Goal: Task Accomplishment & Management: Manage account settings

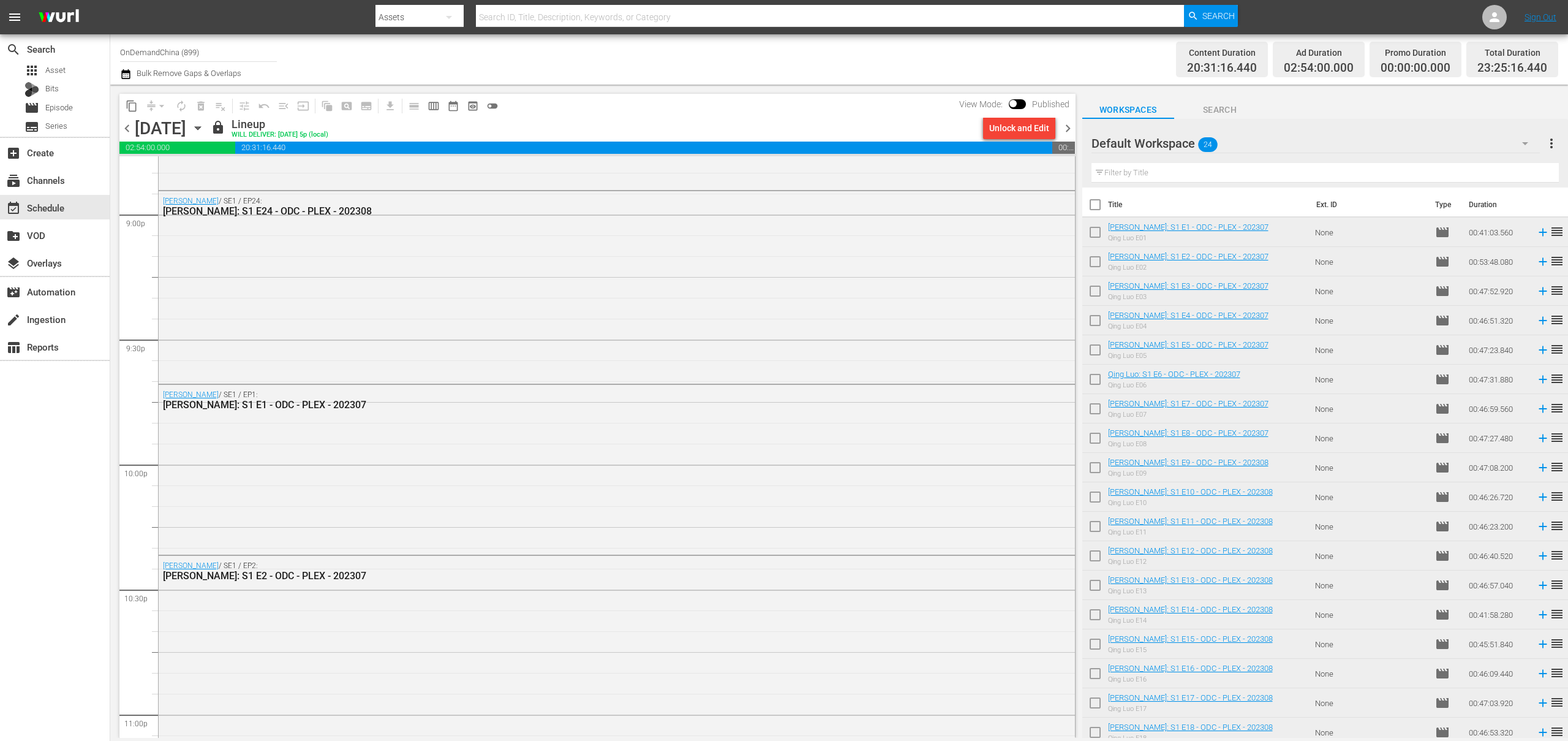
scroll to position [5434, 0]
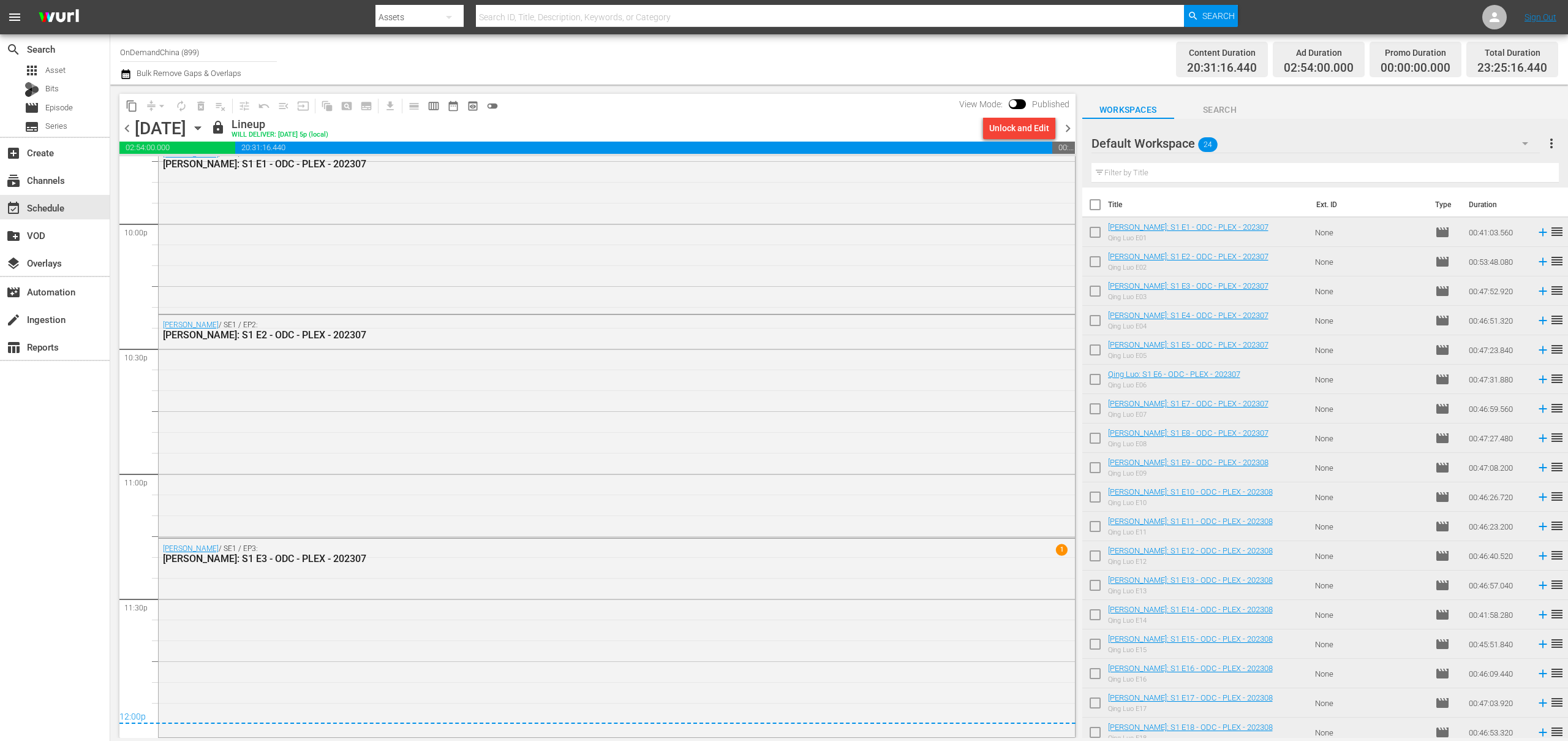
click at [1070, 129] on span "chevron_right" at bounding box center [1067, 128] width 15 height 15
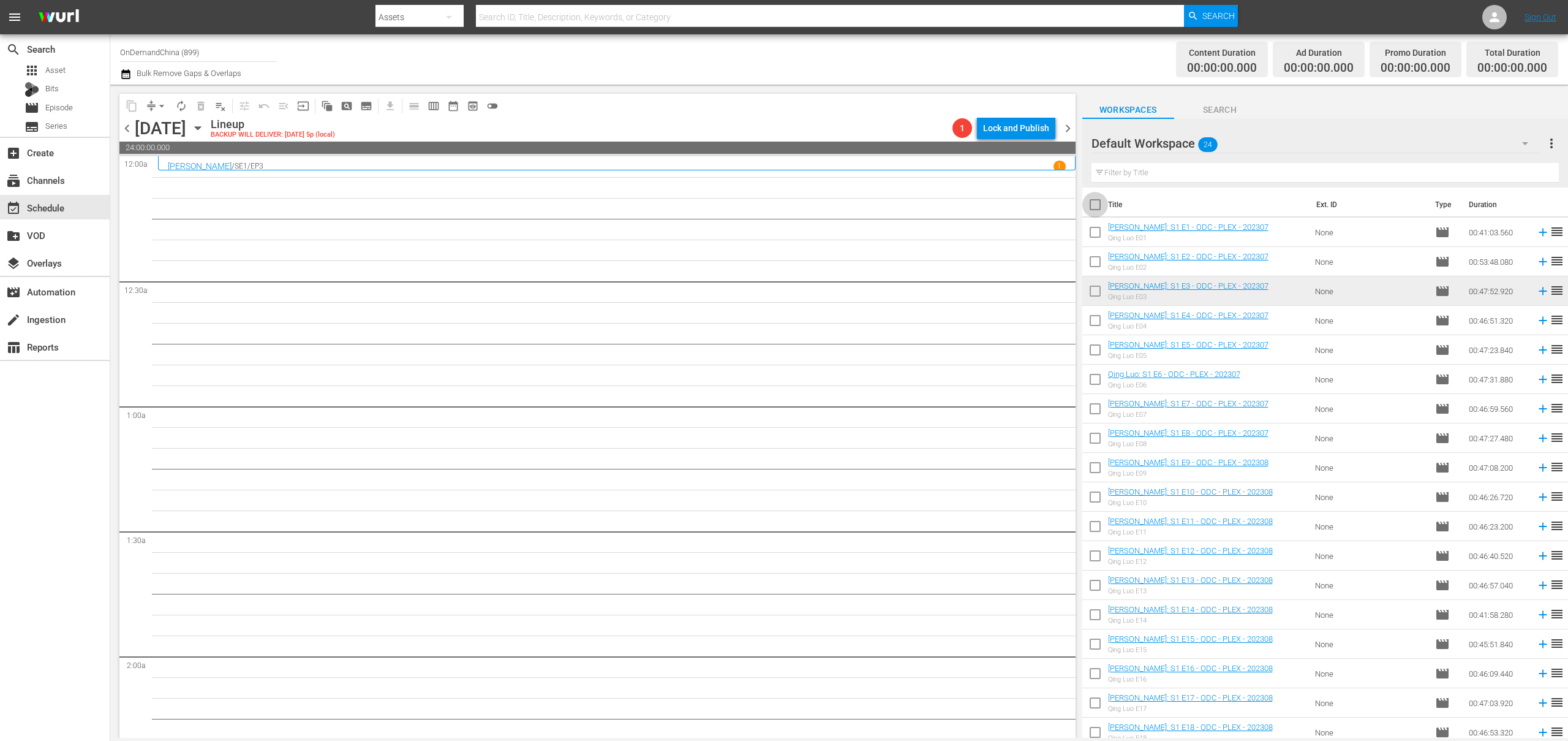
click at [1102, 209] on input "checkbox" at bounding box center [1095, 207] width 26 height 26
checkbox input "true"
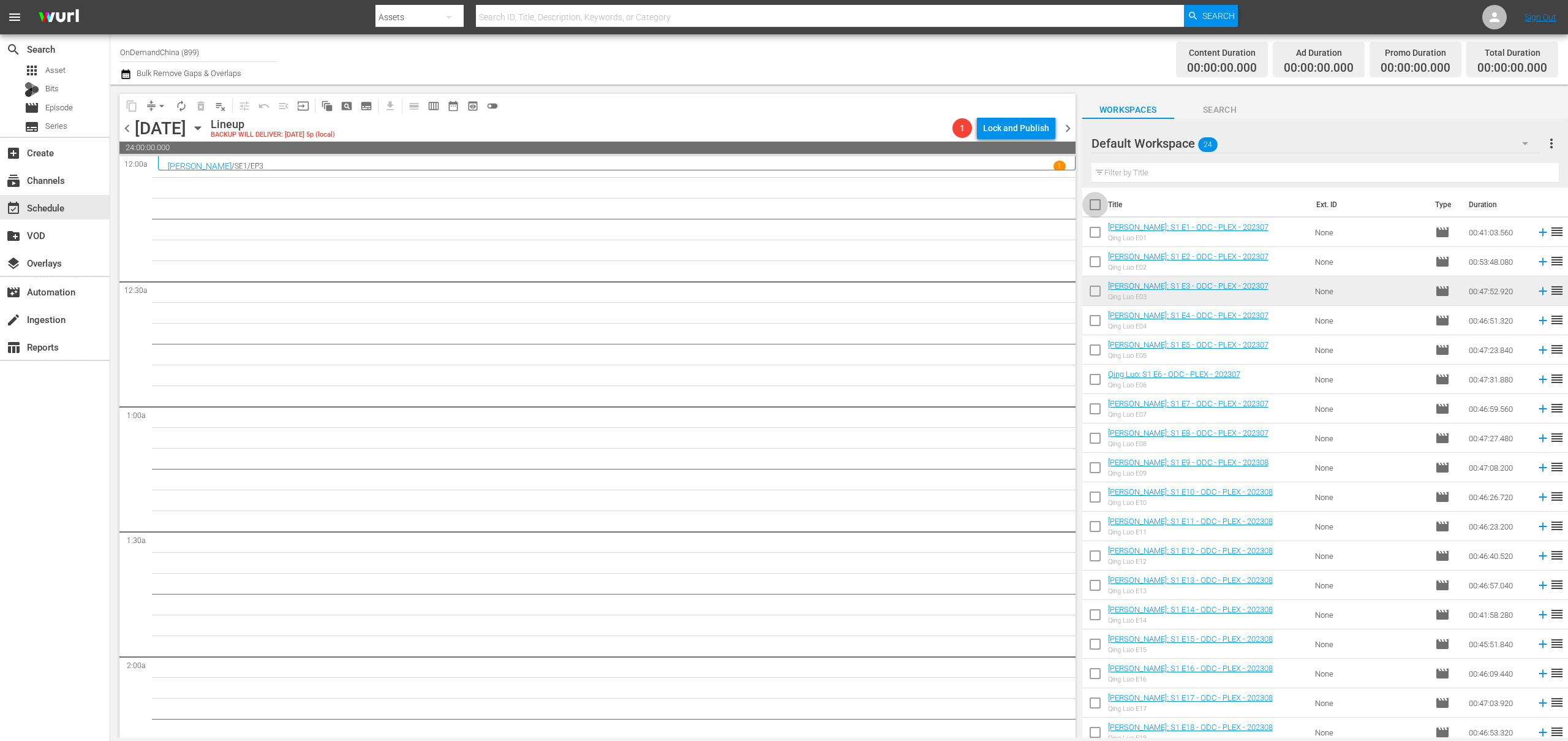
checkbox input "true"
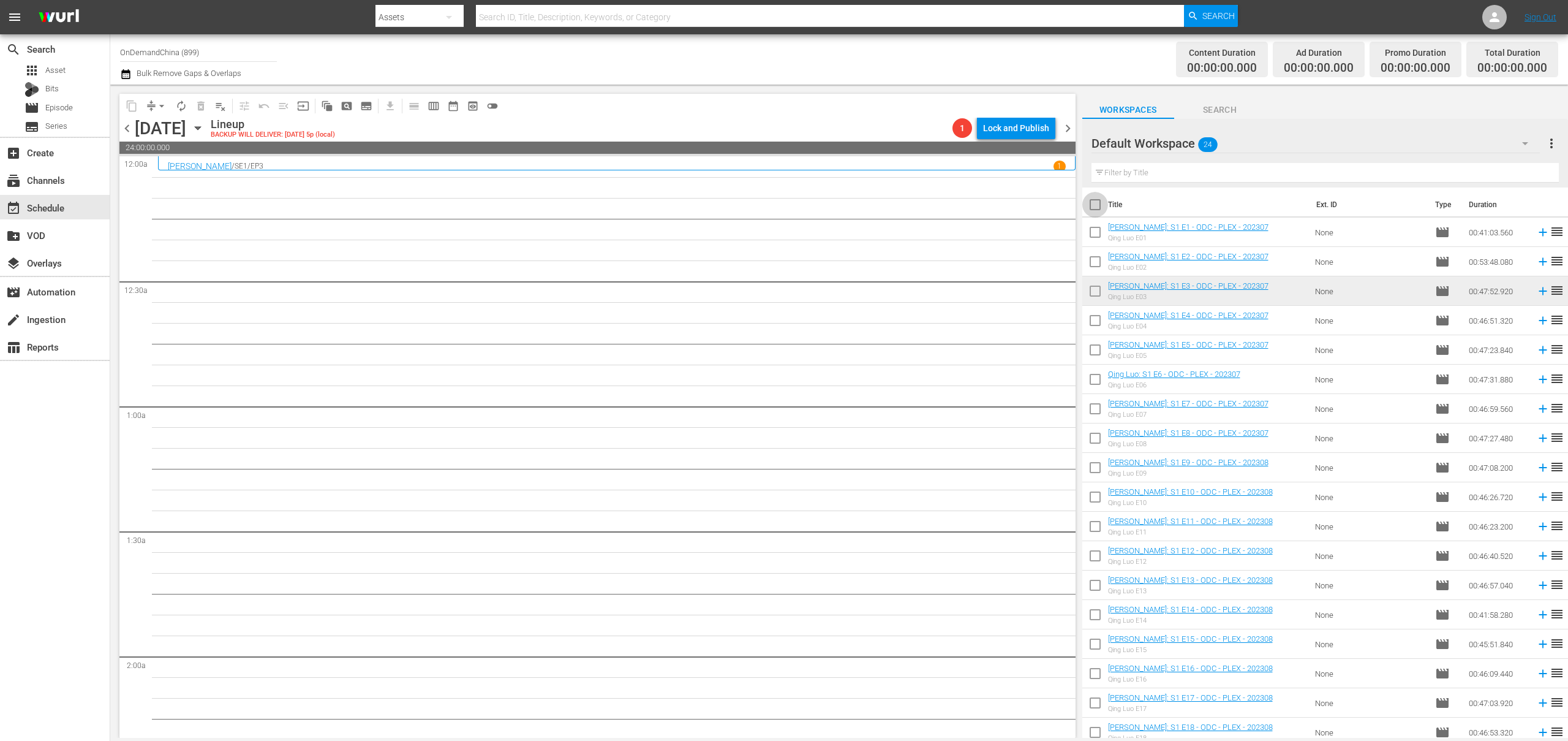
checkbox input "true"
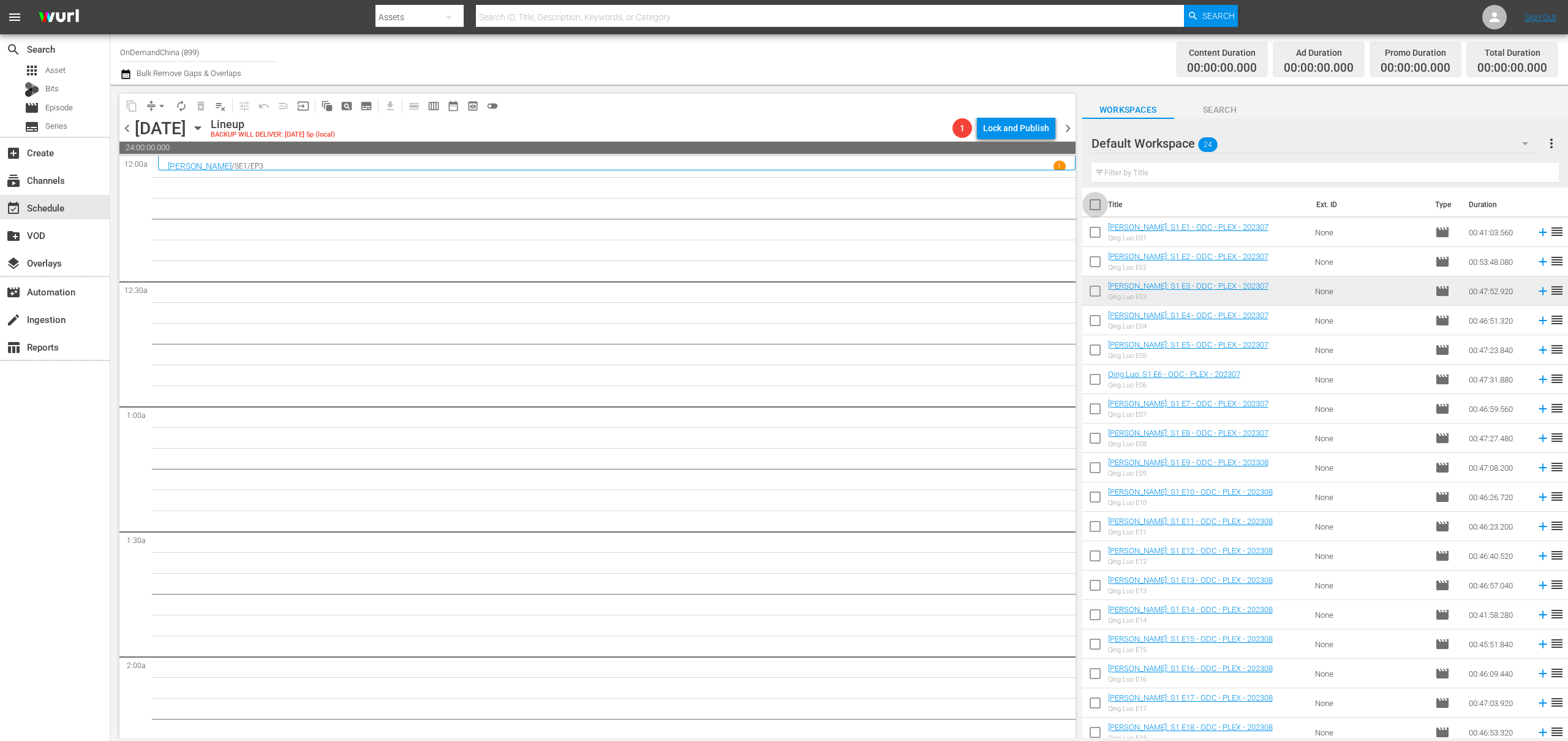
checkbox input "true"
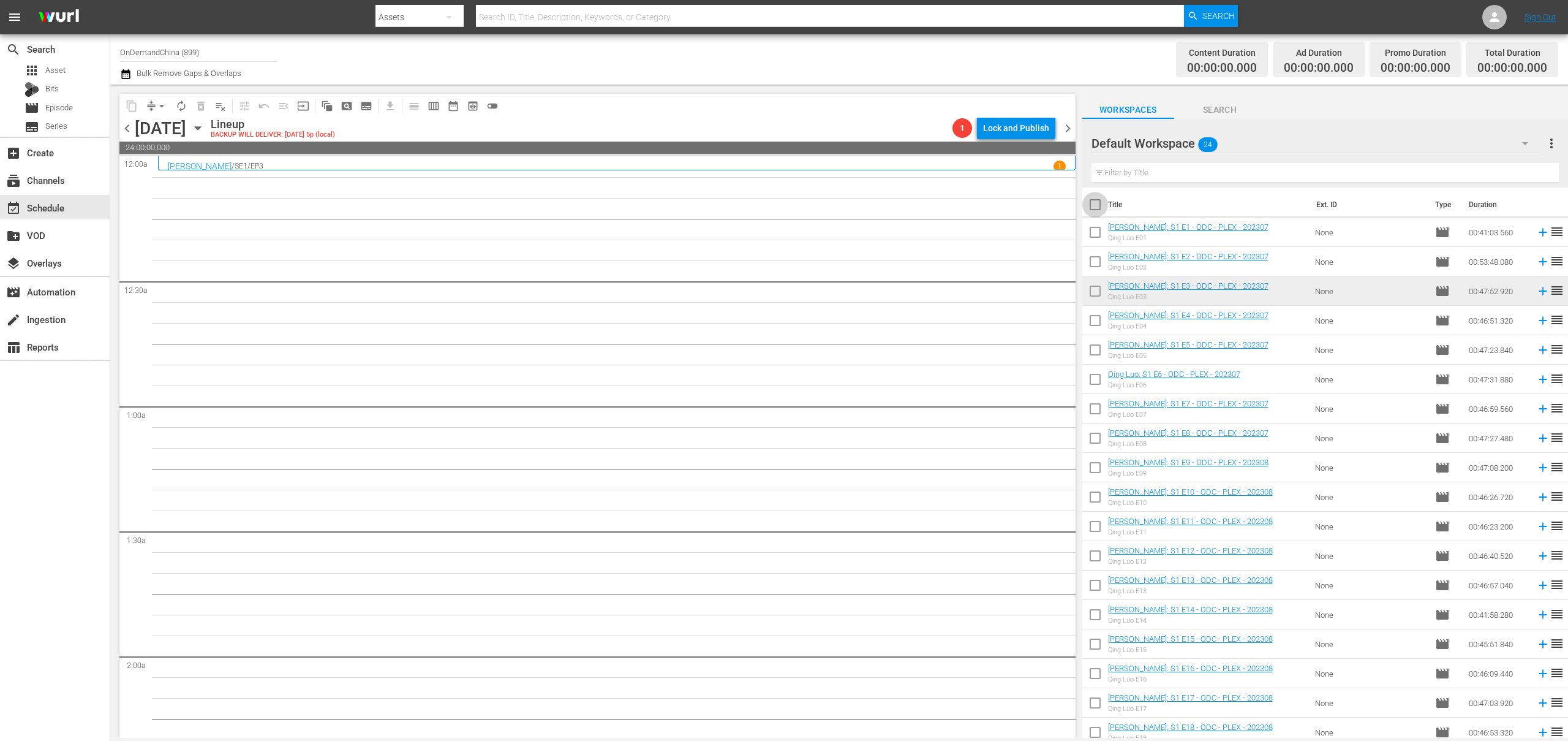
checkbox input "true"
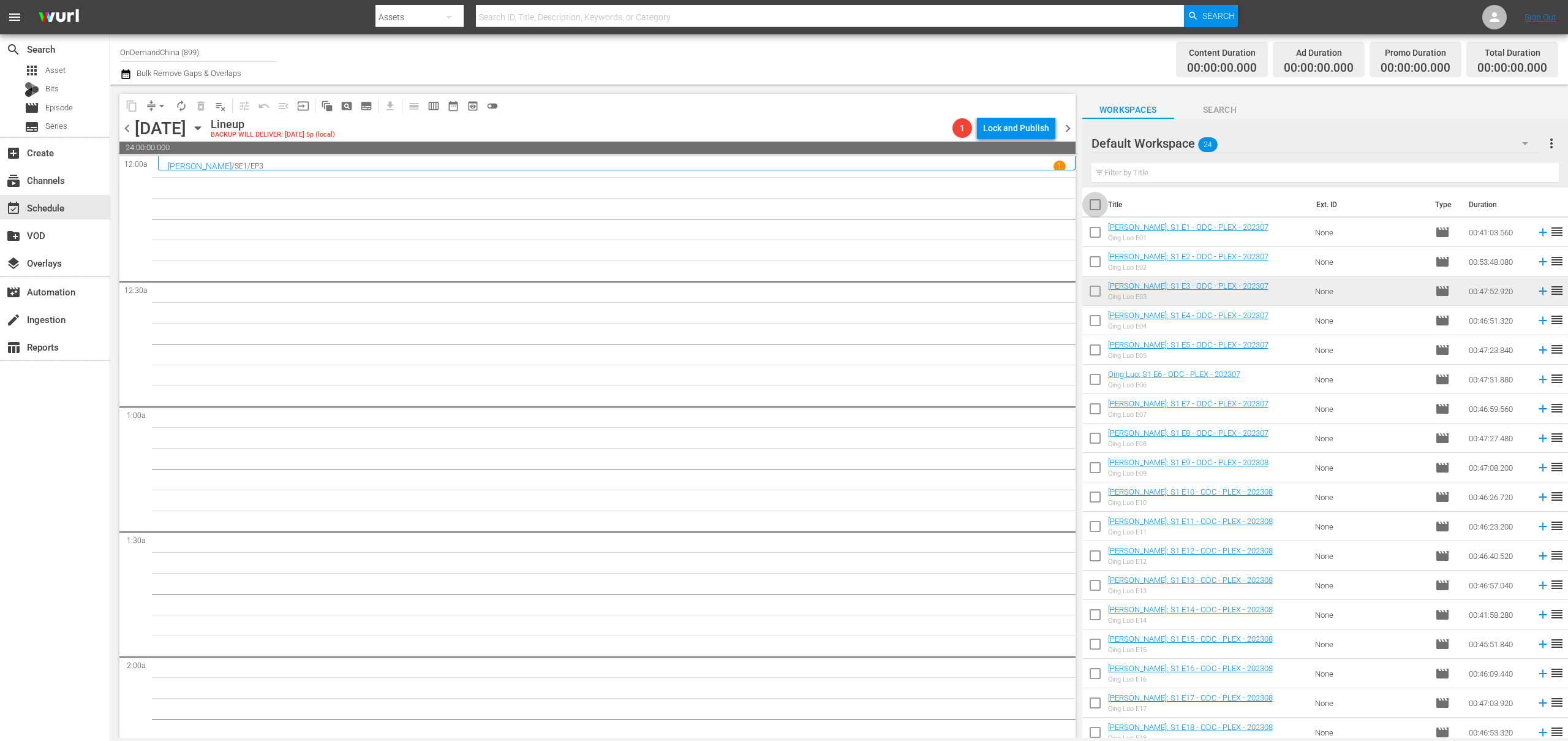
checkbox input "true"
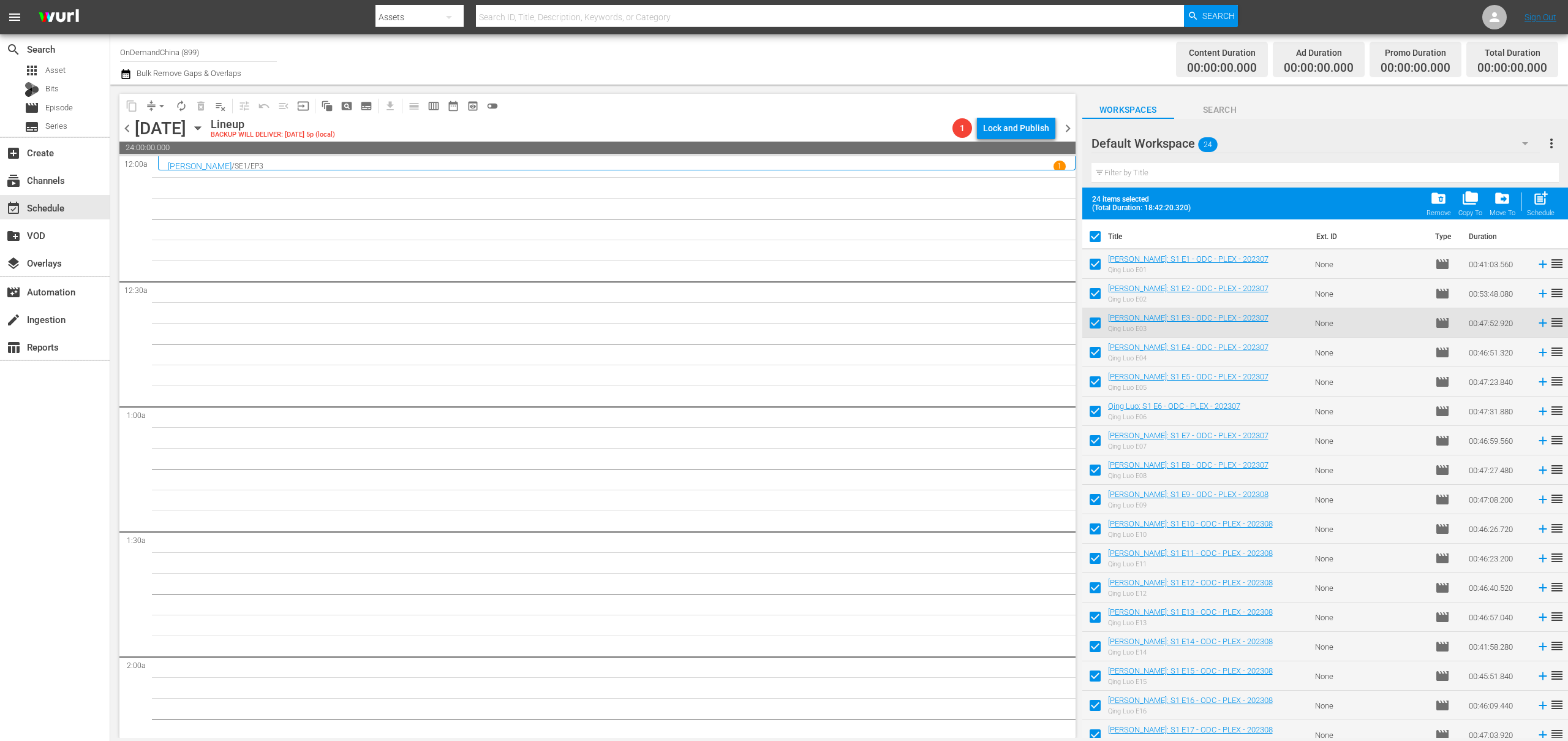
click at [1097, 269] on input "checkbox" at bounding box center [1095, 267] width 26 height 26
checkbox input "false"
click at [1090, 296] on input "checkbox" at bounding box center [1095, 296] width 26 height 26
checkbox input "false"
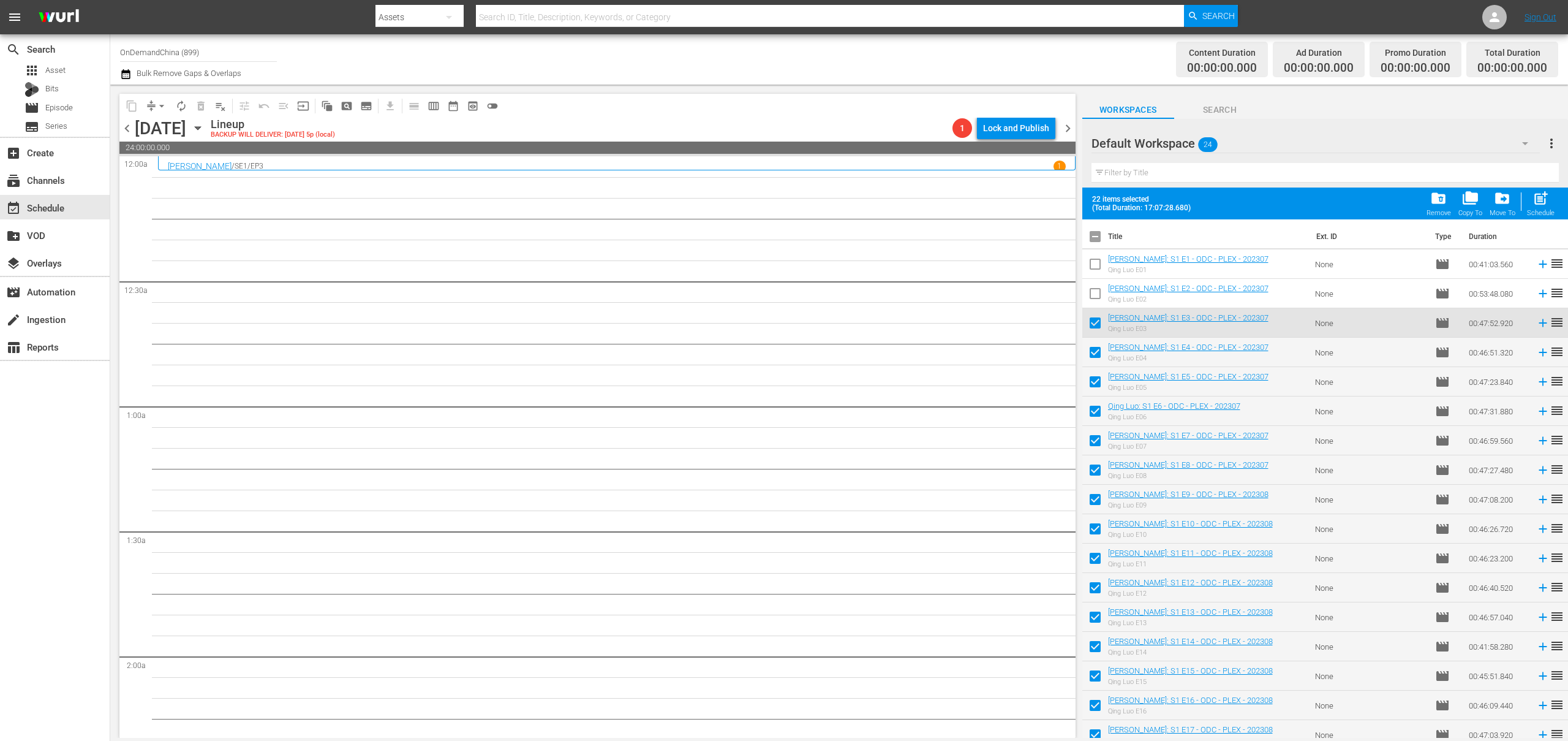
click at [1088, 323] on input "checkbox" at bounding box center [1095, 325] width 26 height 26
checkbox input "false"
click at [1540, 203] on span "post_add" at bounding box center [1541, 198] width 17 height 17
checkbox input "false"
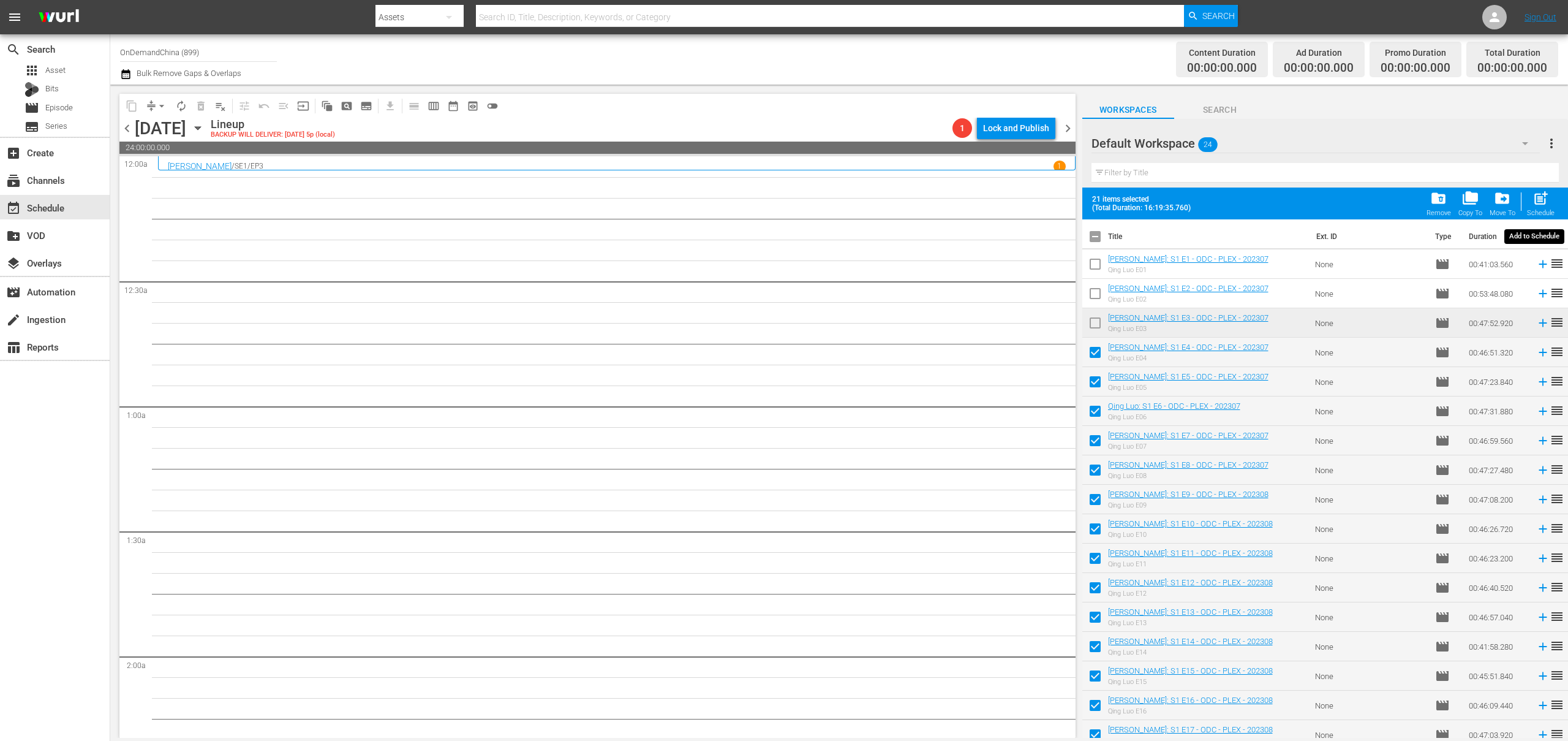
checkbox input "false"
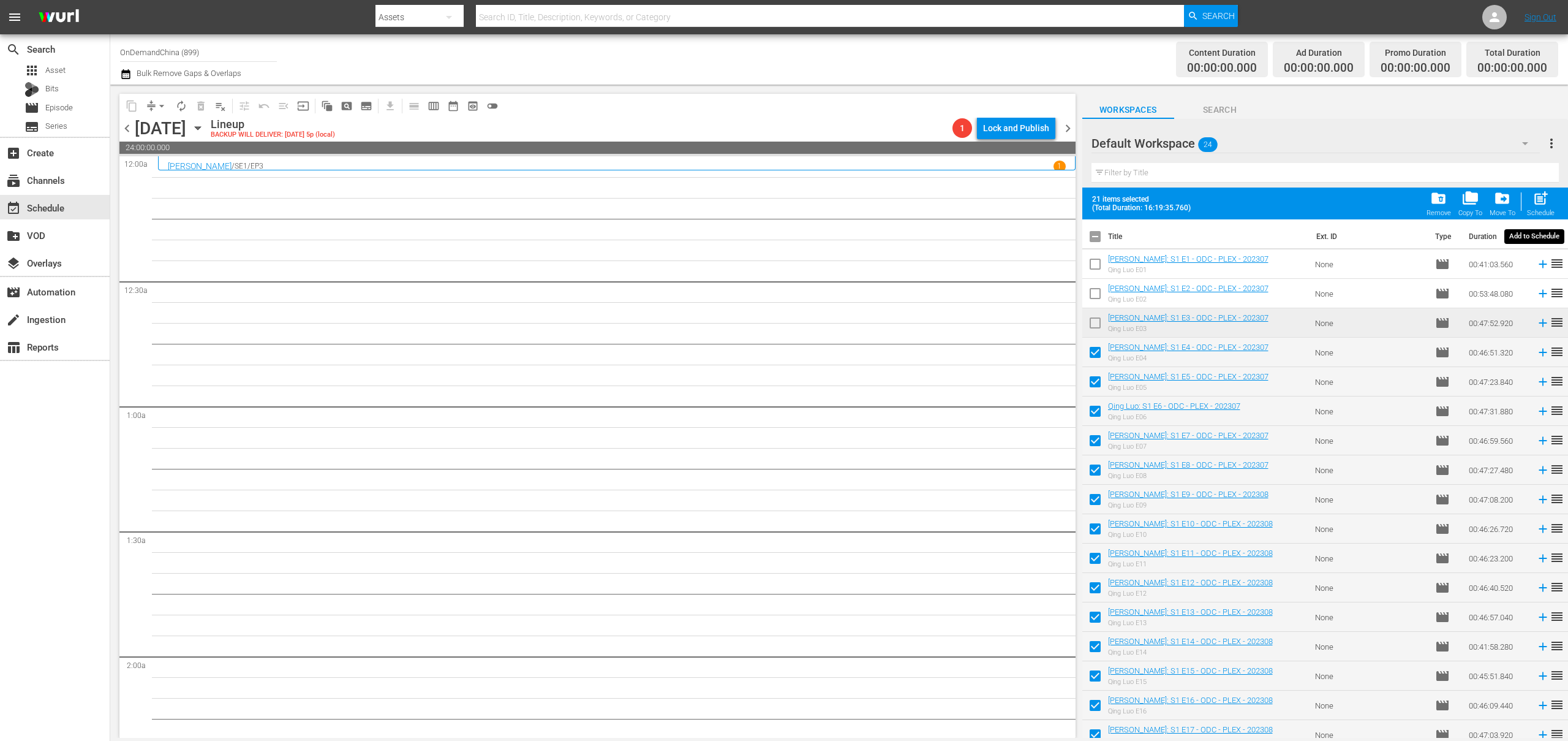
checkbox input "false"
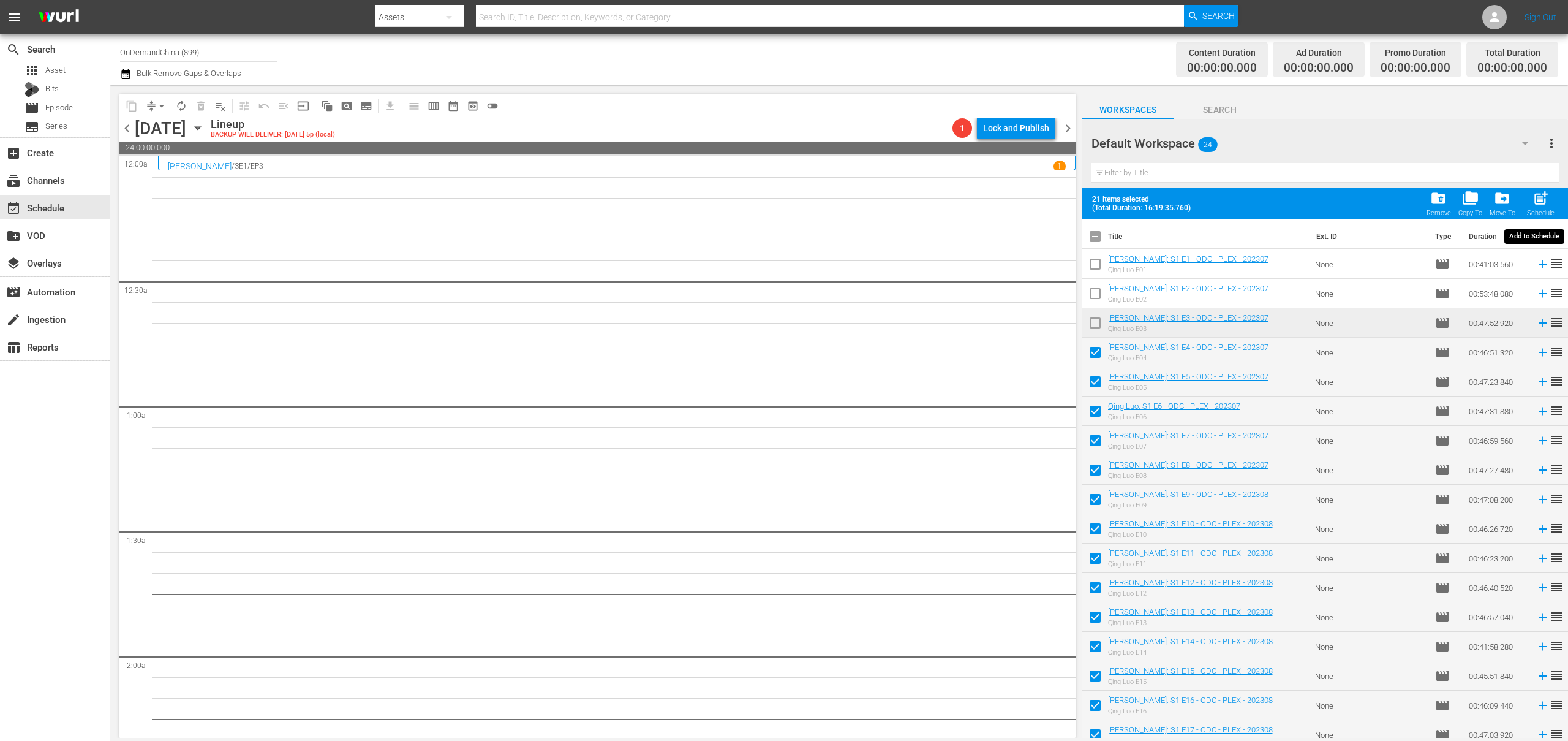
checkbox input "false"
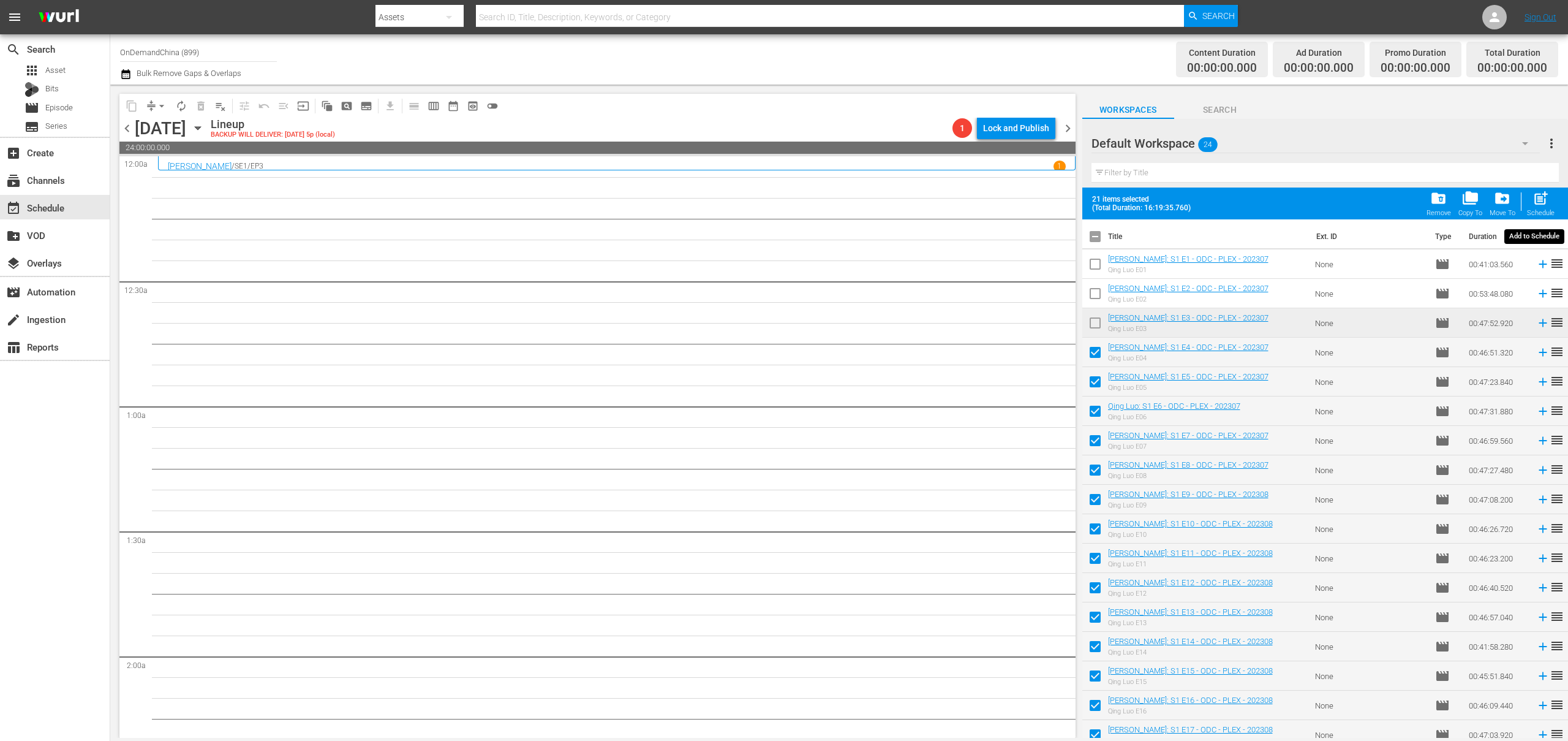
checkbox input "false"
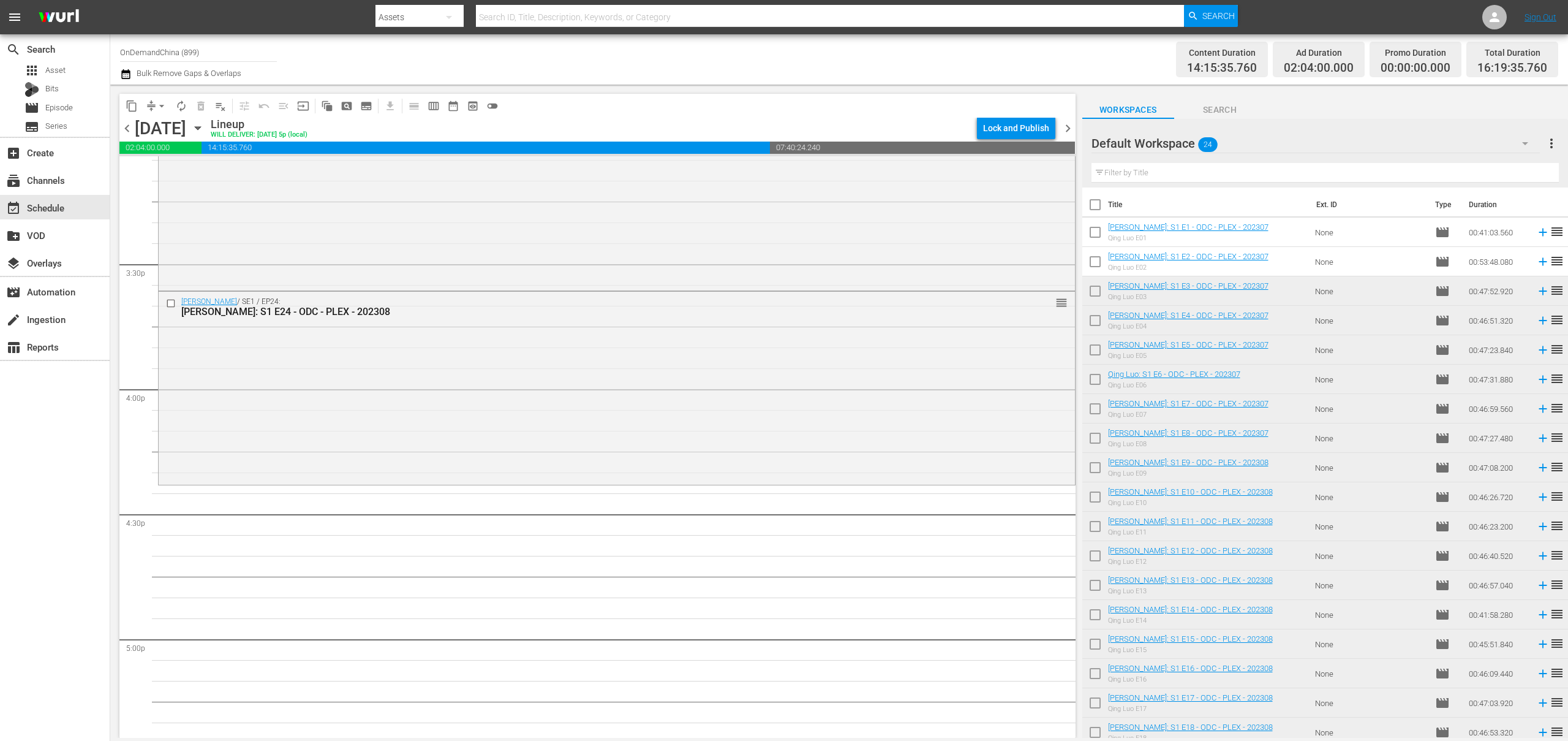
scroll to position [3770, 0]
click at [1098, 210] on input "checkbox" at bounding box center [1095, 207] width 26 height 26
checkbox input "true"
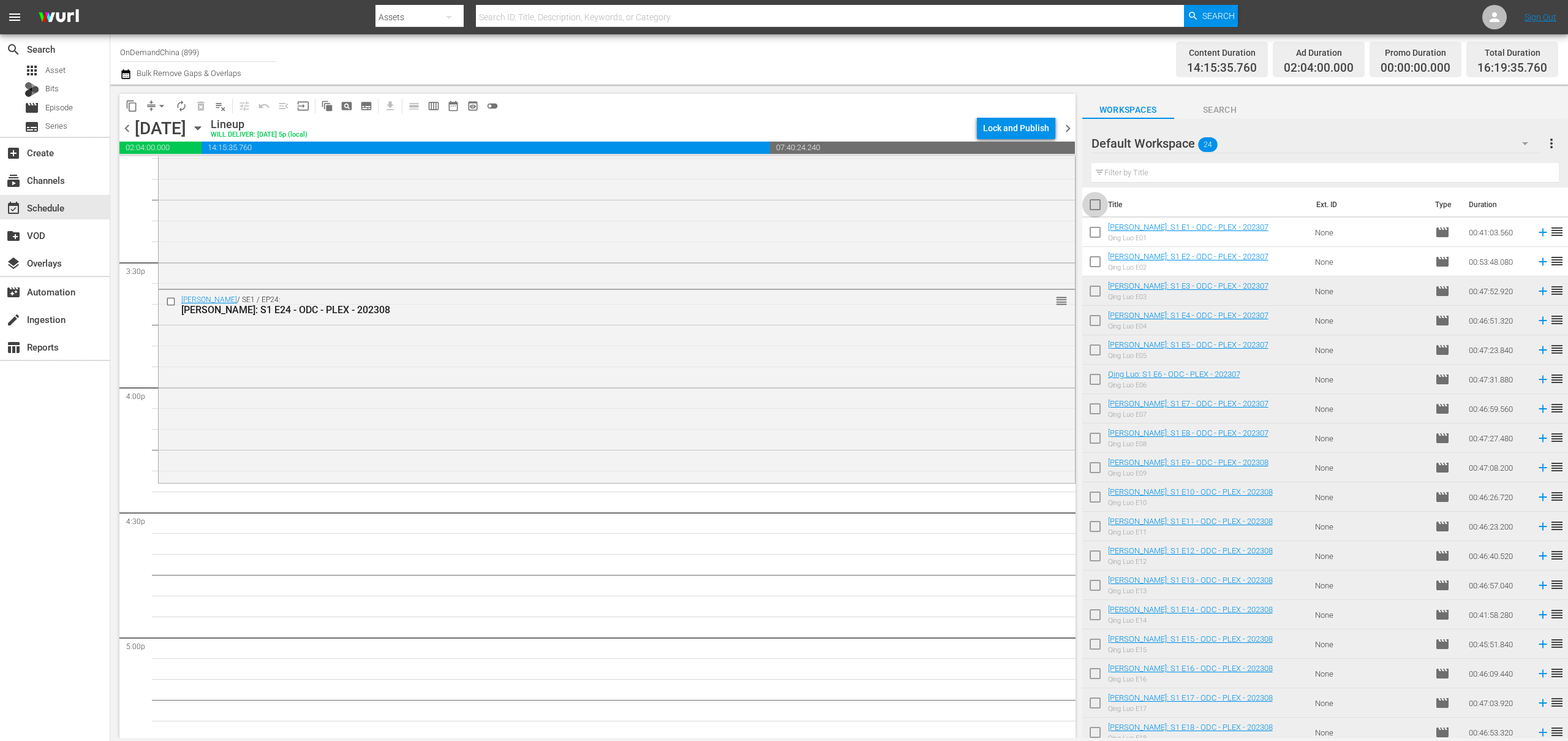
checkbox input "true"
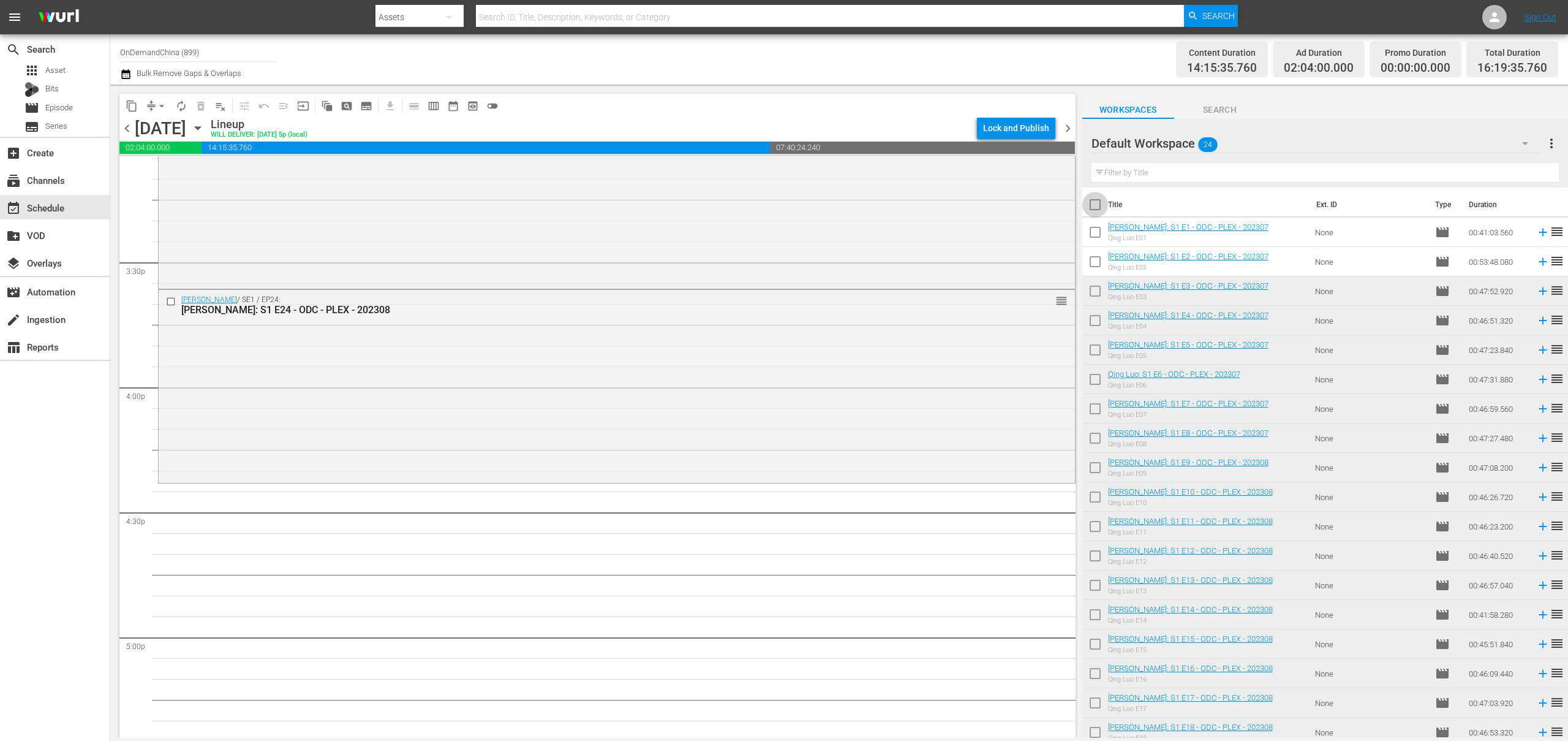
checkbox input "true"
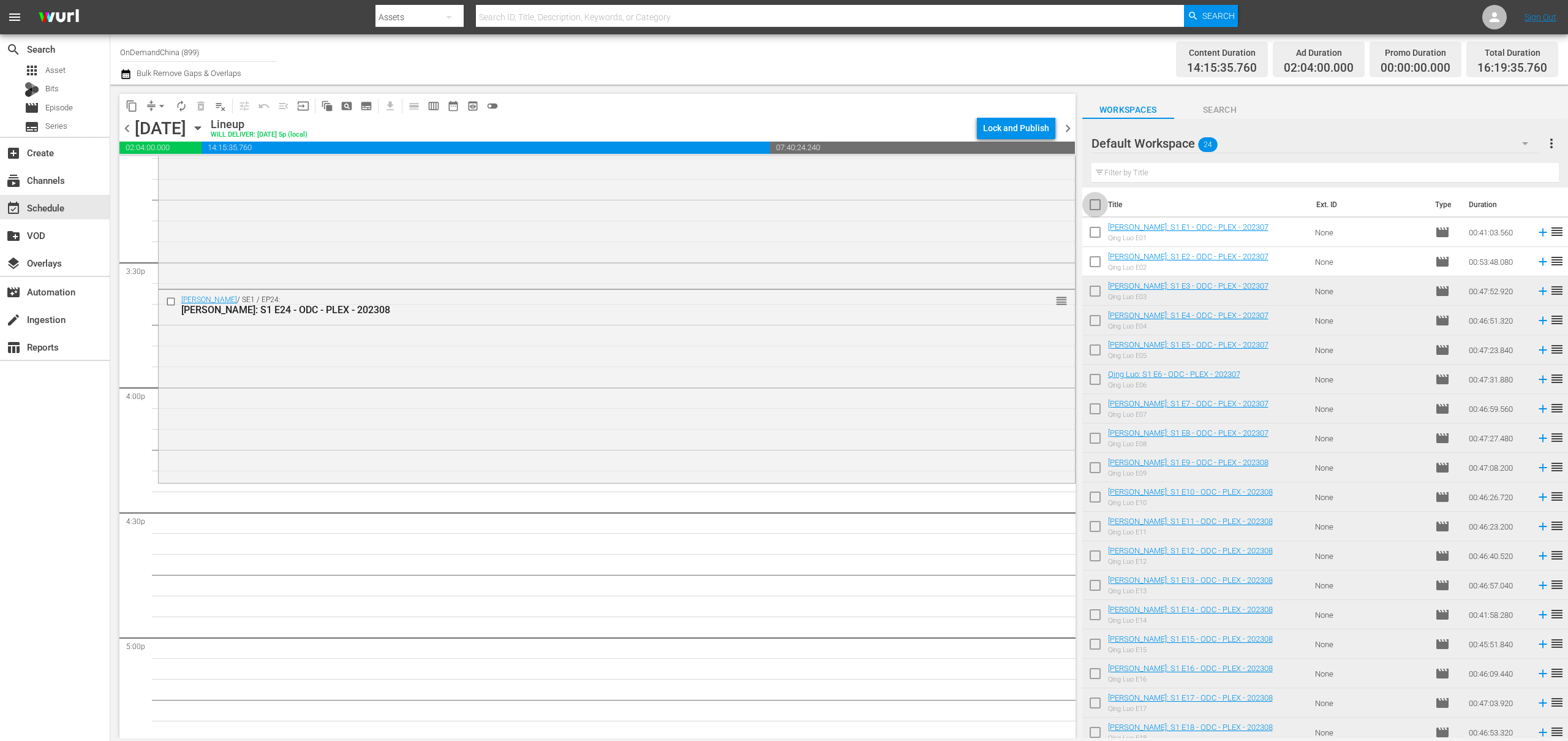
checkbox input "true"
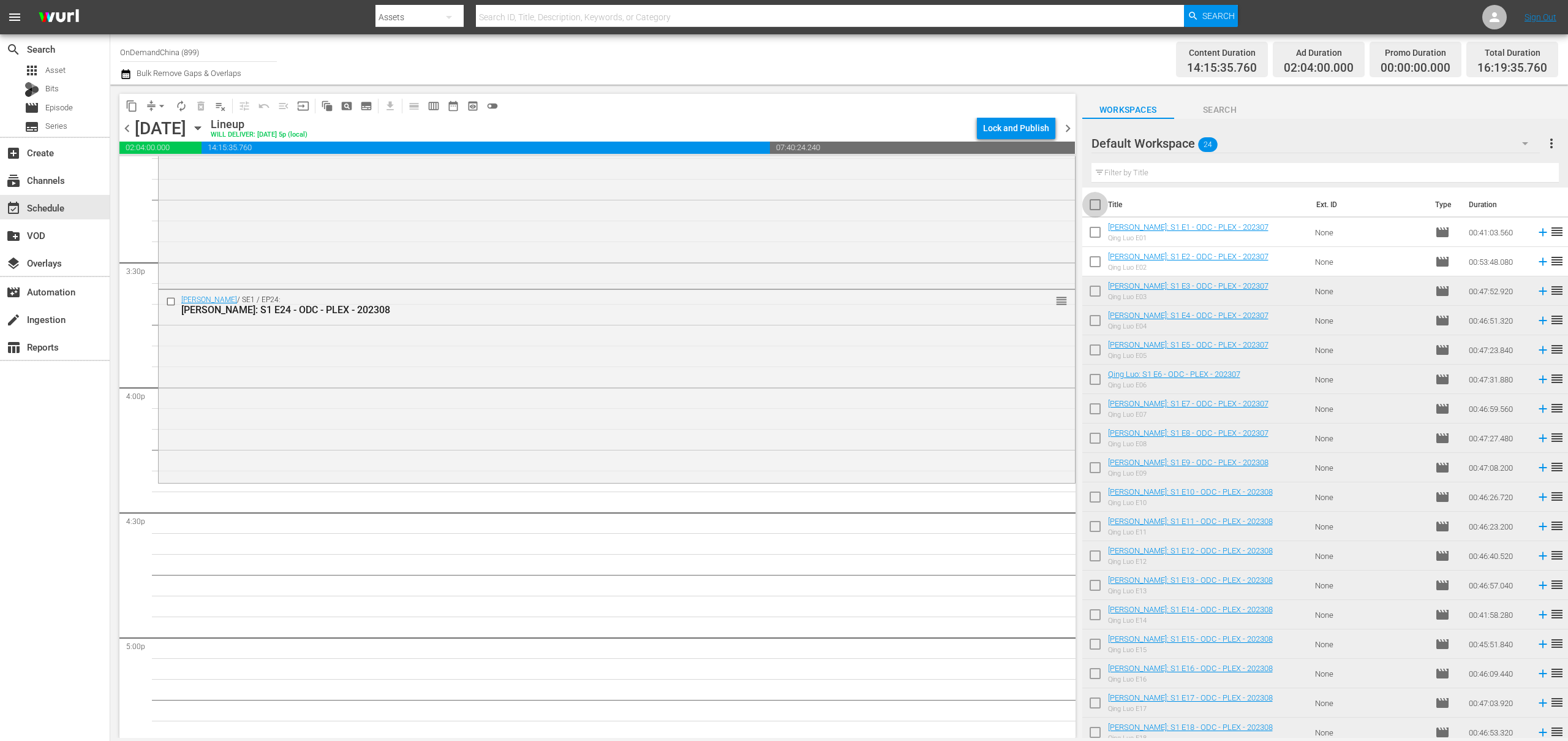
checkbox input "true"
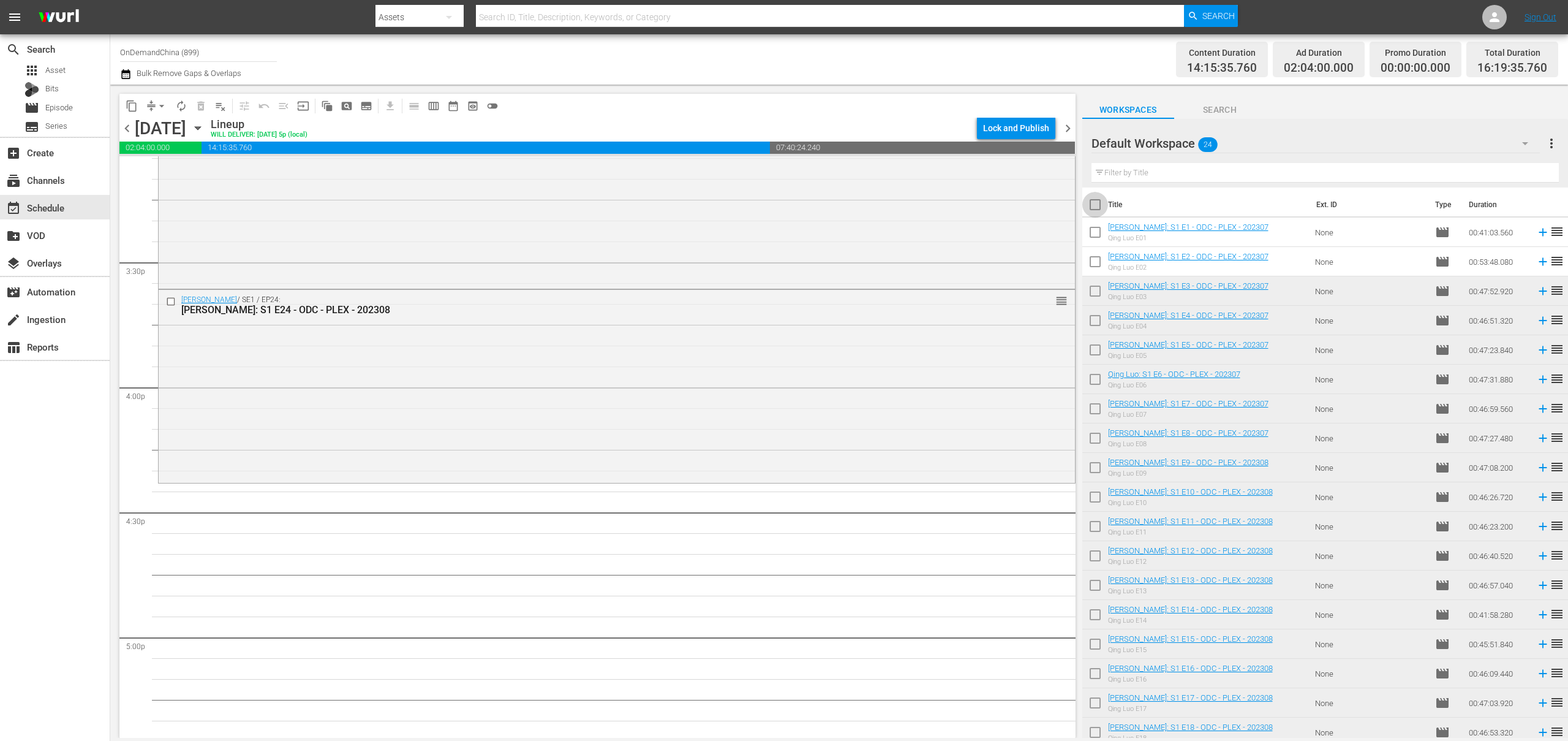
checkbox input "true"
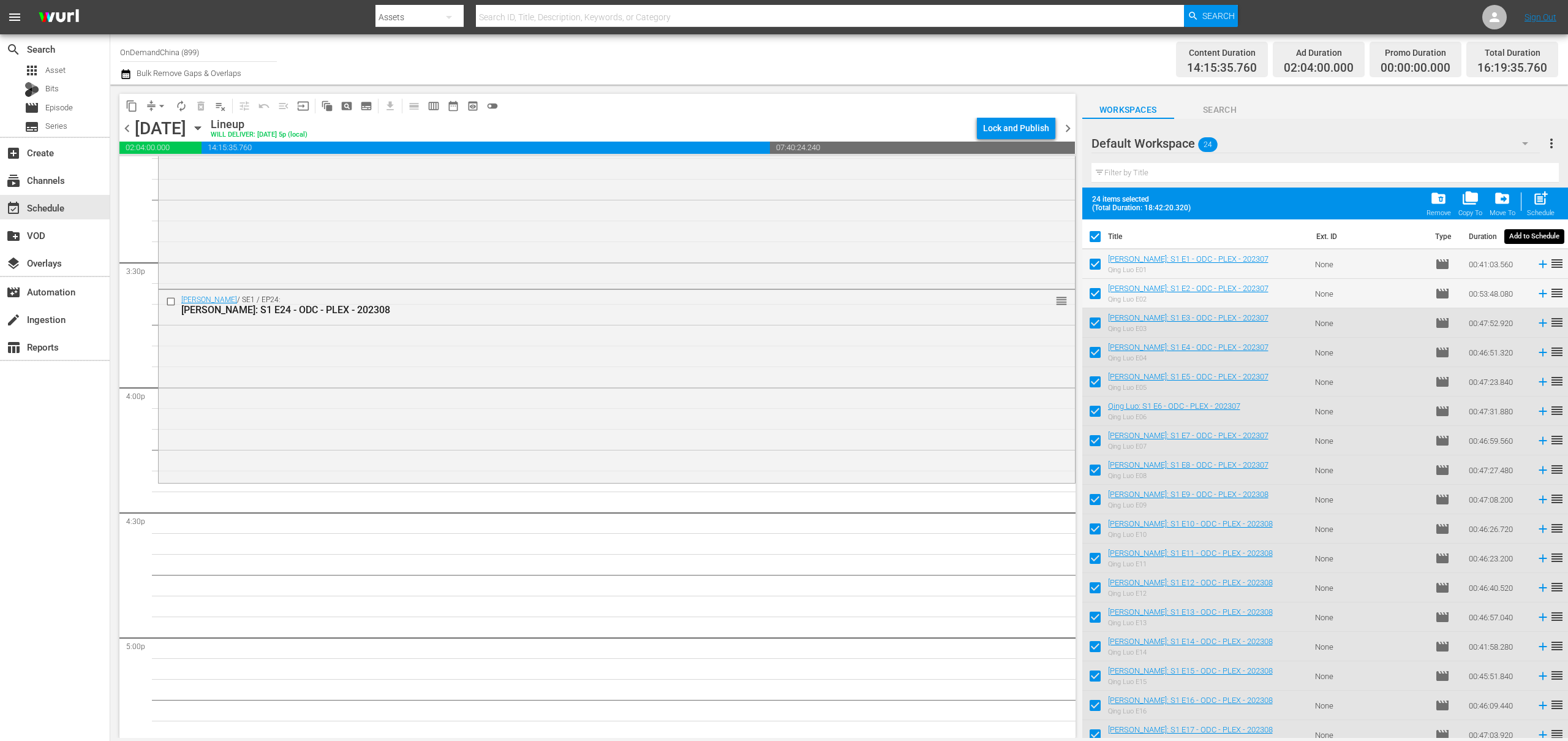
click at [1537, 201] on span "post_add" at bounding box center [1541, 198] width 17 height 17
checkbox input "false"
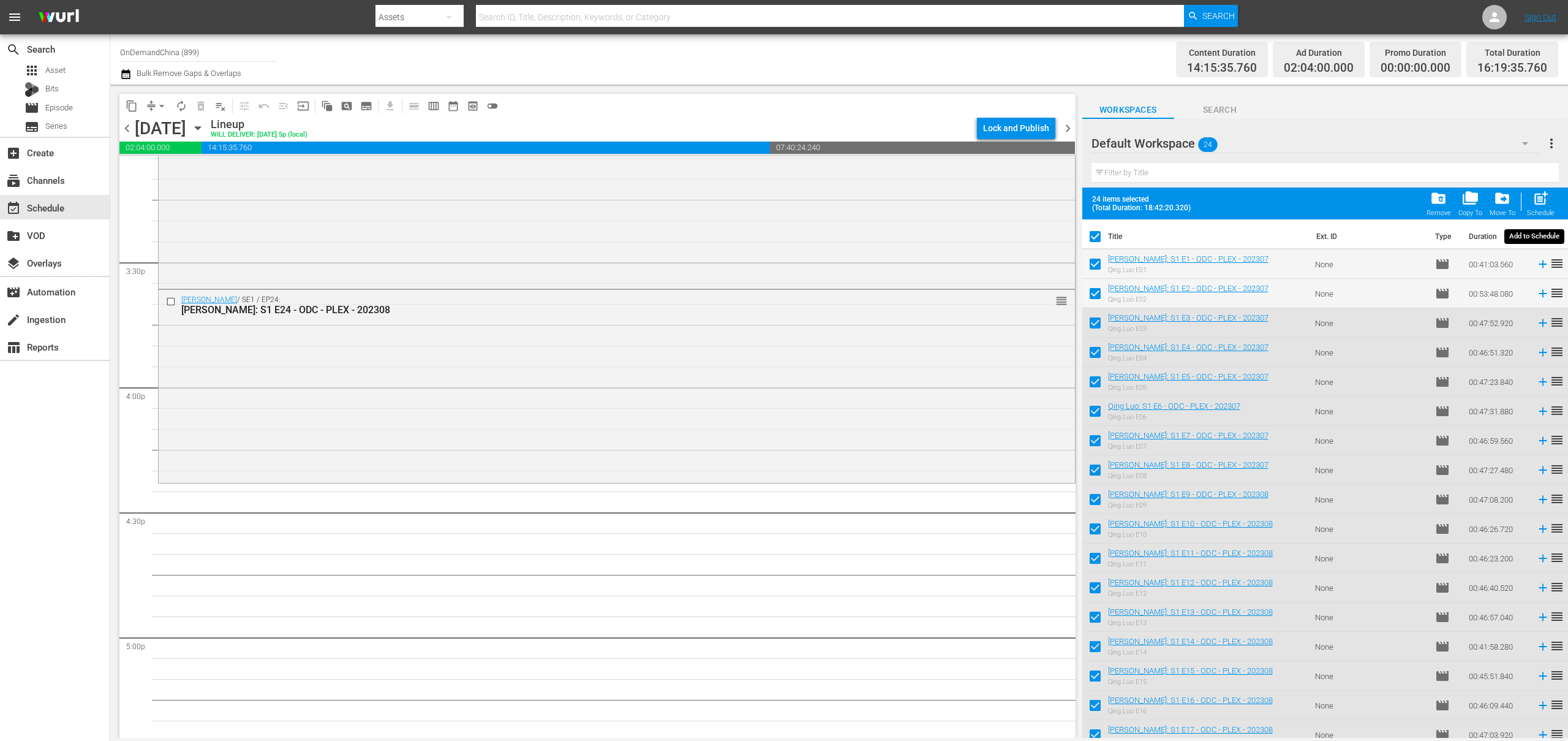
checkbox input "false"
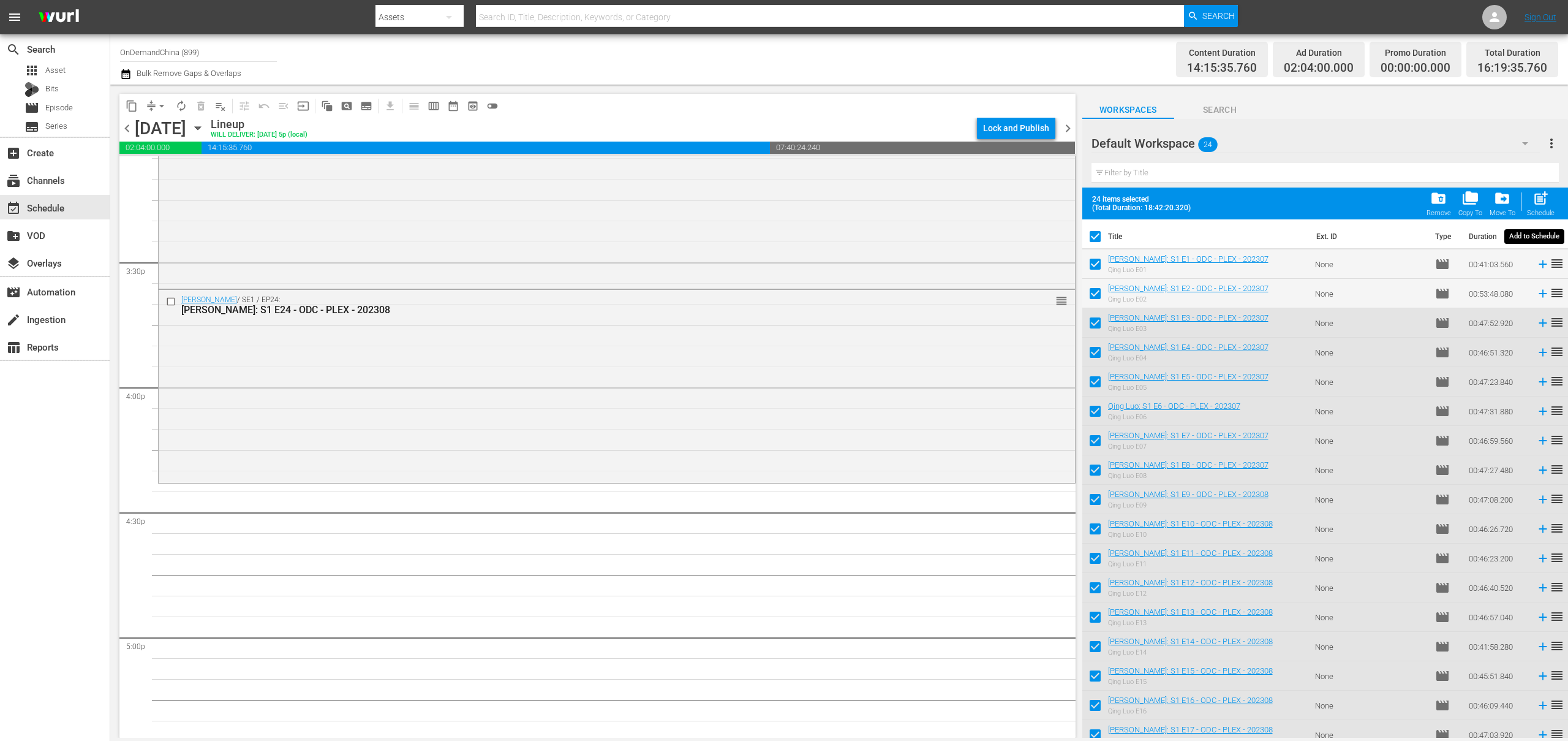
checkbox input "false"
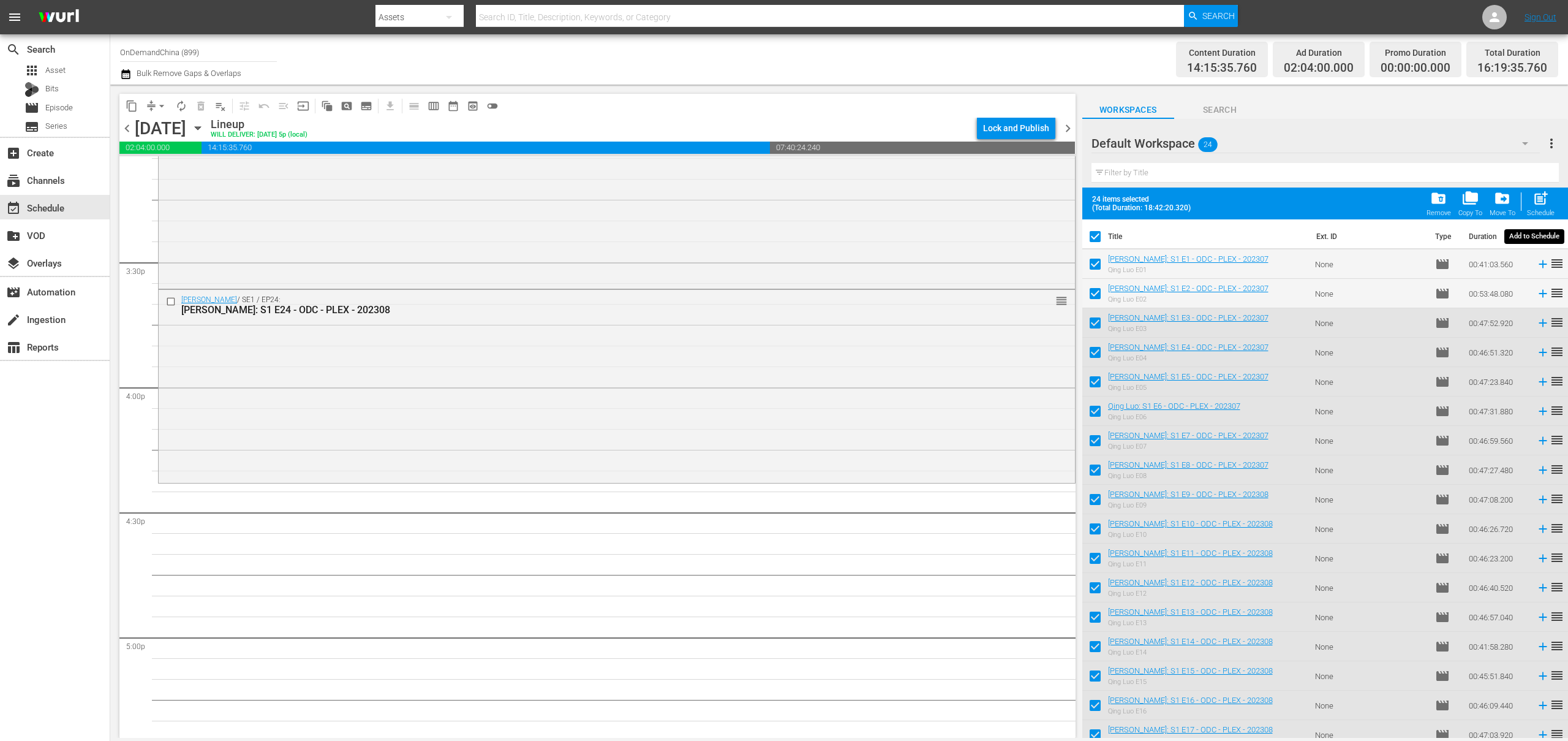
checkbox input "false"
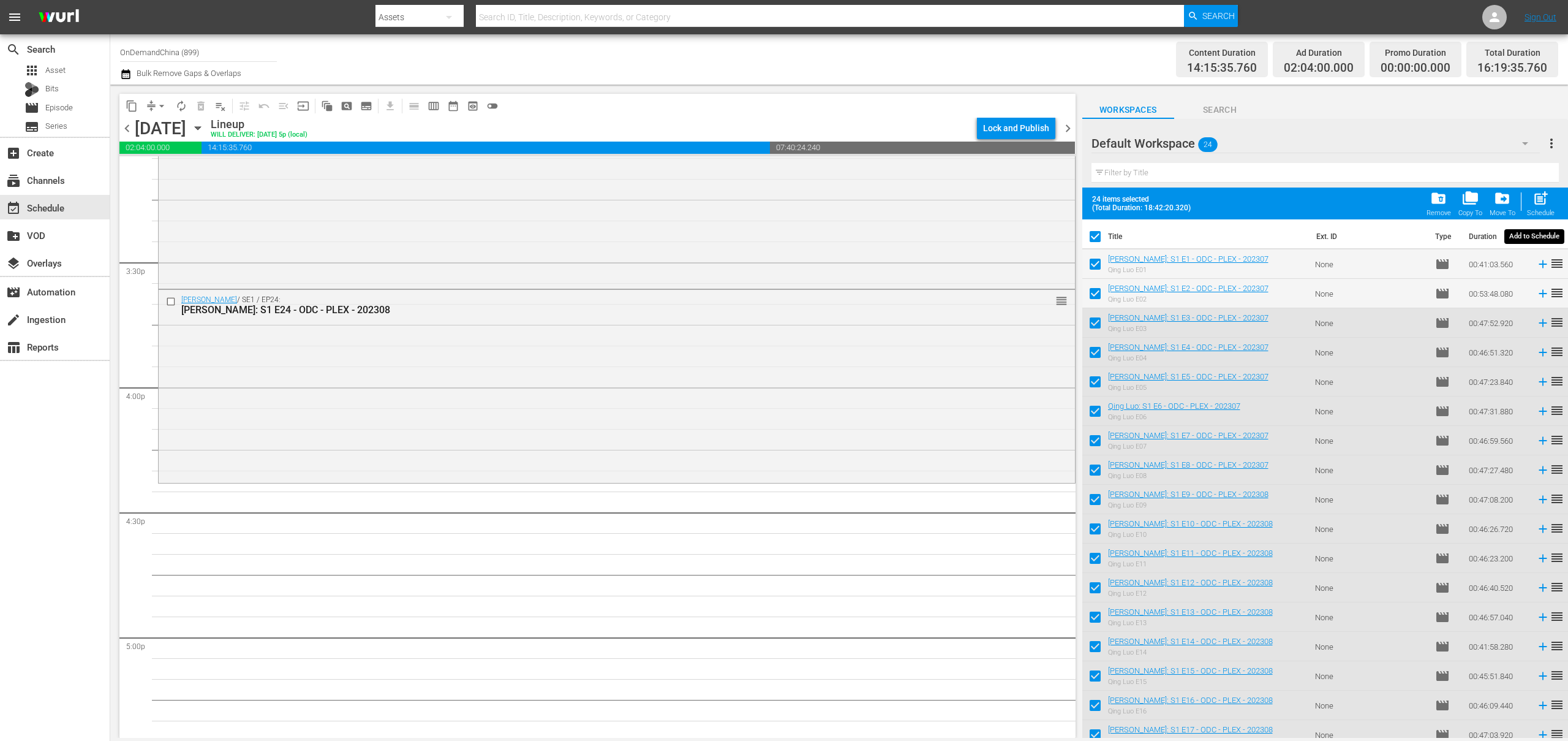
checkbox input "false"
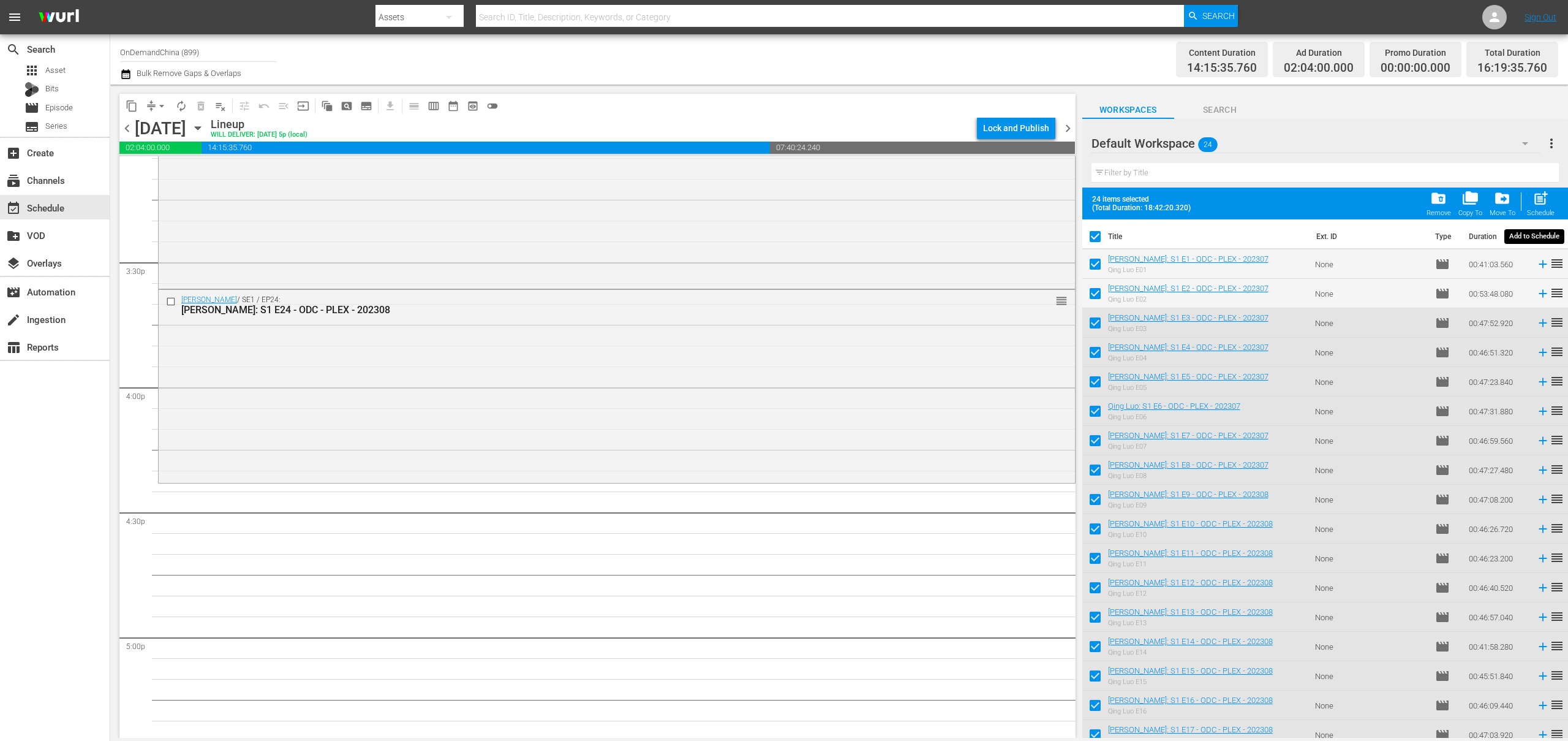
checkbox input "false"
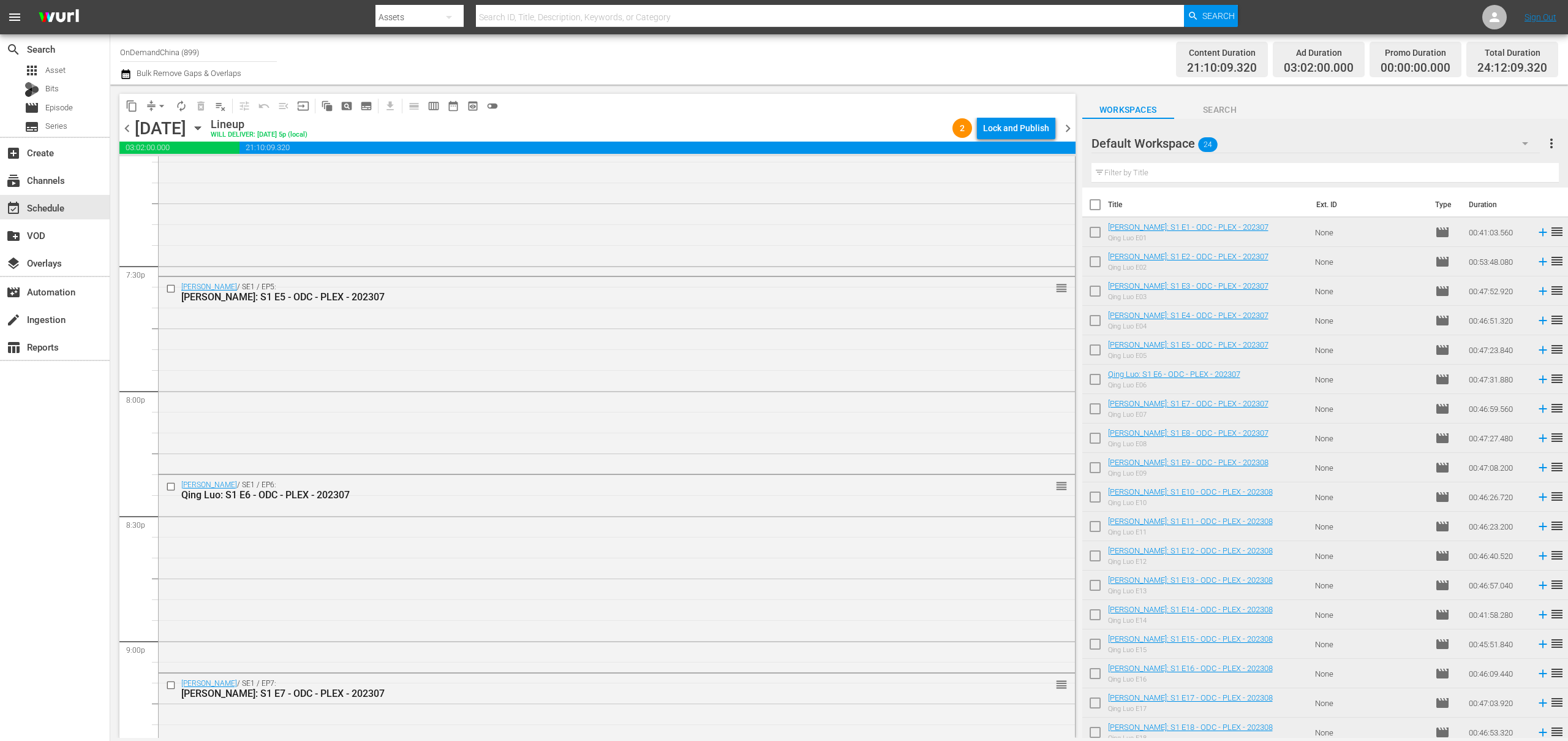
scroll to position [5484, 0]
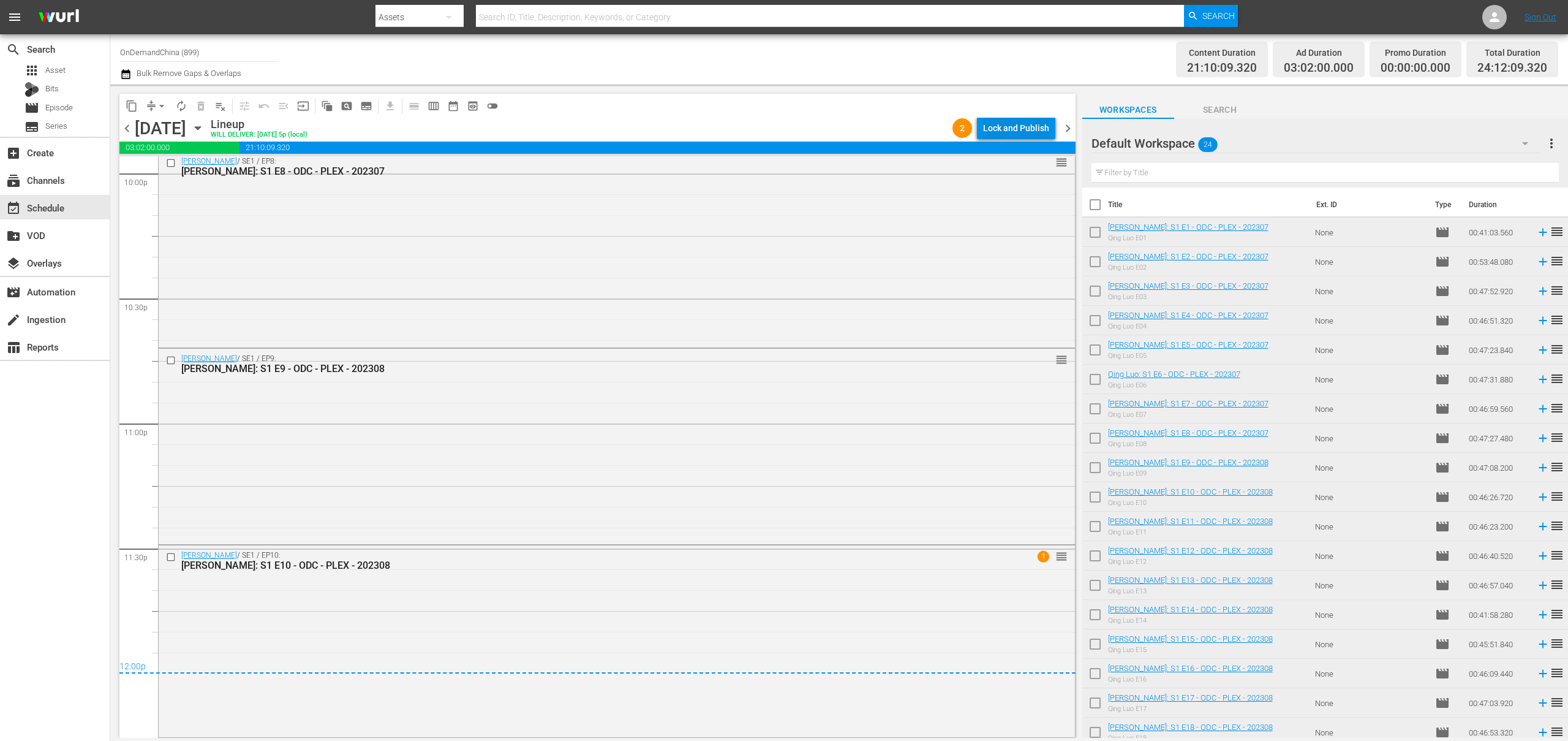
click at [1016, 136] on div "Lock and Publish" at bounding box center [1016, 128] width 66 height 22
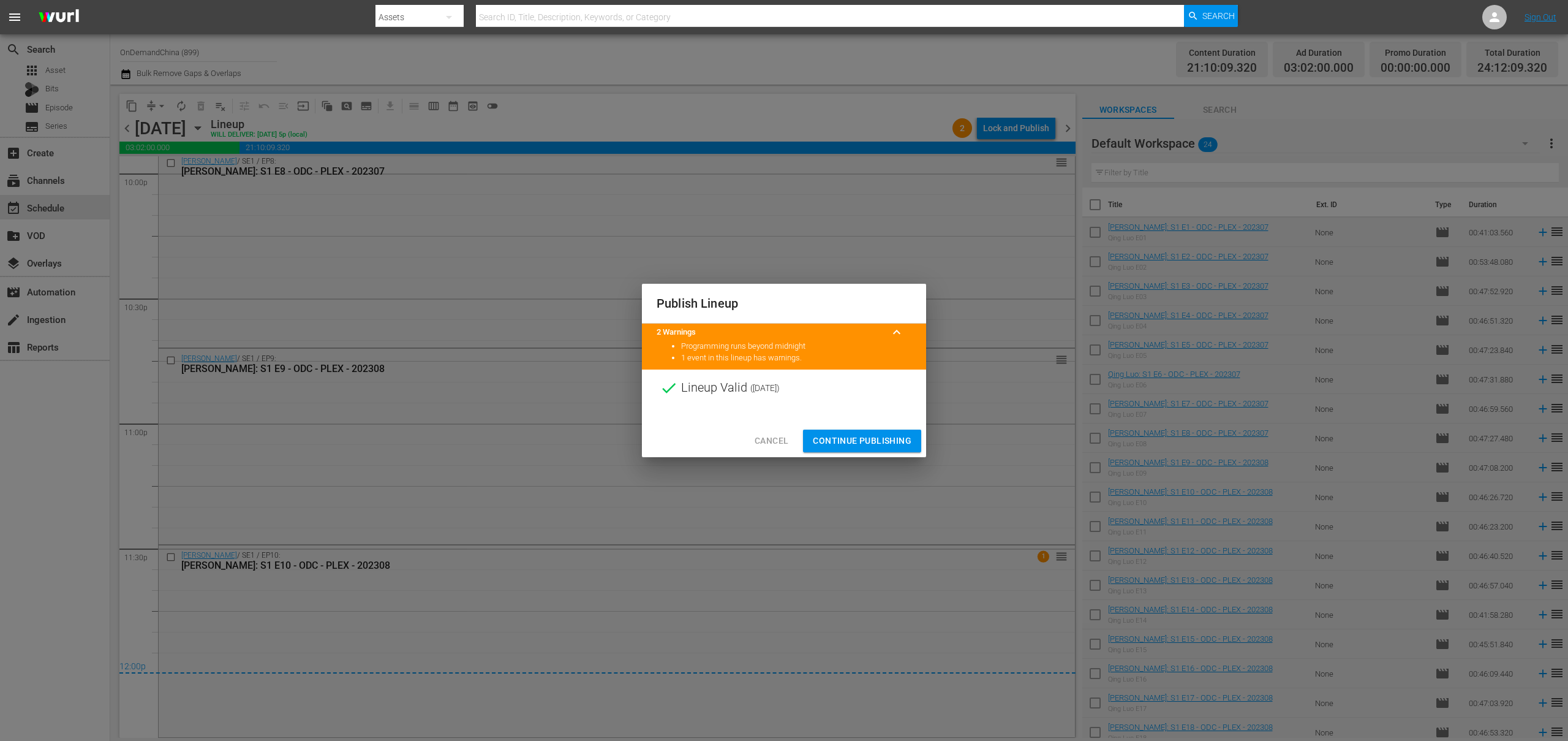
click at [869, 445] on span "Continue Publishing" at bounding box center [862, 440] width 99 height 15
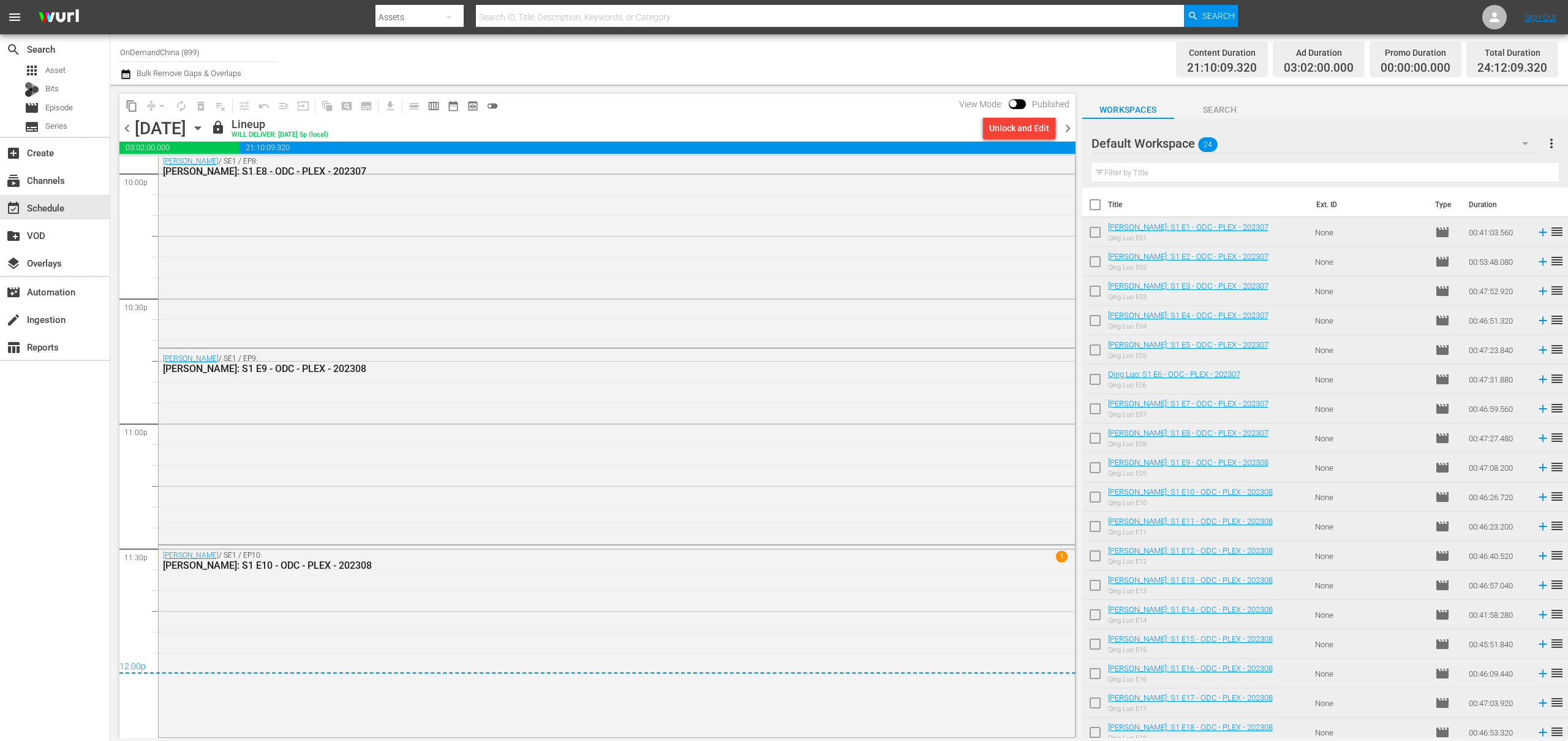
click at [1073, 130] on span "chevron_right" at bounding box center [1067, 128] width 15 height 15
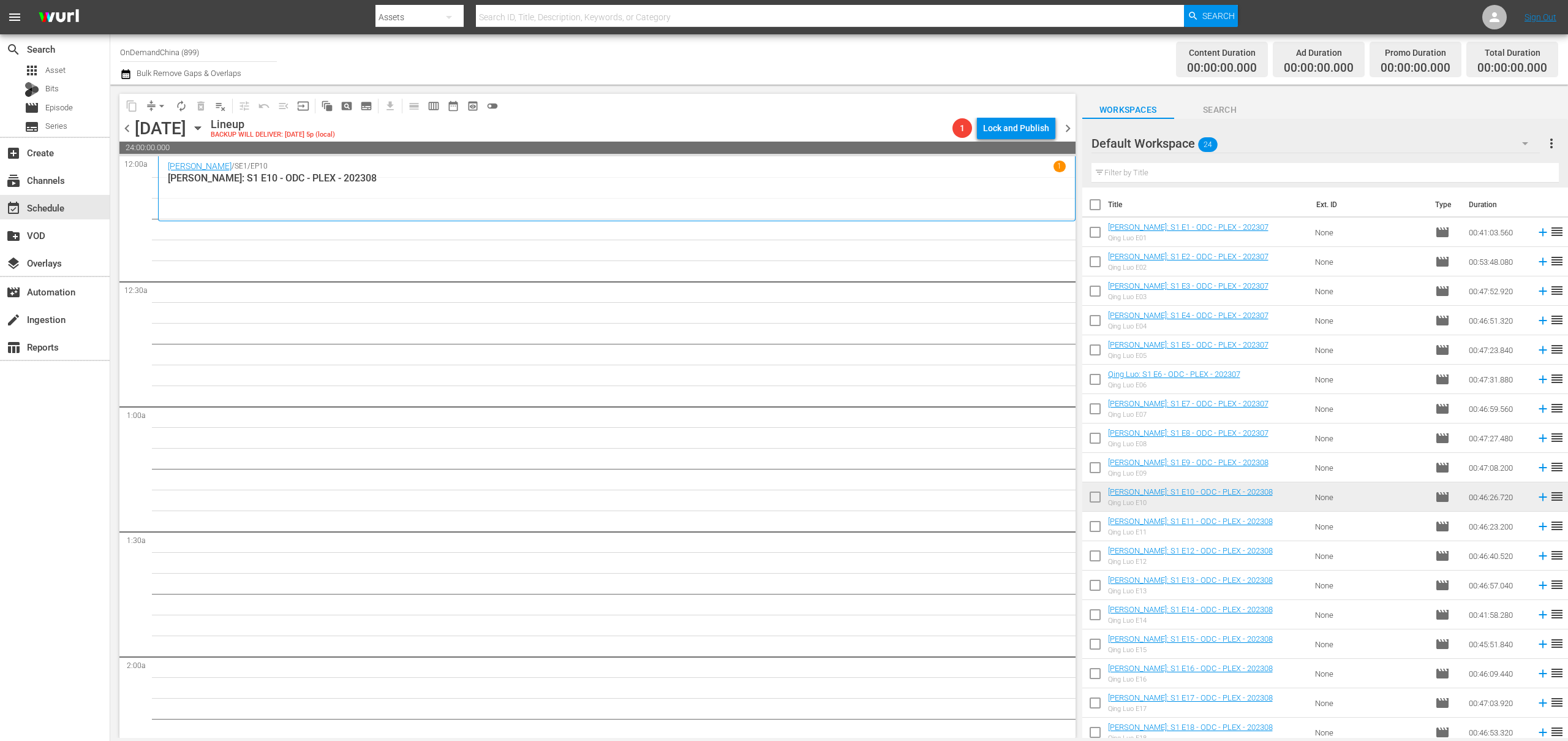
click at [1090, 208] on input "checkbox" at bounding box center [1095, 207] width 26 height 26
checkbox input "true"
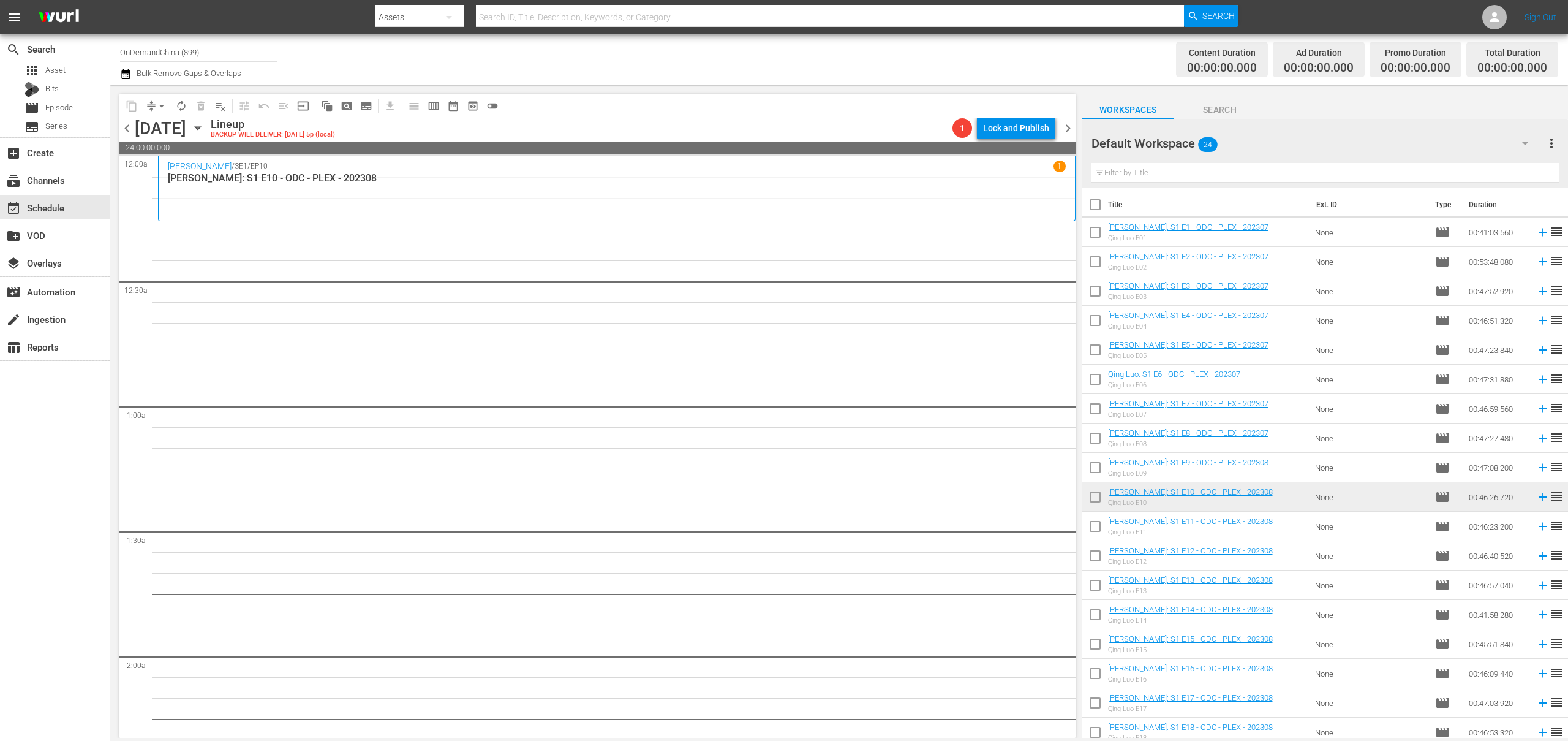
checkbox input "true"
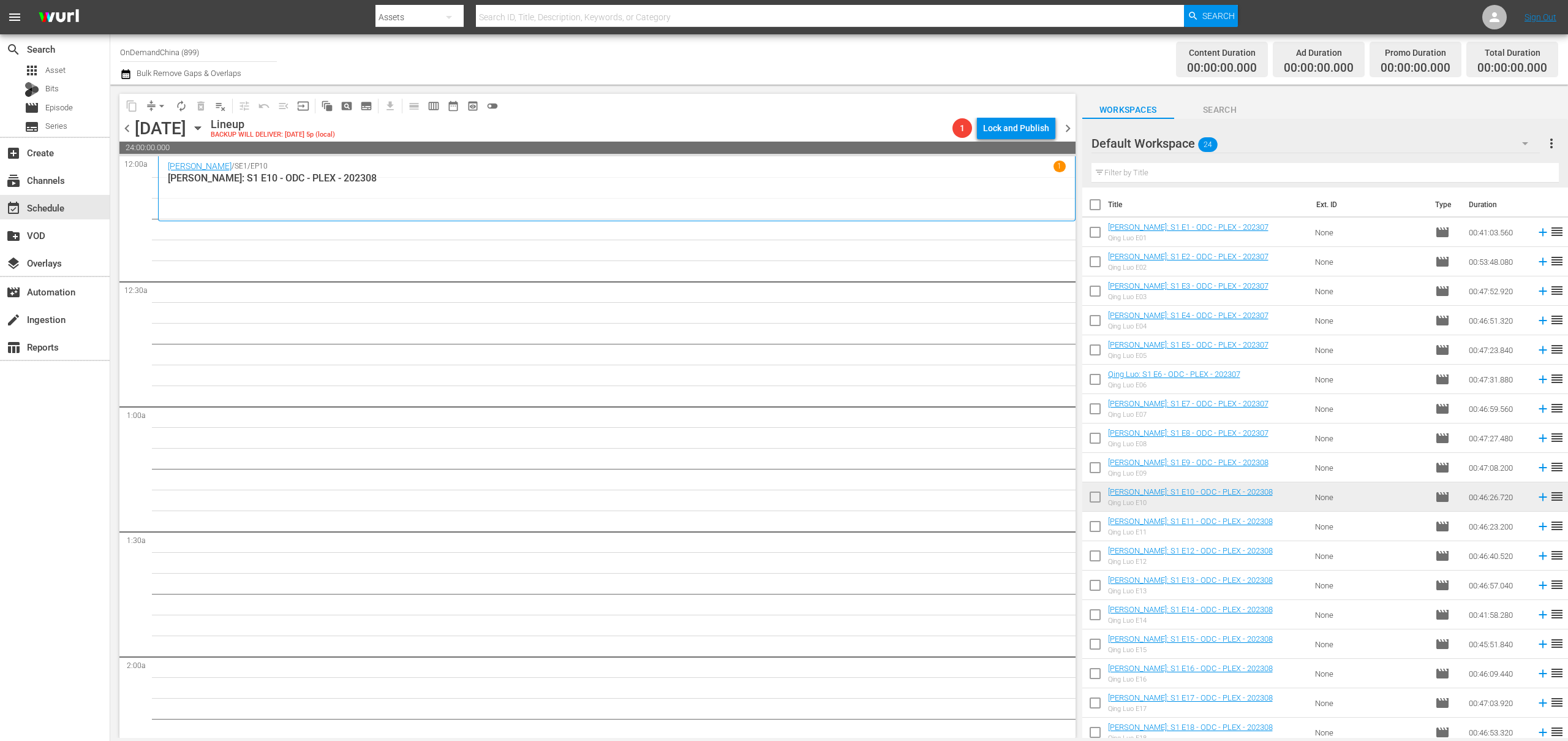
checkbox input "true"
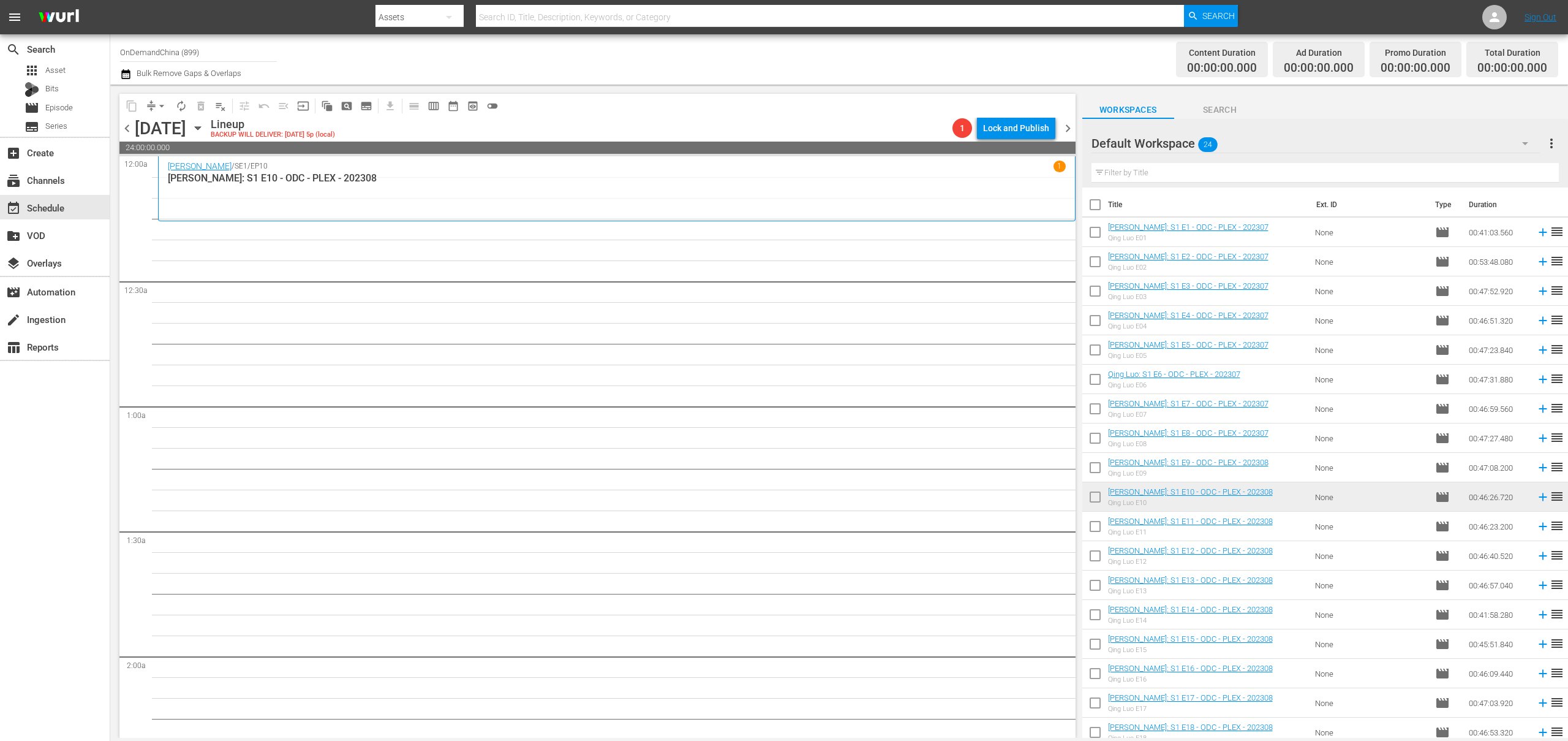
checkbox input "true"
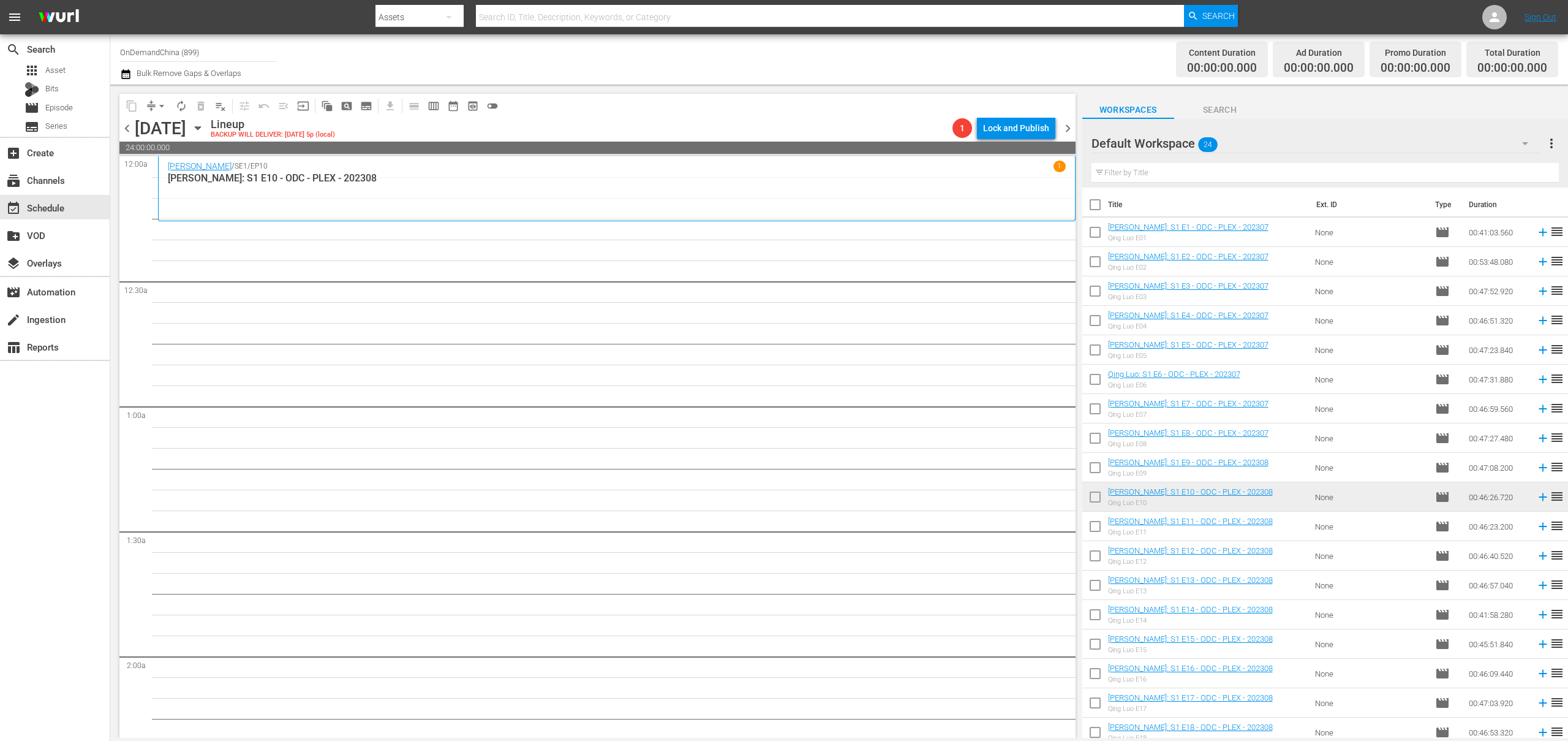
checkbox input "true"
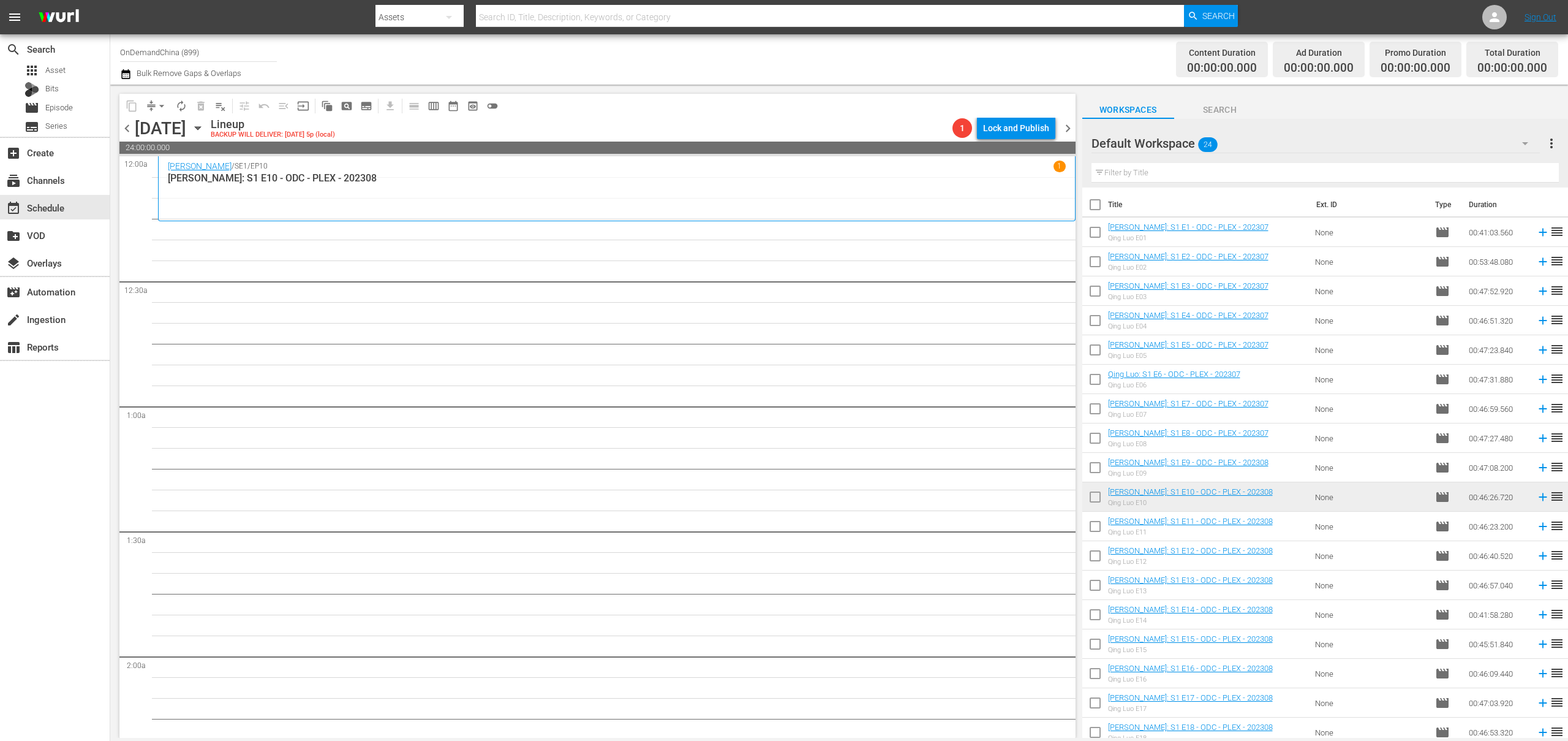
checkbox input "true"
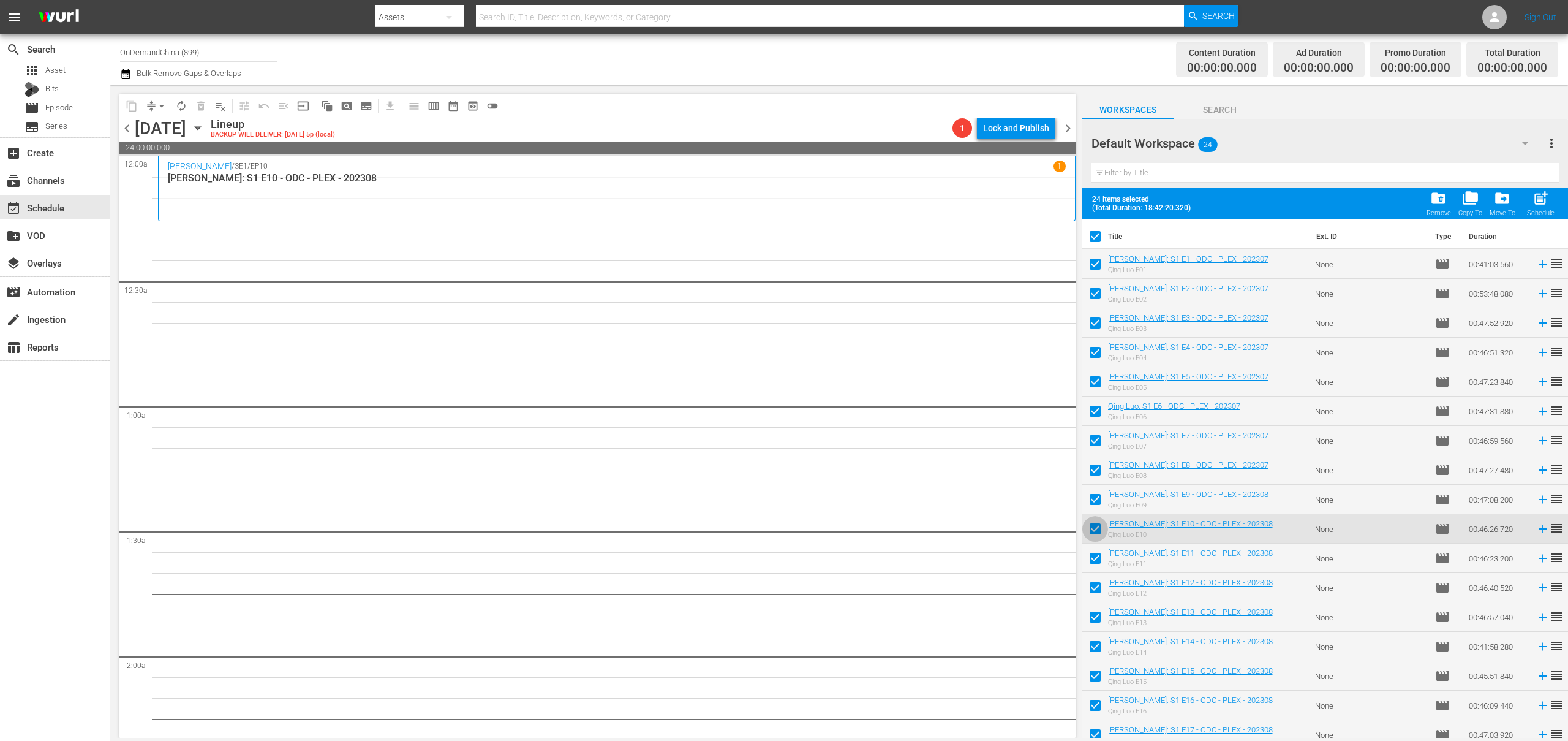
click at [1096, 528] on input "checkbox" at bounding box center [1095, 532] width 26 height 26
checkbox input "false"
click at [1096, 494] on input "checkbox" at bounding box center [1095, 502] width 26 height 26
checkbox input "false"
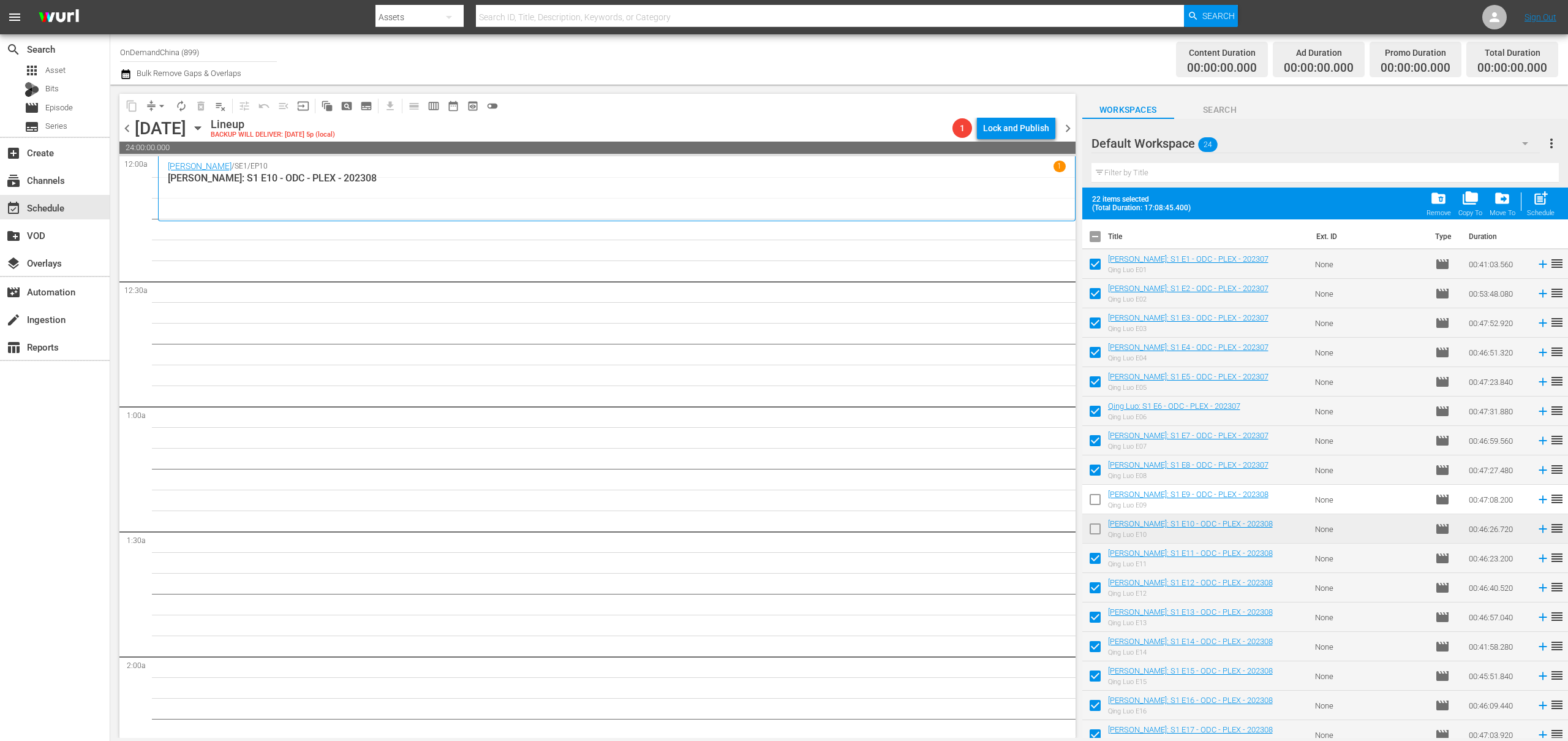
click at [1097, 474] on input "checkbox" at bounding box center [1095, 472] width 26 height 26
checkbox input "false"
click at [1092, 441] on input "checkbox" at bounding box center [1095, 443] width 26 height 26
checkbox input "false"
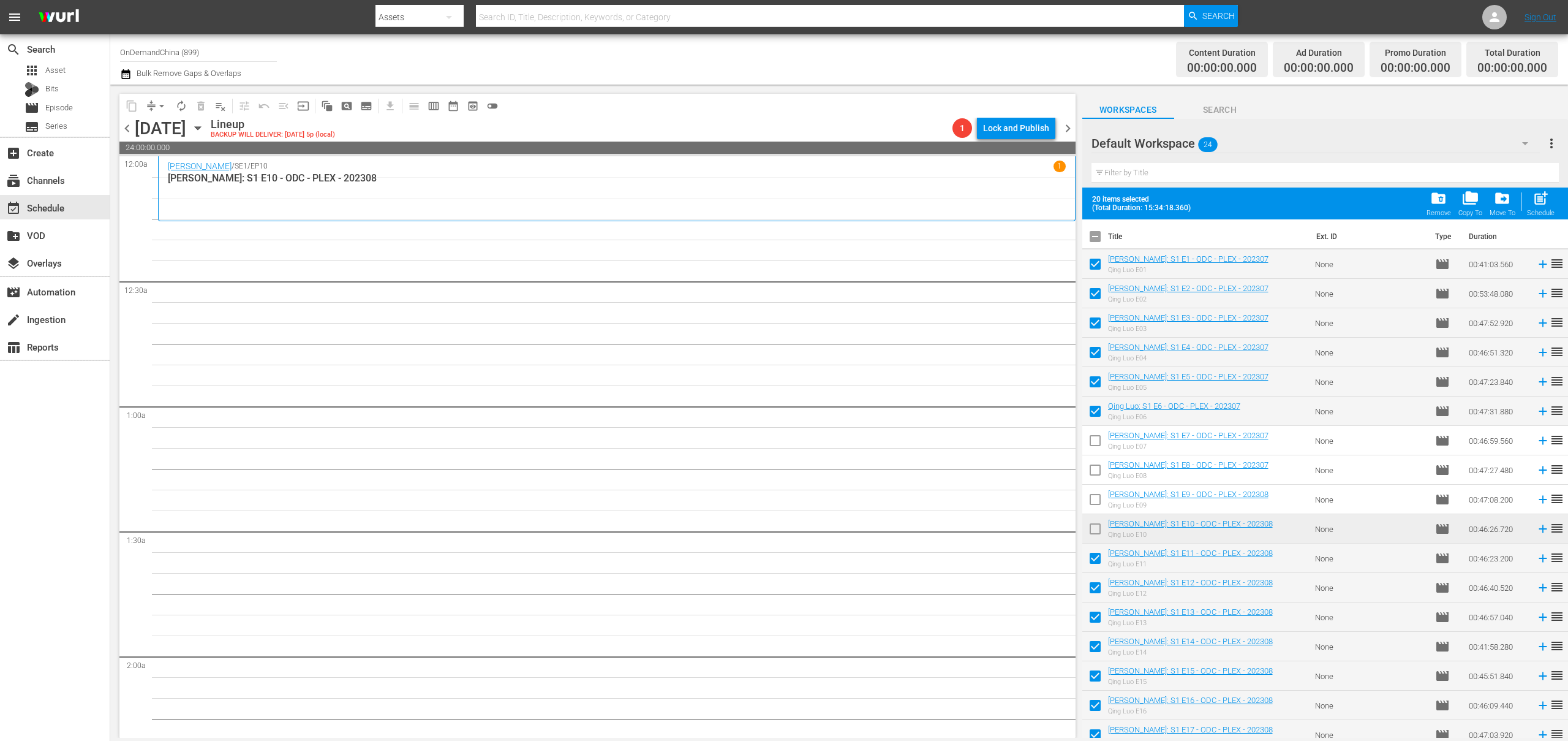
click at [1100, 399] on td at bounding box center [1095, 411] width 26 height 30
click at [1096, 406] on input "checkbox" at bounding box center [1095, 414] width 26 height 26
checkbox input "false"
click at [1101, 383] on input "checkbox" at bounding box center [1095, 384] width 26 height 26
checkbox input "false"
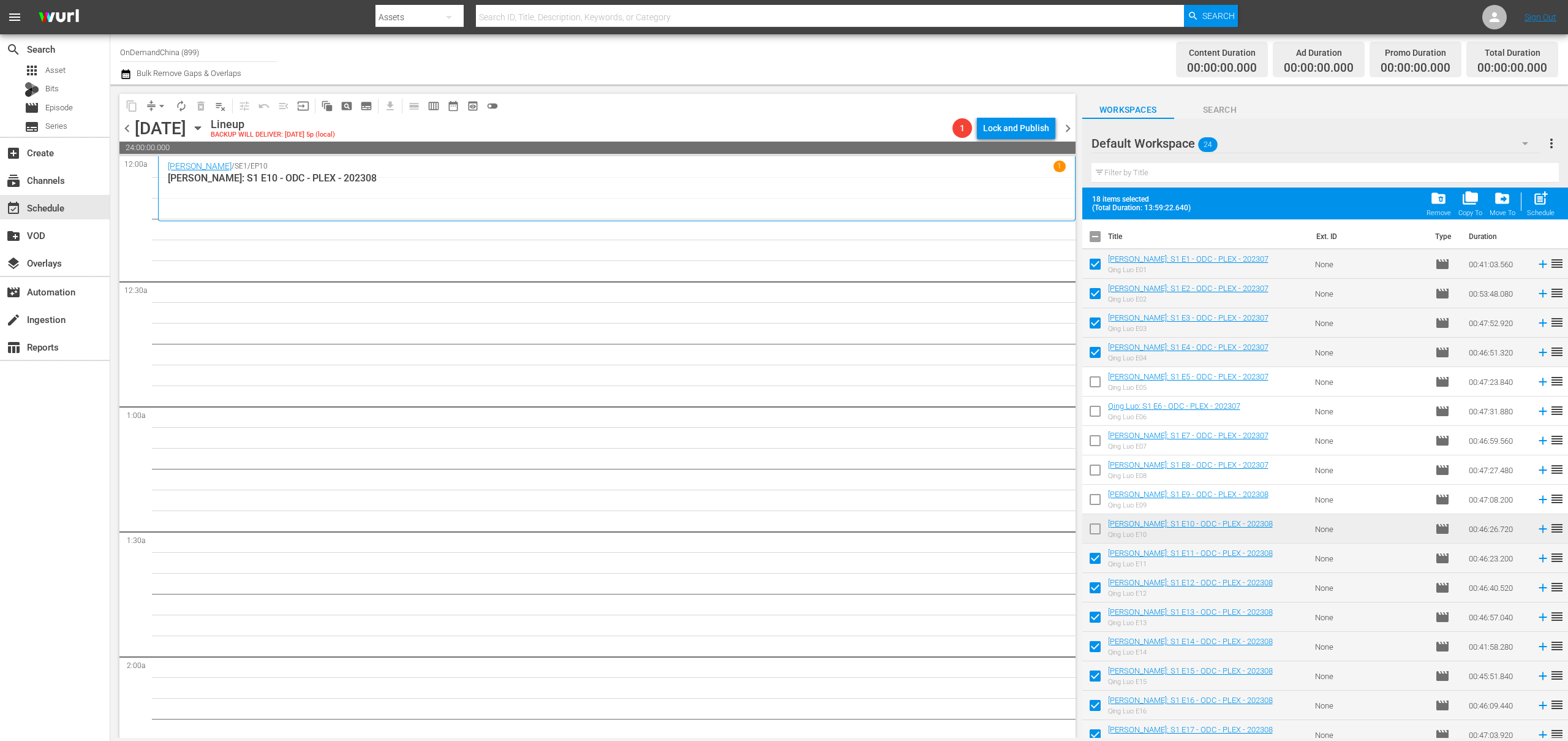
click at [1098, 352] on input "checkbox" at bounding box center [1095, 355] width 26 height 26
checkbox input "false"
click at [1098, 325] on input "checkbox" at bounding box center [1095, 325] width 26 height 26
checkbox input "false"
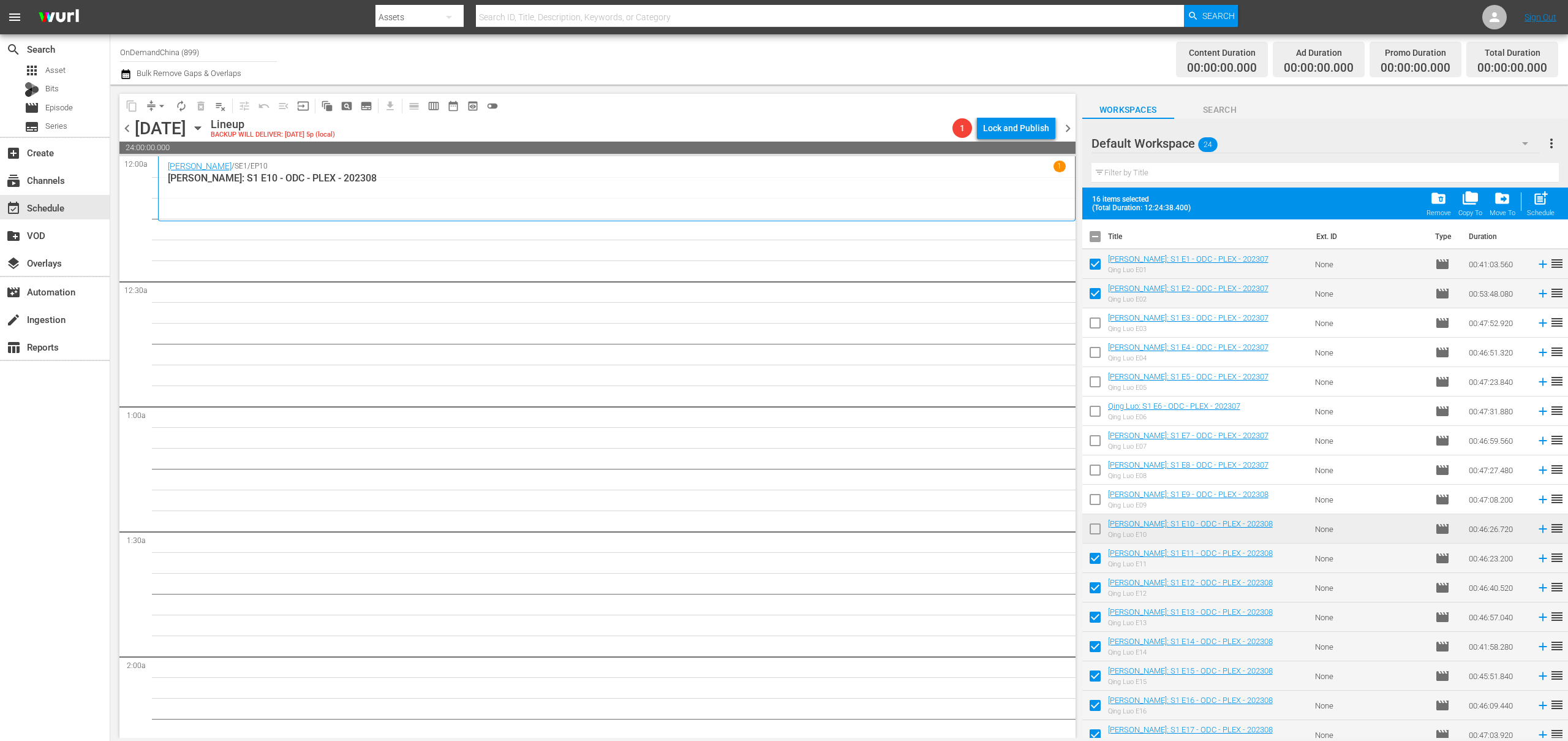
click at [1093, 296] on input "checkbox" at bounding box center [1095, 296] width 26 height 26
checkbox input "false"
click at [1097, 266] on input "checkbox" at bounding box center [1095, 267] width 26 height 26
checkbox input "false"
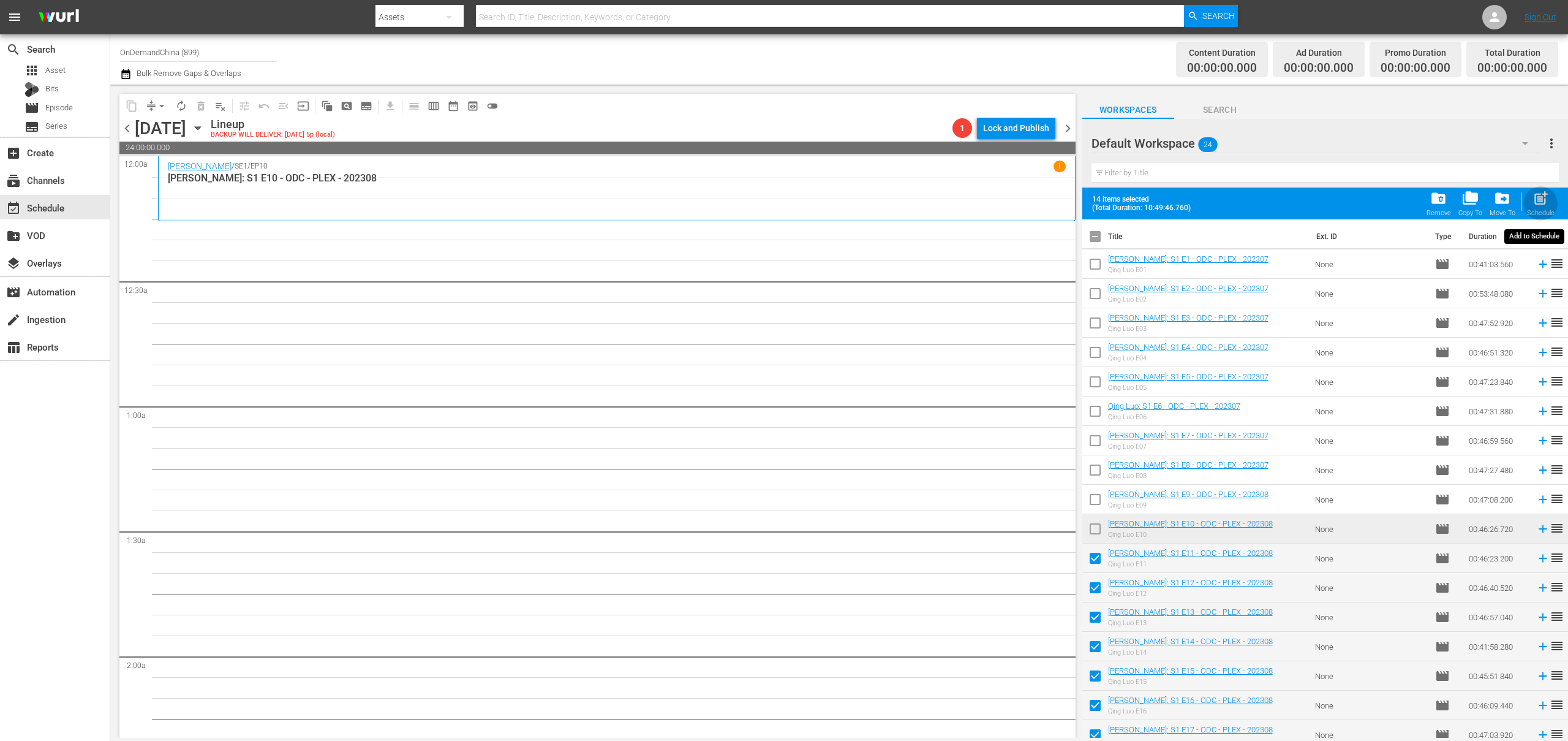
click at [1535, 202] on span "post_add" at bounding box center [1541, 198] width 17 height 17
checkbox input "false"
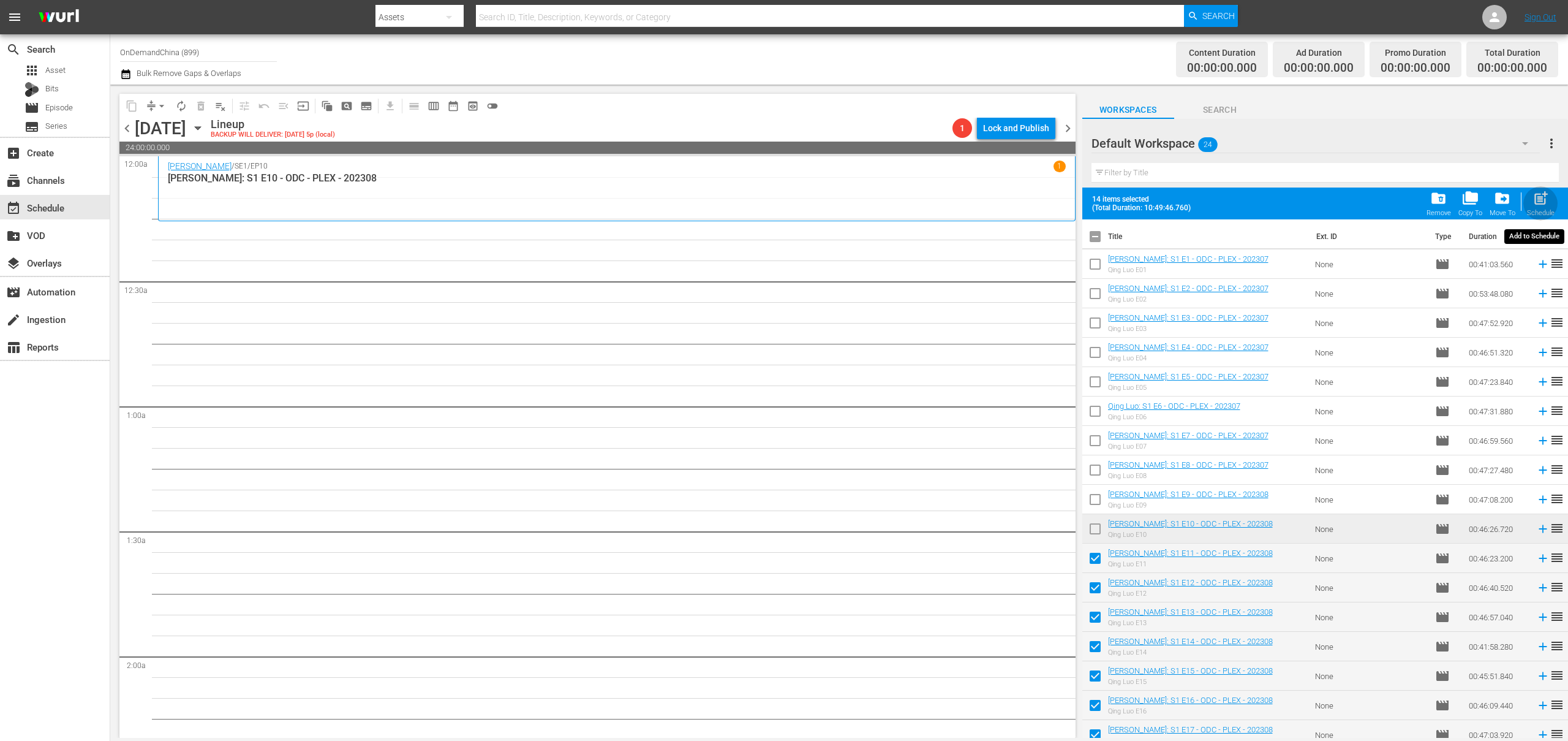
checkbox input "false"
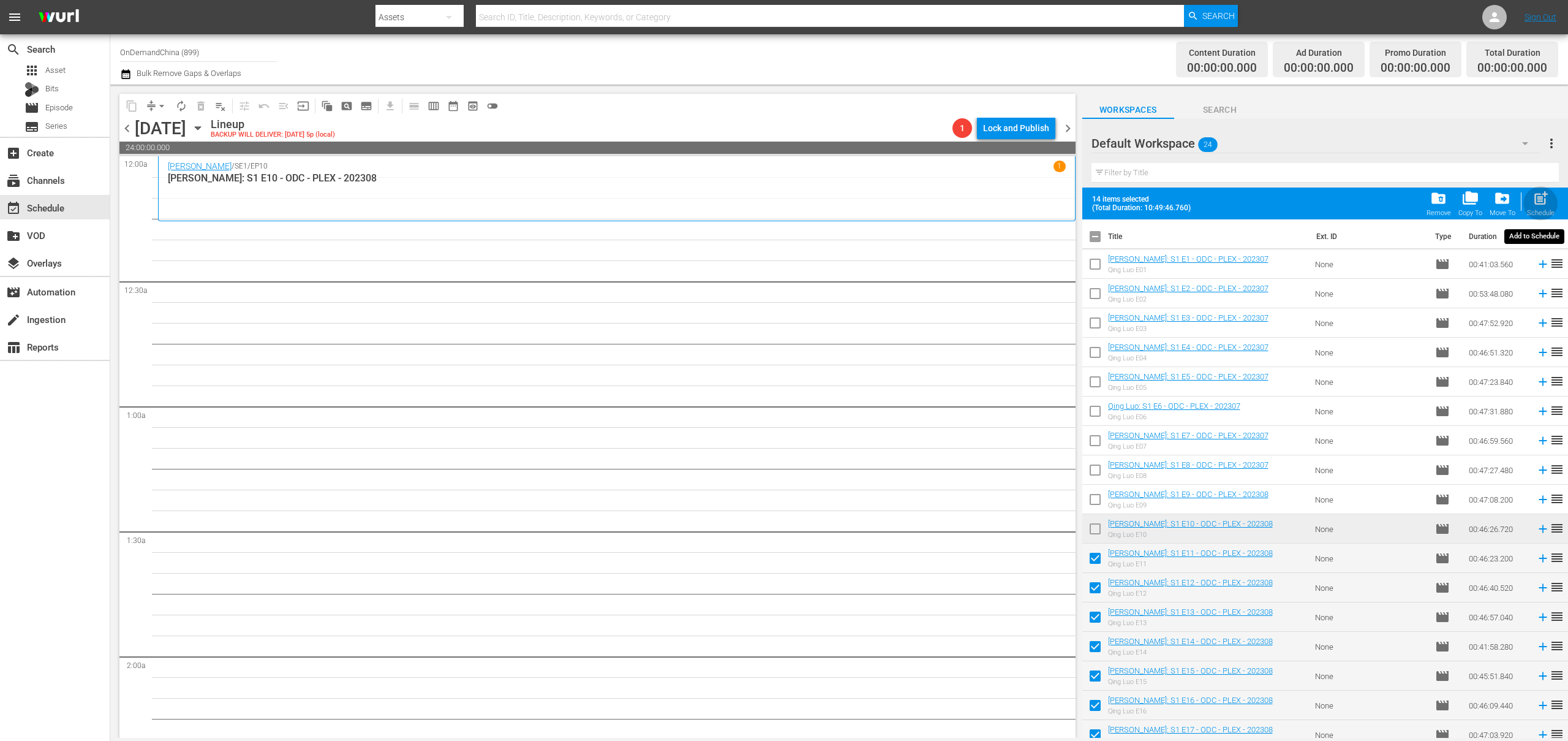
checkbox input "false"
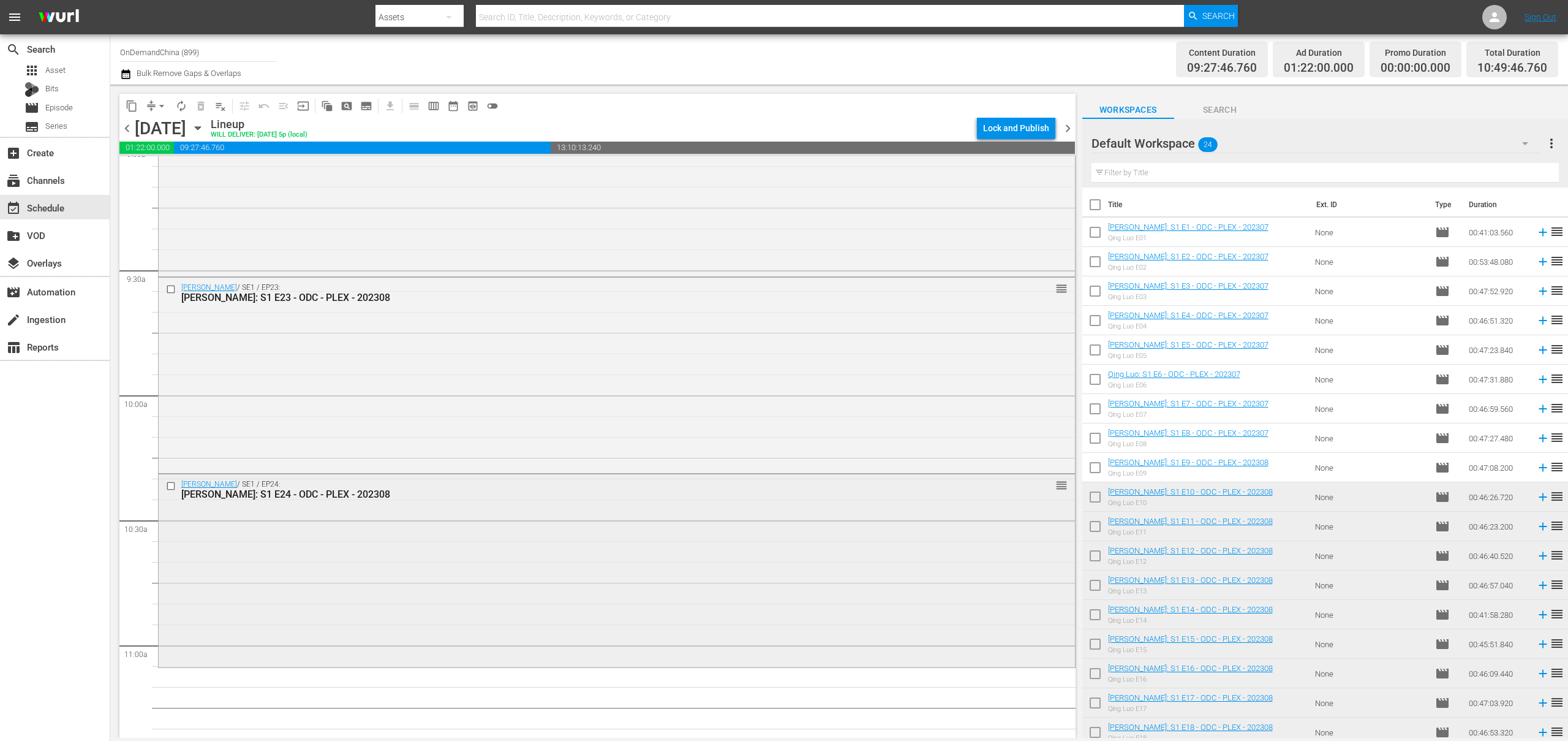
scroll to position [2259, 0]
click at [1093, 208] on input "checkbox" at bounding box center [1095, 207] width 26 height 26
checkbox input "true"
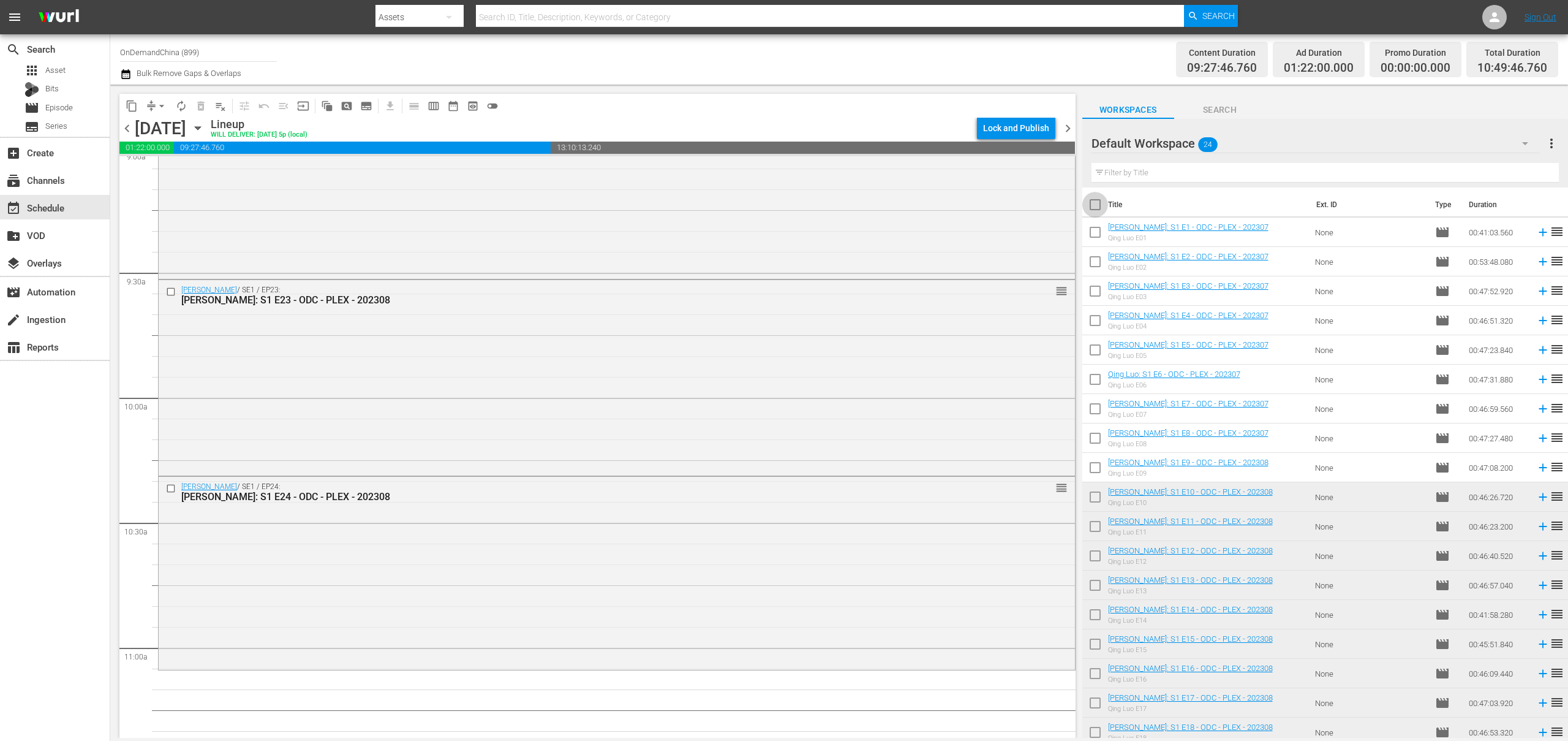
checkbox input "true"
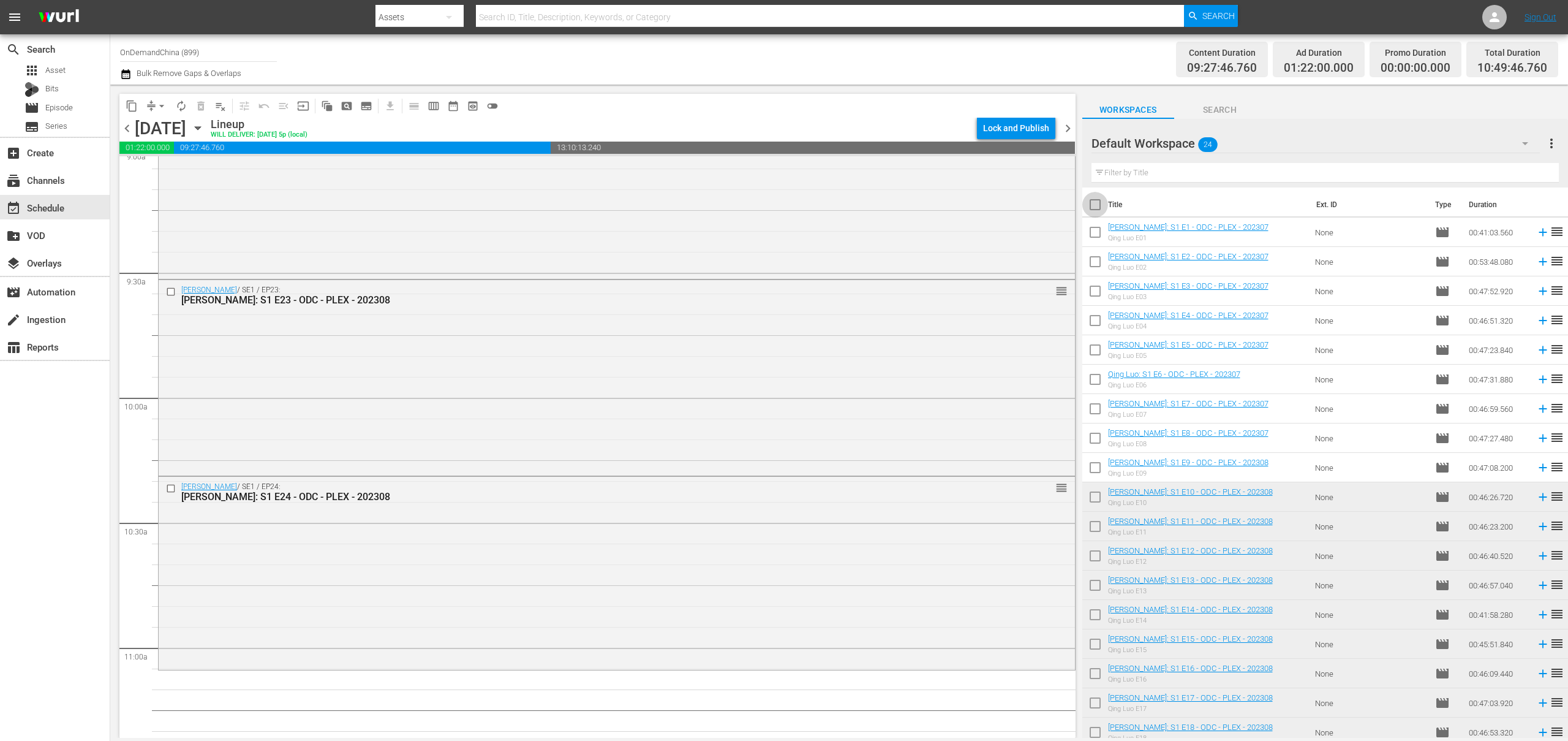
checkbox input "true"
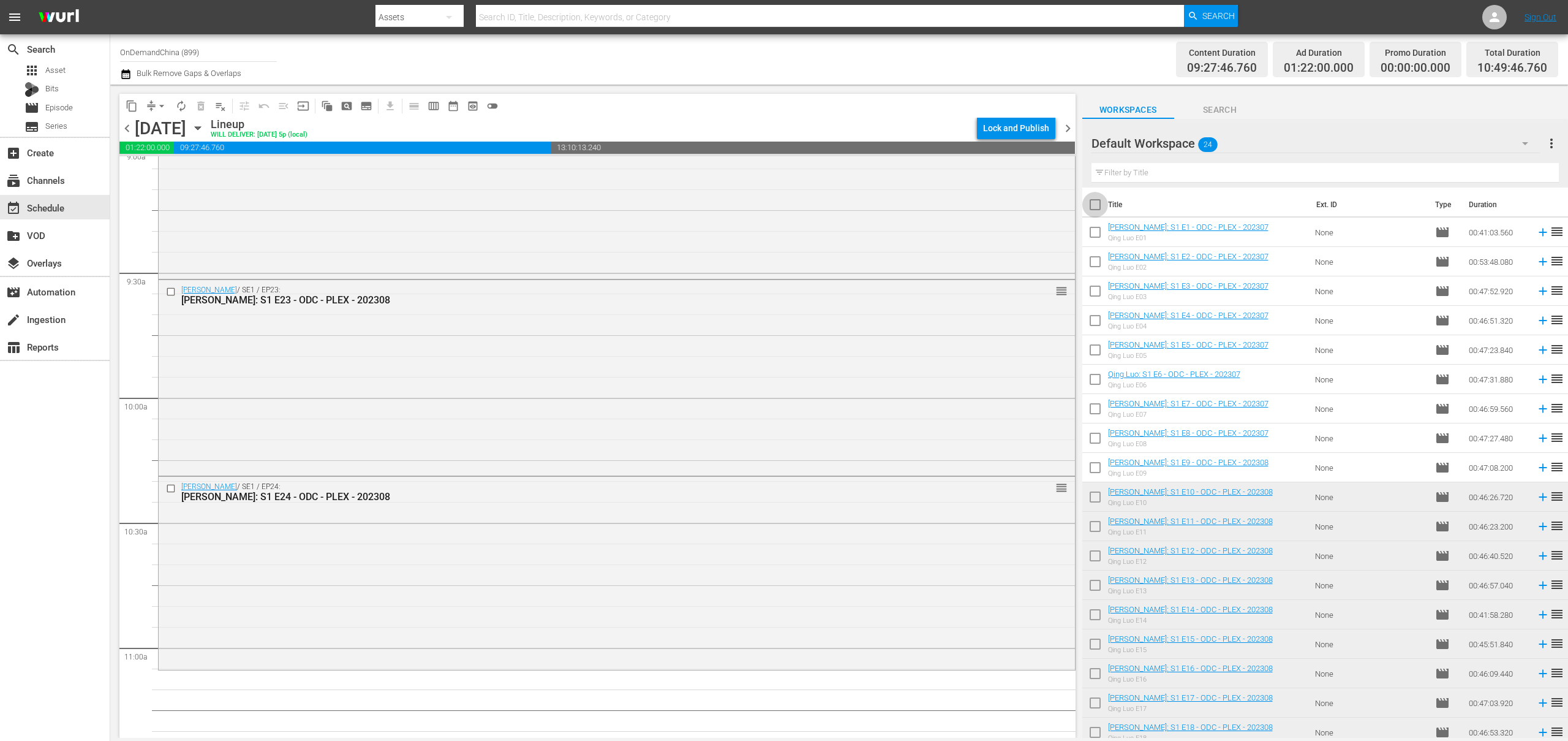
checkbox input "true"
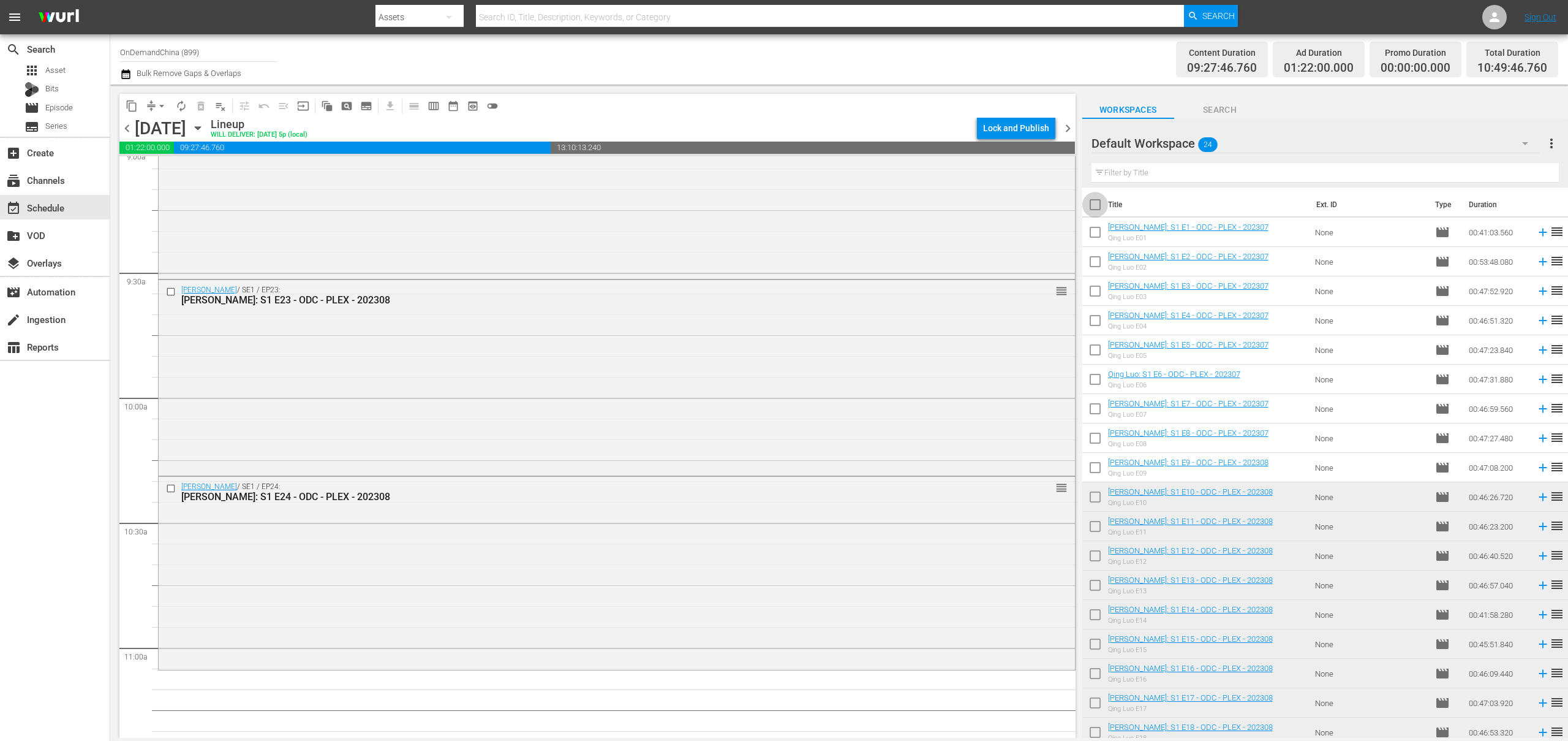
checkbox input "true"
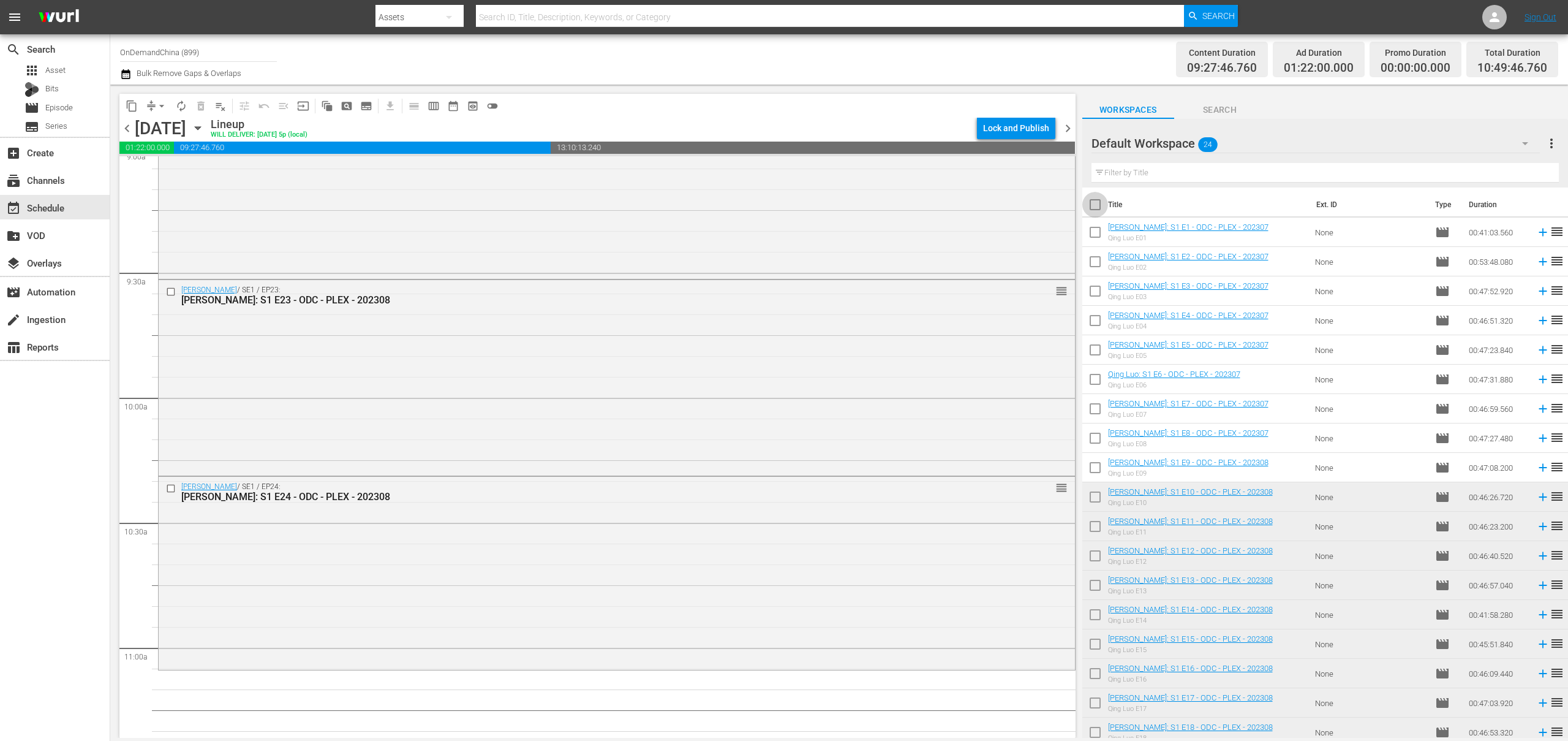
checkbox input "true"
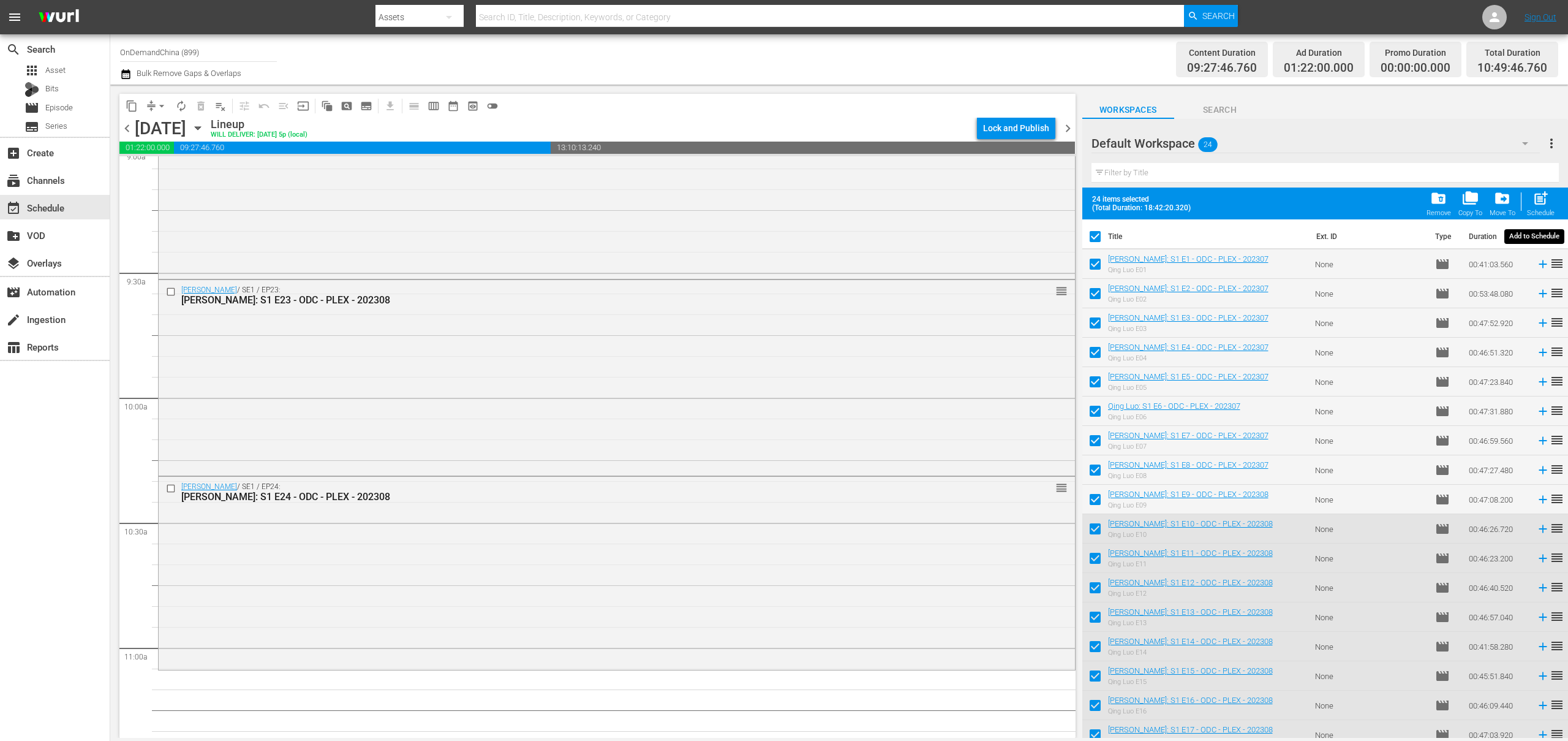
click at [1540, 203] on span "post_add" at bounding box center [1541, 198] width 17 height 17
checkbox input "false"
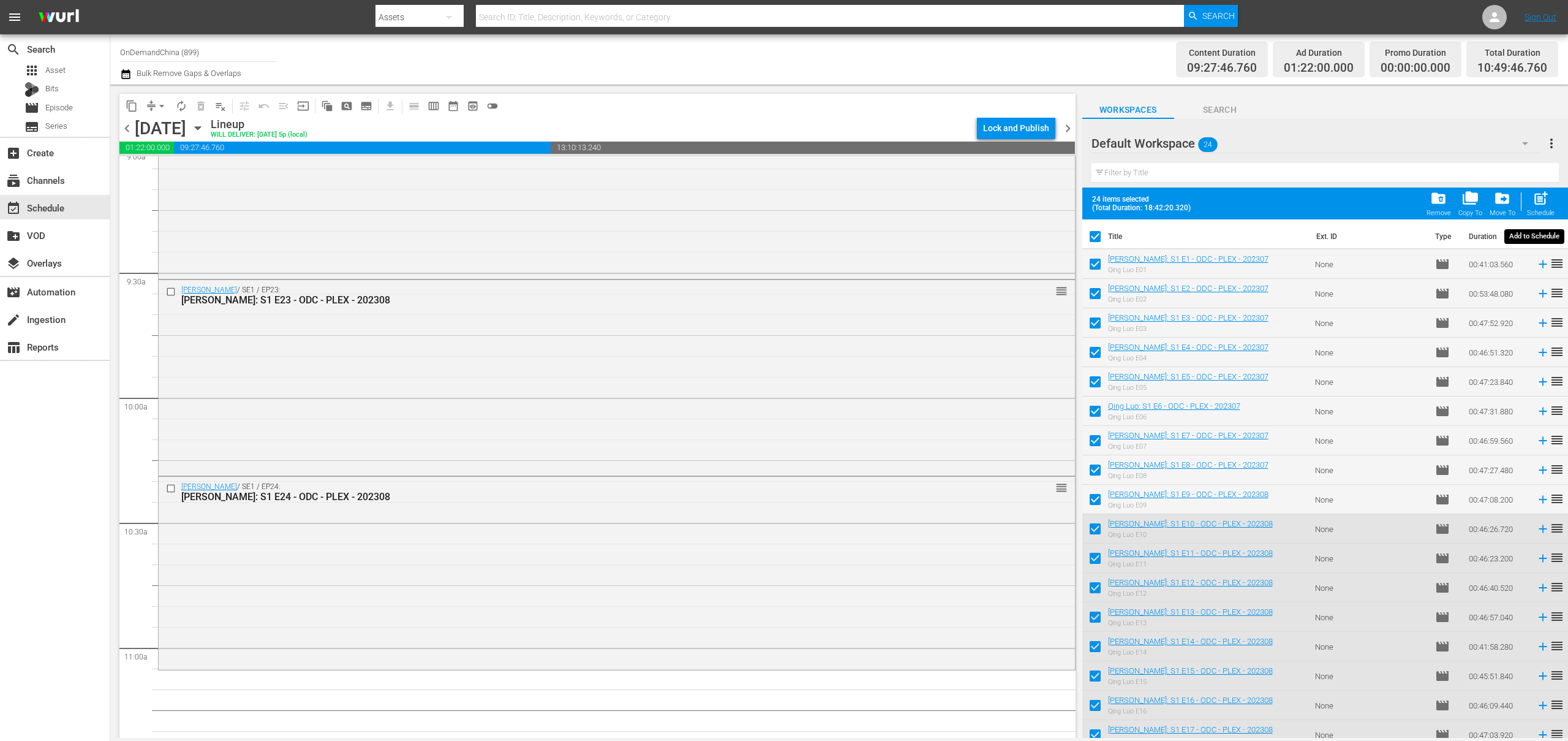
checkbox input "false"
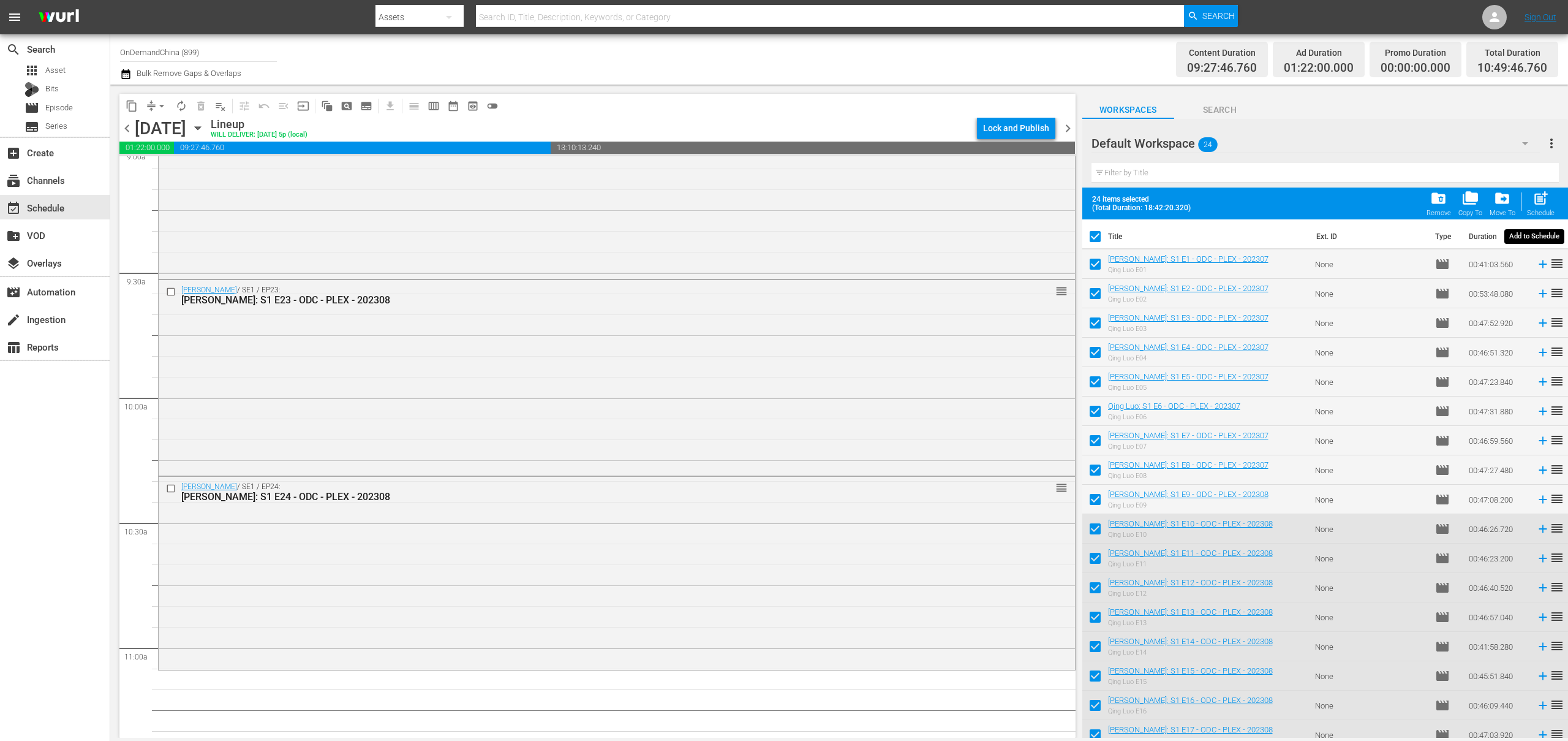
checkbox input "false"
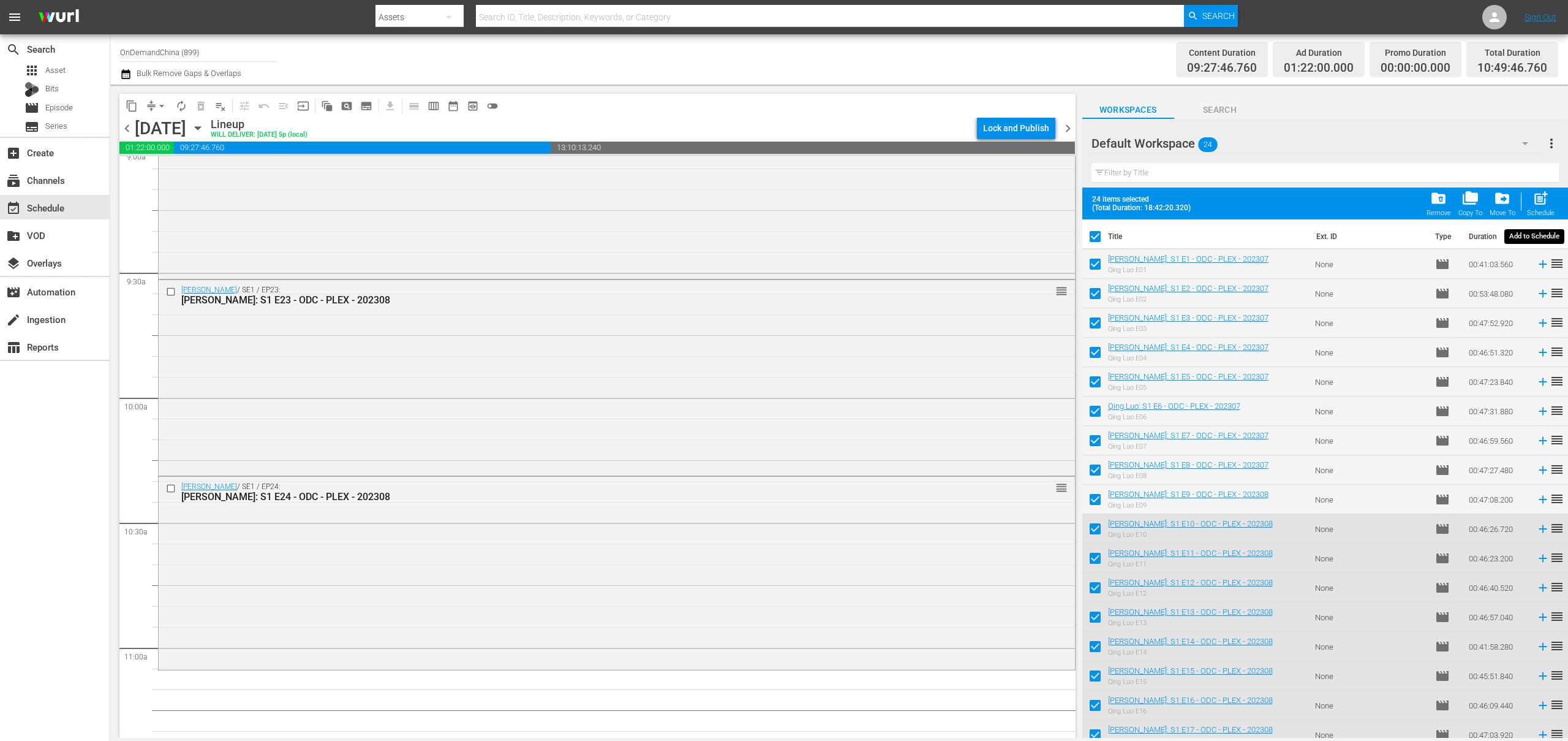
checkbox input "false"
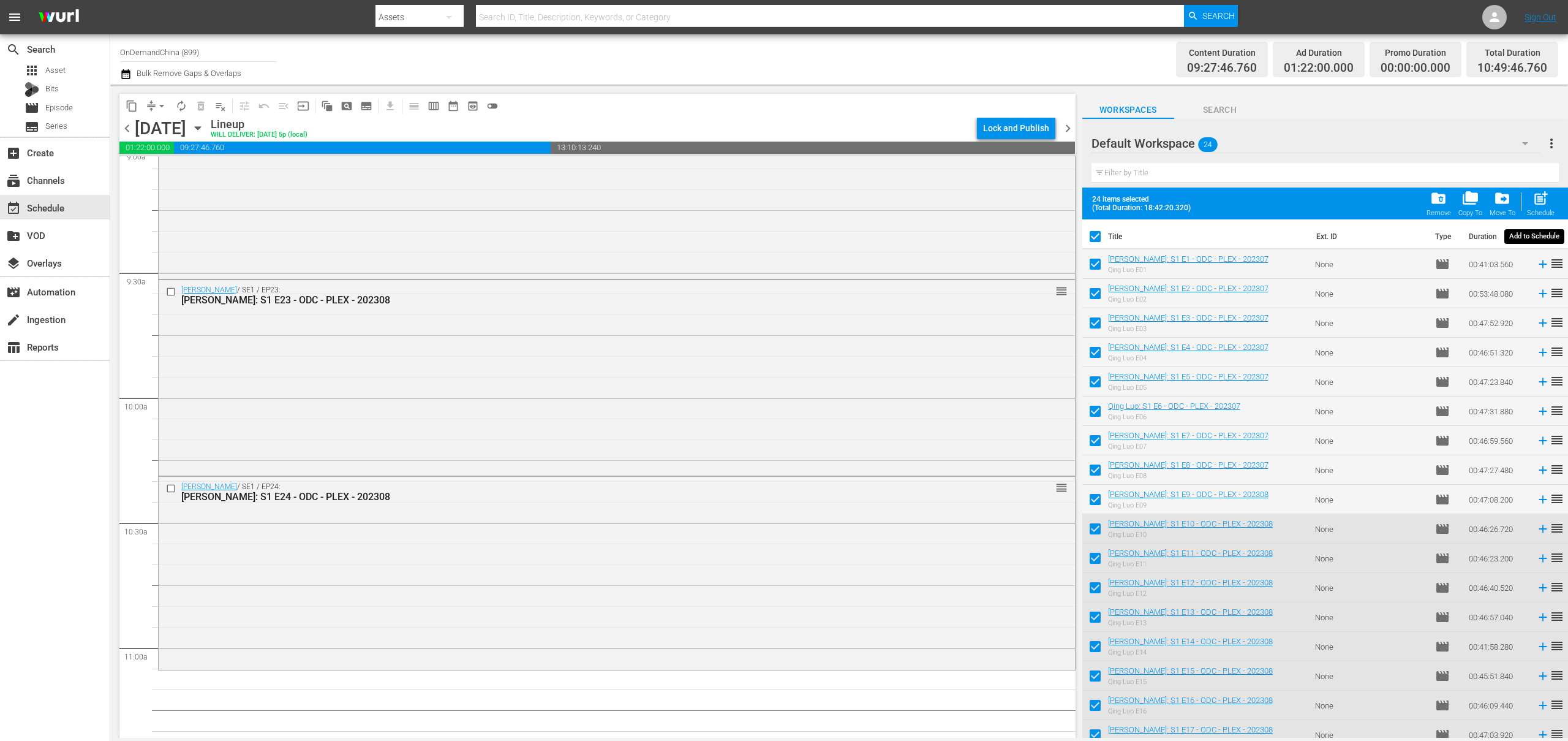
checkbox input "false"
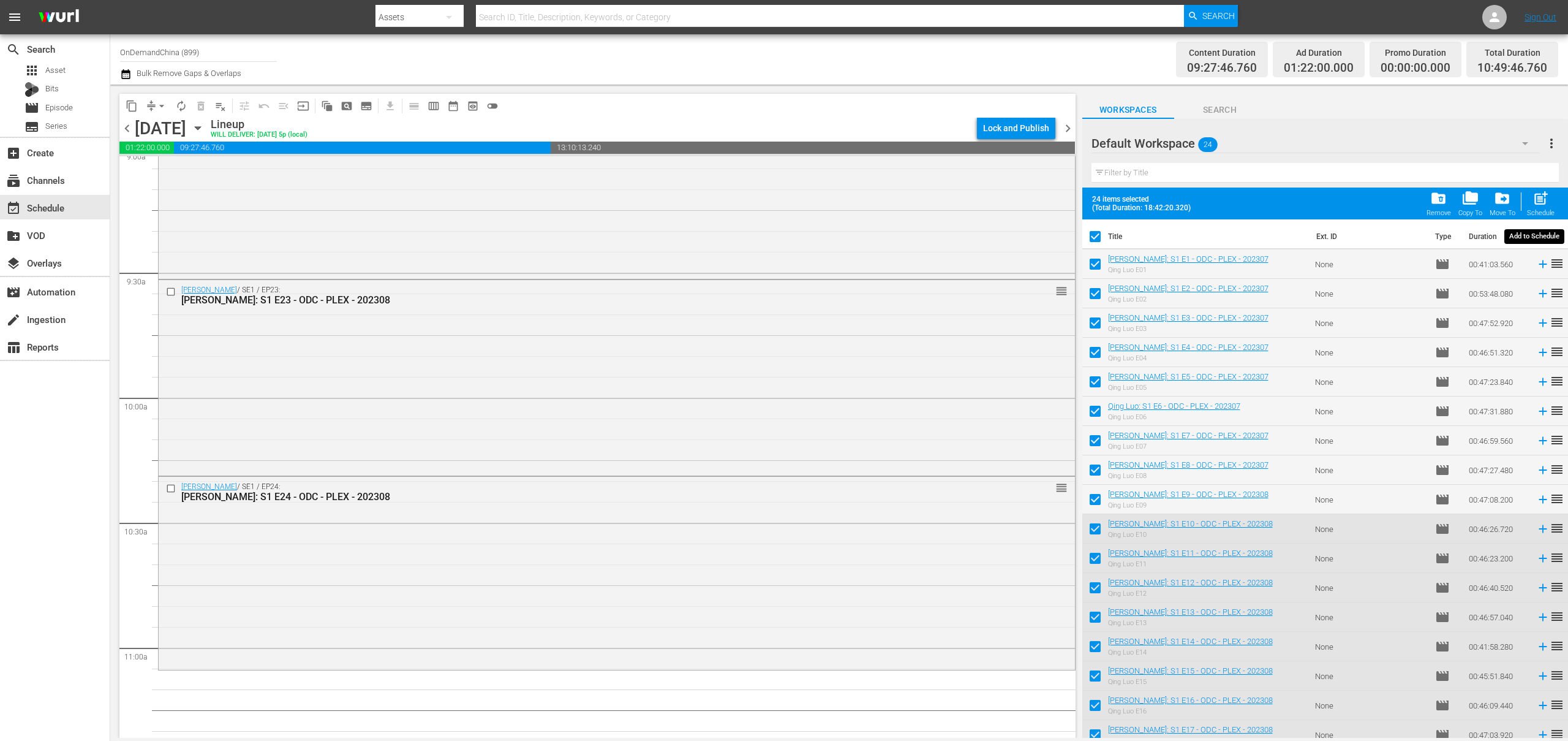
checkbox input "false"
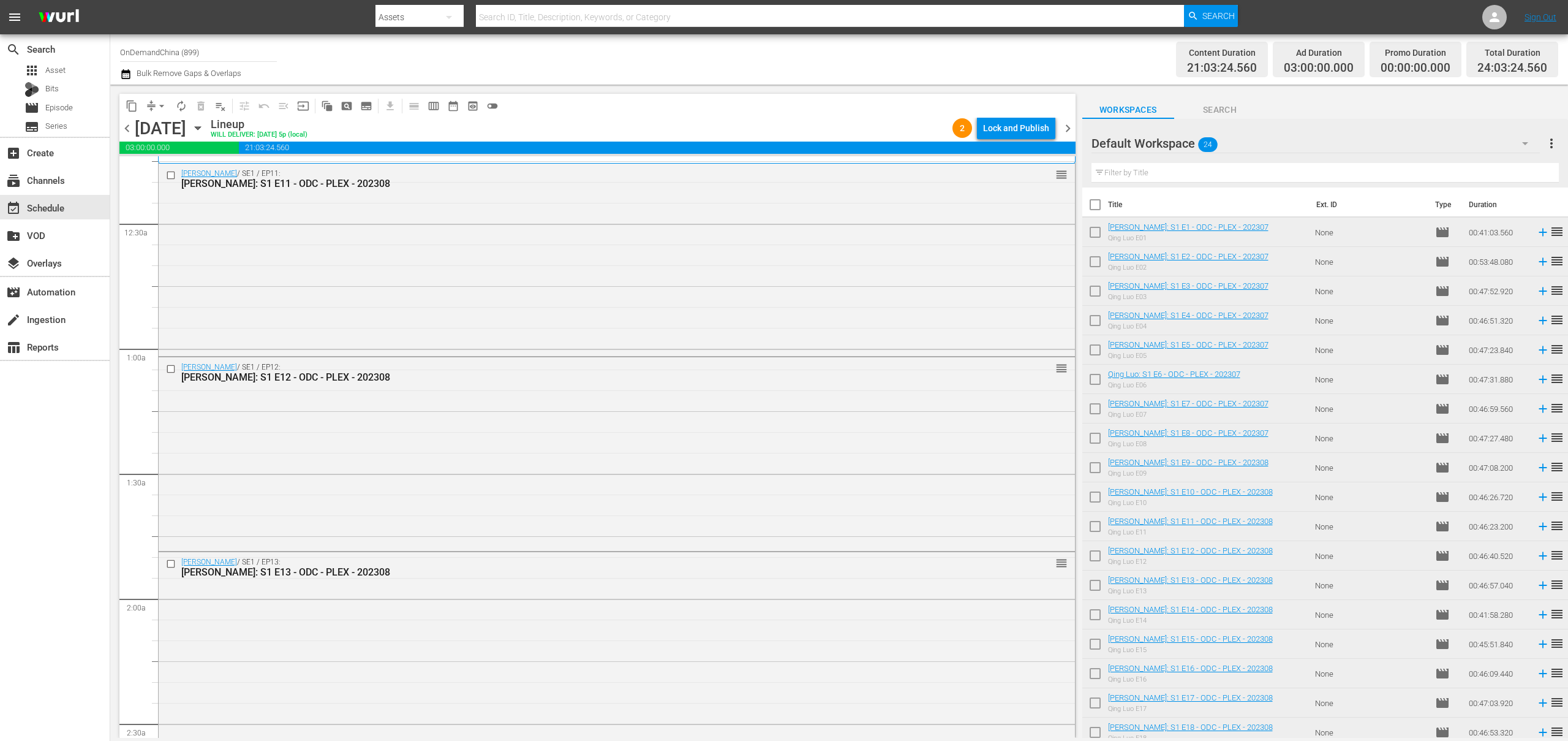
scroll to position [0, 0]
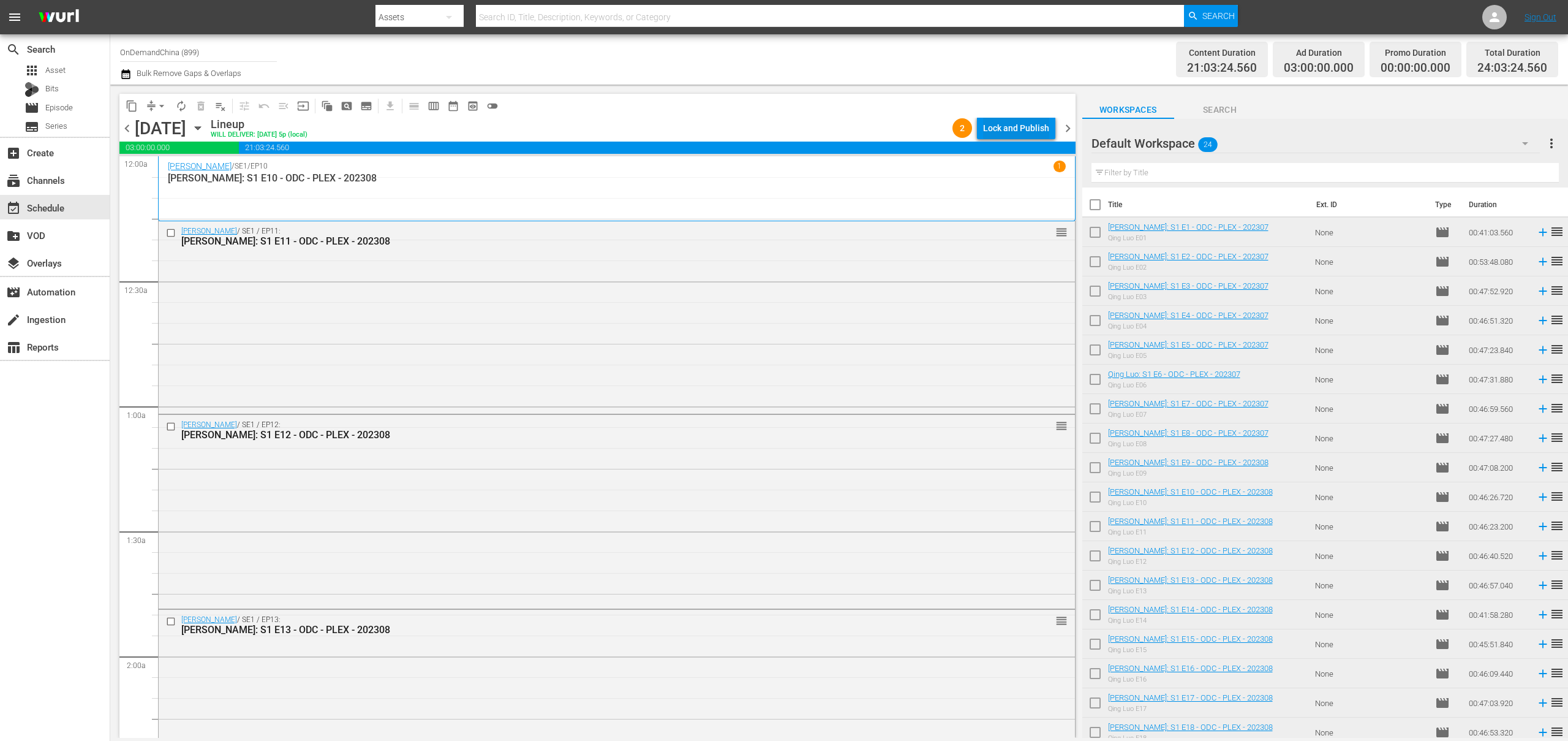
click at [1006, 129] on div "Lock and Publish" at bounding box center [1016, 128] width 66 height 22
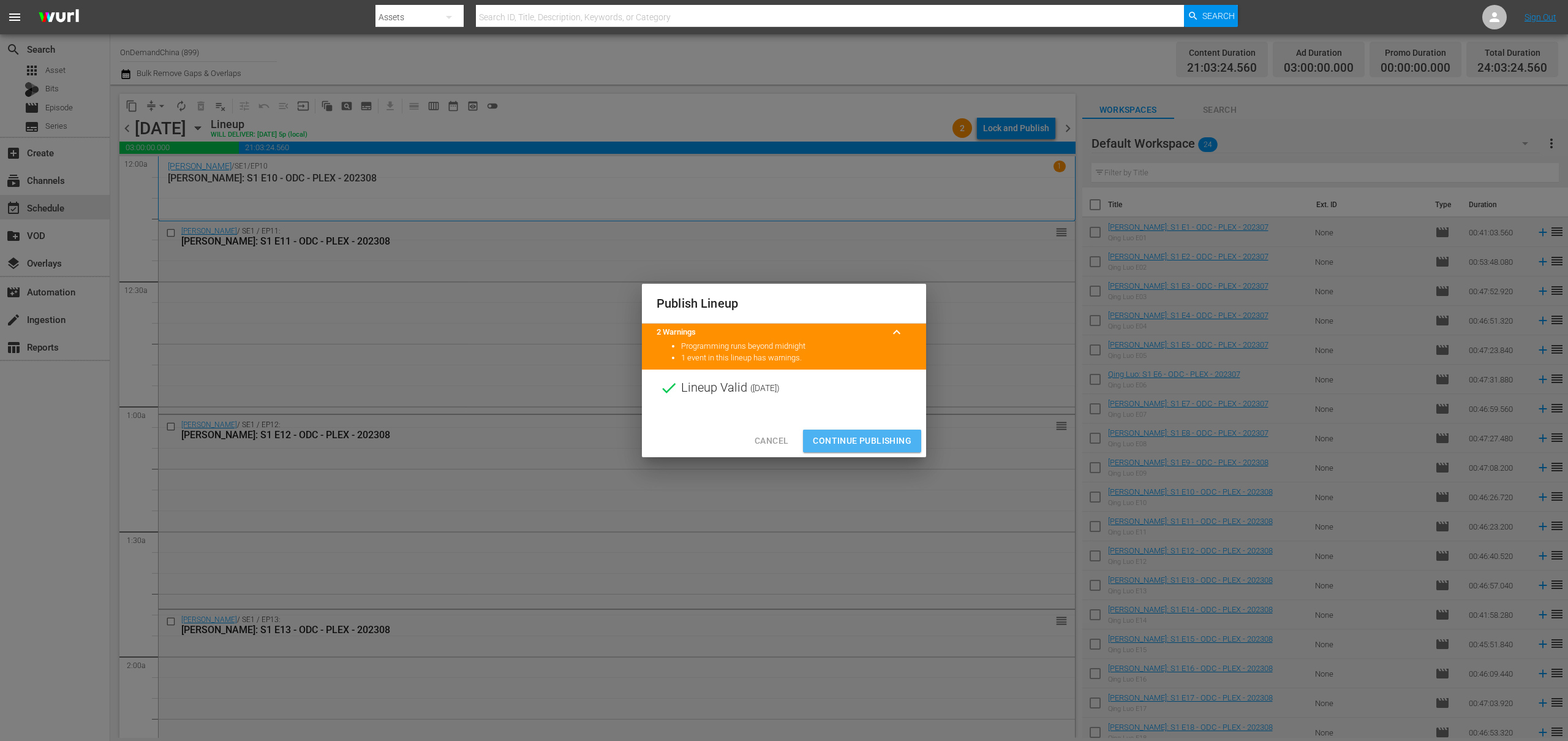
click at [886, 439] on span "Continue Publishing" at bounding box center [862, 440] width 99 height 15
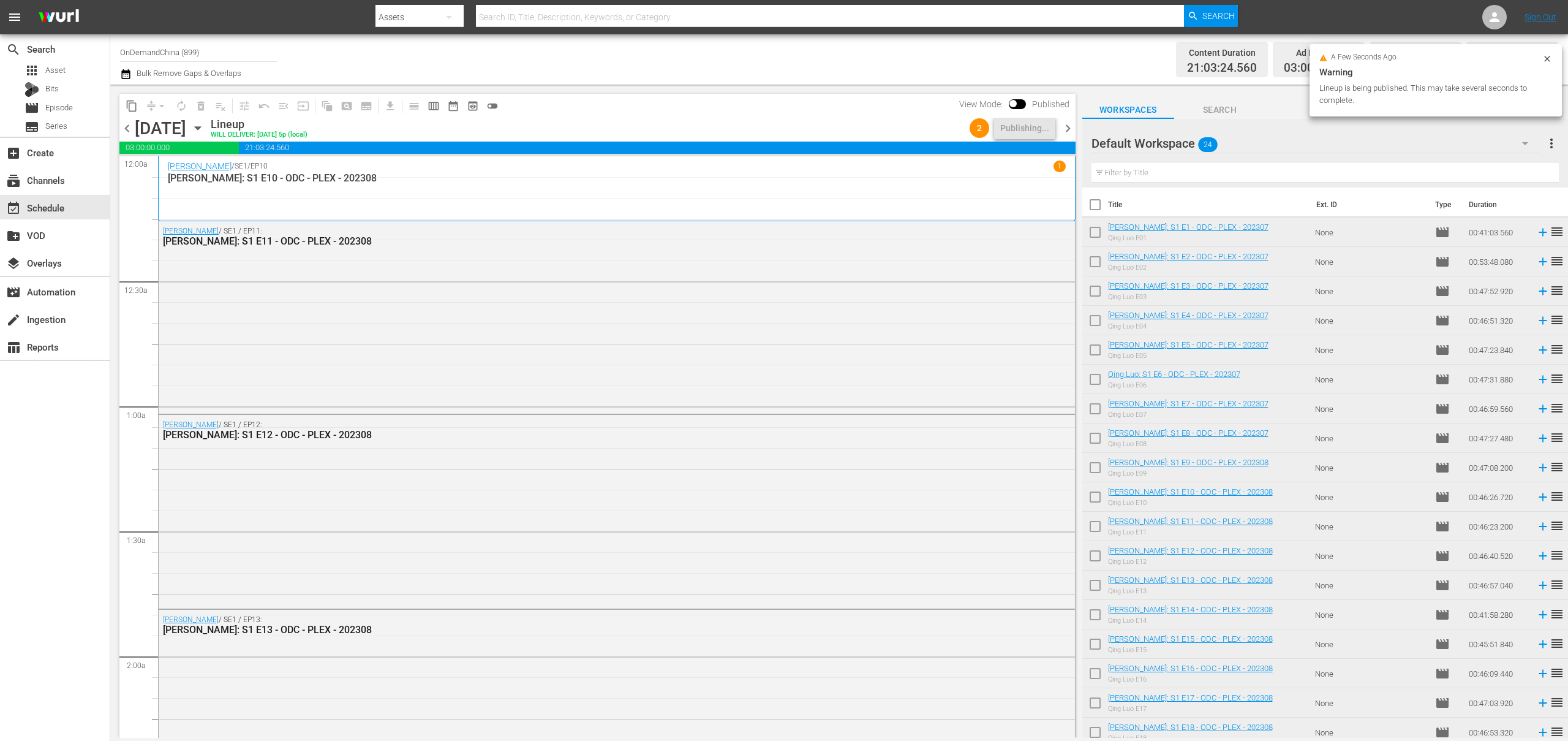
click at [1072, 128] on span "chevron_right" at bounding box center [1067, 128] width 15 height 15
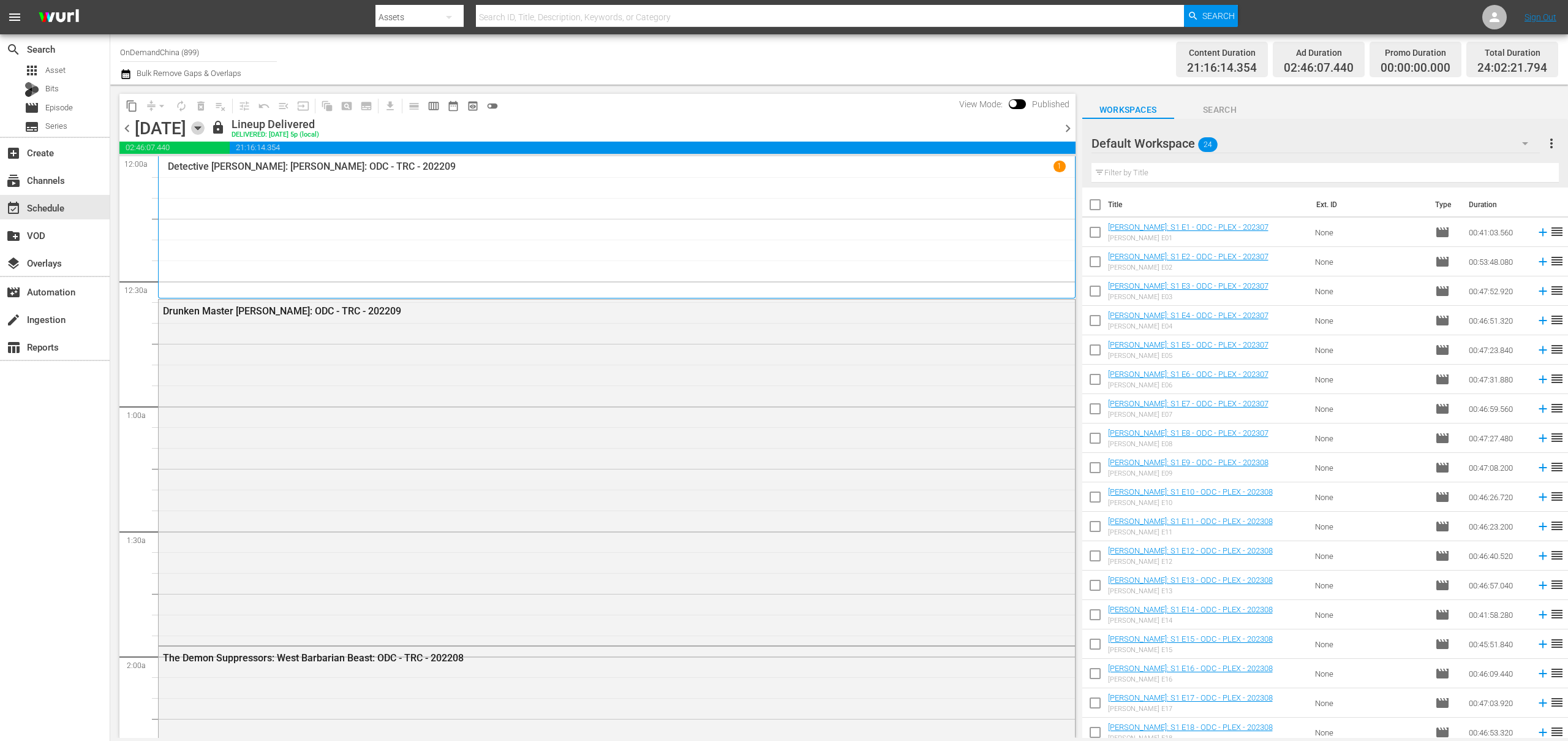
click at [204, 124] on icon "button" at bounding box center [198, 128] width 14 height 14
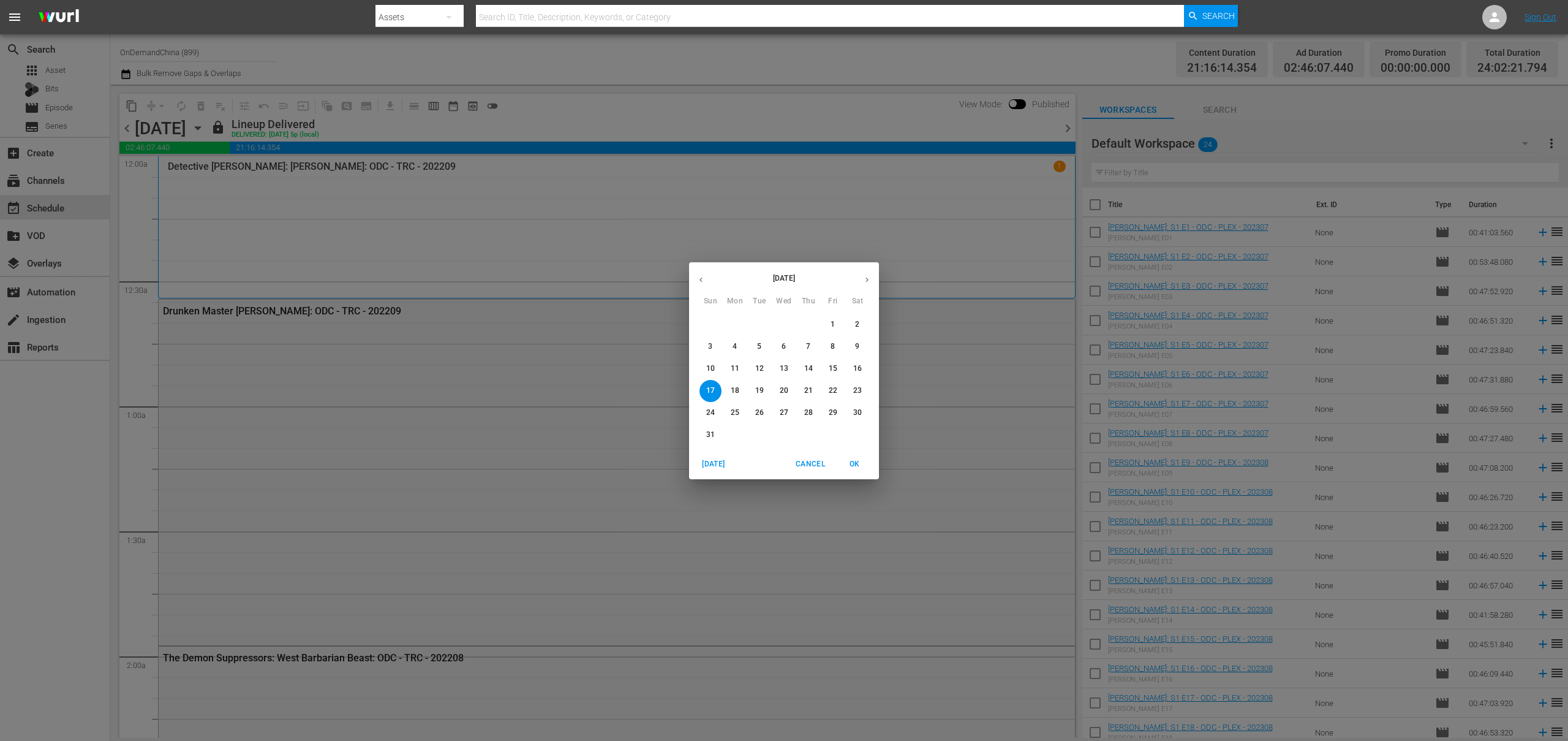
click at [854, 389] on p "23" at bounding box center [858, 391] width 9 height 10
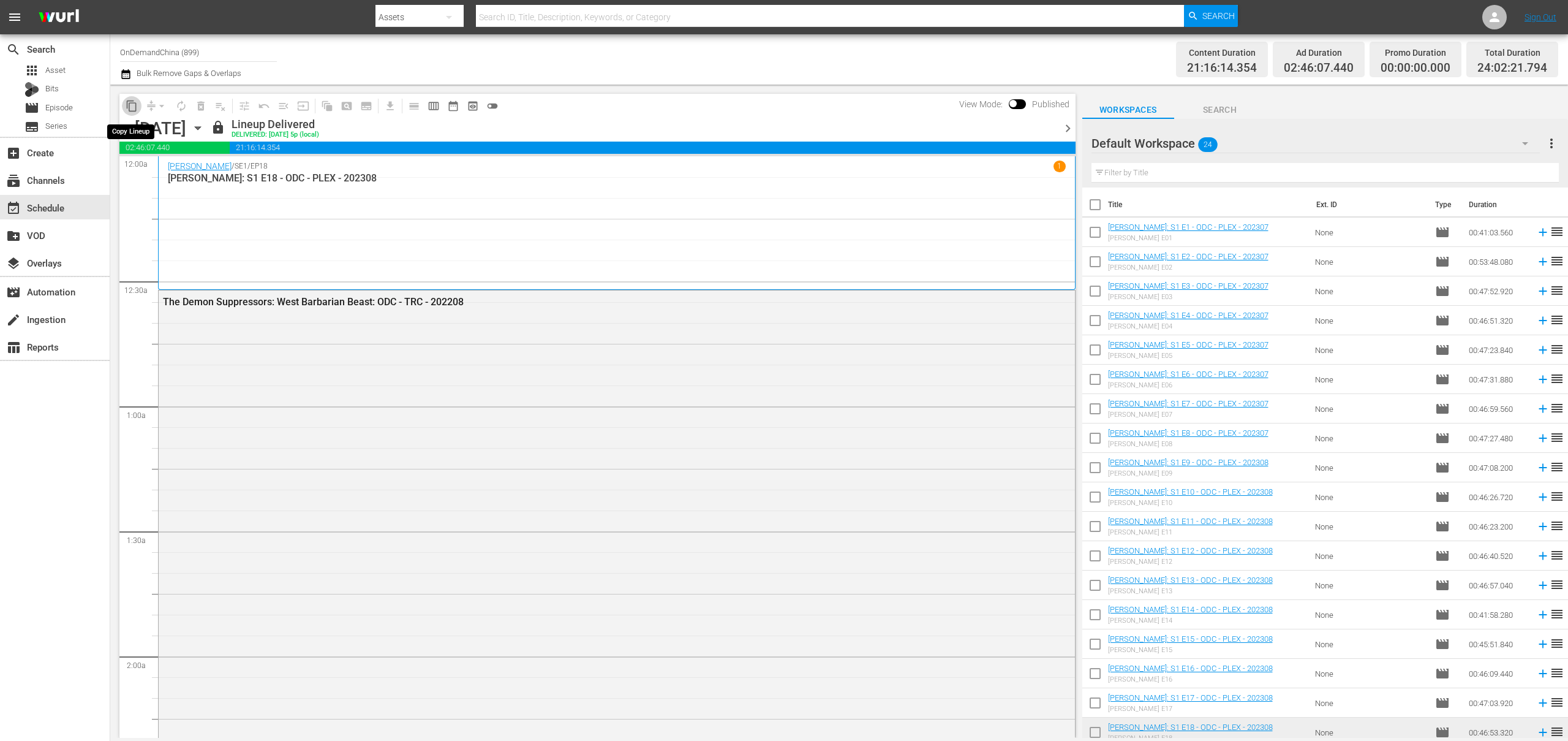
click at [132, 106] on span "content_copy" at bounding box center [132, 106] width 12 height 12
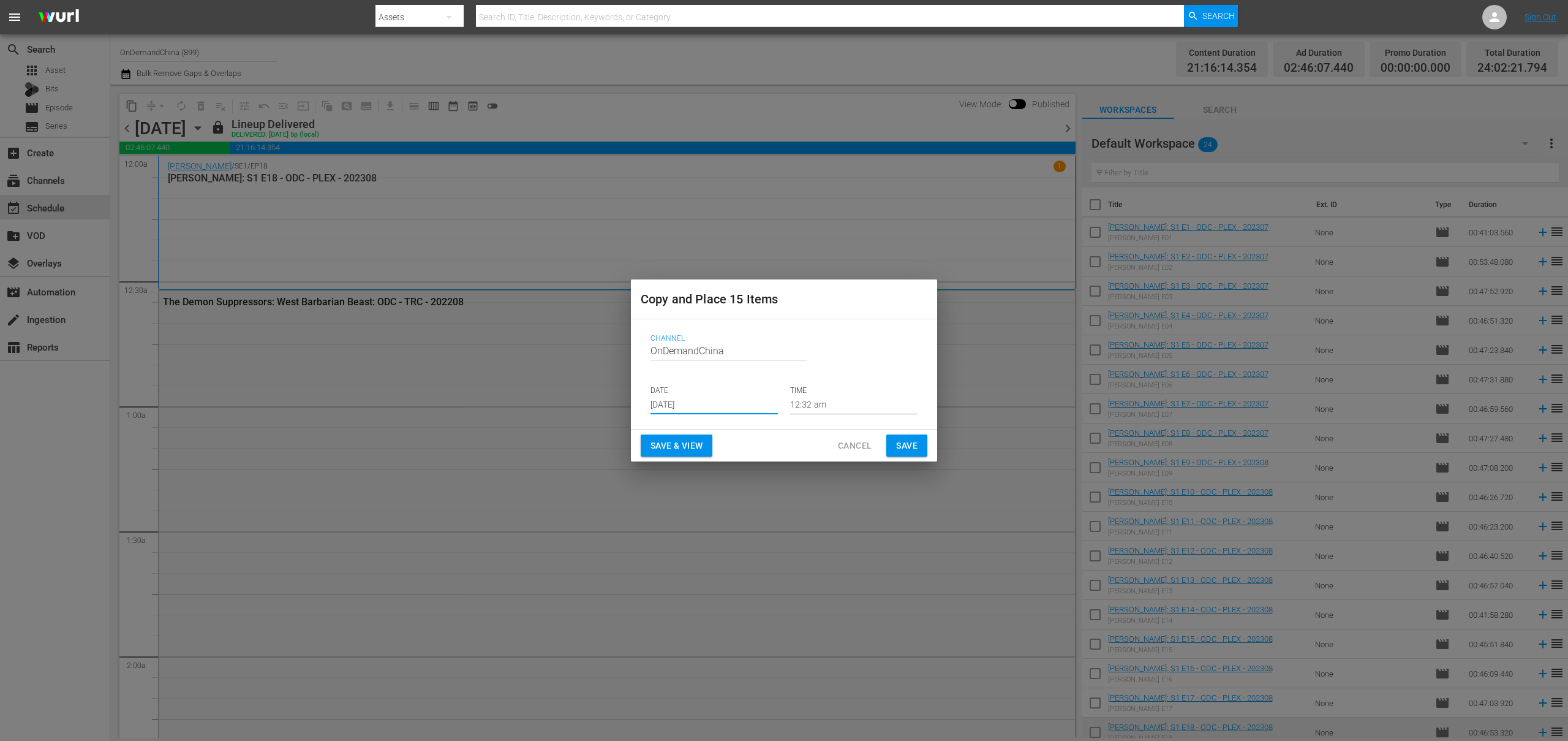
click at [688, 396] on input "Sep 4th 2025" at bounding box center [714, 405] width 127 height 18
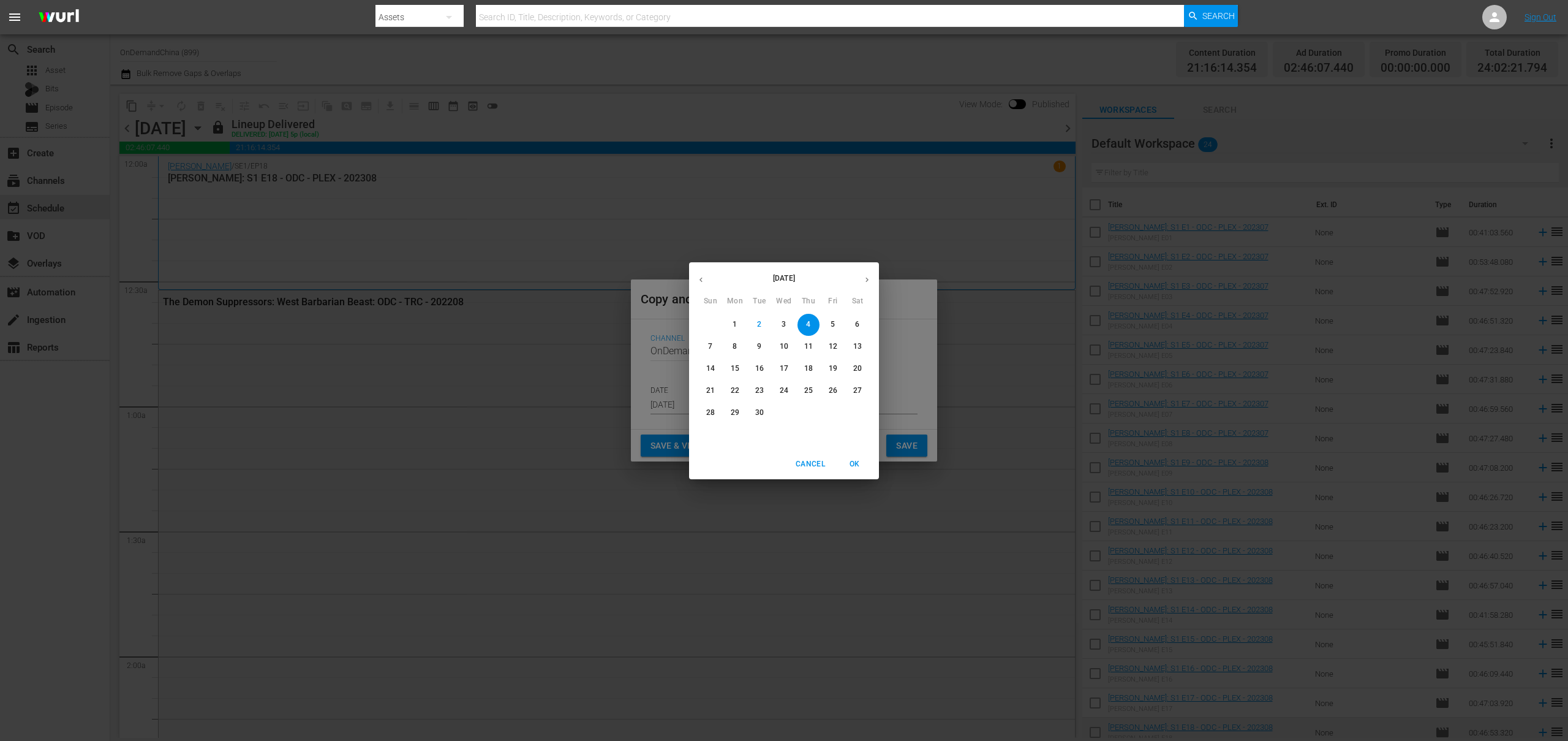
click at [858, 391] on p "27" at bounding box center [858, 391] width 9 height 10
type input "Sep 27th 2025"
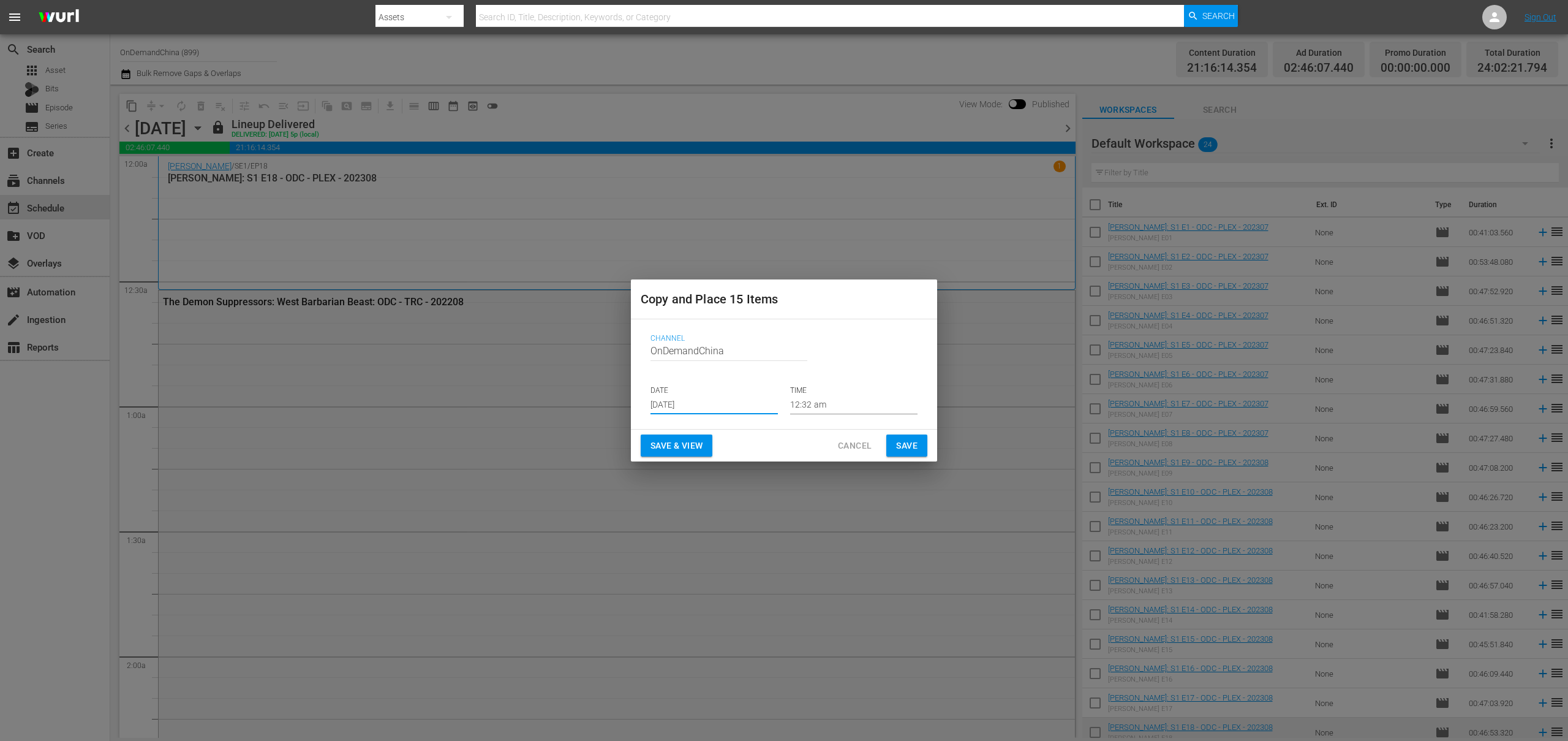
click at [907, 439] on span "Save" at bounding box center [907, 445] width 22 height 15
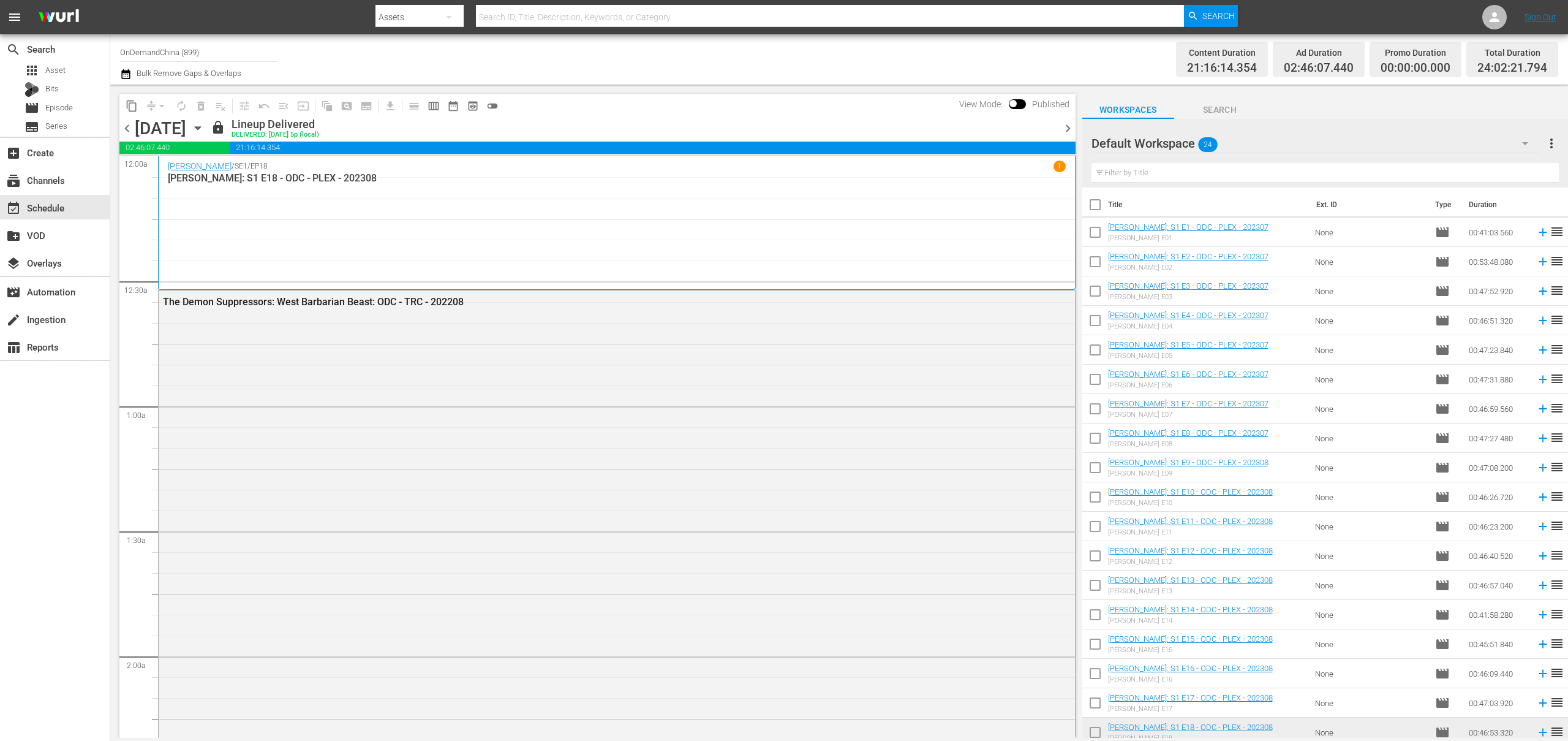
click at [204, 129] on icon "button" at bounding box center [198, 128] width 14 height 14
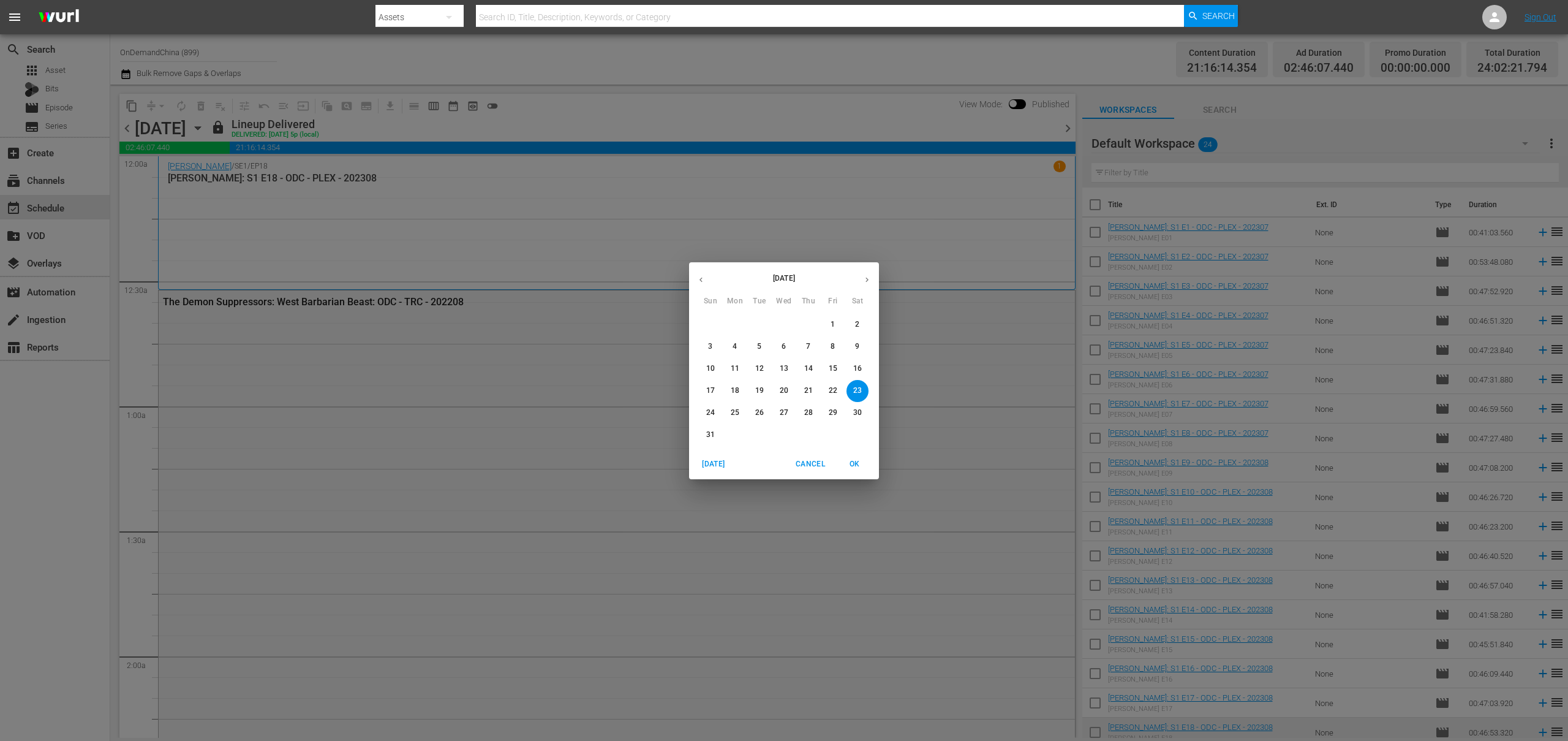
click at [709, 415] on p "24" at bounding box center [710, 413] width 9 height 10
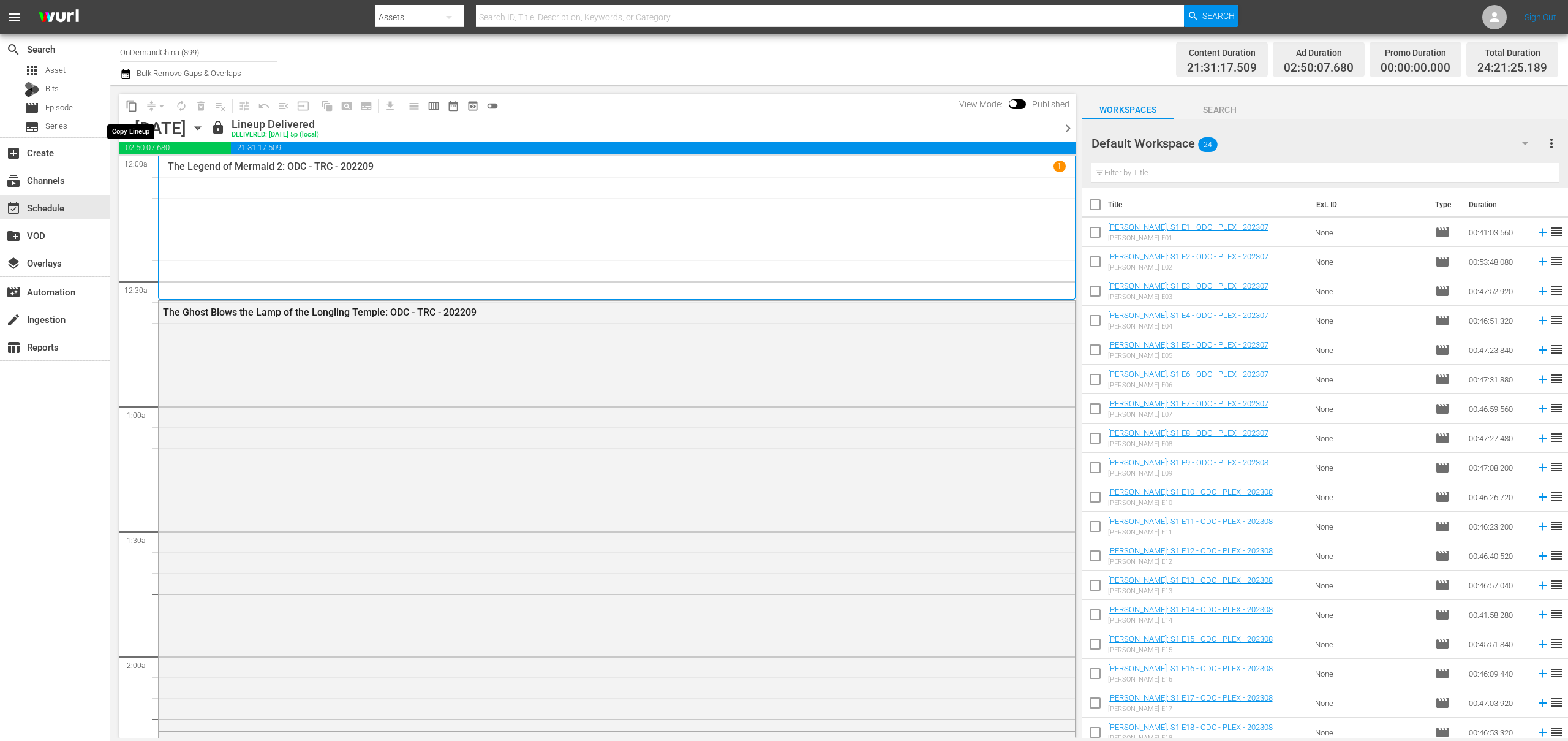
click at [132, 107] on span "content_copy" at bounding box center [132, 106] width 12 height 12
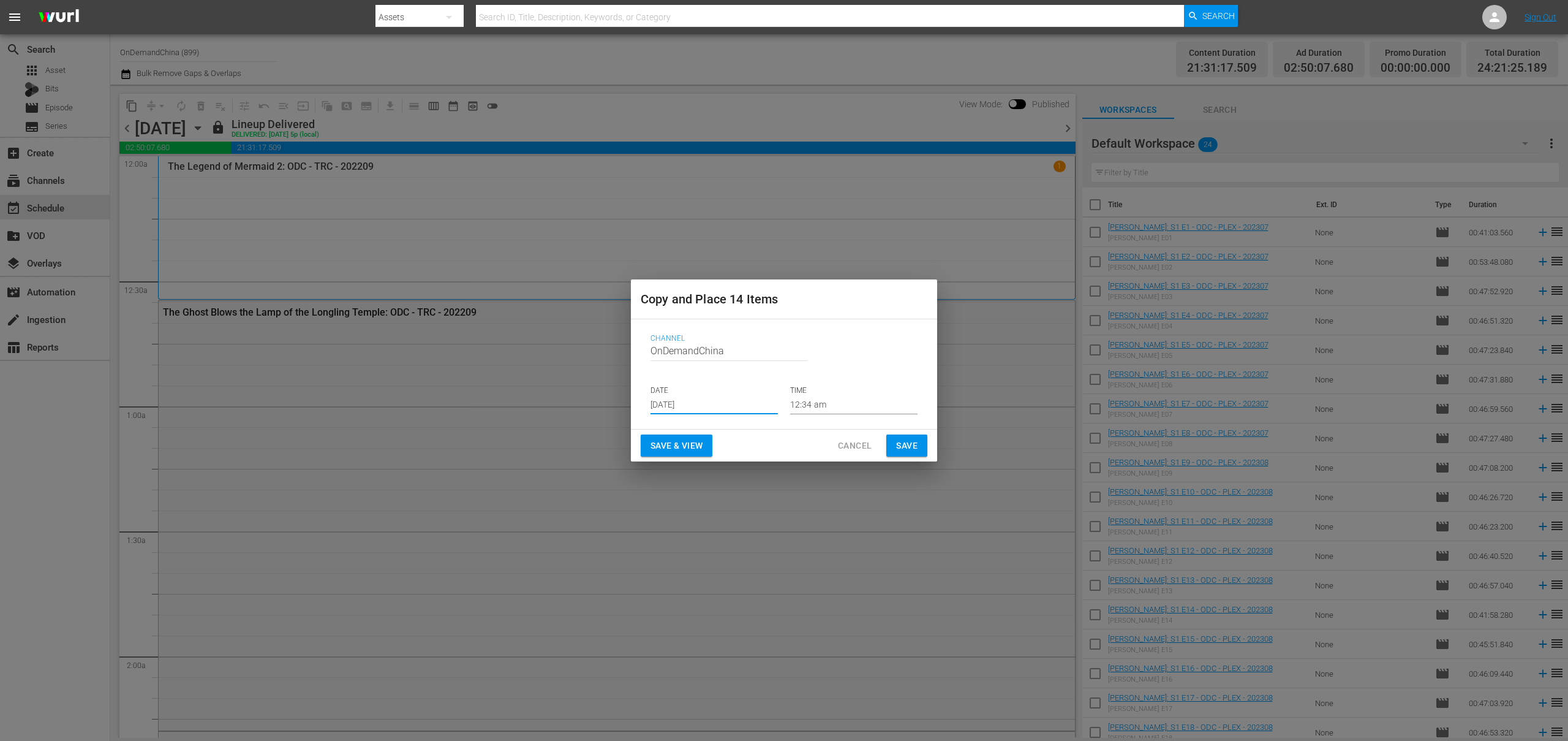
click at [698, 408] on input "Sep 4th 2025" at bounding box center [714, 405] width 127 height 18
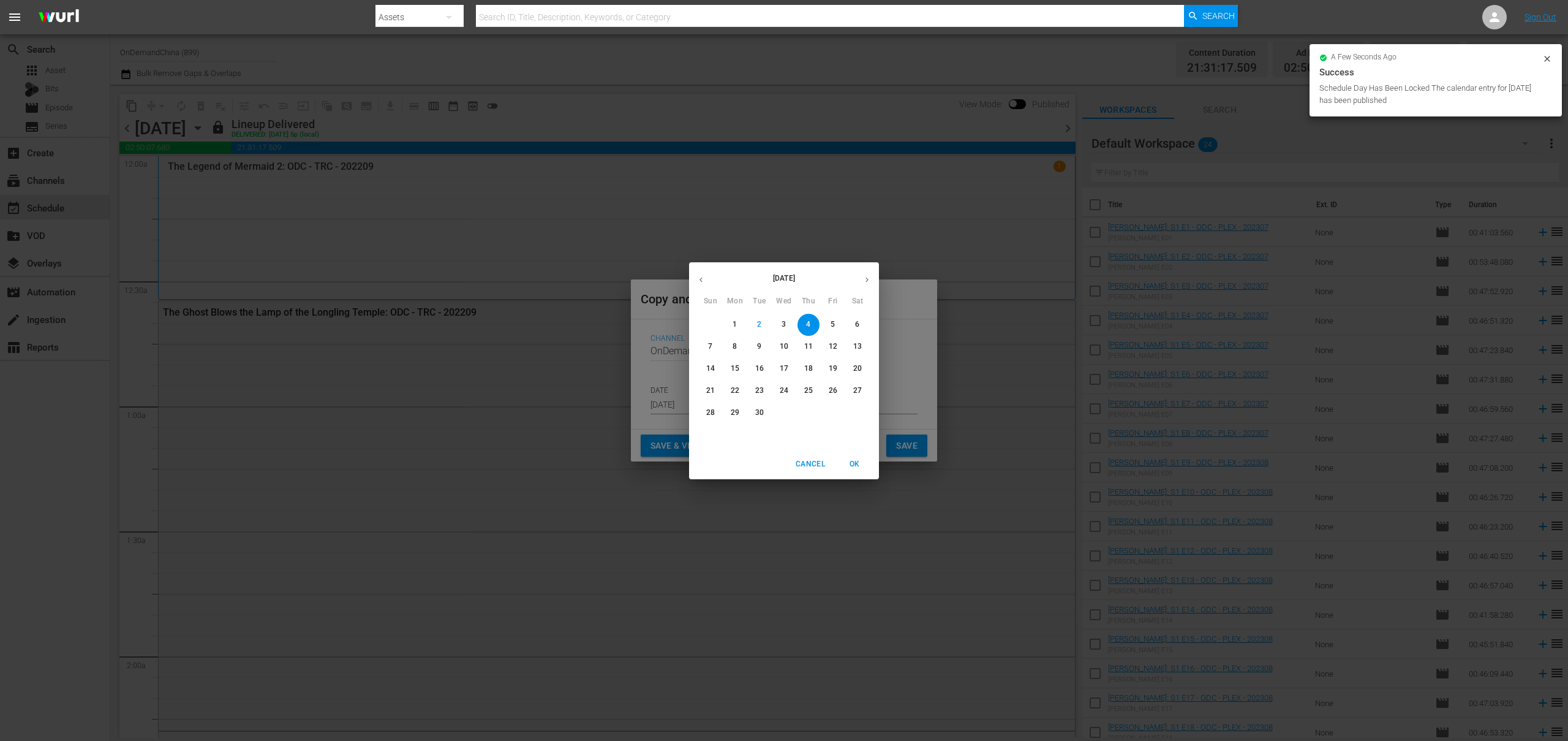
click at [709, 410] on p "28" at bounding box center [710, 413] width 9 height 10
type input "Sep 28th 2025"
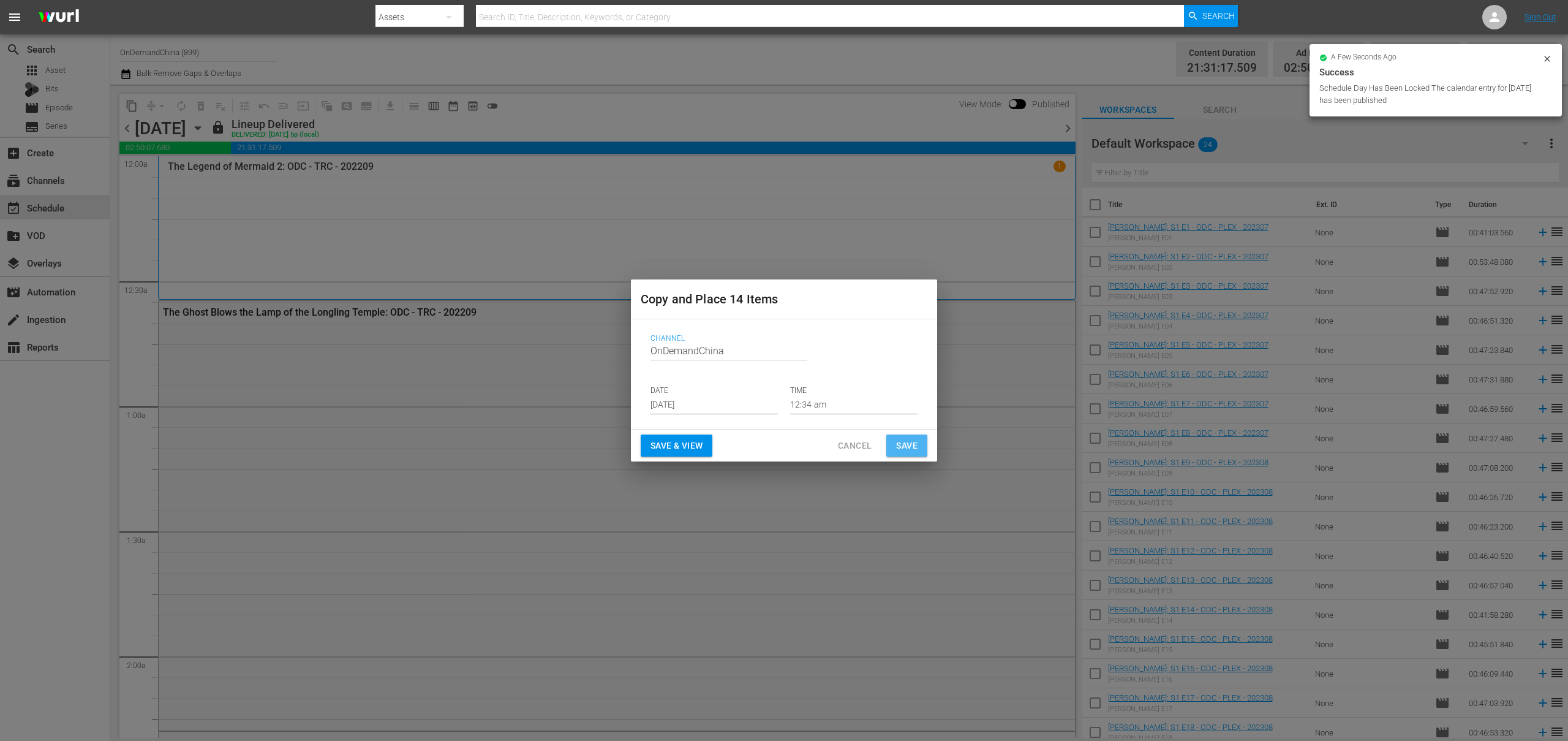
click at [917, 442] on span "Save" at bounding box center [907, 445] width 22 height 15
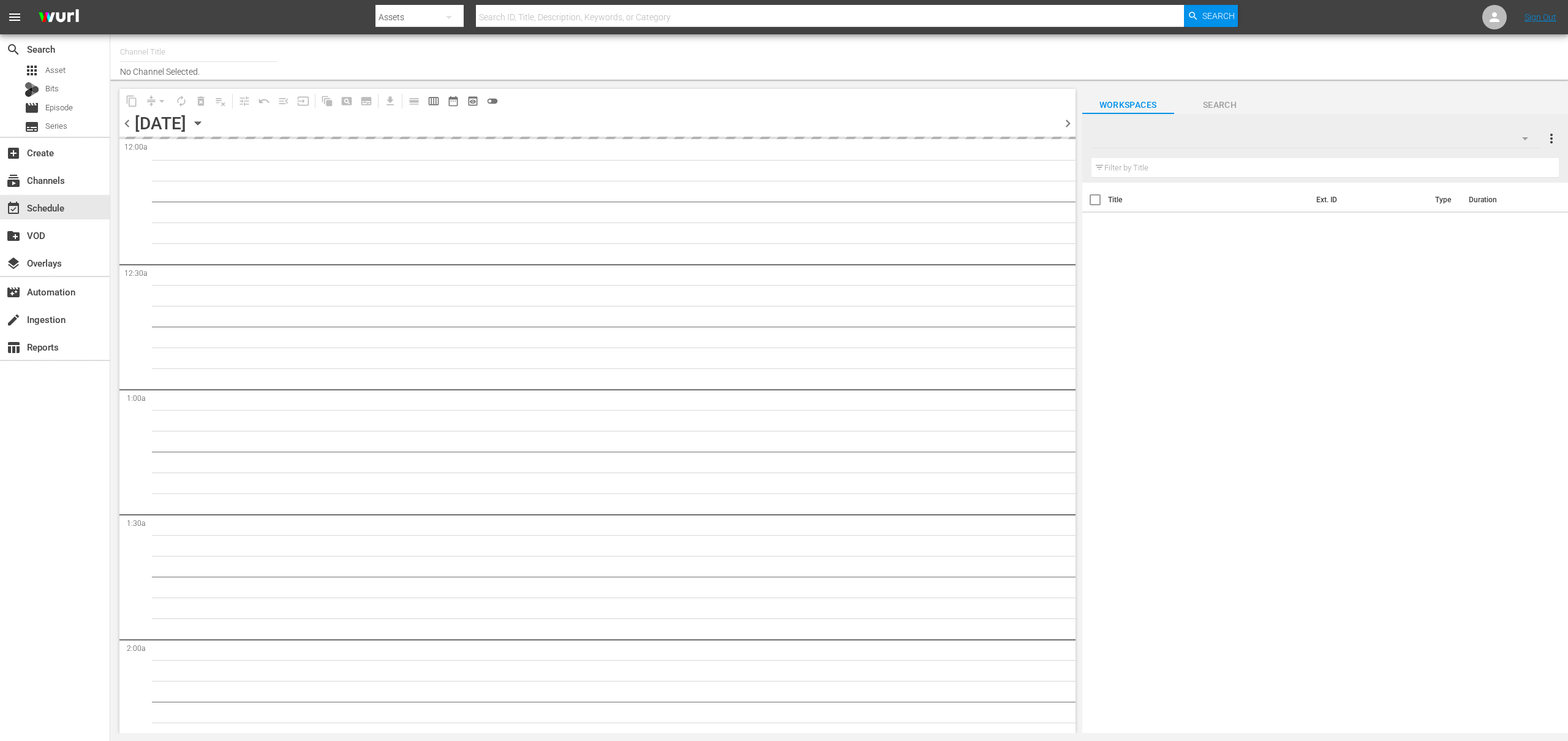
type input "OnDemandChina (899)"
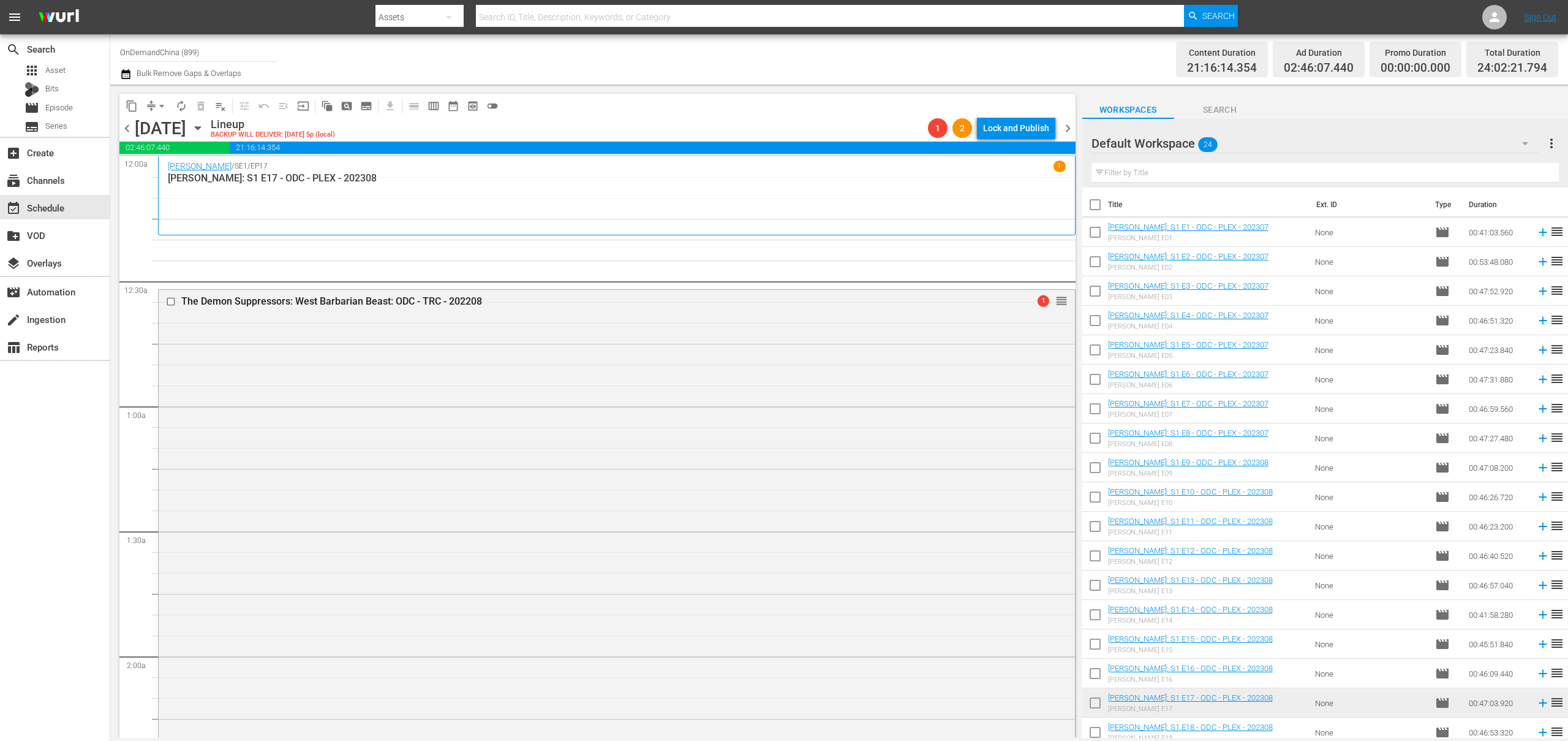
click at [155, 102] on button "arrow_drop_down" at bounding box center [162, 106] width 20 height 20
click at [179, 176] on li "Align to End of Previous Day" at bounding box center [162, 171] width 129 height 20
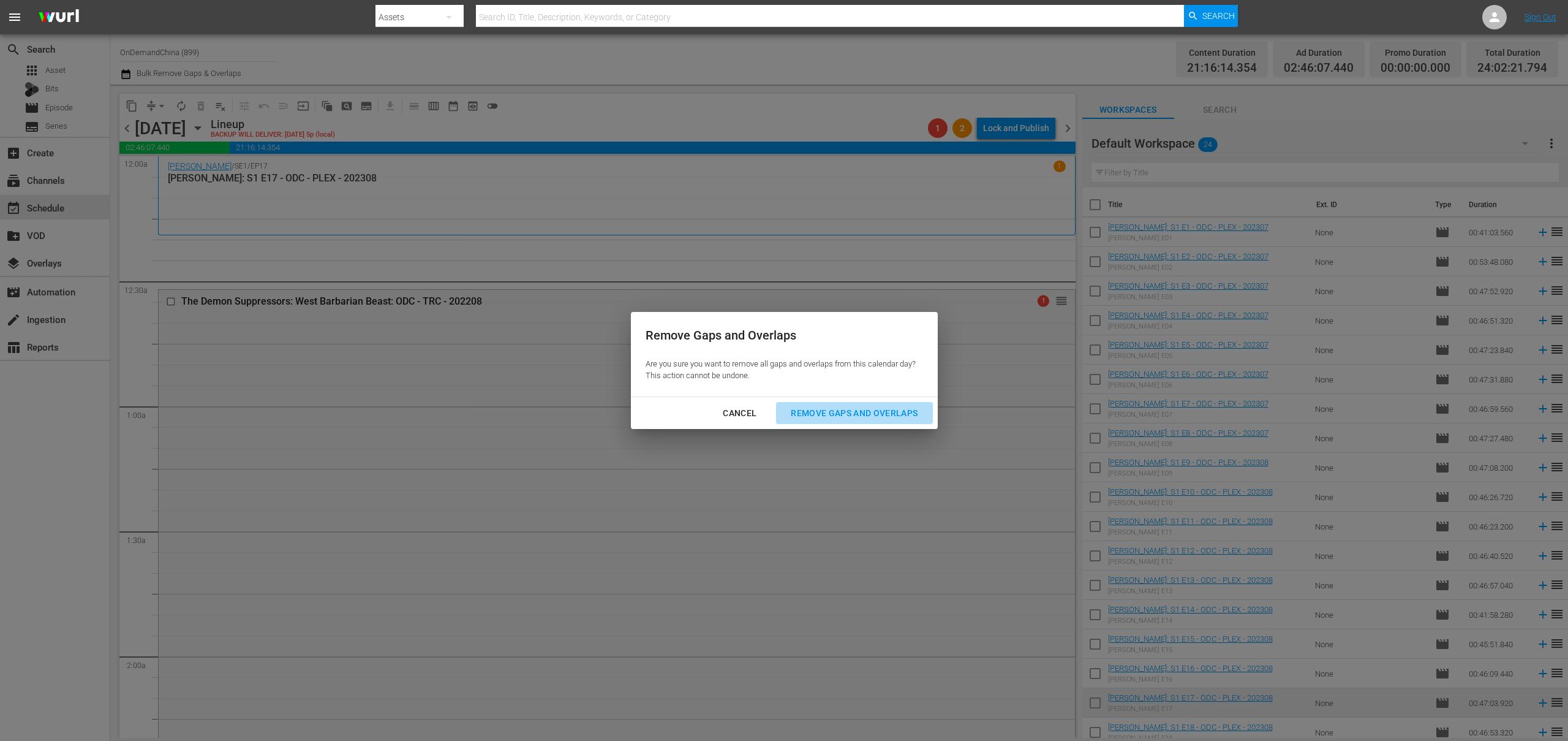
click at [838, 407] on div "Remove Gaps and Overlaps" at bounding box center [854, 413] width 147 height 15
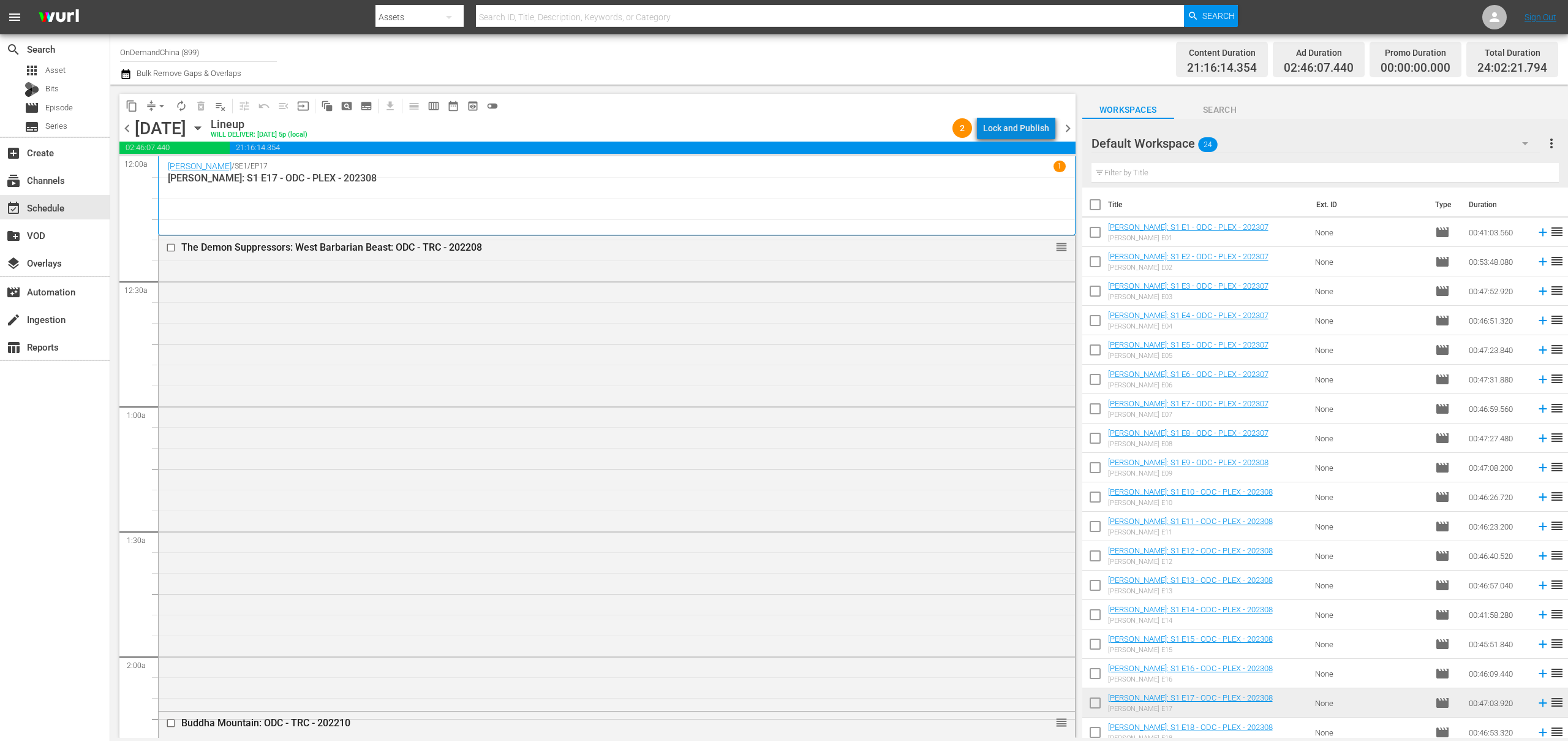
click at [1034, 130] on div "Lock and Publish" at bounding box center [1016, 128] width 66 height 22
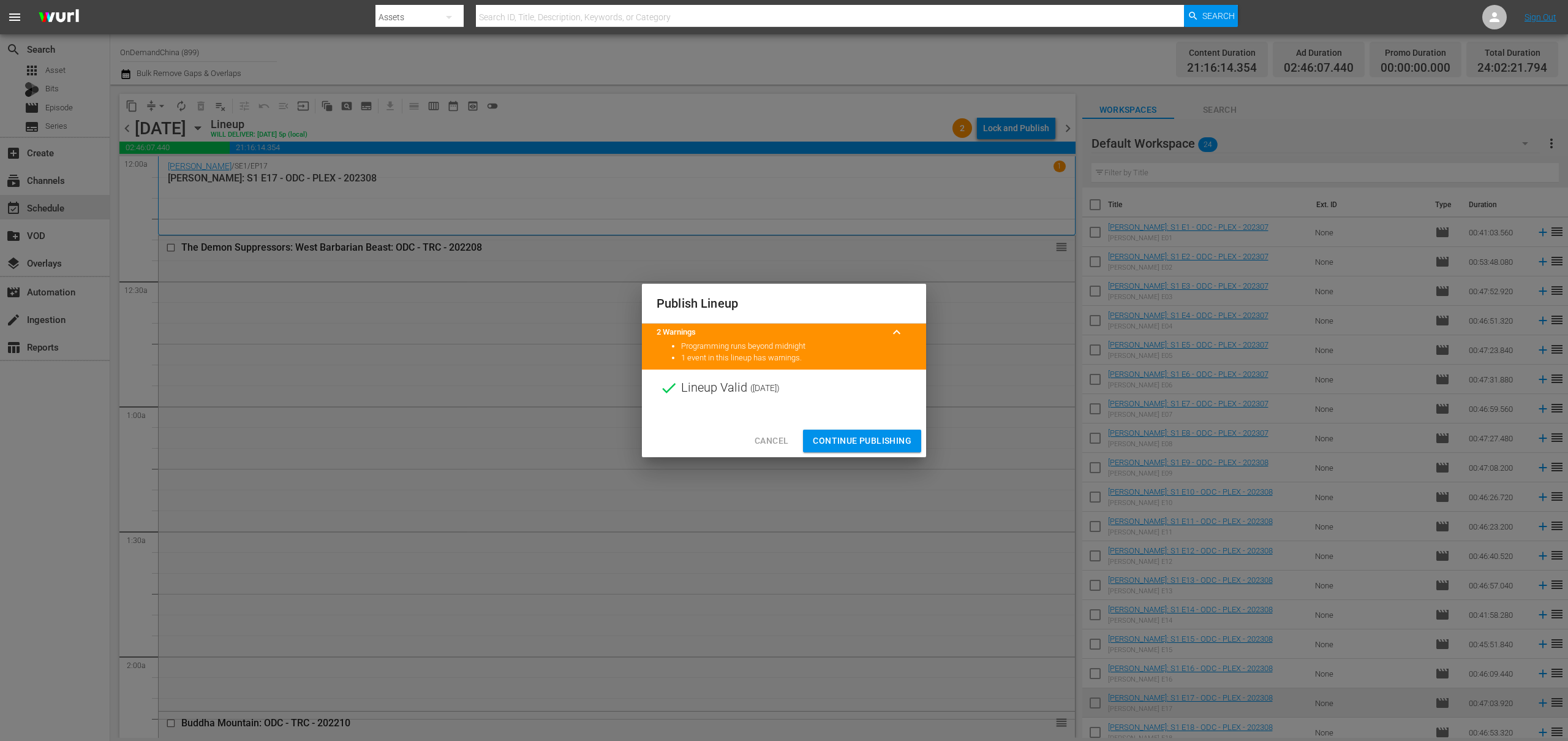
click at [875, 438] on span "Continue Publishing" at bounding box center [862, 440] width 99 height 15
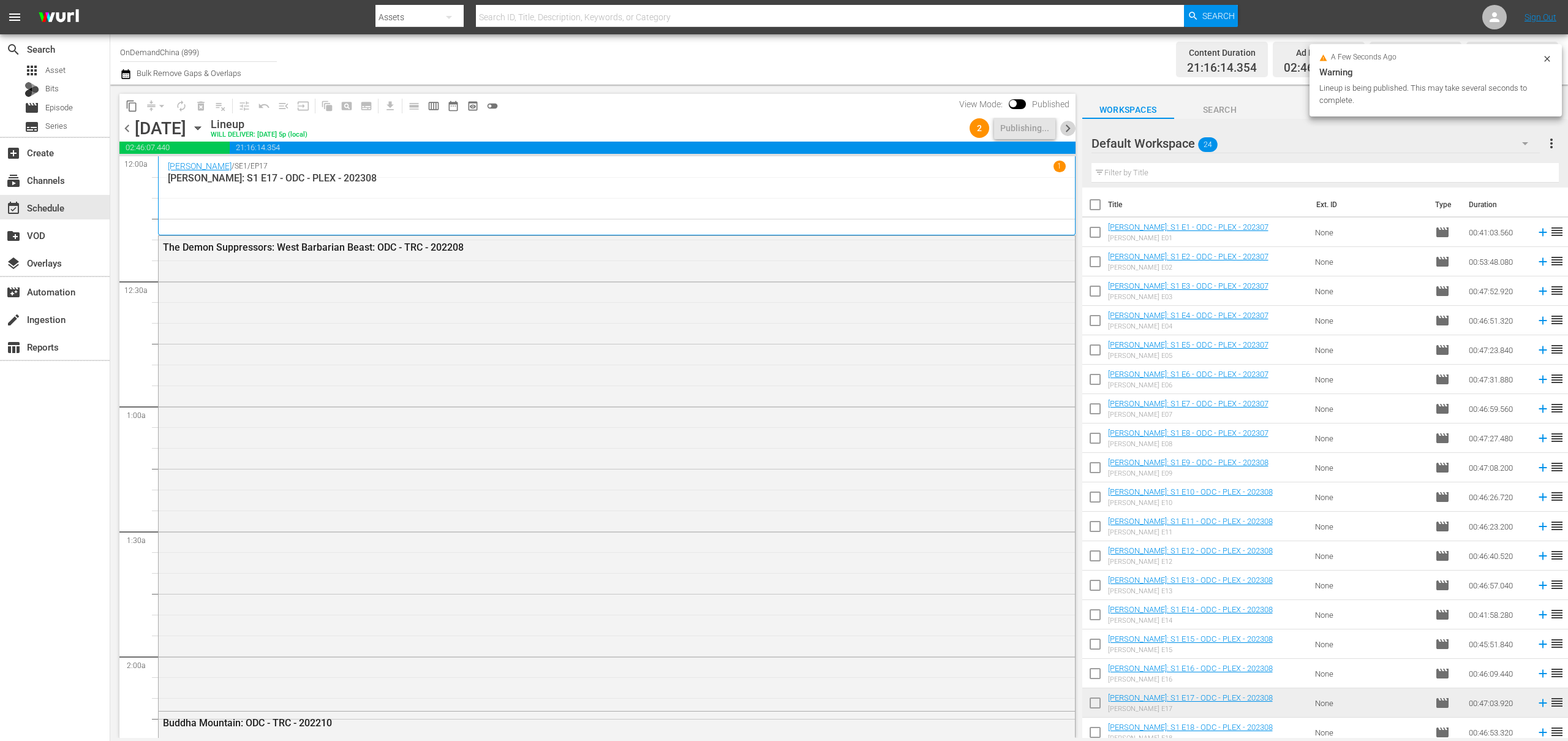
click at [1061, 129] on span "chevron_right" at bounding box center [1067, 128] width 15 height 15
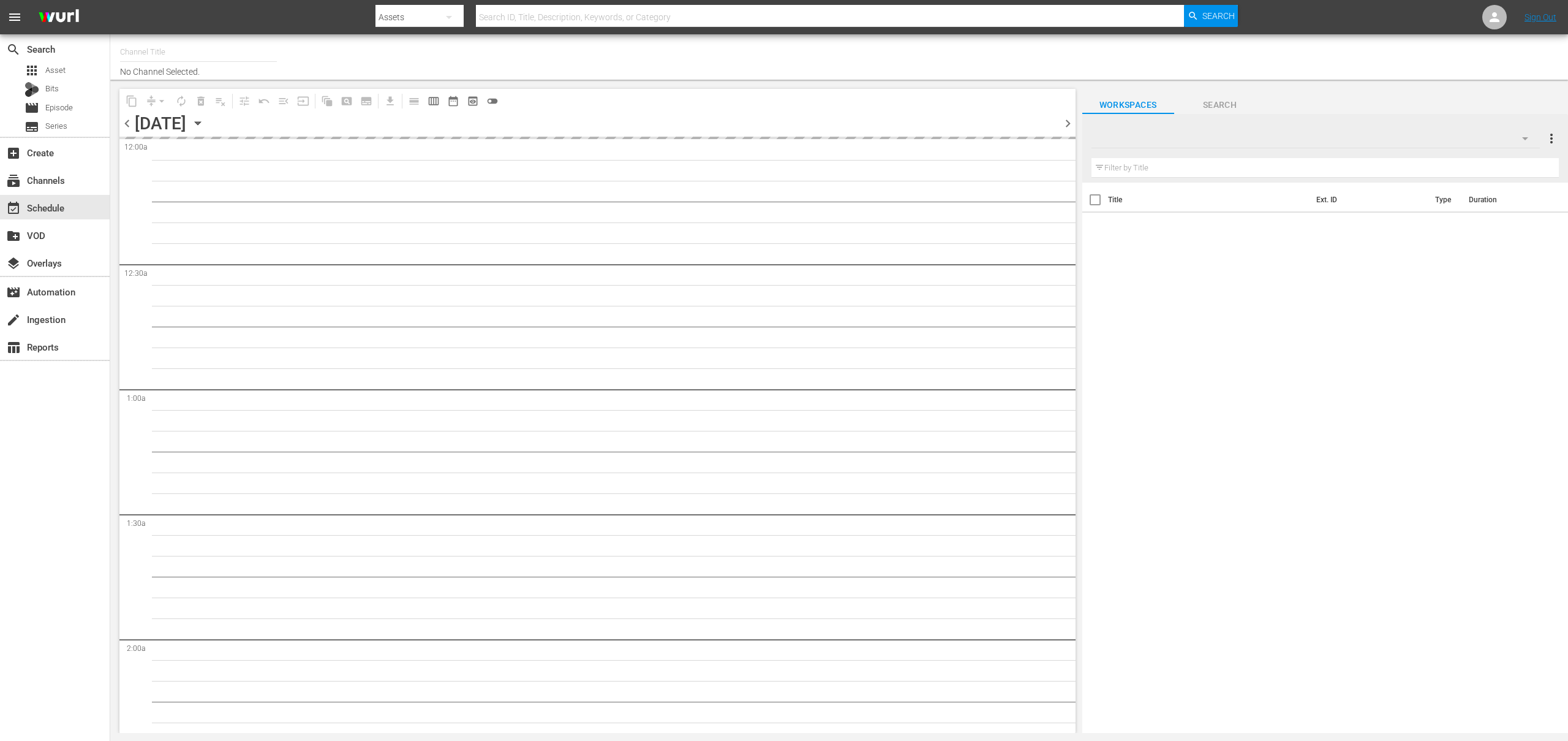
type input "OnDemandChina (899)"
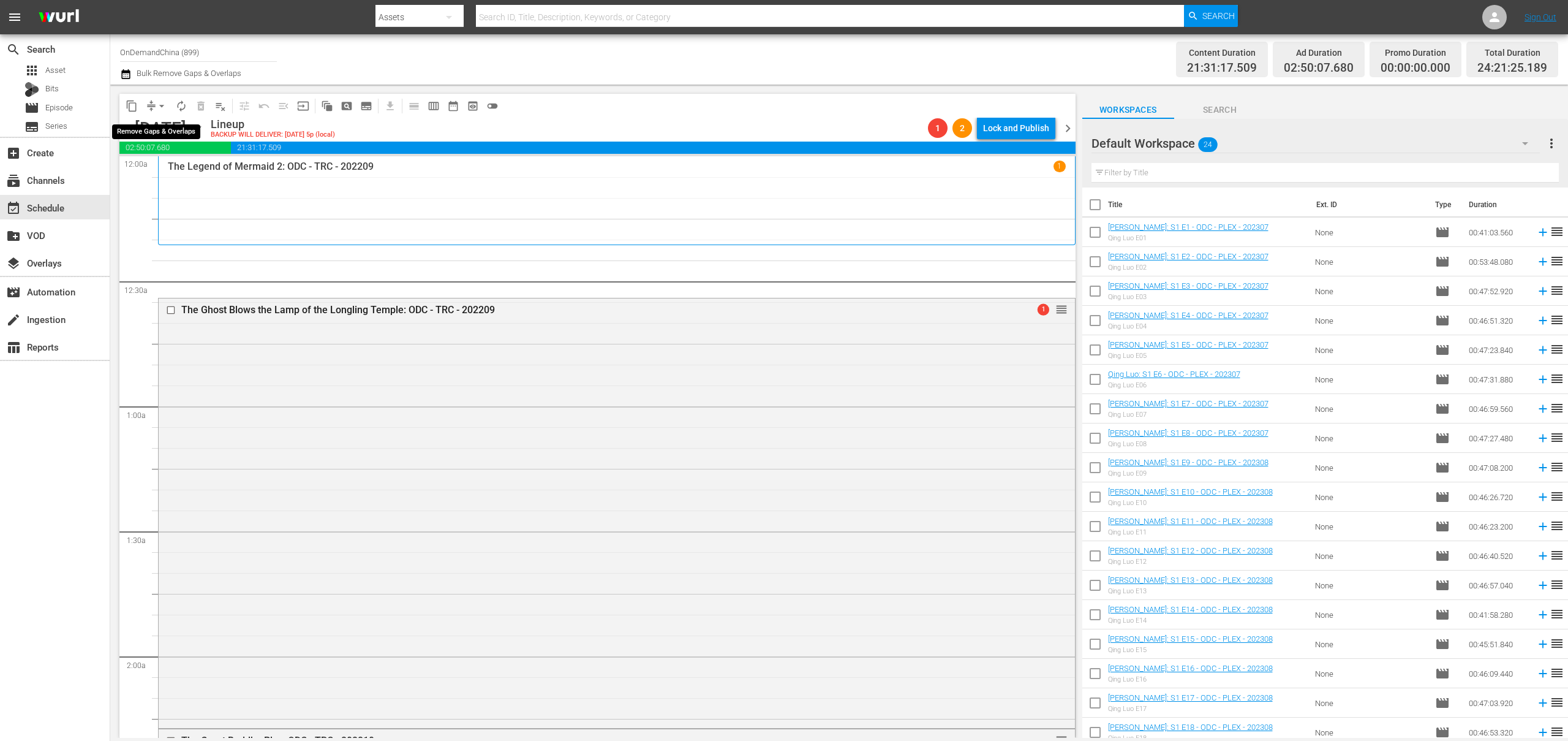
click at [150, 102] on span "compress" at bounding box center [151, 106] width 12 height 12
click at [150, 105] on span "compress" at bounding box center [151, 106] width 12 height 12
click at [163, 102] on span "arrow_drop_down" at bounding box center [162, 106] width 12 height 12
click at [158, 176] on li "Align to End of Previous Day" at bounding box center [162, 171] width 129 height 20
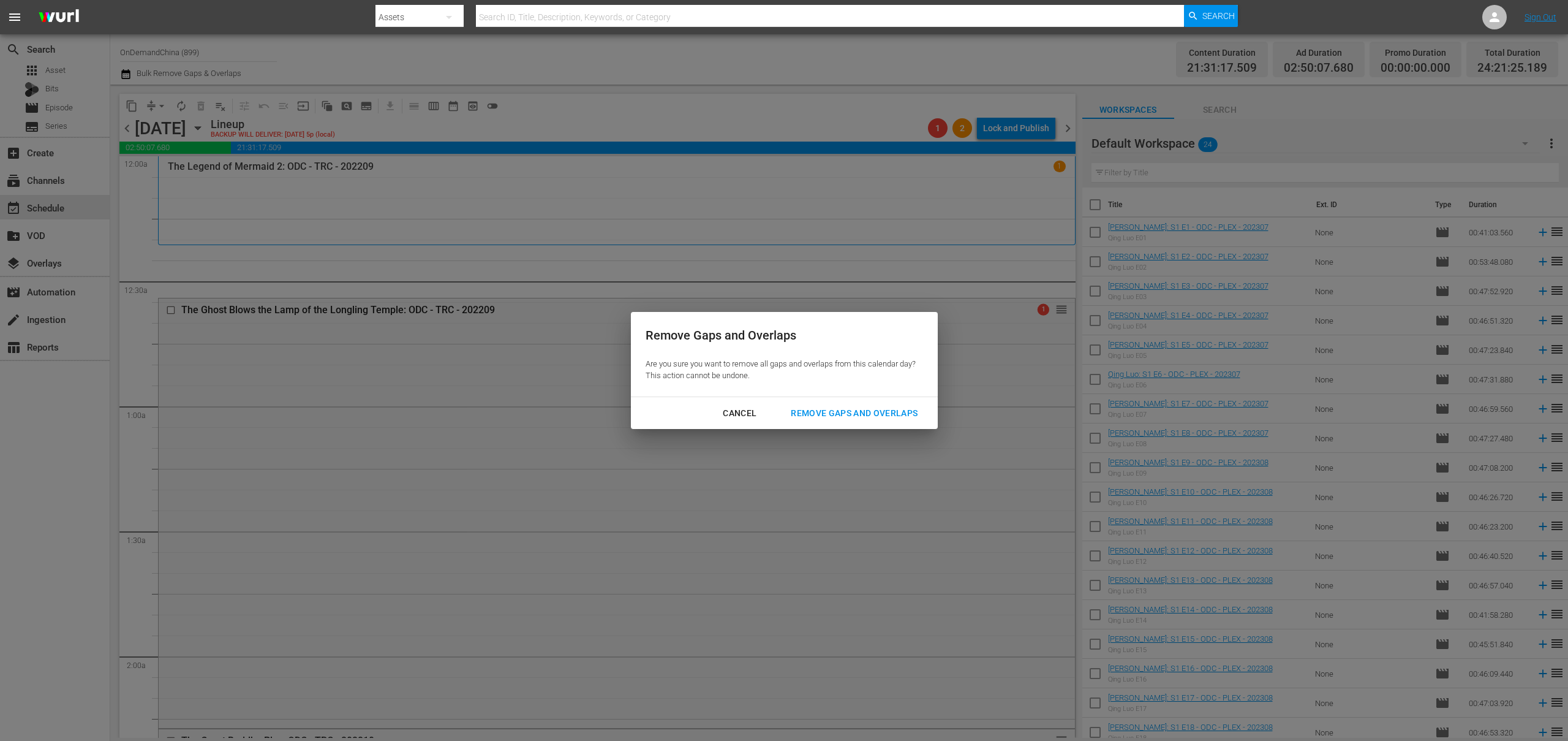
click at [890, 418] on div "Remove Gaps and Overlaps" at bounding box center [854, 413] width 147 height 15
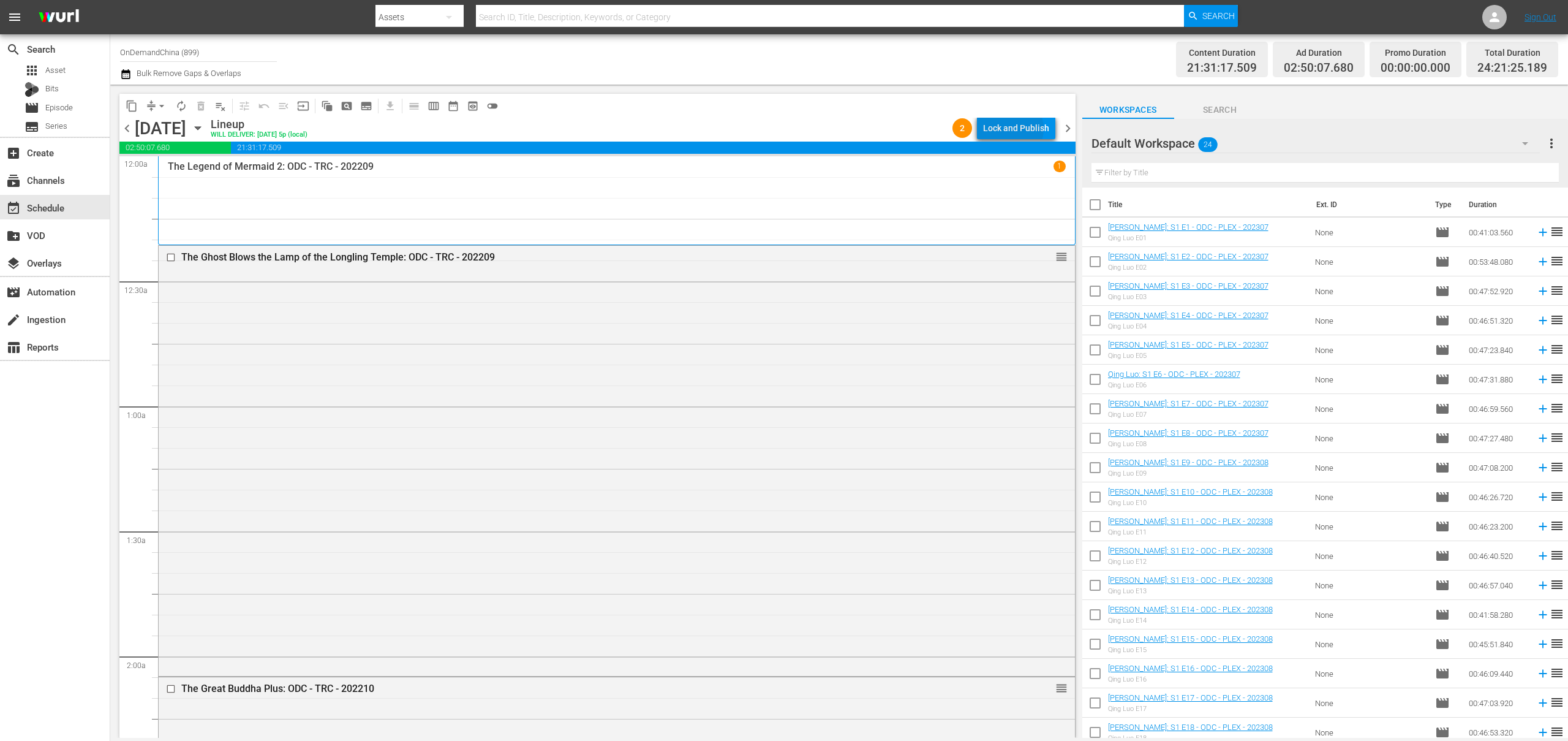
click at [1012, 129] on div "Lock and Publish" at bounding box center [1016, 128] width 66 height 22
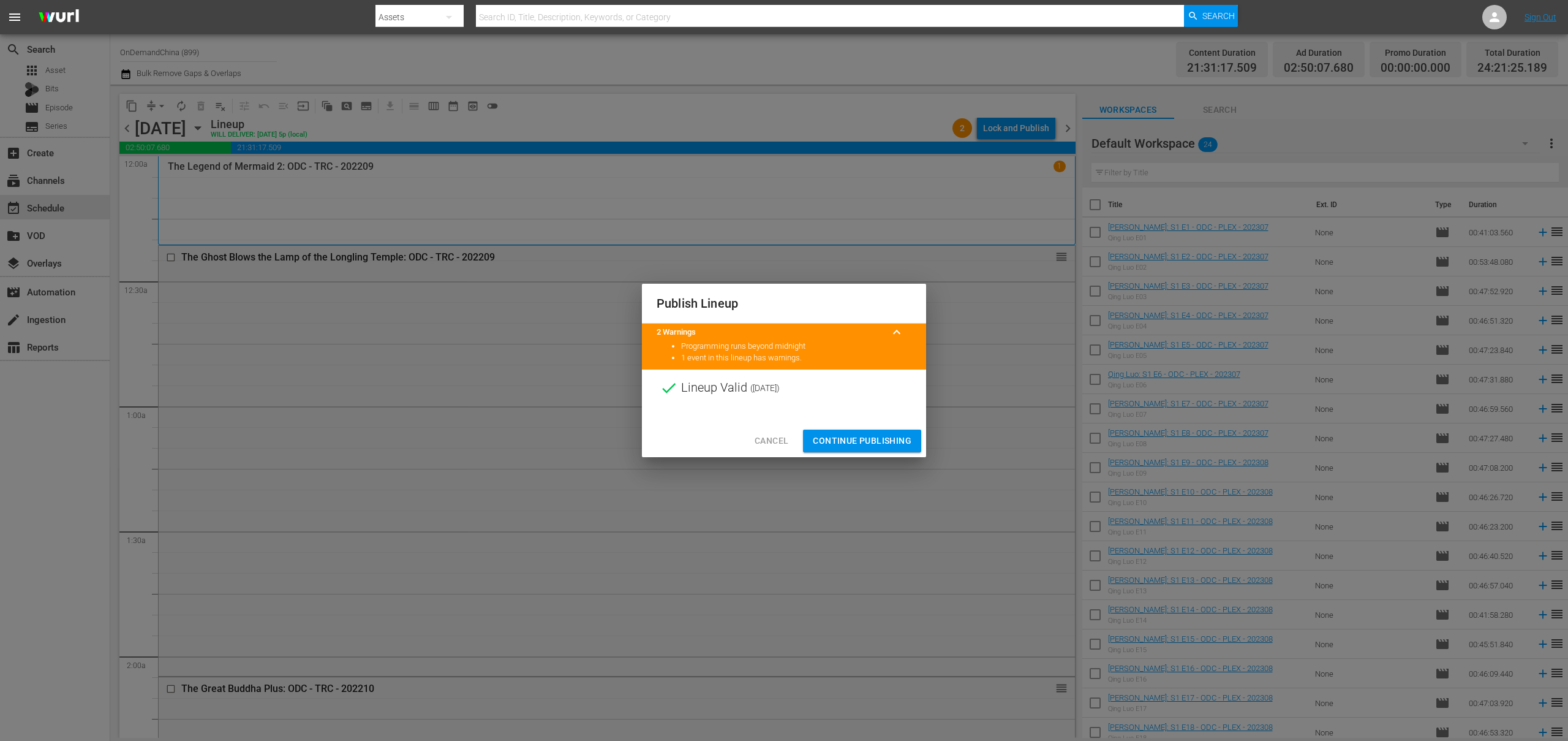
click at [866, 440] on span "Continue Publishing" at bounding box center [862, 440] width 99 height 15
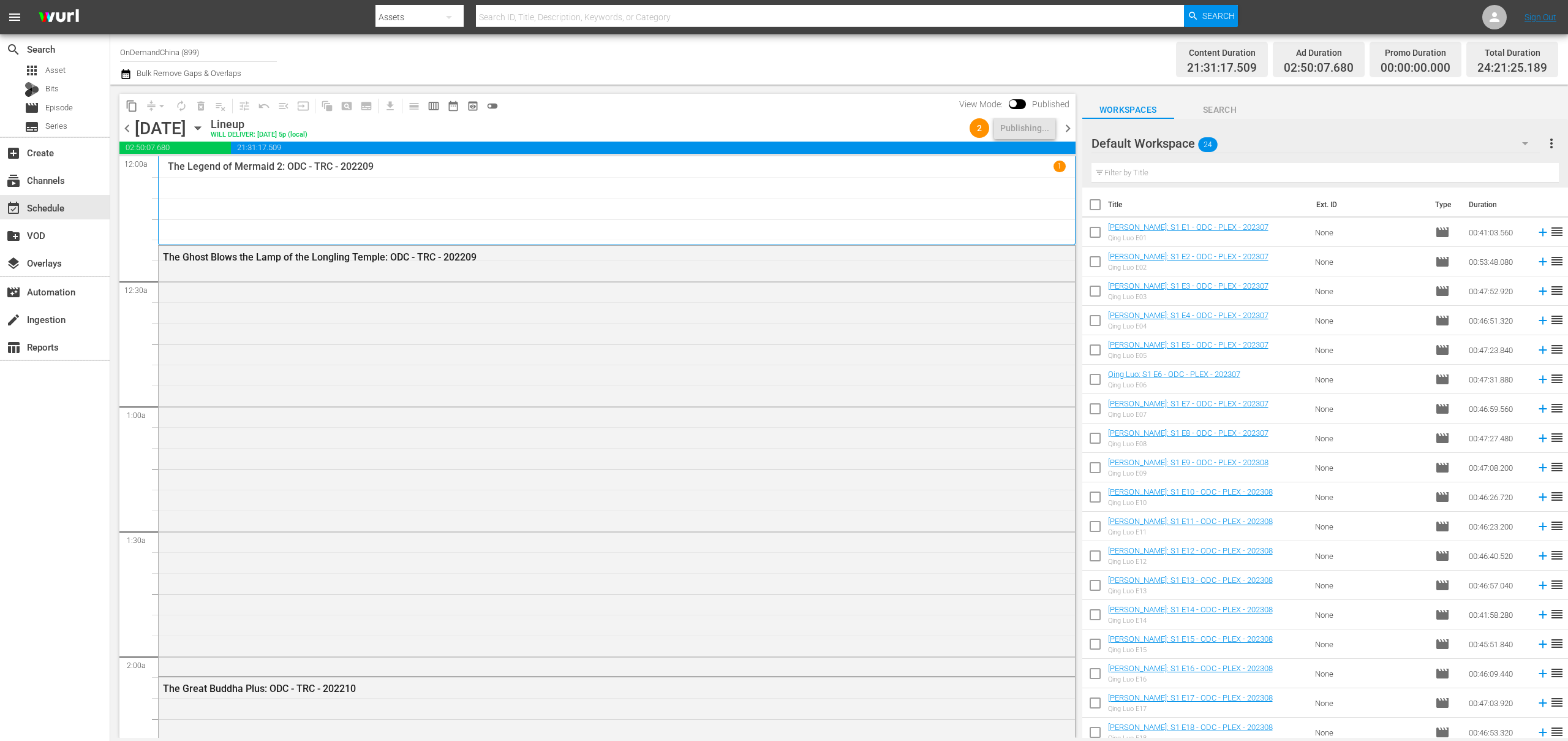
click at [1063, 128] on span "chevron_right" at bounding box center [1067, 128] width 15 height 15
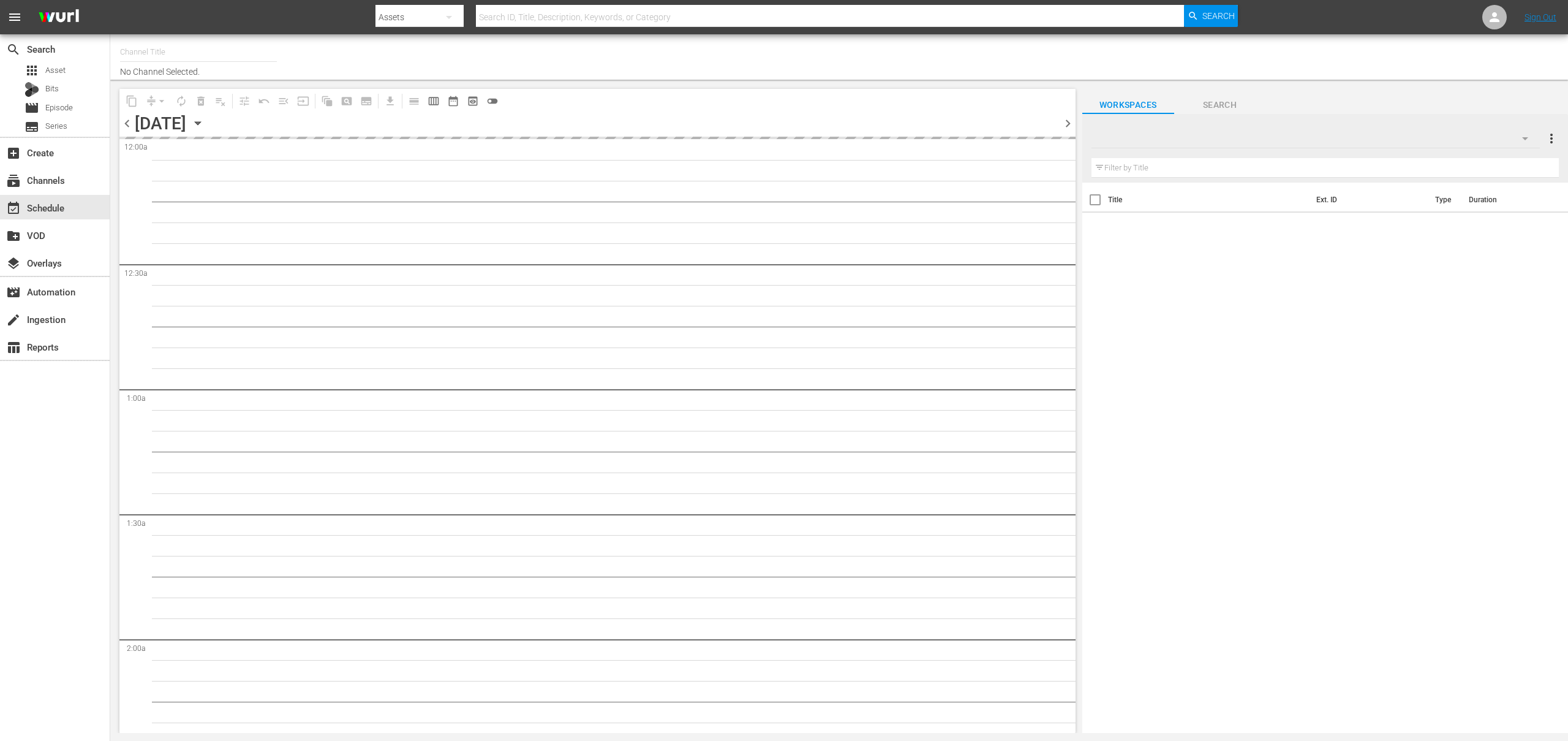
type input "OnDemandChina (899)"
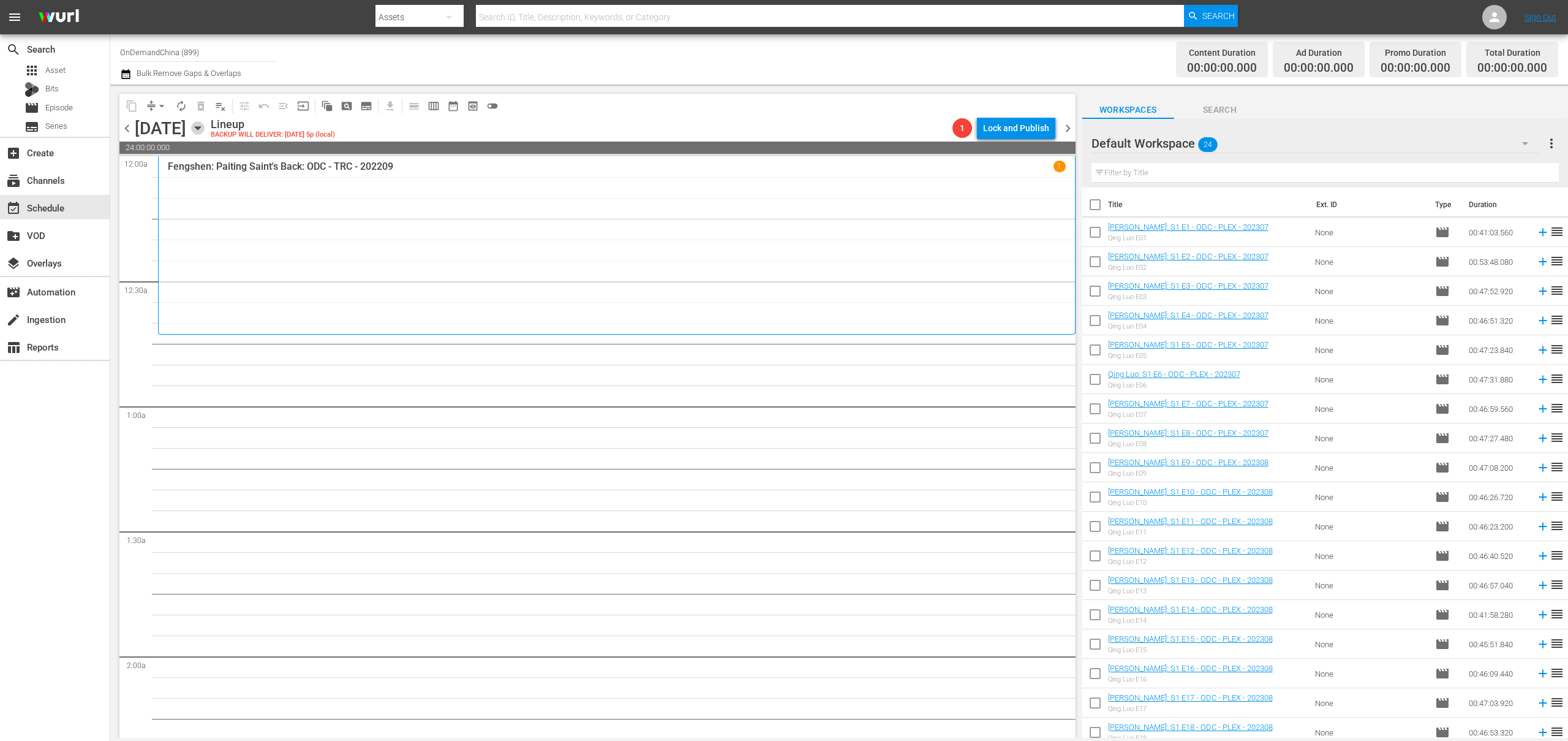
click at [204, 130] on icon "button" at bounding box center [198, 128] width 14 height 14
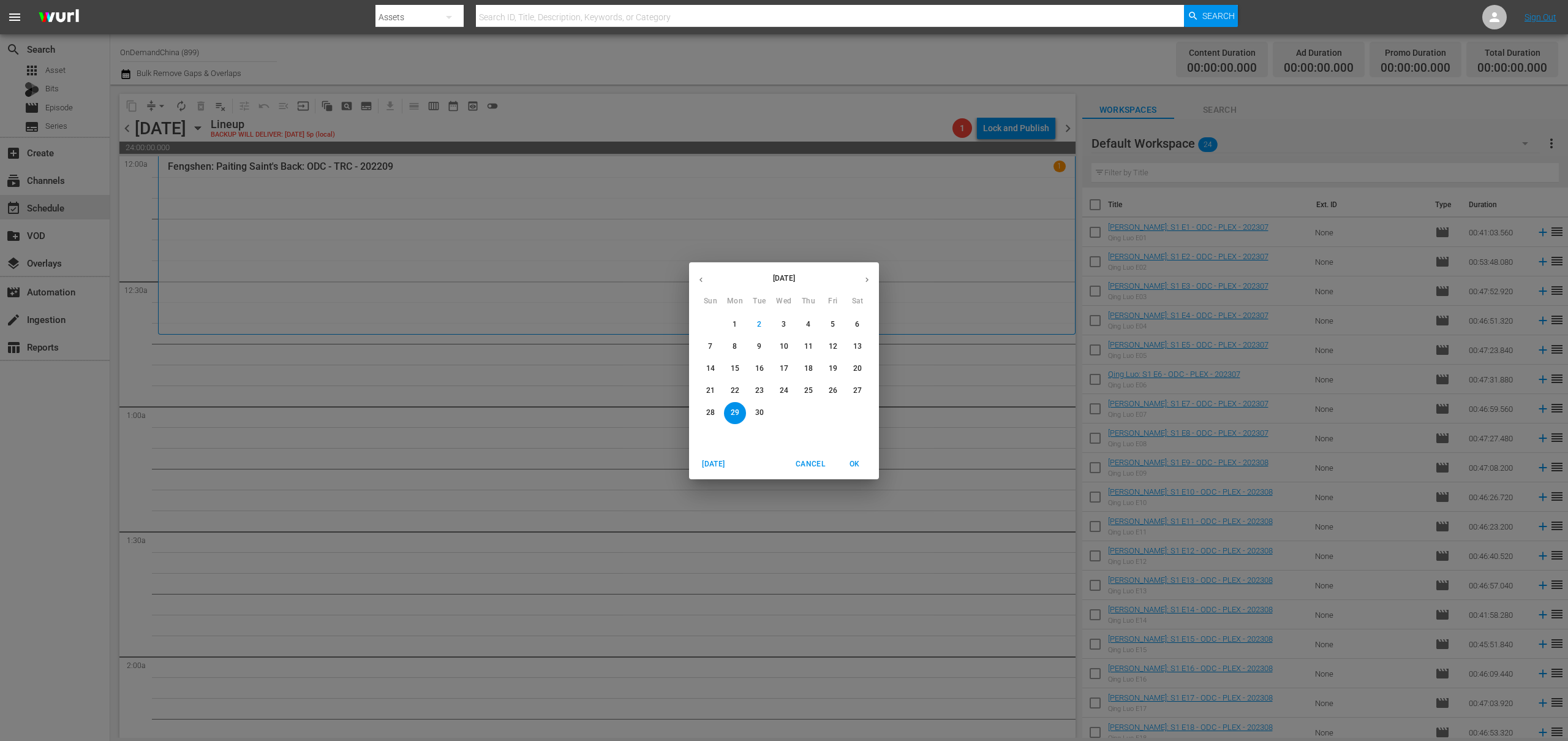
click at [829, 394] on p "26" at bounding box center [833, 391] width 9 height 10
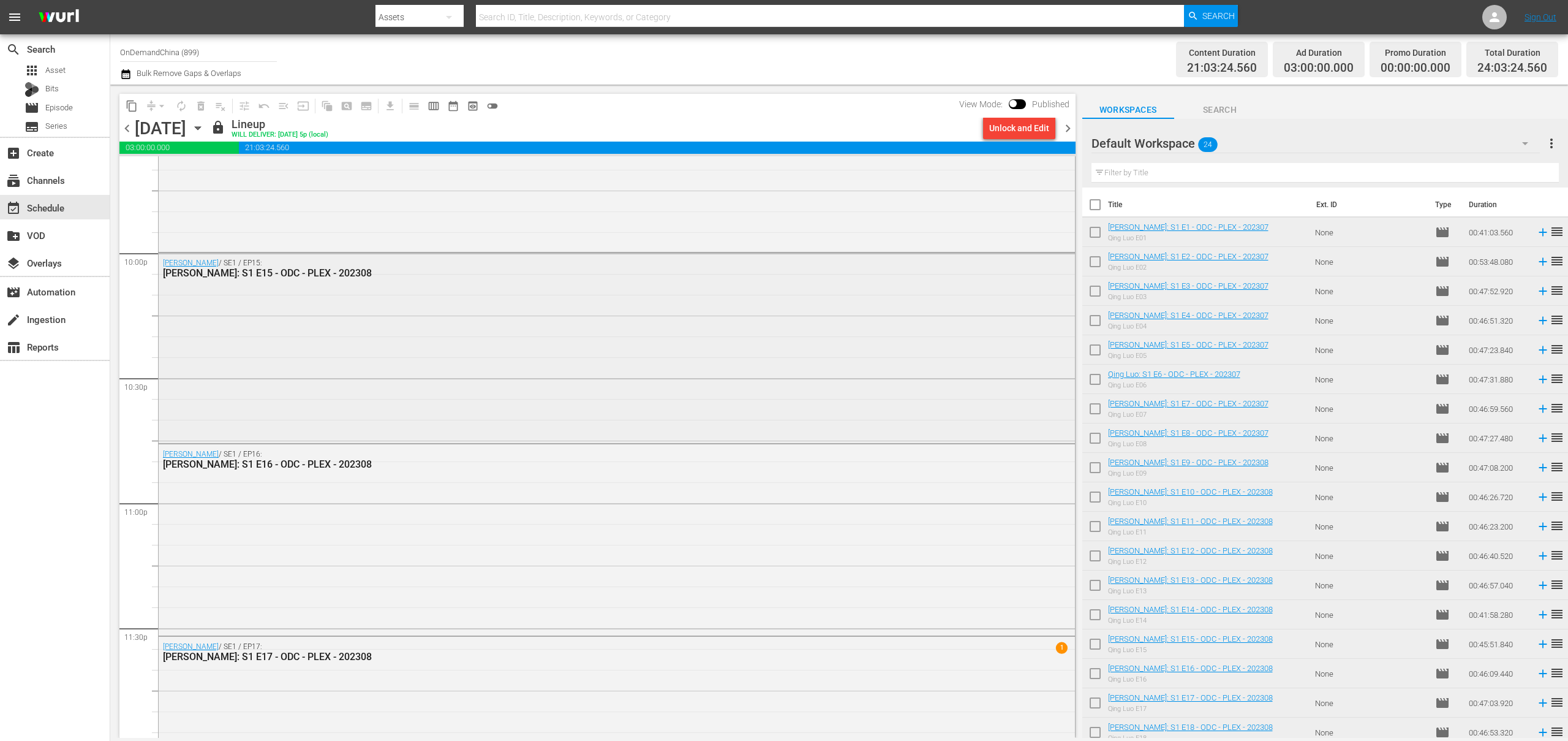
scroll to position [5499, 0]
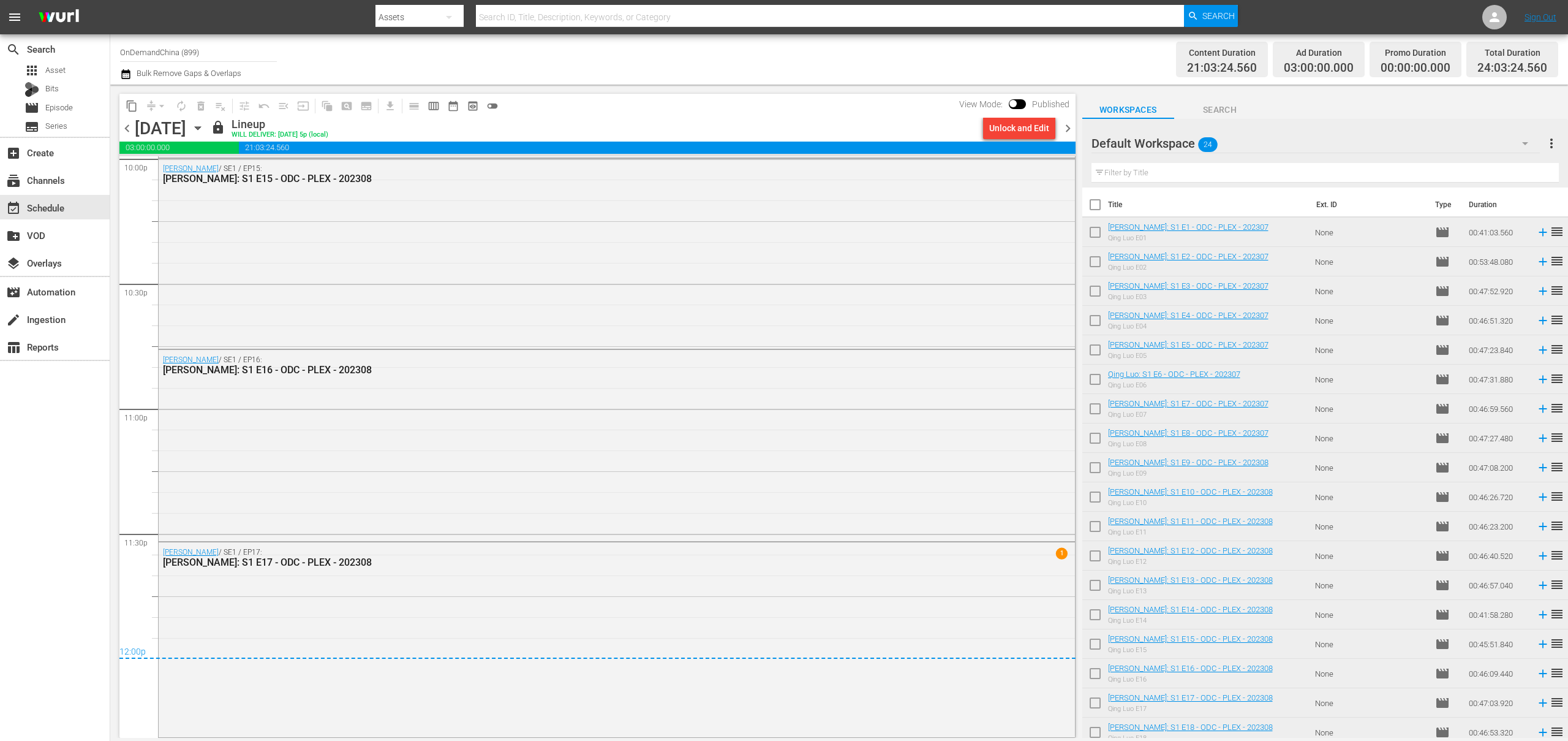
click at [204, 126] on icon "button" at bounding box center [198, 128] width 14 height 14
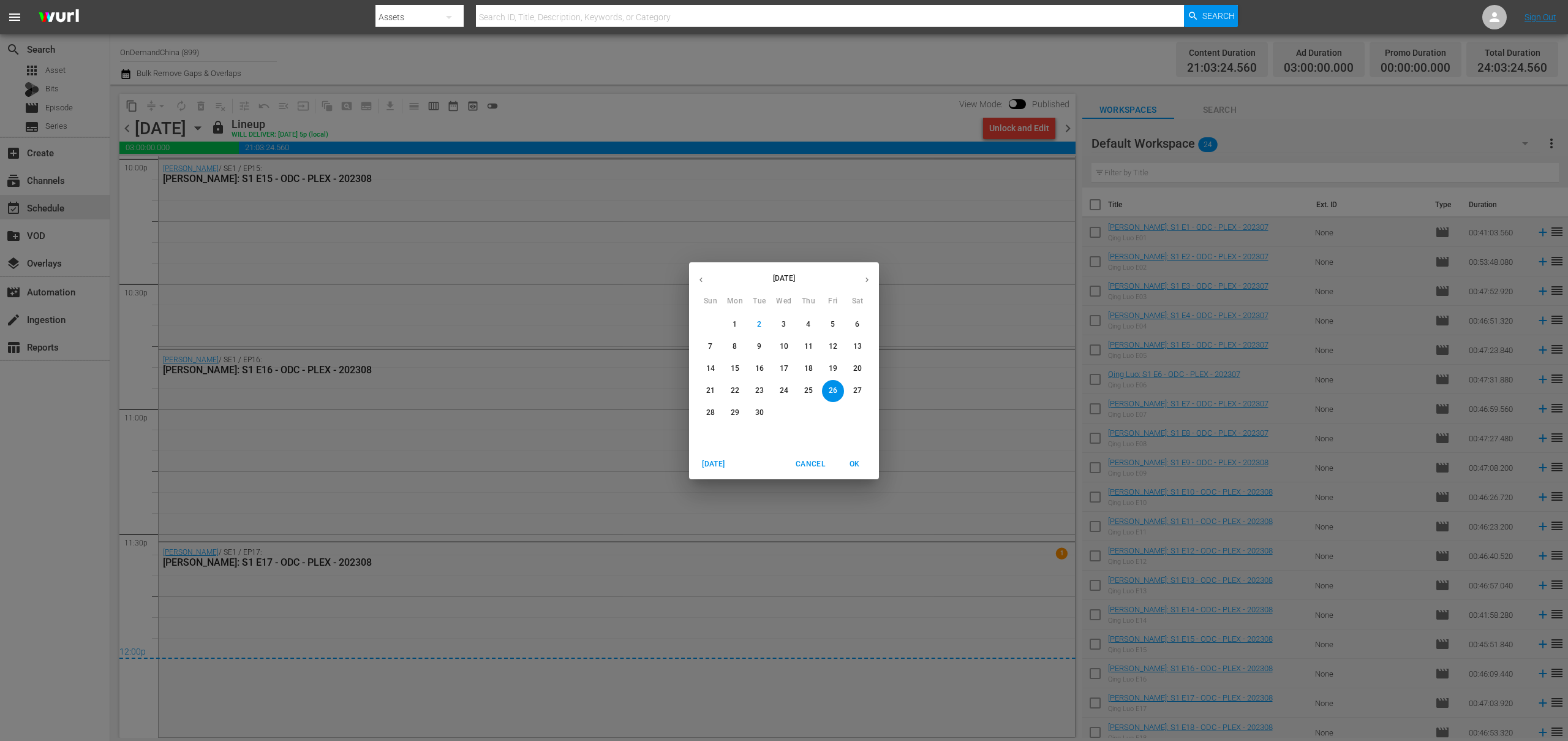
click at [738, 414] on p "29" at bounding box center [735, 413] width 9 height 10
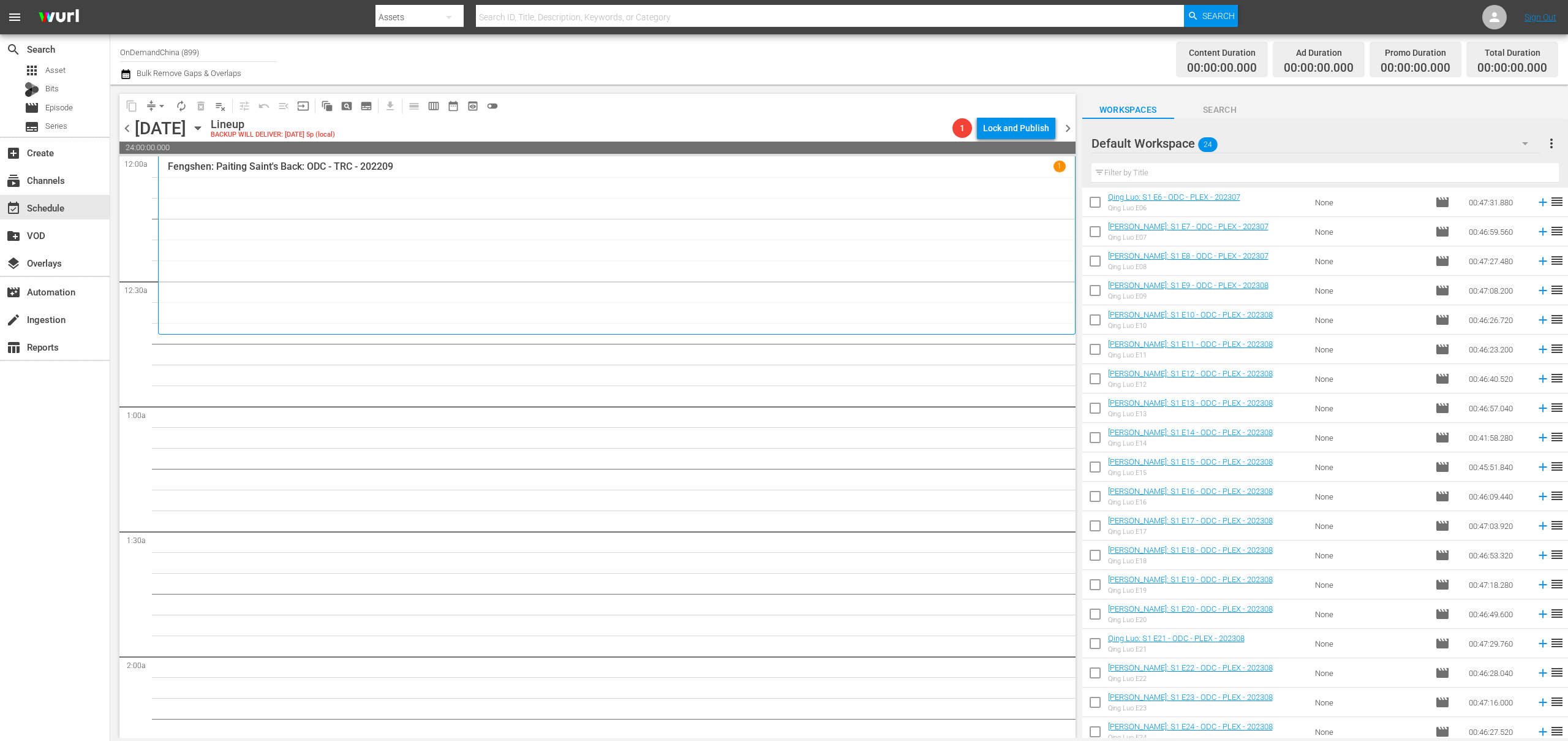
scroll to position [184, 0]
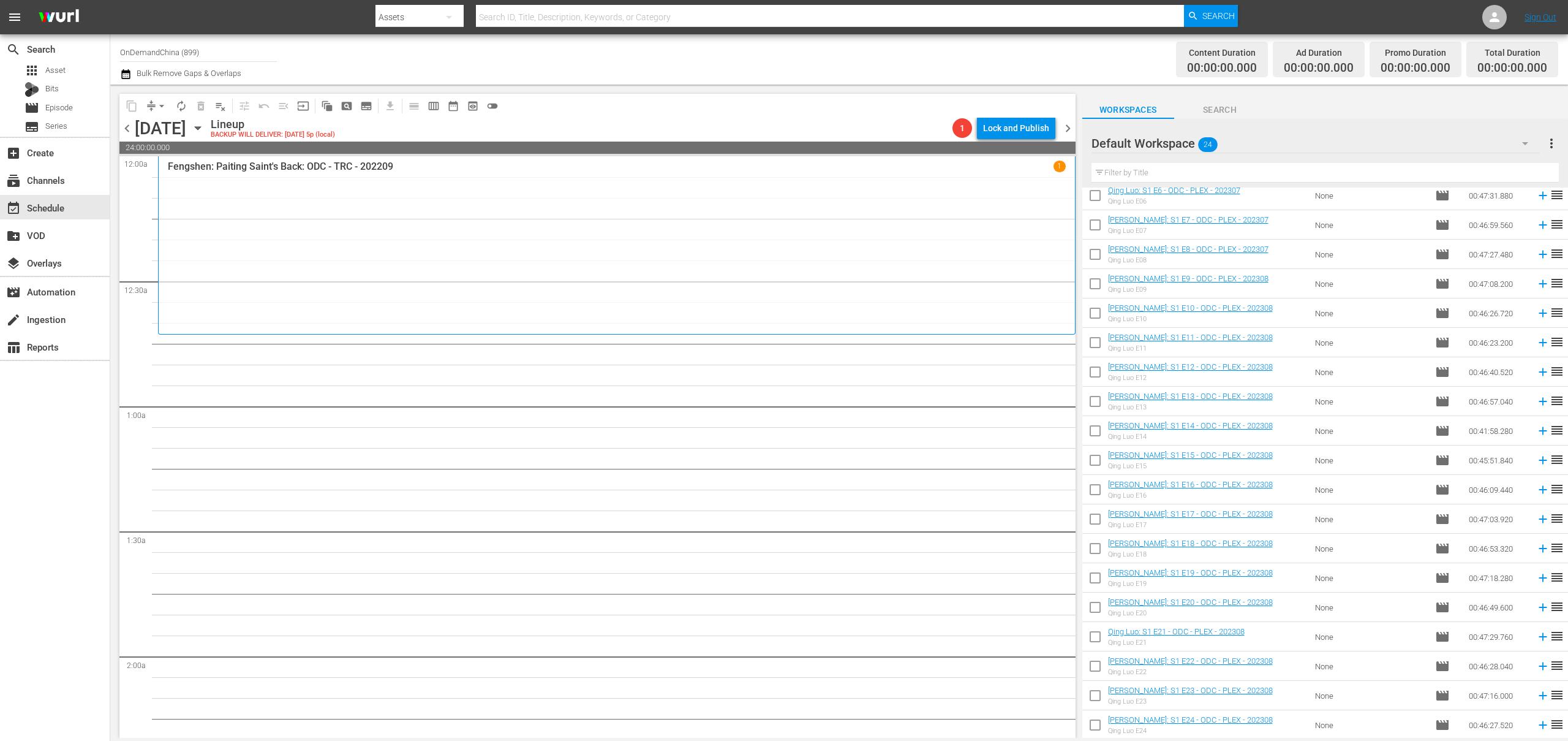
click at [1087, 544] on input "checkbox" at bounding box center [1095, 551] width 26 height 26
checkbox input "true"
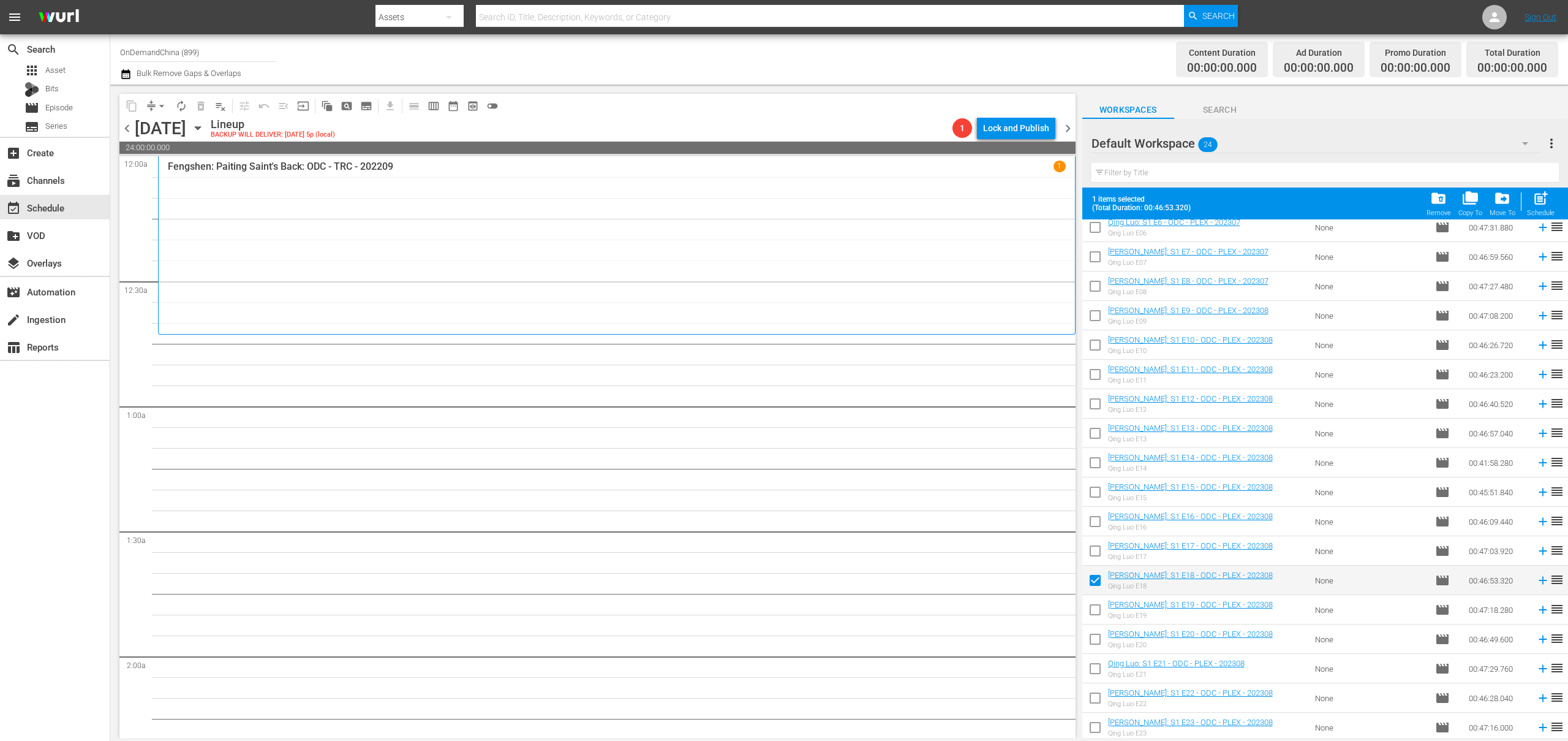
click at [1101, 609] on input "checkbox" at bounding box center [1095, 612] width 26 height 26
checkbox input "true"
click at [1103, 635] on input "checkbox" at bounding box center [1095, 642] width 26 height 26
click at [1098, 652] on input "checkbox" at bounding box center [1095, 642] width 26 height 26
checkbox input "false"
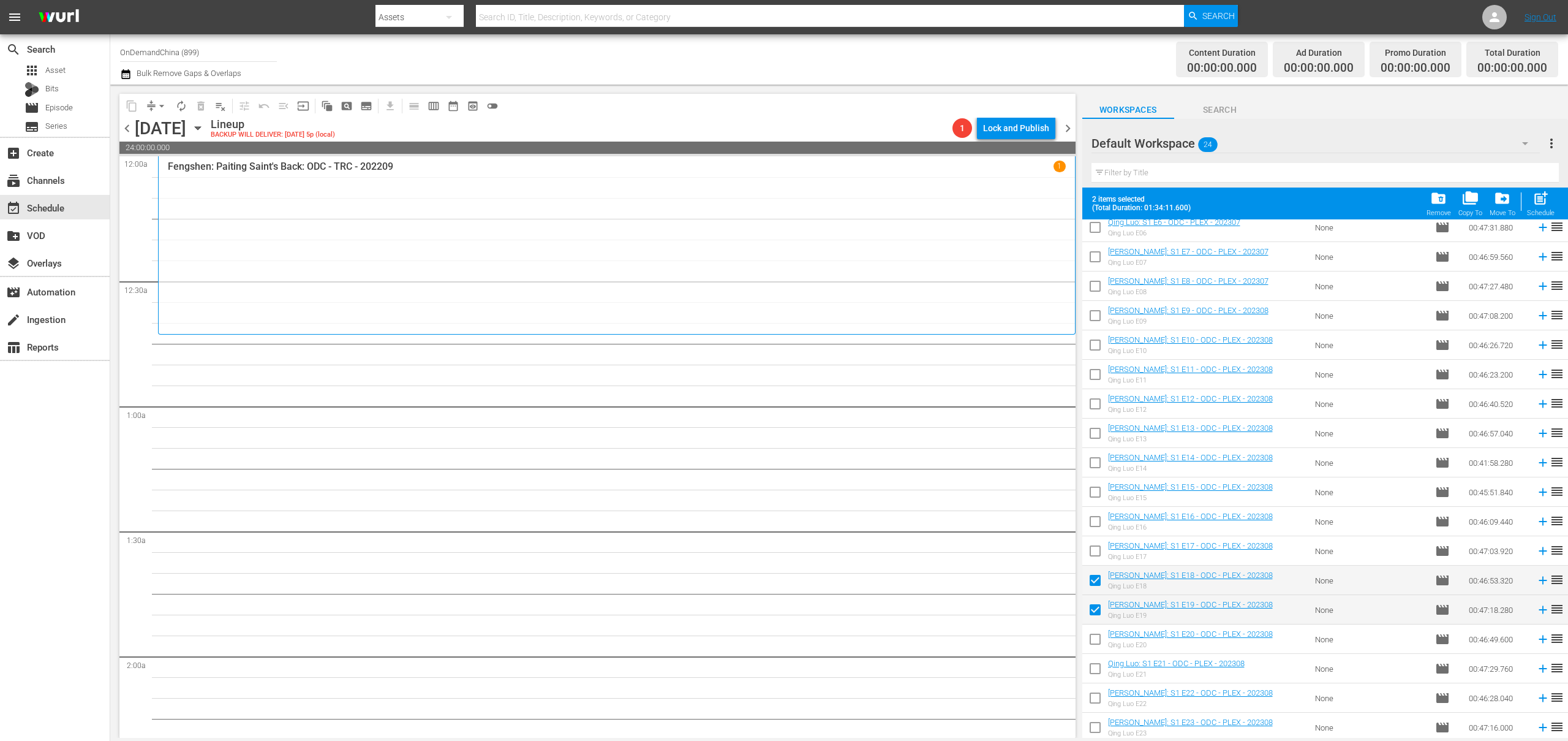
click at [1098, 663] on input "checkbox" at bounding box center [1095, 671] width 26 height 26
checkbox input "true"
click at [1097, 638] on input "checkbox" at bounding box center [1095, 642] width 26 height 26
checkbox input "true"
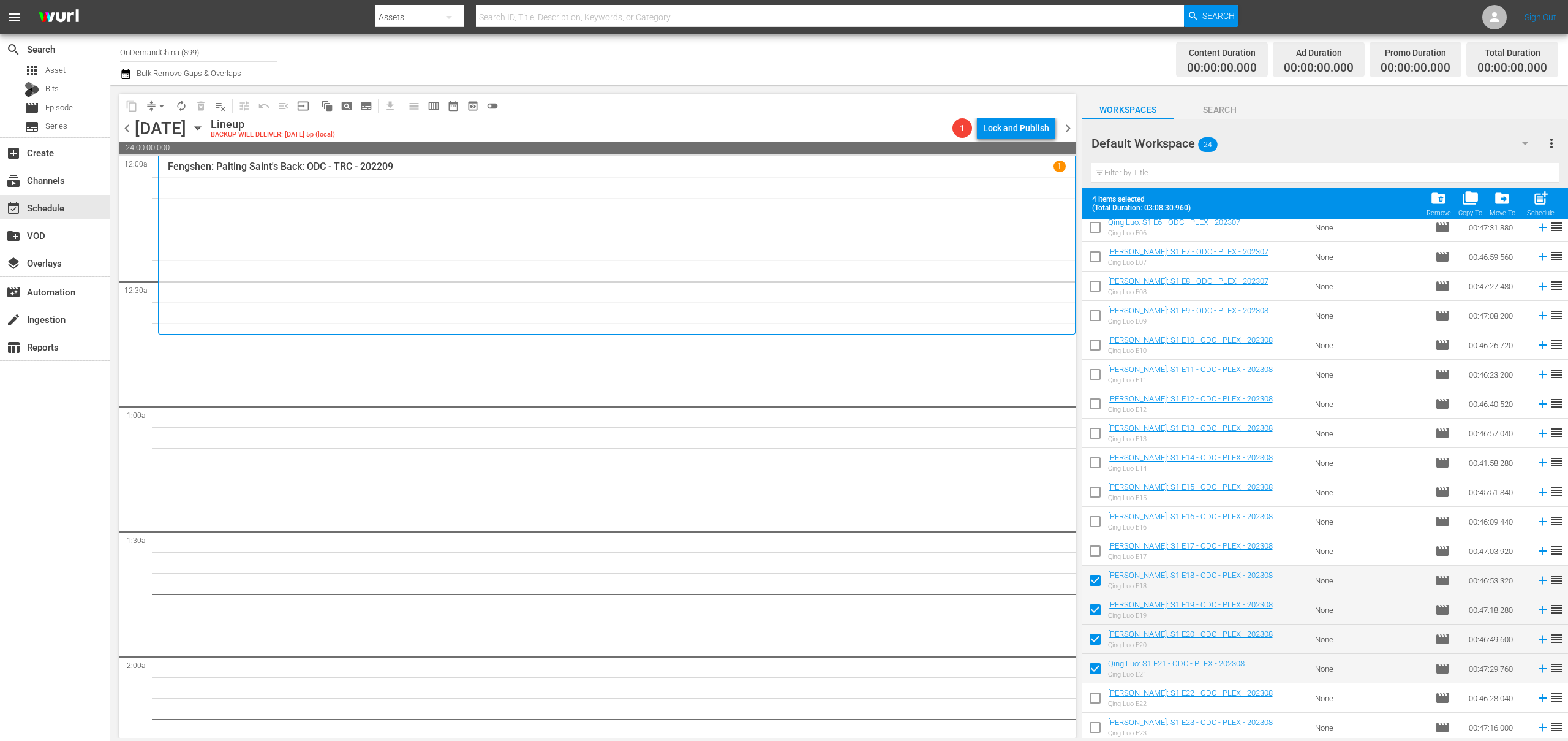
drag, startPoint x: 1101, startPoint y: 697, endPoint x: 1096, endPoint y: 726, distance: 29.4
click at [1101, 697] on input "checkbox" at bounding box center [1095, 700] width 26 height 26
checkbox input "true"
click at [1095, 736] on input "checkbox" at bounding box center [1095, 730] width 26 height 26
checkbox input "true"
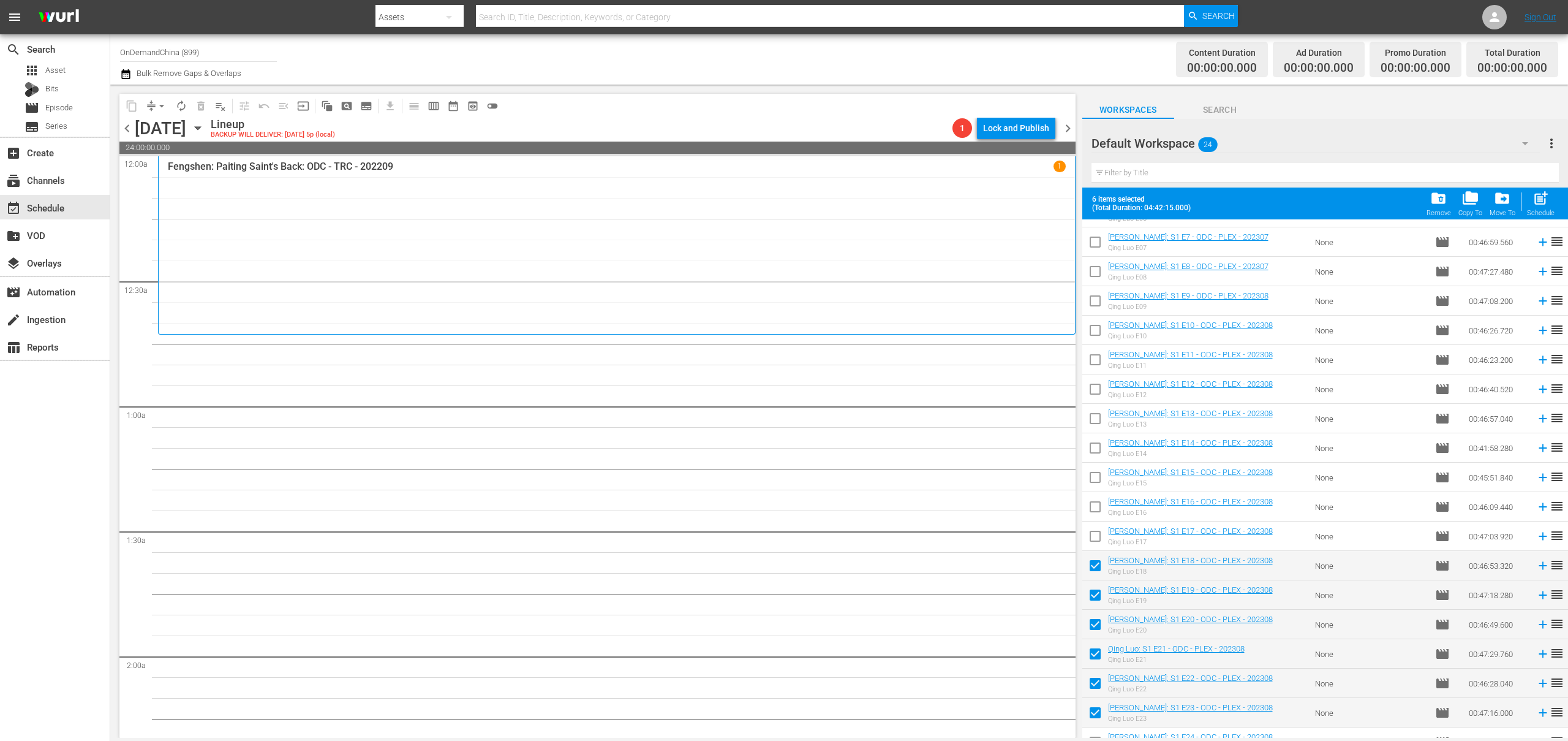
scroll to position [216, 0]
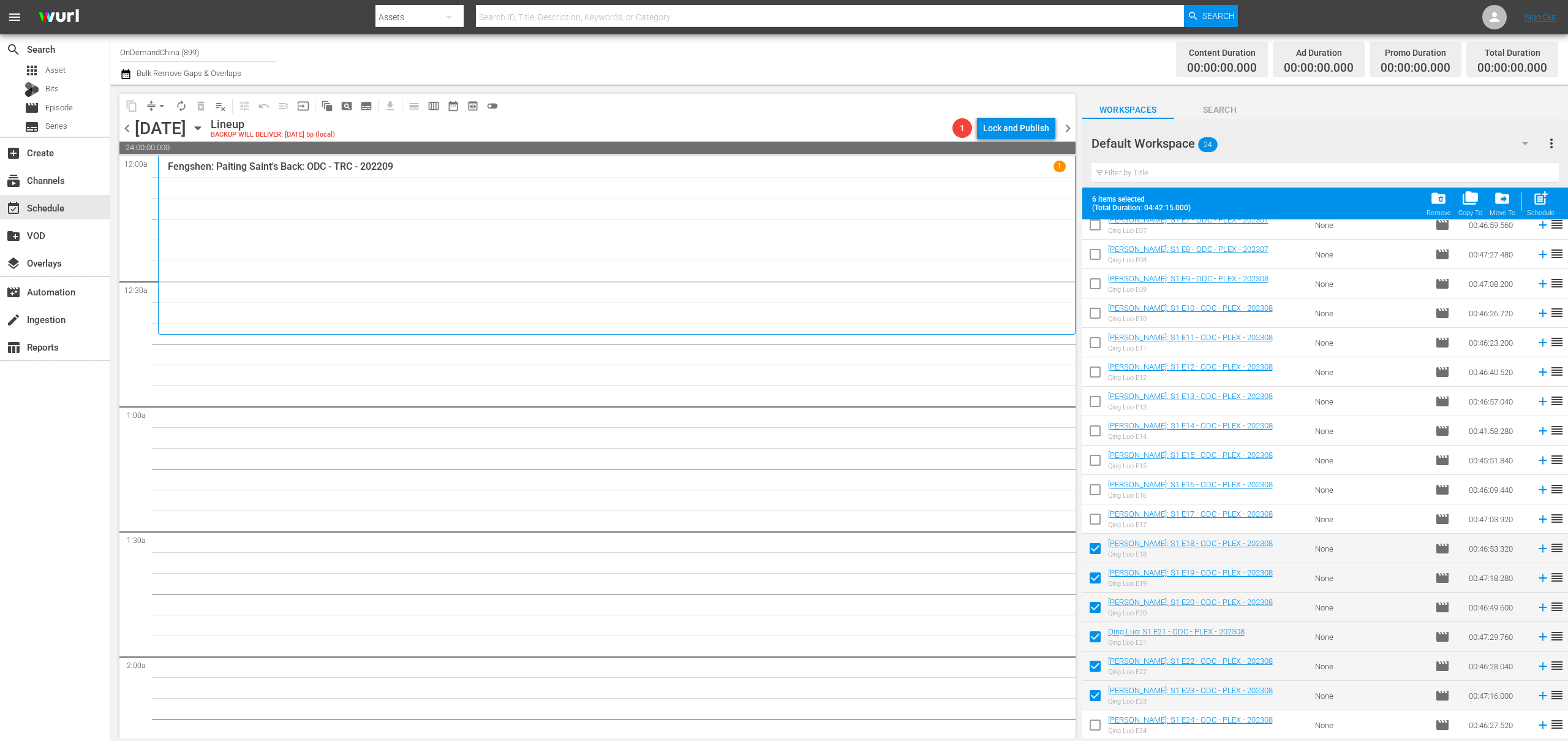
click at [1097, 729] on input "checkbox" at bounding box center [1095, 727] width 26 height 26
checkbox input "true"
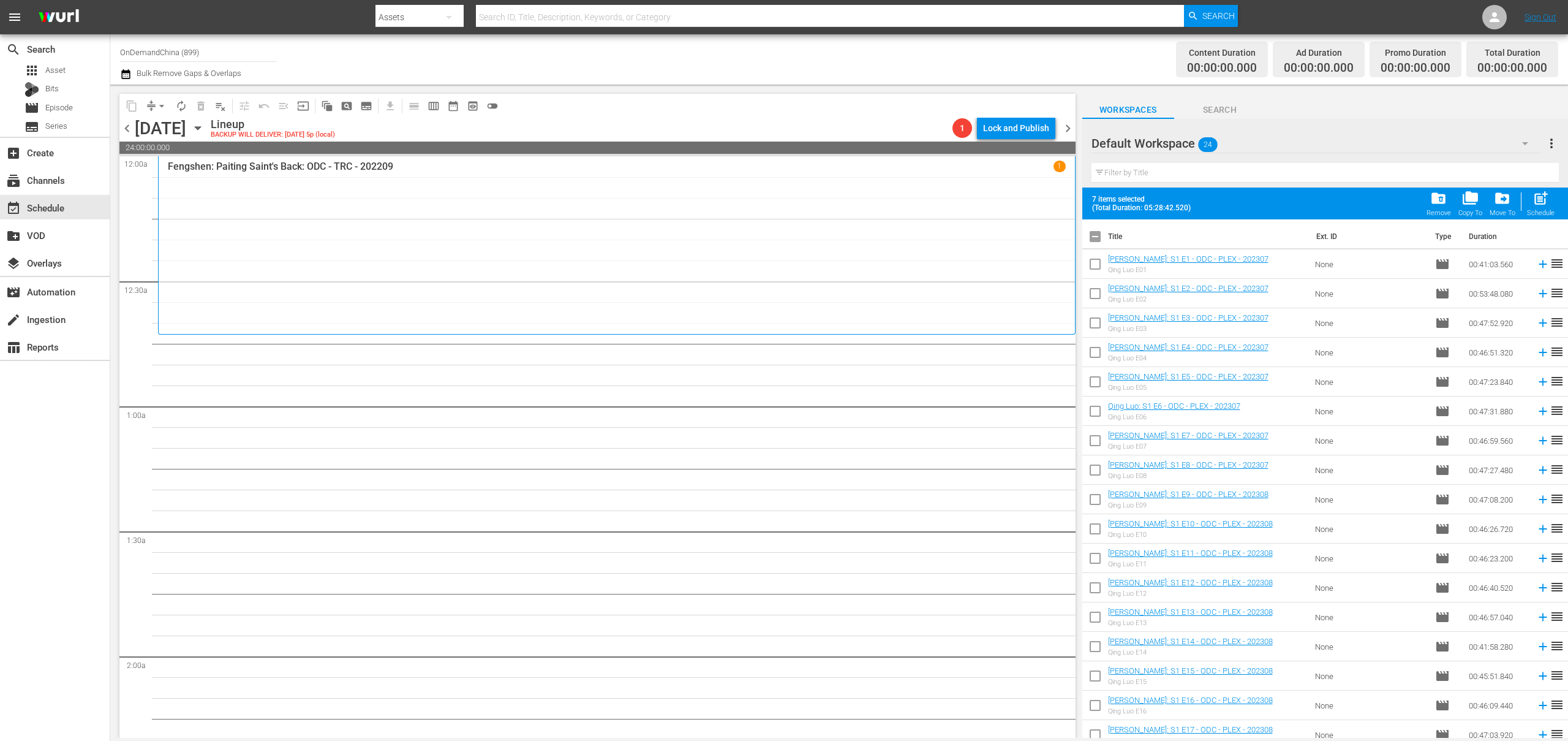
click at [1534, 202] on span "post_add" at bounding box center [1541, 198] width 17 height 17
checkbox input "false"
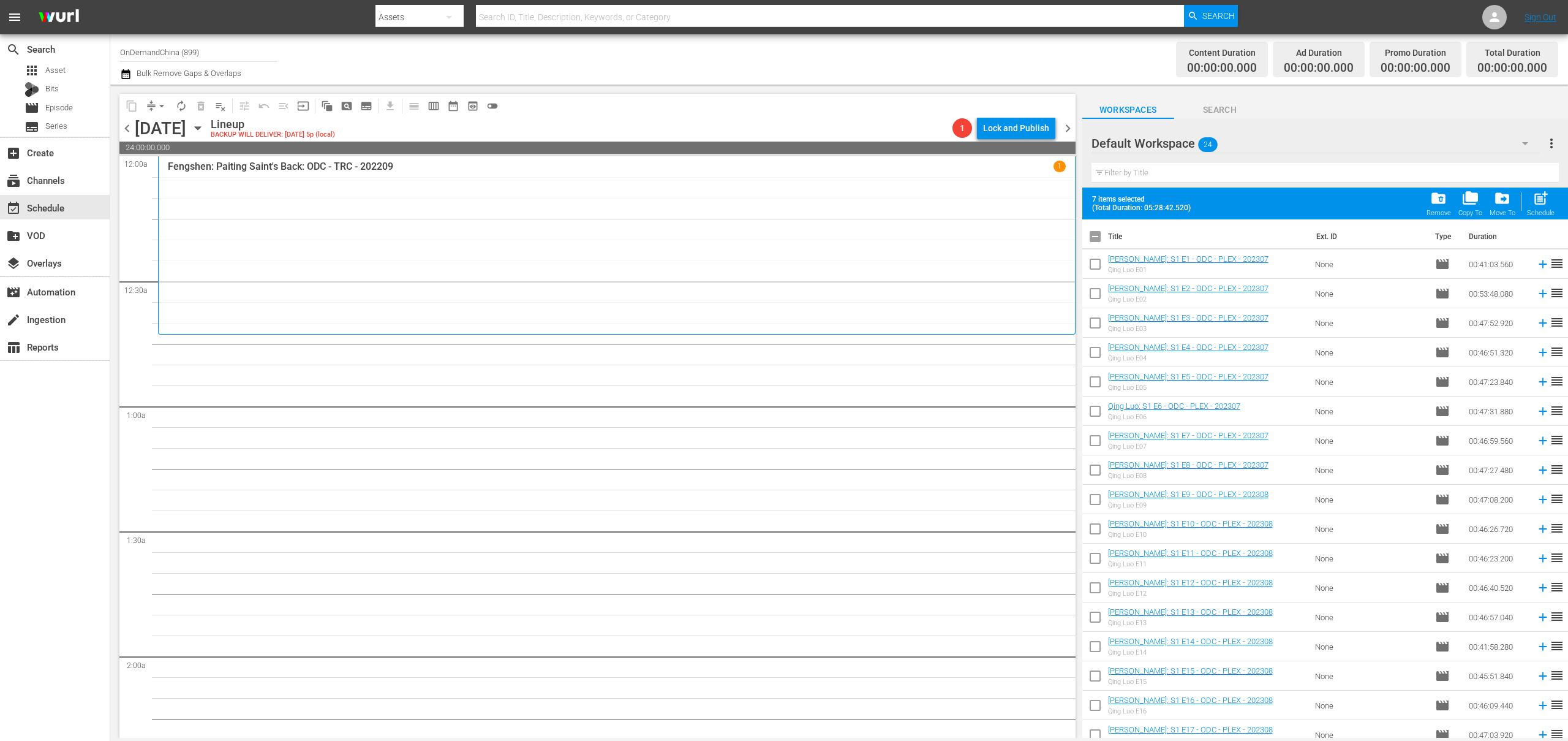
checkbox input "false"
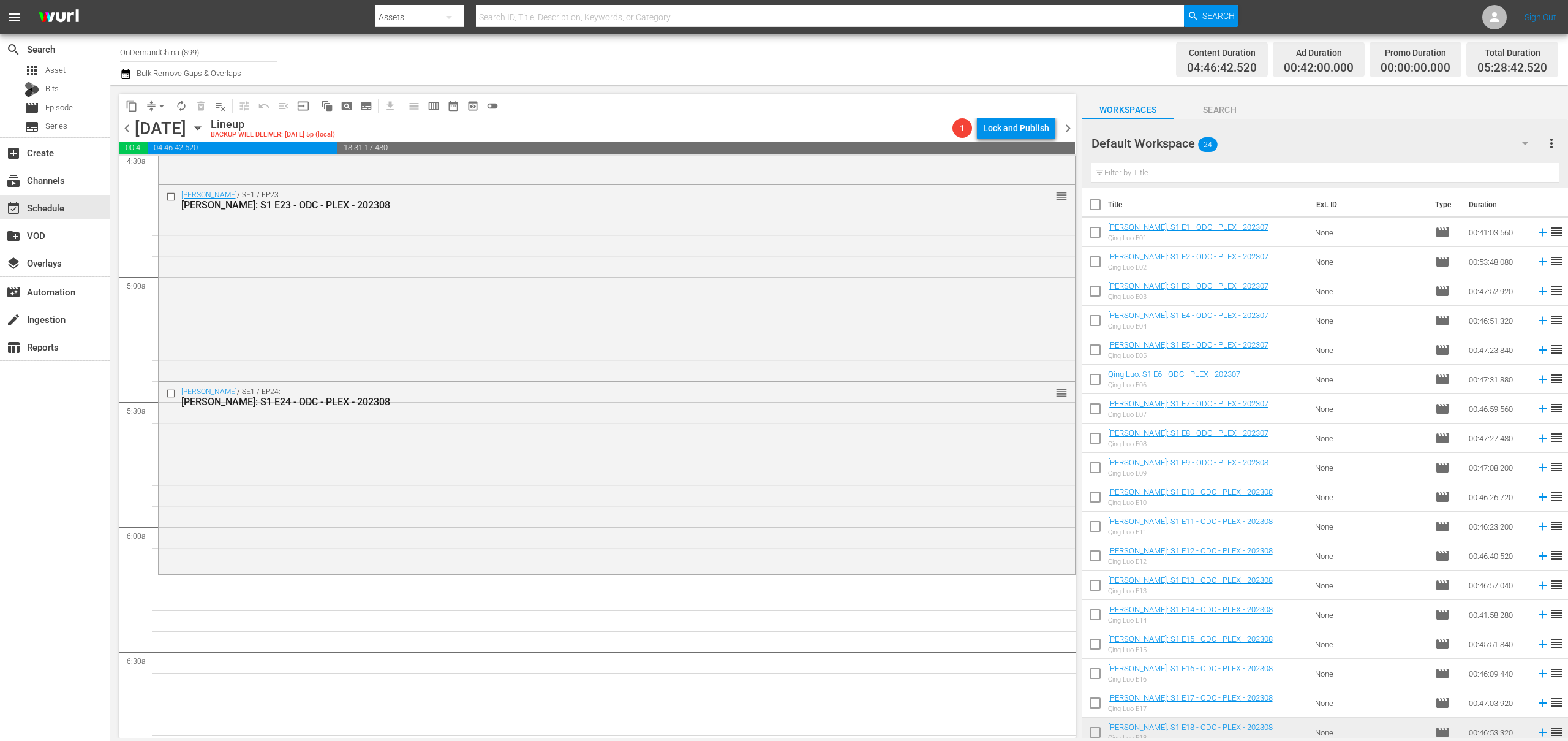
scroll to position [1225, 0]
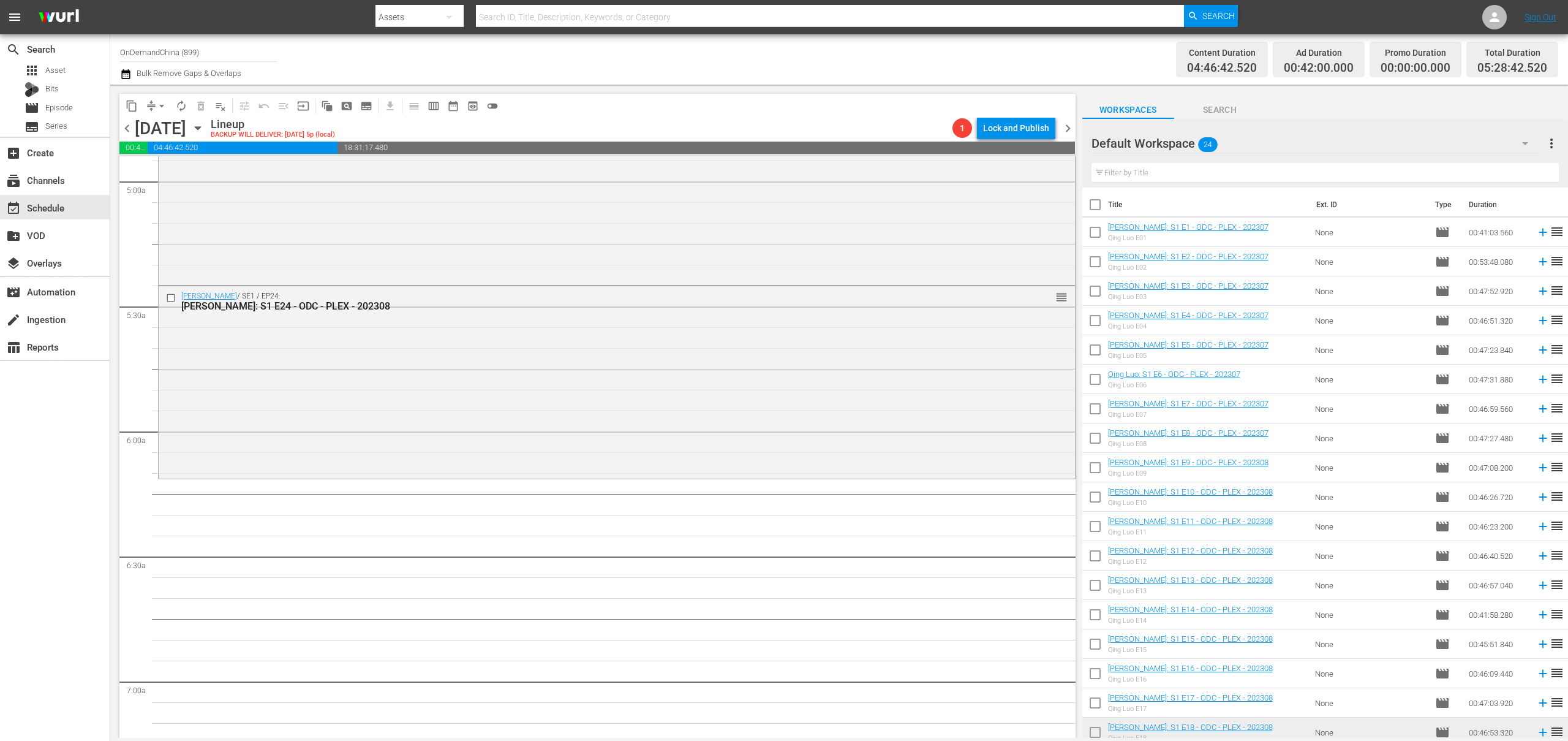
click at [1092, 208] on input "checkbox" at bounding box center [1095, 207] width 26 height 26
checkbox input "true"
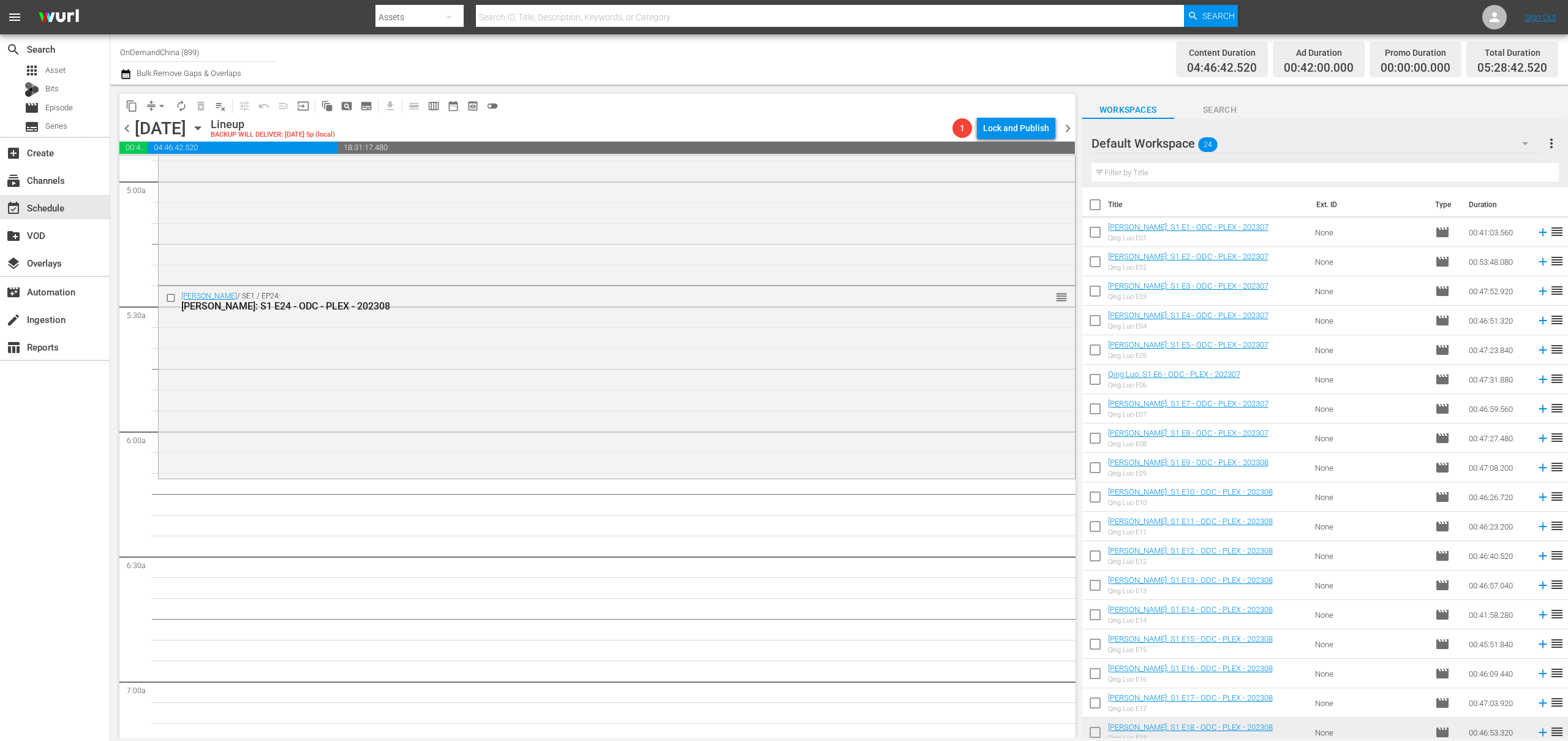
checkbox input "true"
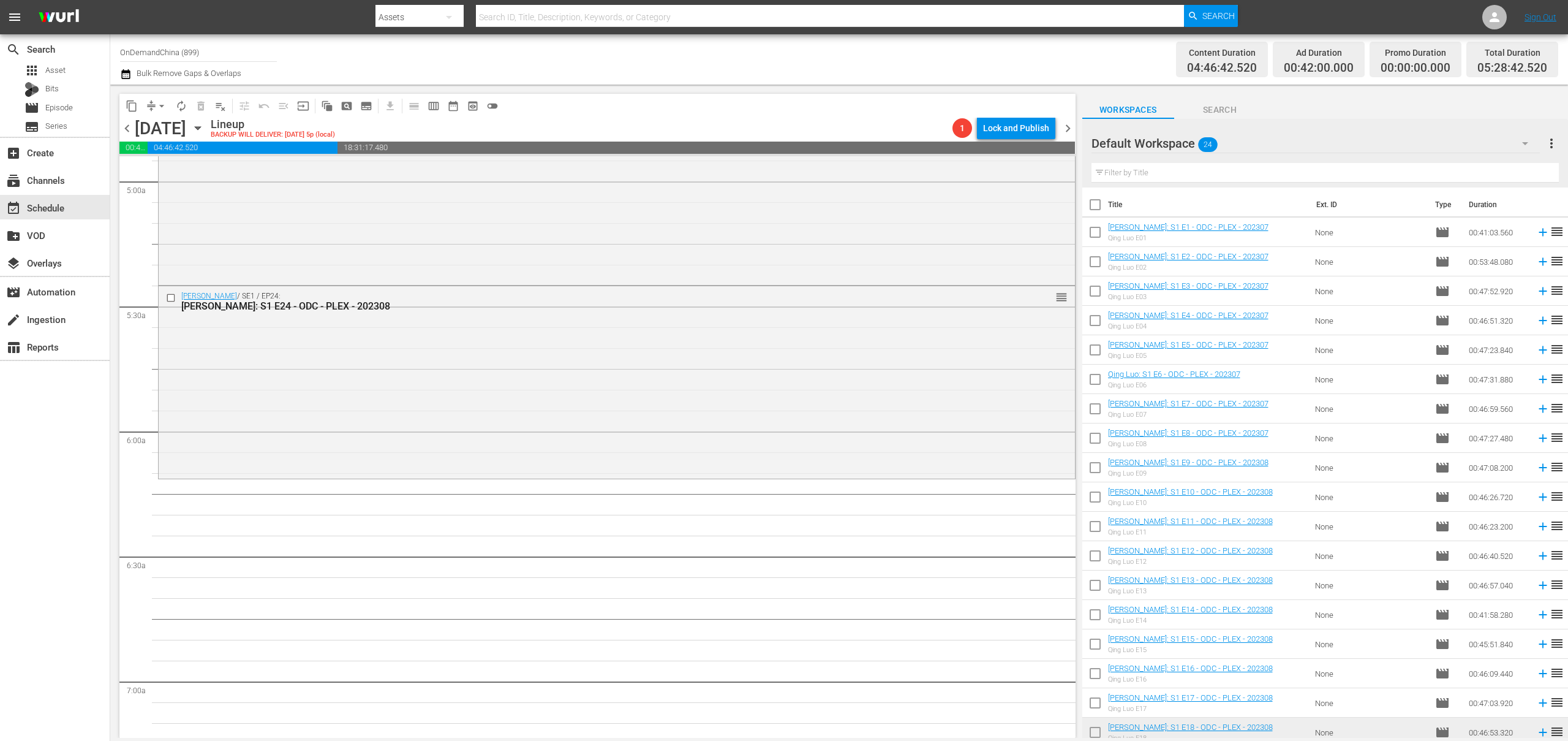
checkbox input "true"
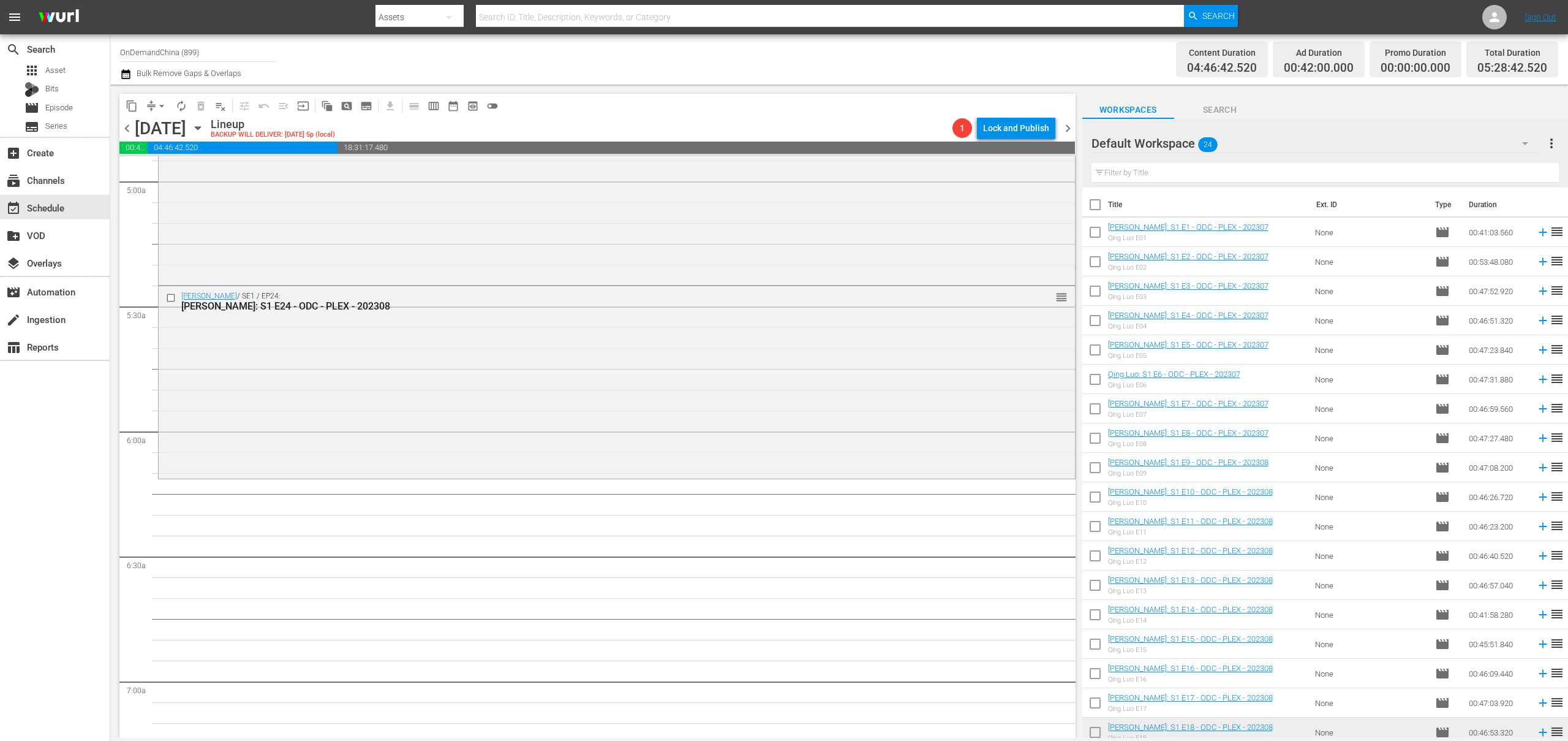
checkbox input "true"
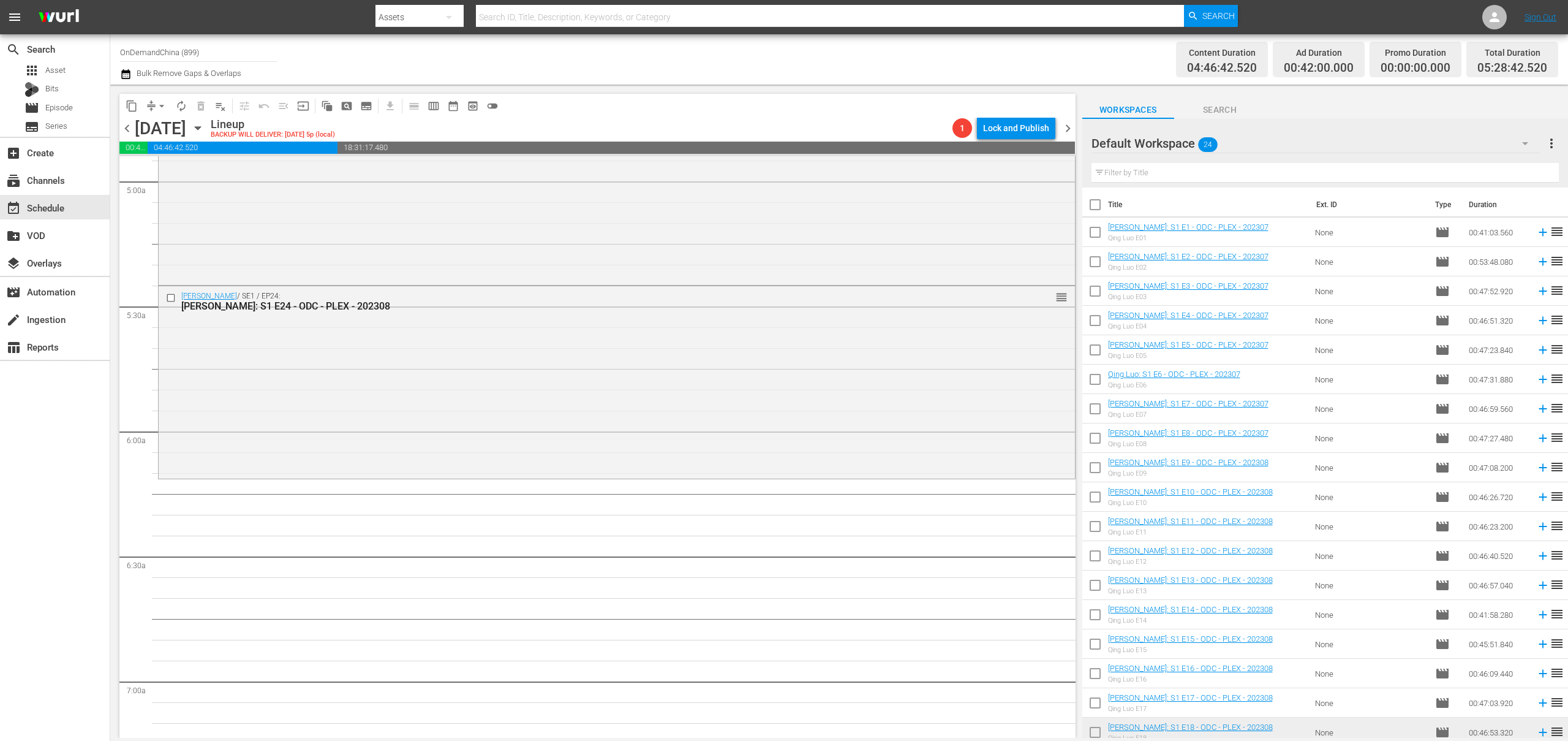
checkbox input "true"
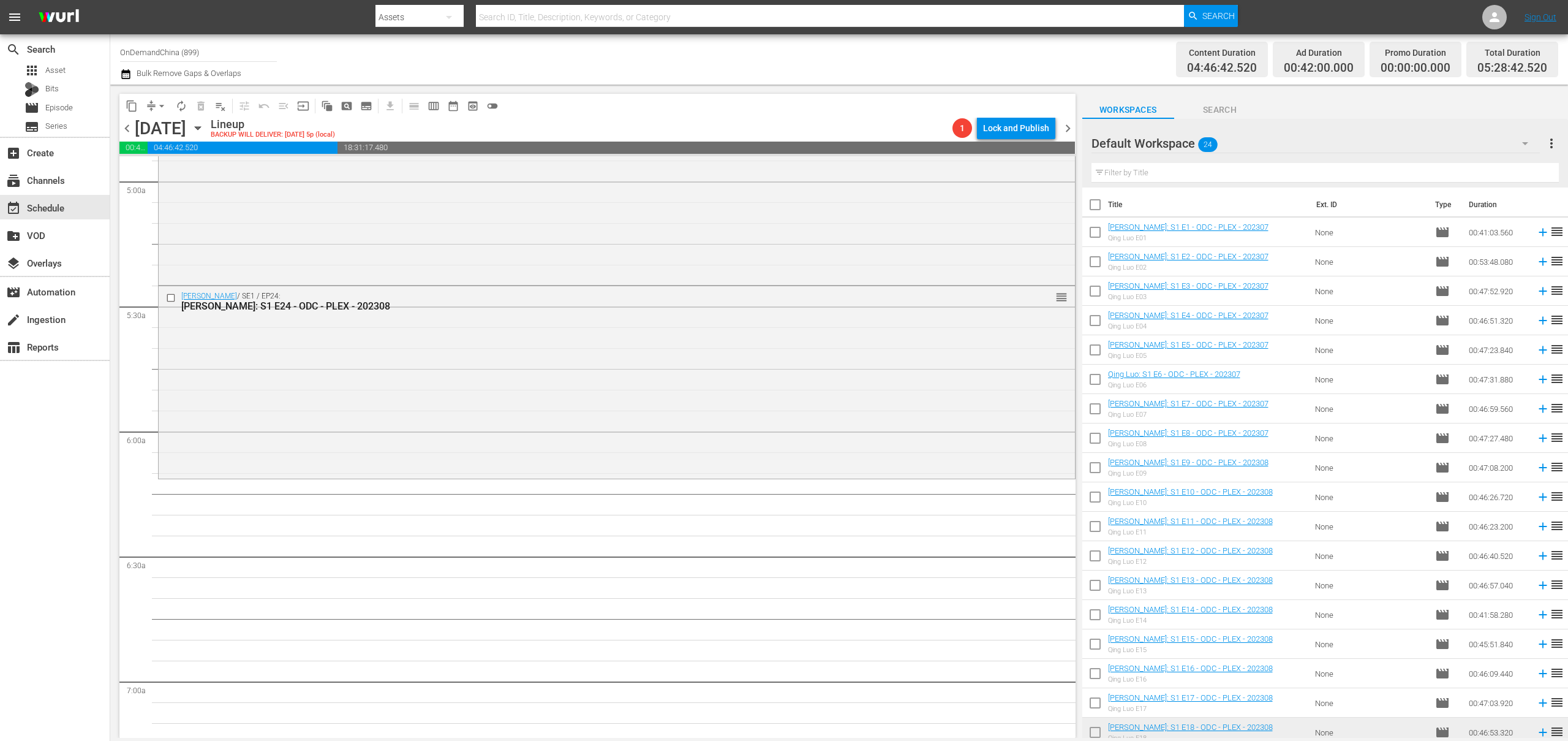
checkbox input "true"
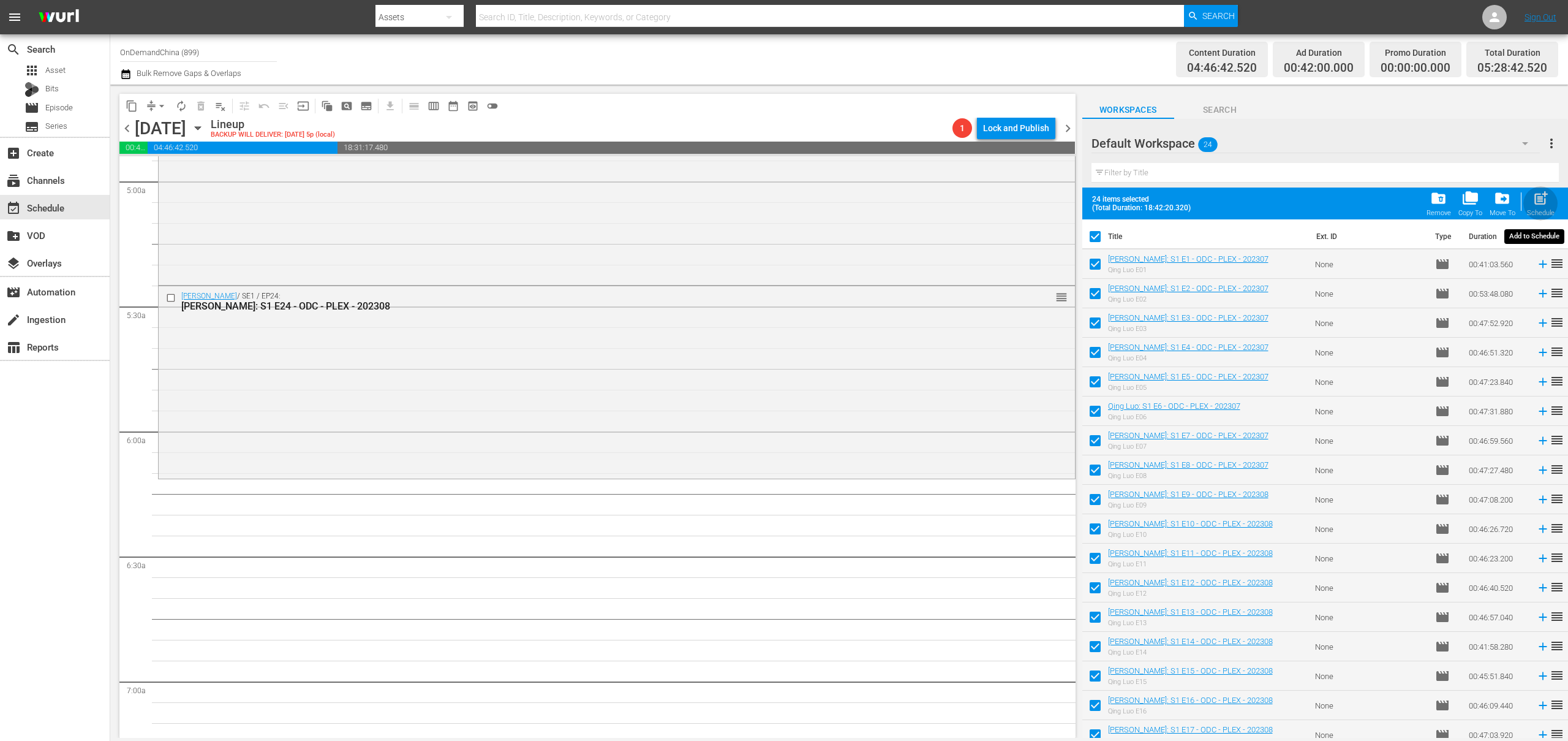
click at [1535, 202] on span "post_add" at bounding box center [1541, 198] width 17 height 17
checkbox input "false"
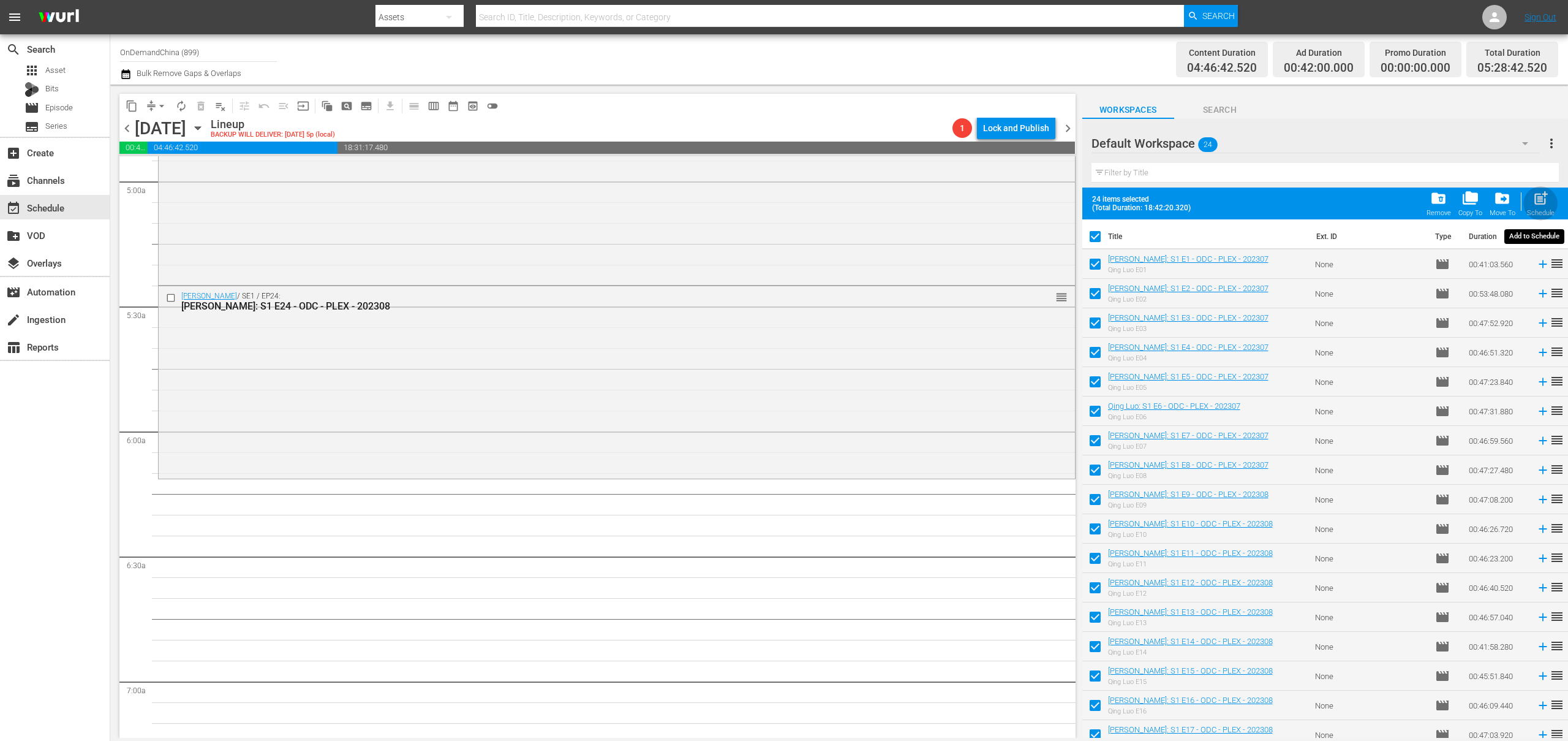
checkbox input "false"
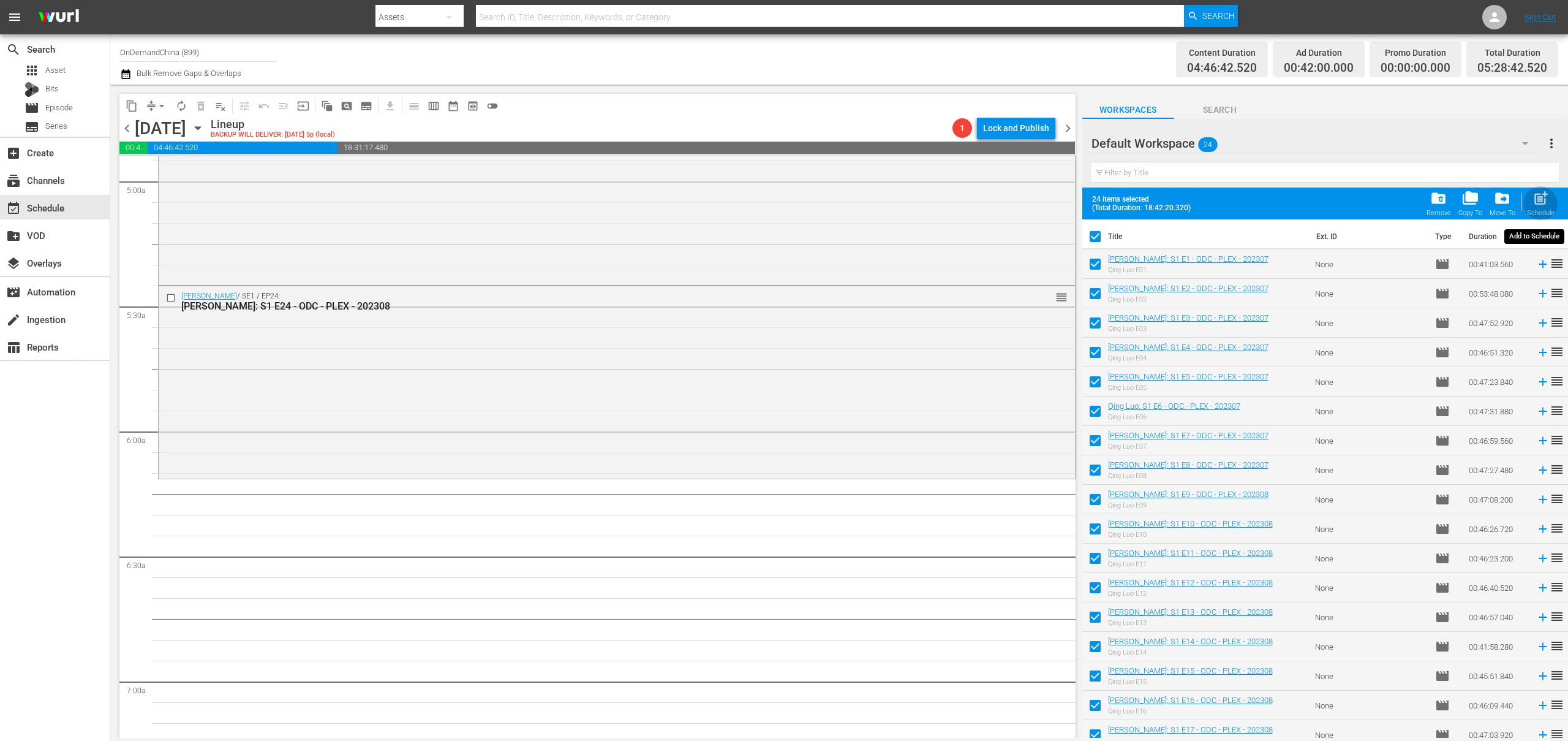
checkbox input "false"
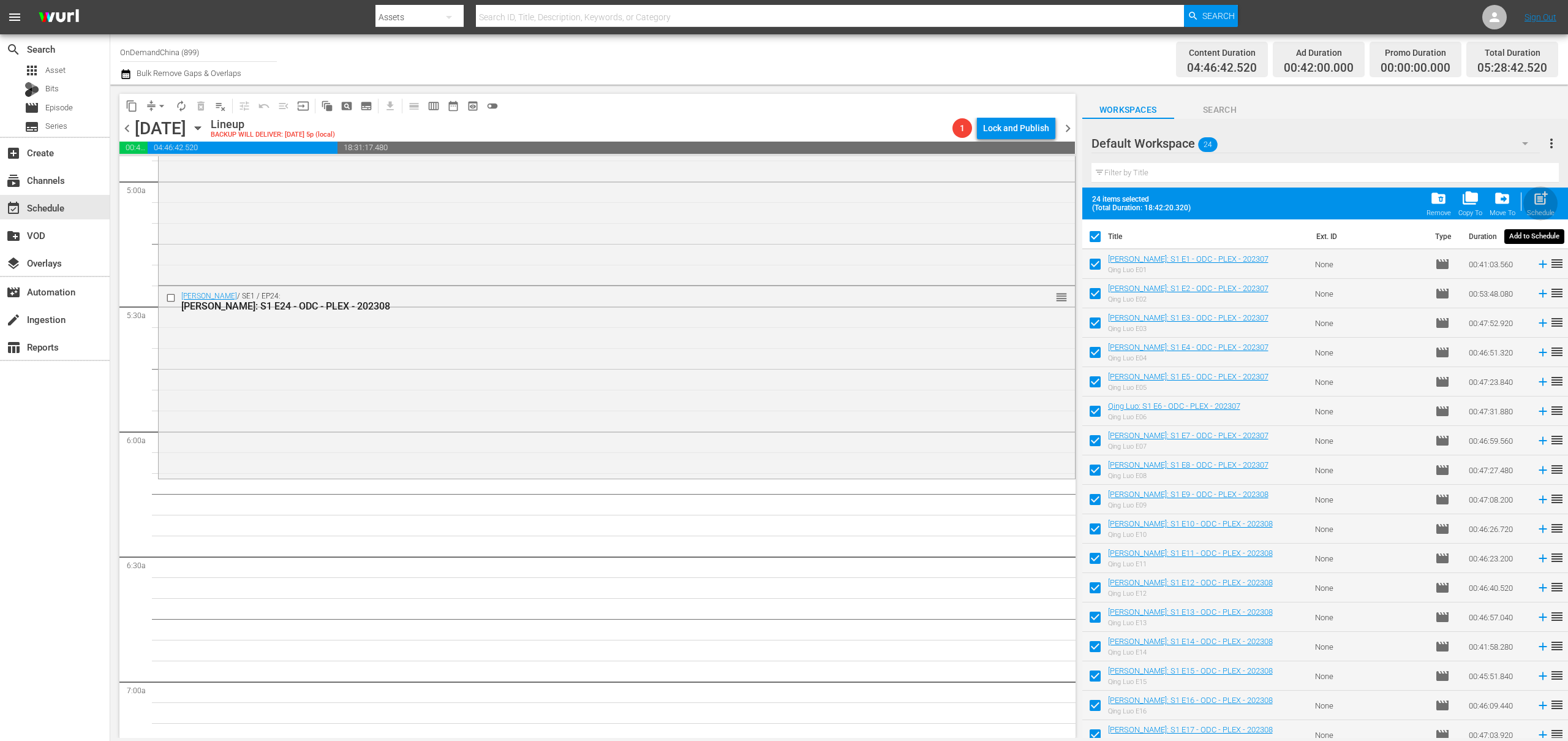
checkbox input "false"
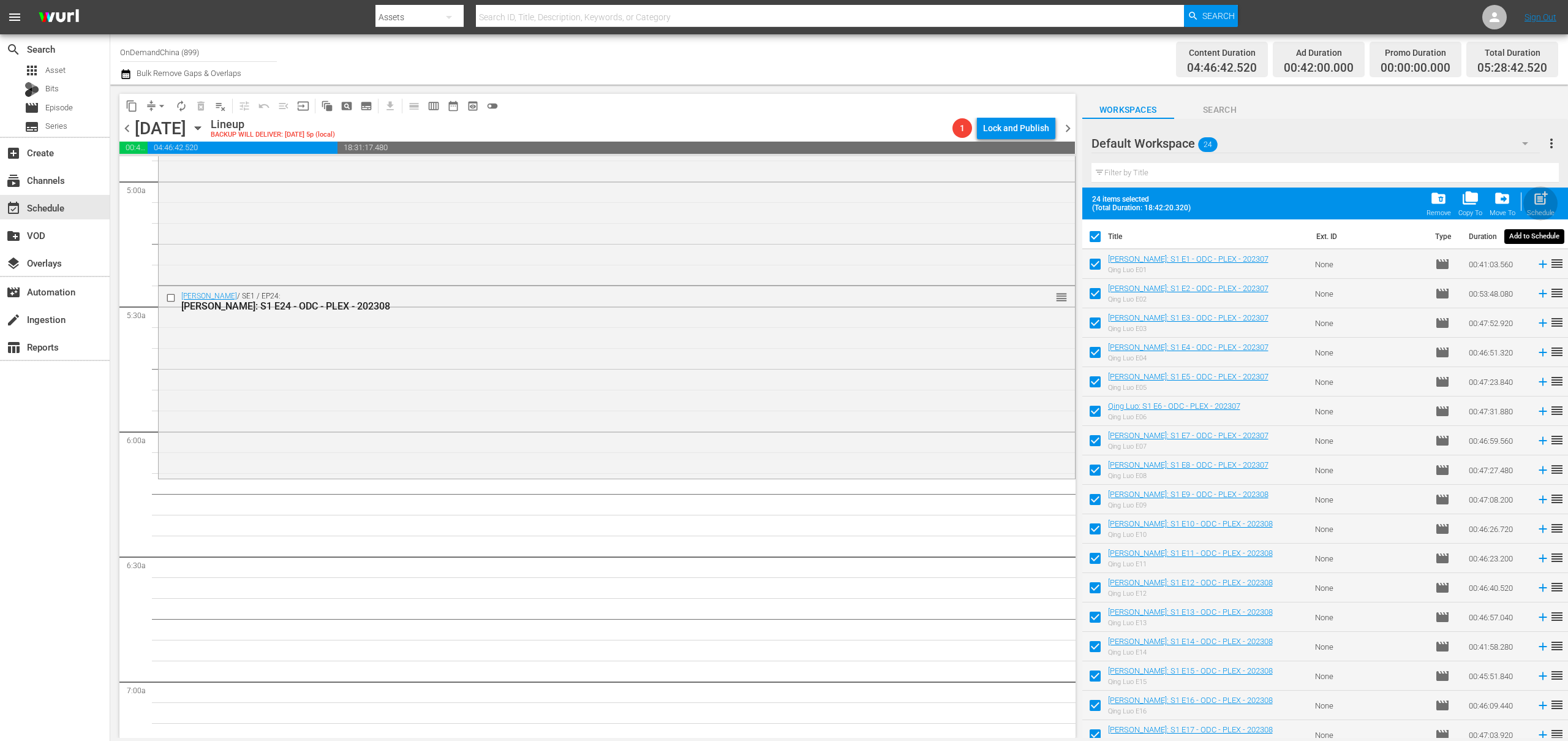
checkbox input "false"
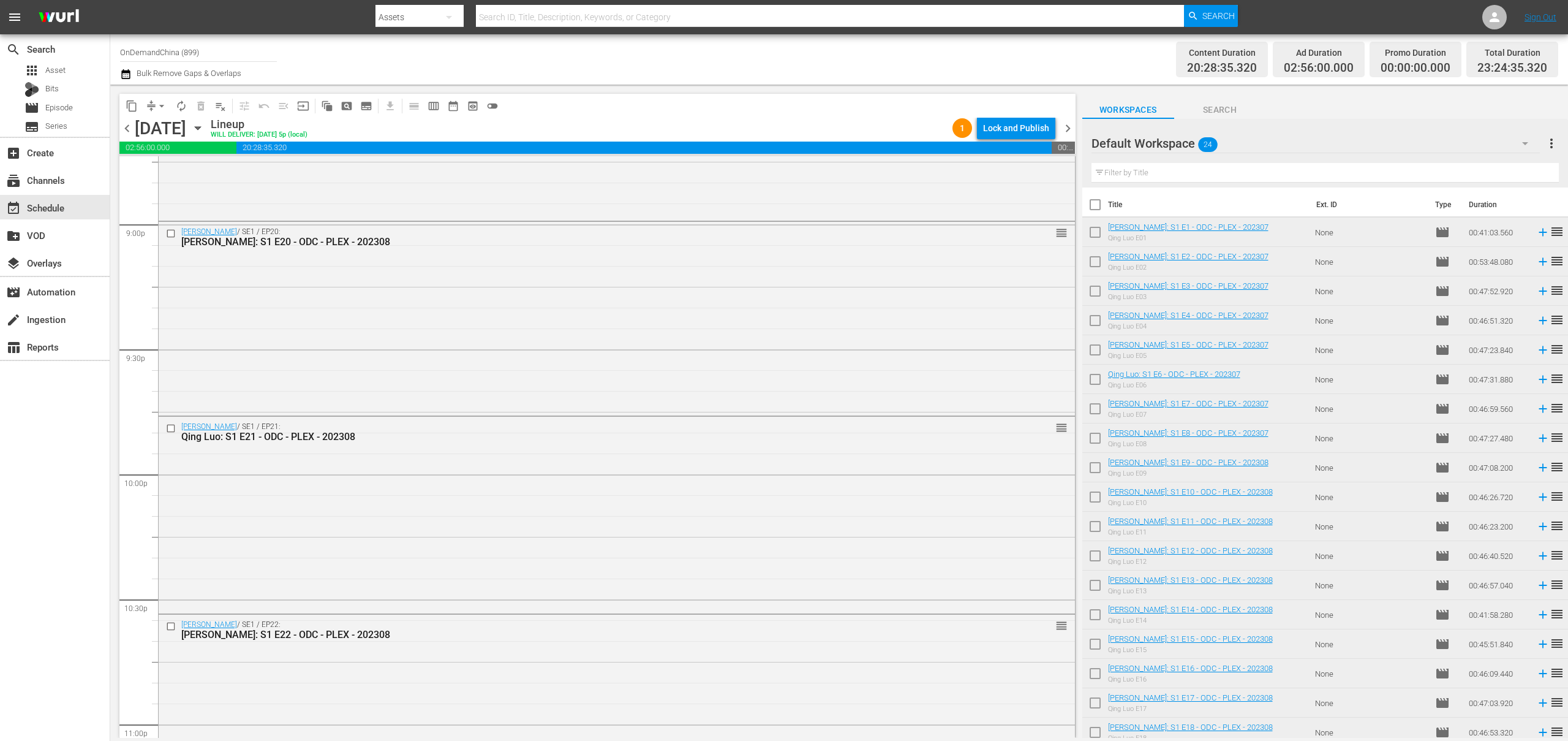
scroll to position [5450, 0]
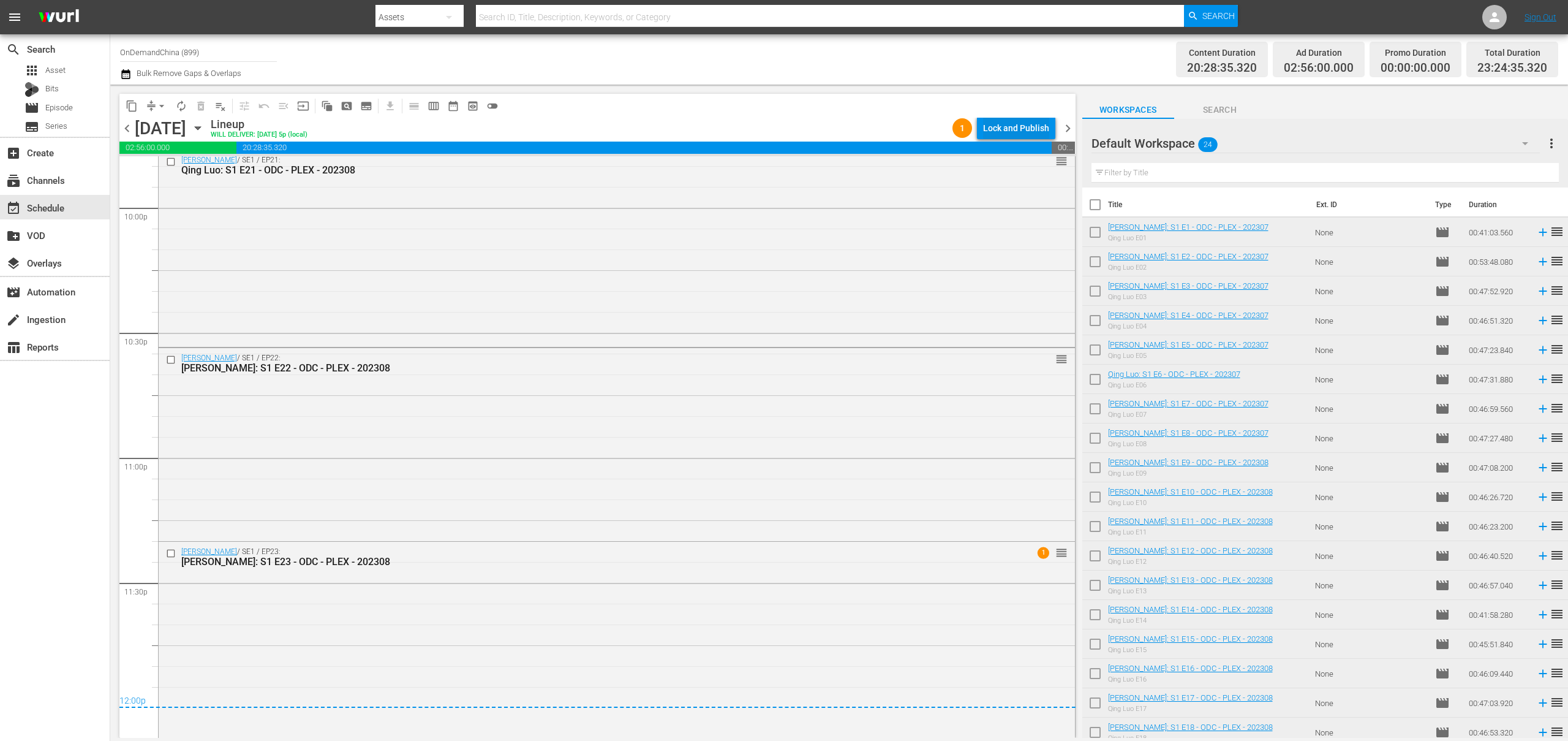
click at [1012, 121] on div "Lock and Publish" at bounding box center [1016, 128] width 66 height 22
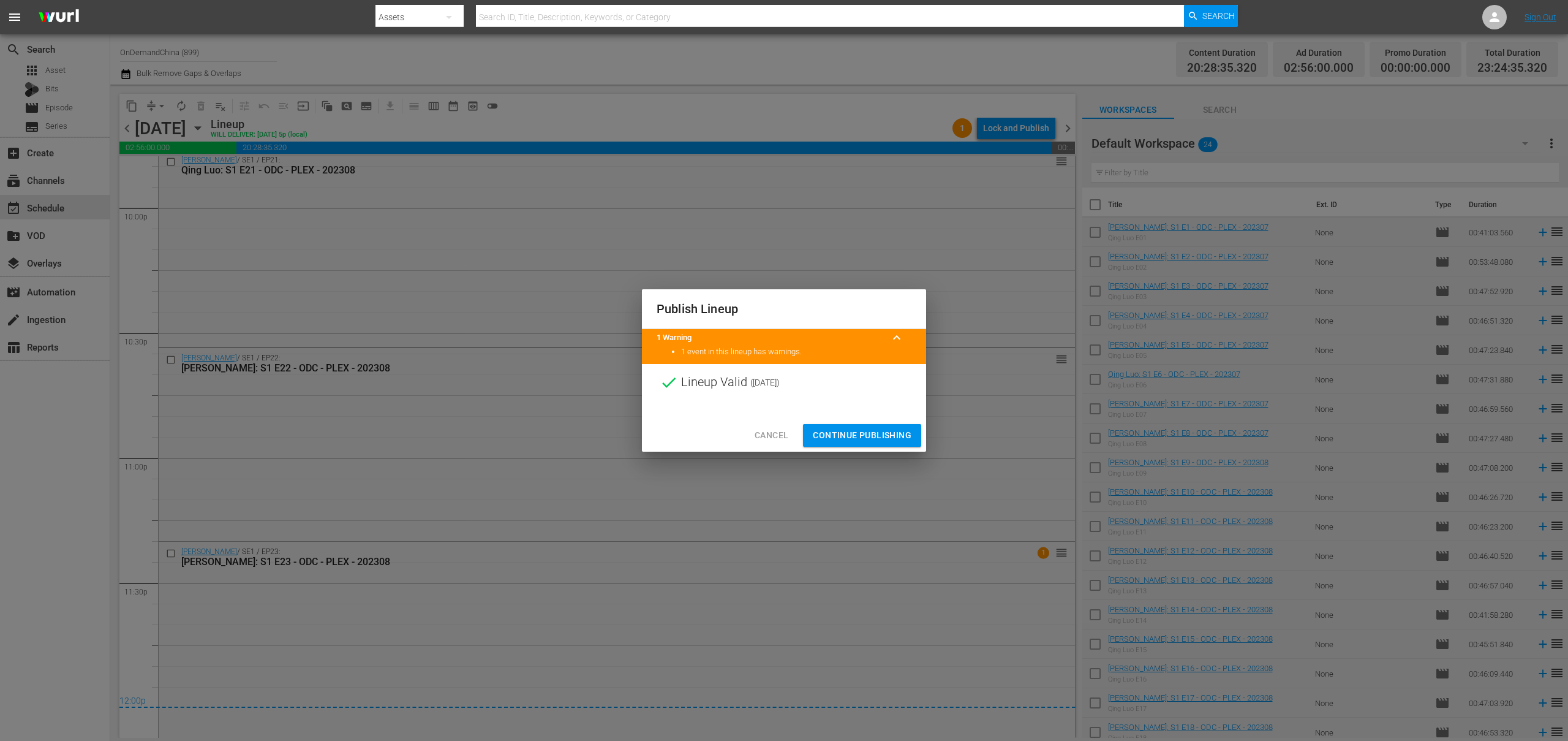
click at [901, 439] on span "Continue Publishing" at bounding box center [862, 435] width 99 height 15
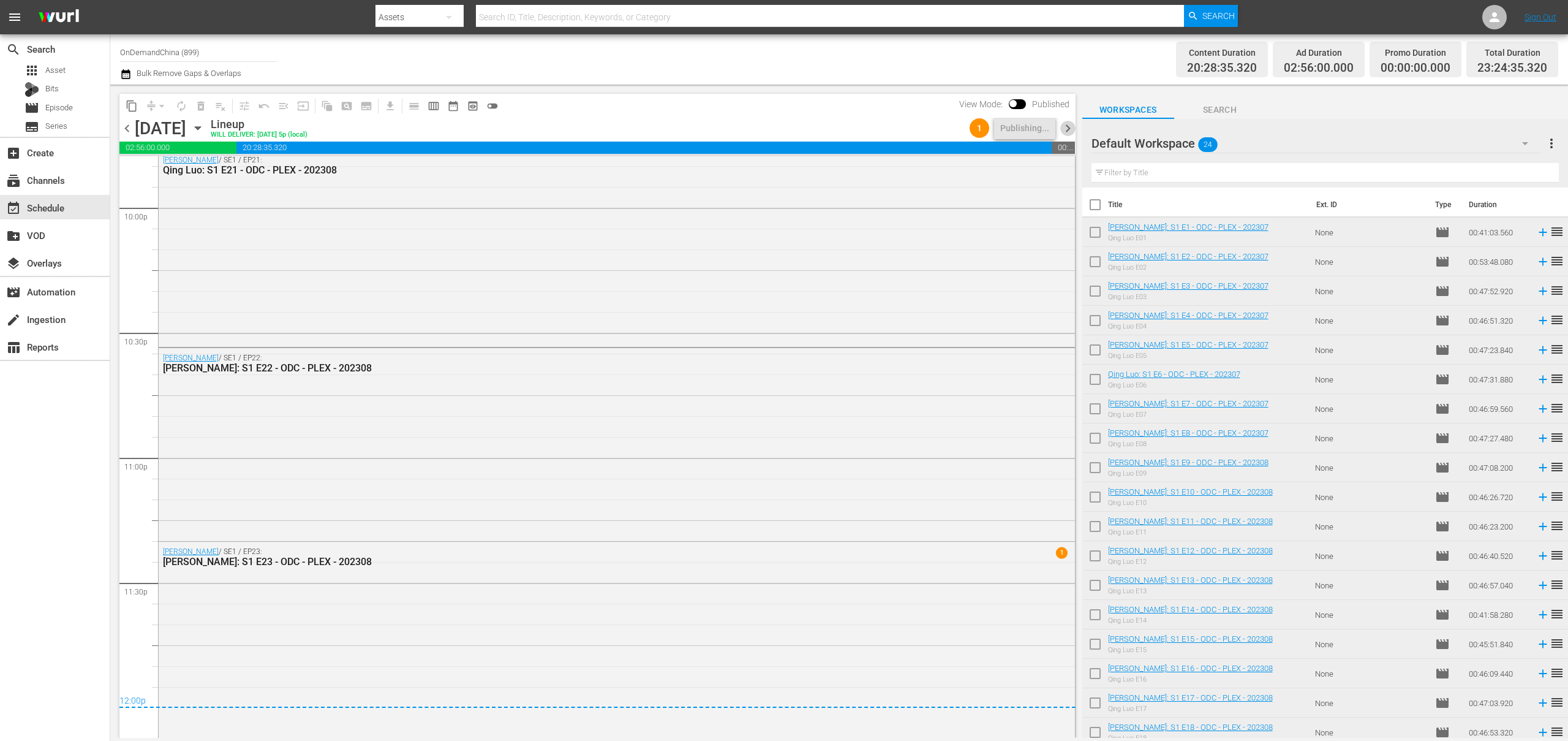
click at [1068, 123] on span "chevron_right" at bounding box center [1067, 128] width 15 height 15
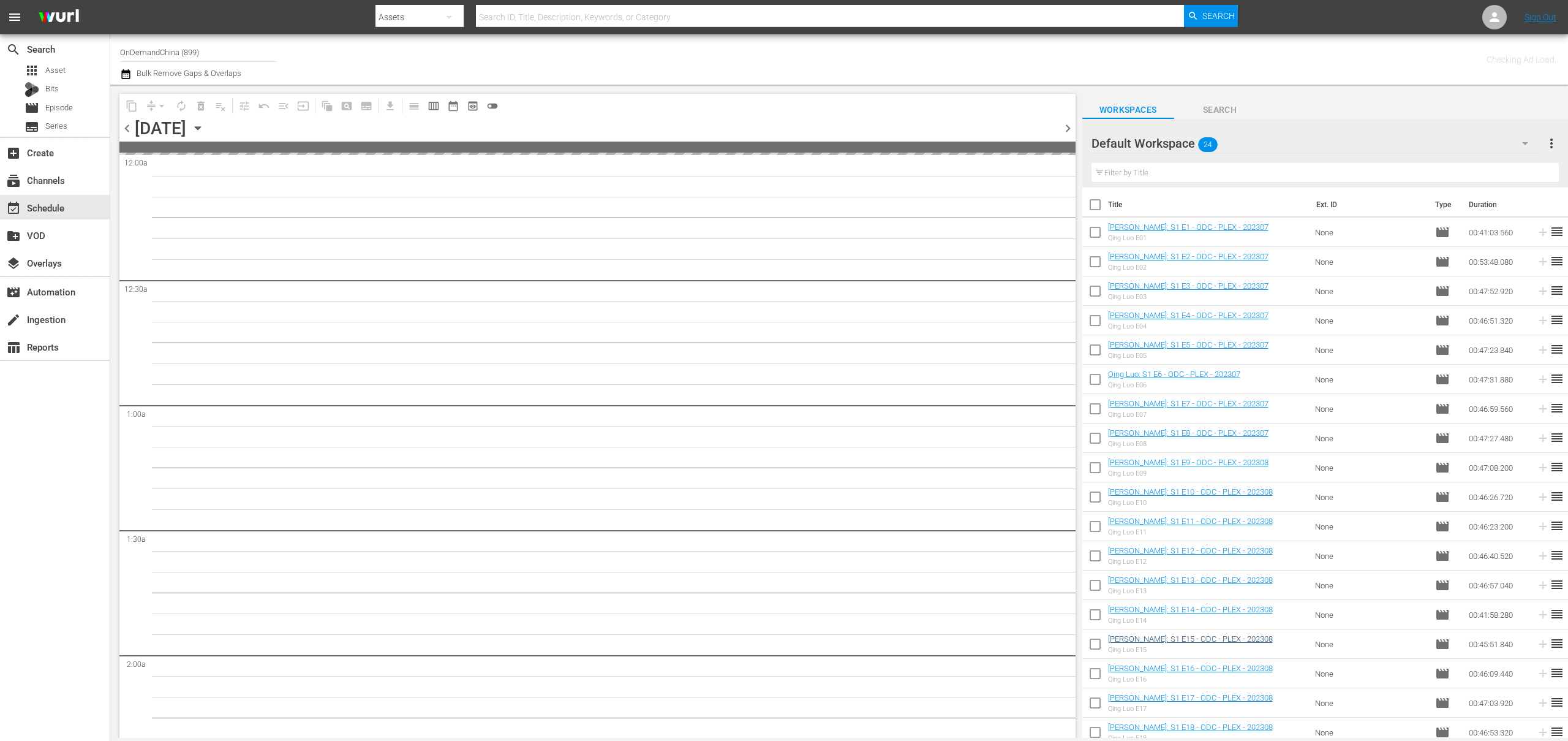
scroll to position [184, 0]
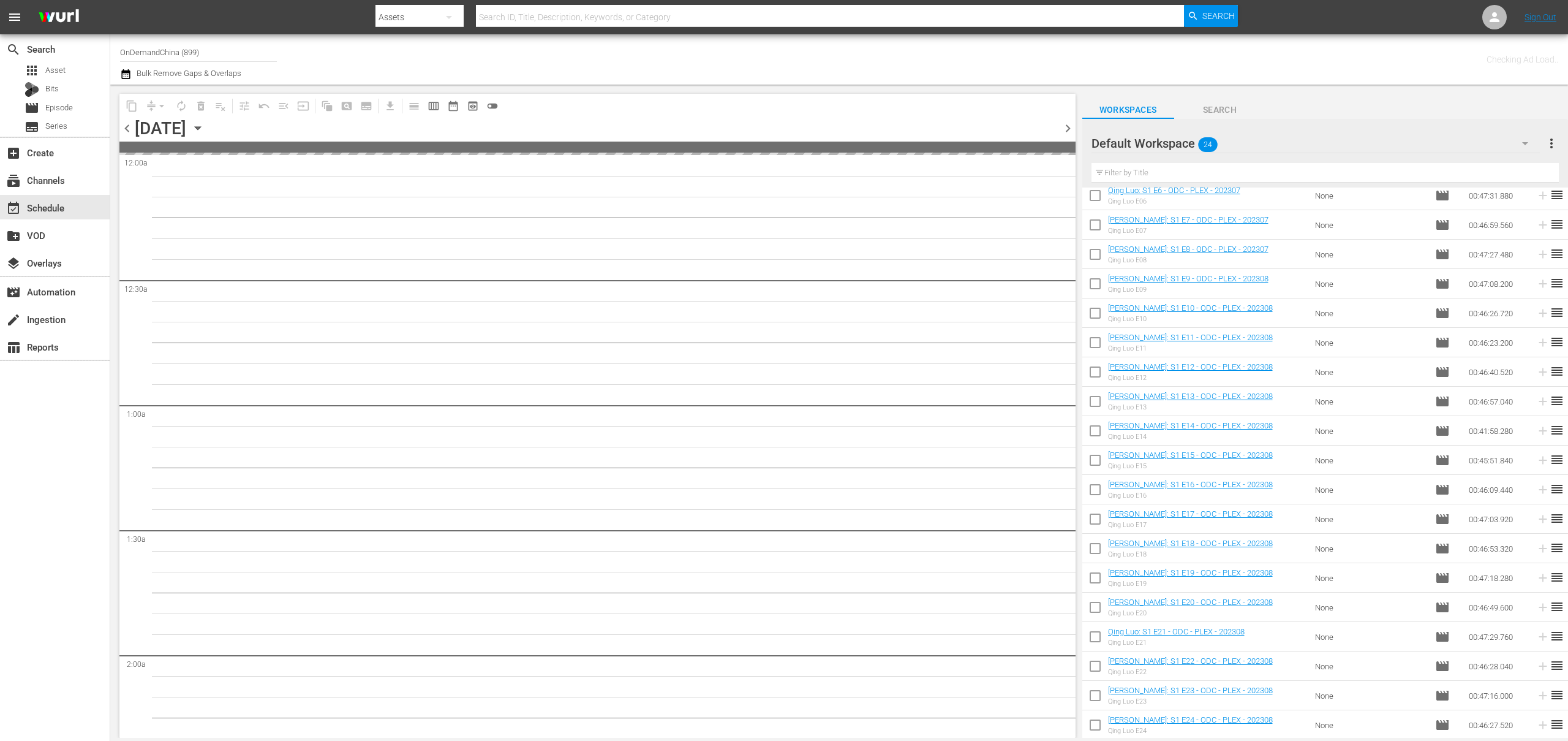
click at [1098, 726] on input "checkbox" at bounding box center [1095, 727] width 26 height 26
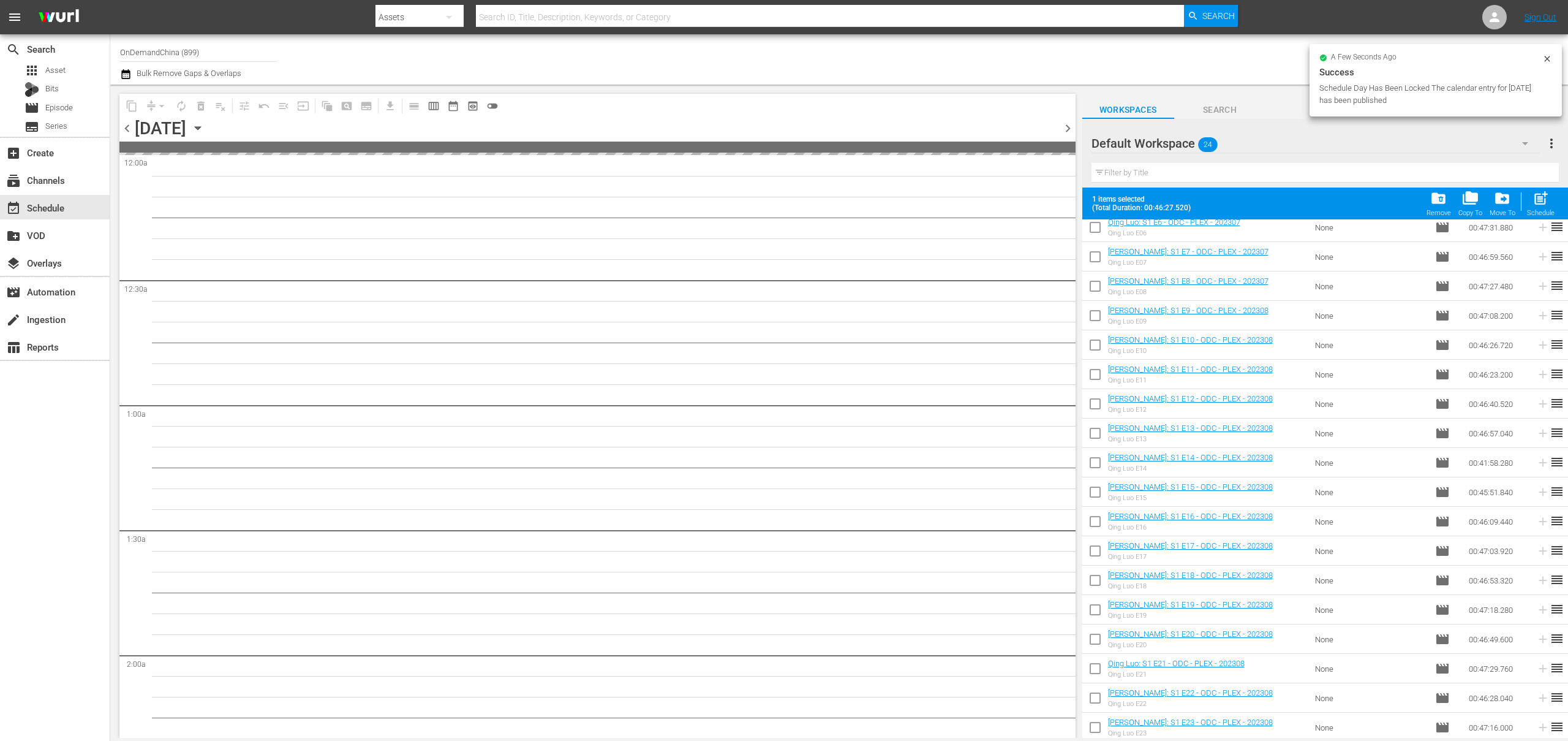
scroll to position [216, 0]
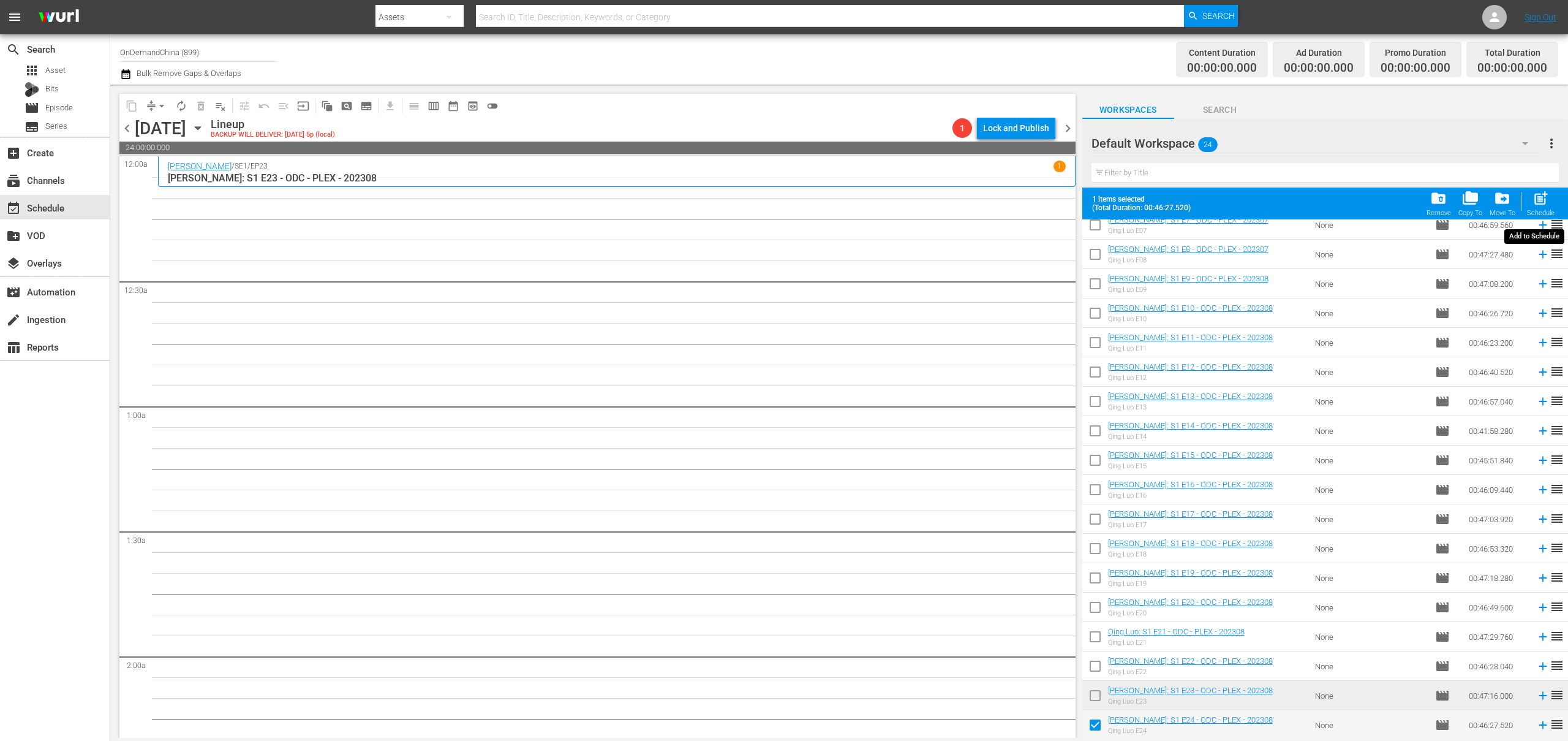
click at [1544, 203] on span "post_add" at bounding box center [1541, 198] width 17 height 17
checkbox input "false"
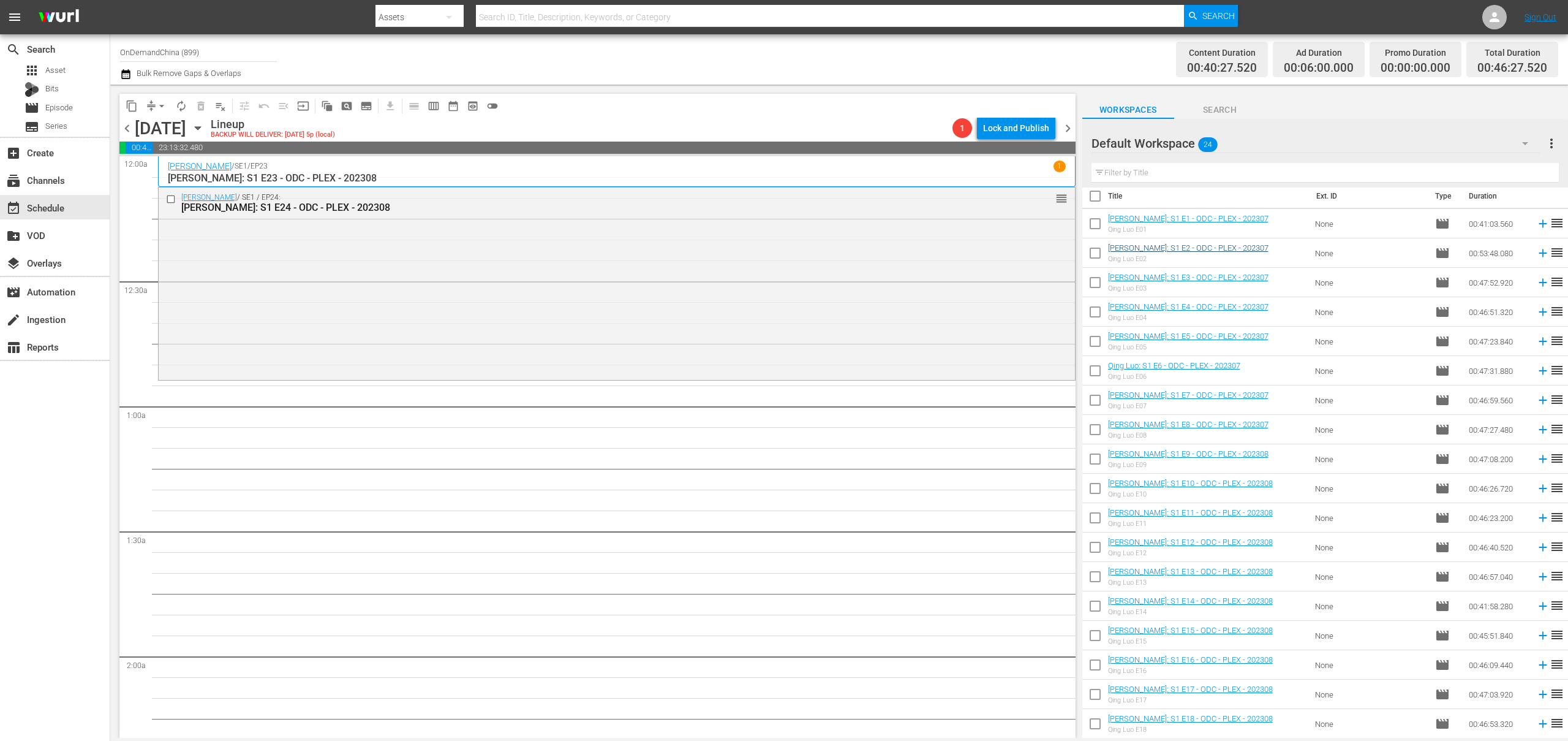
scroll to position [0, 0]
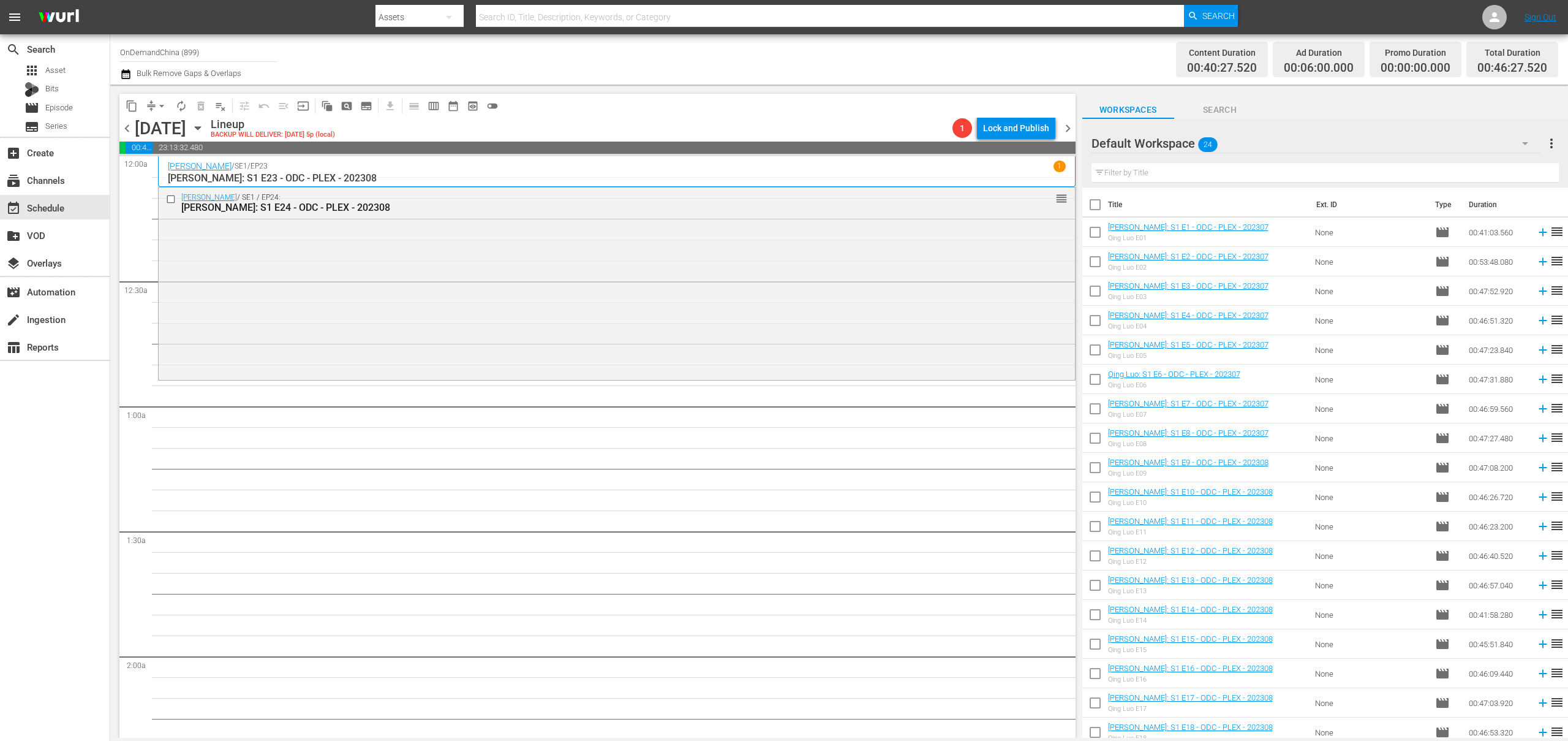
click at [1092, 203] on input "checkbox" at bounding box center [1095, 207] width 26 height 26
checkbox input "true"
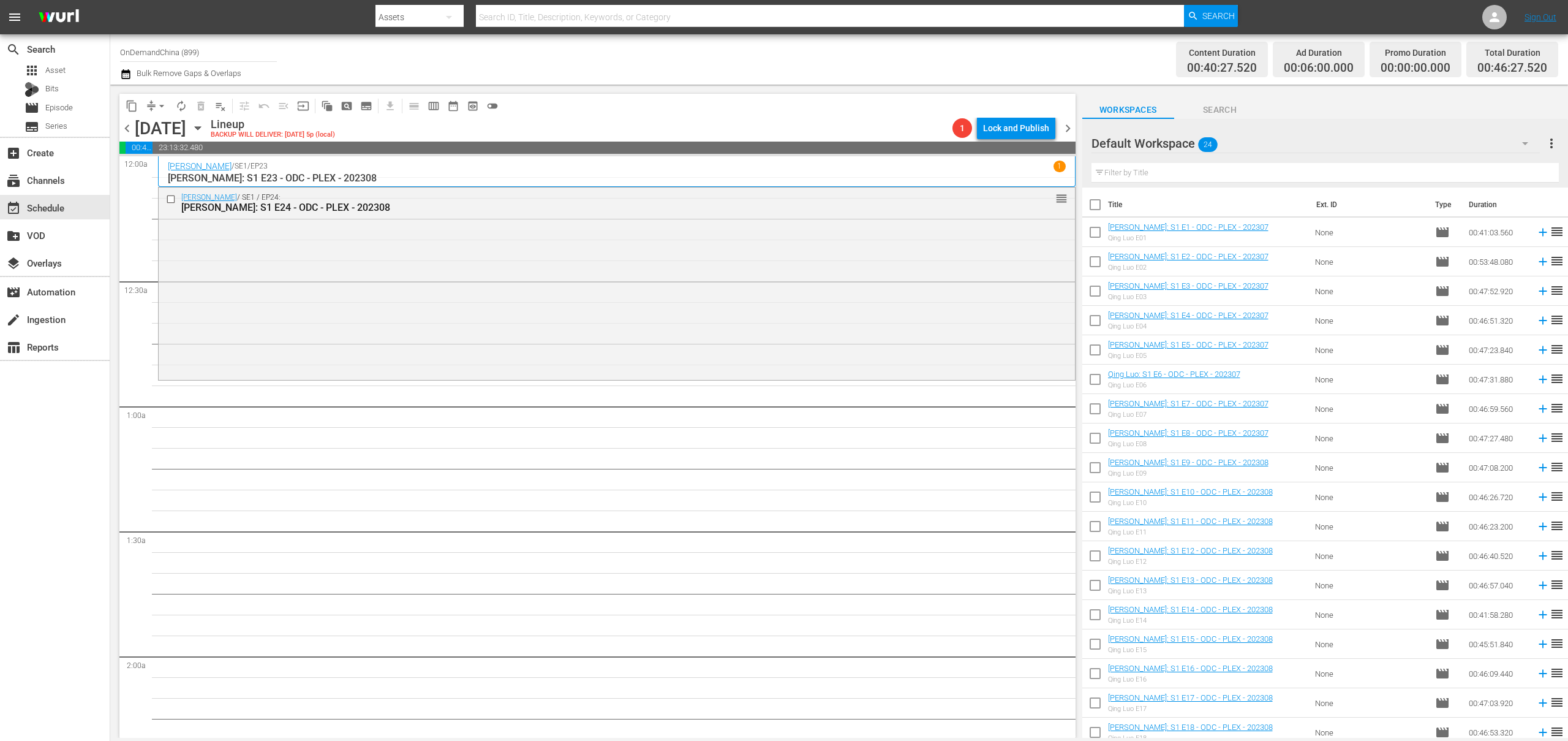
checkbox input "true"
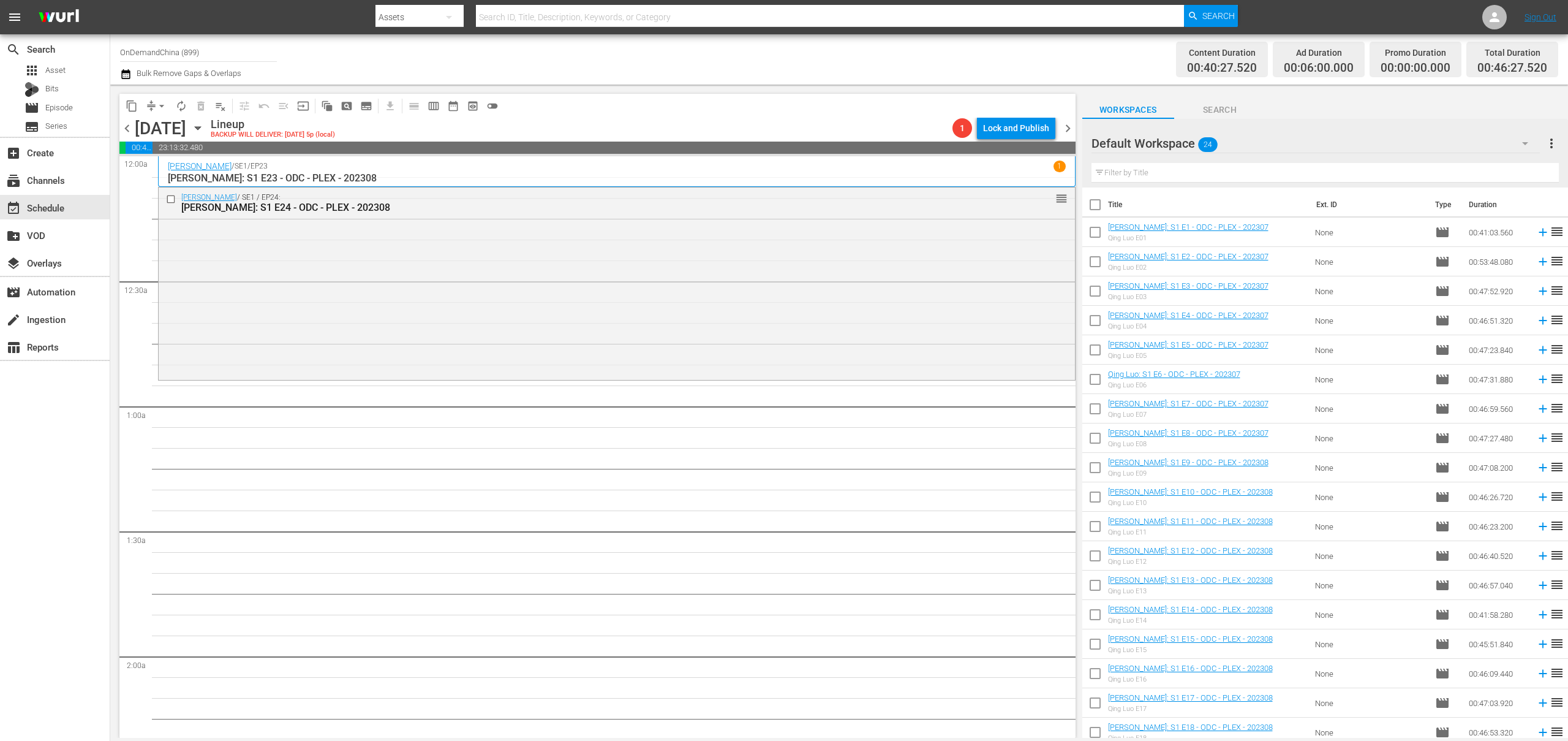
checkbox input "true"
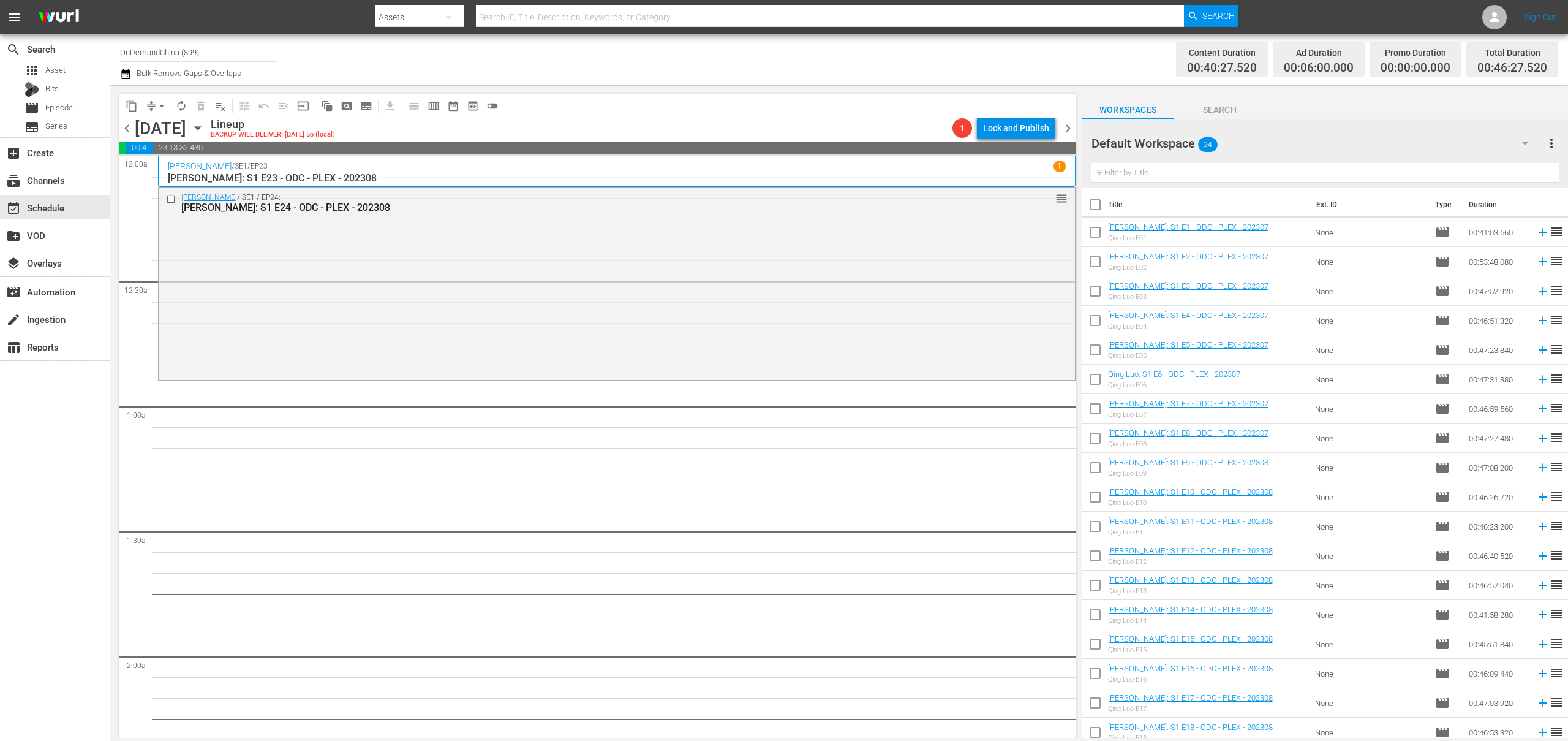
checkbox input "true"
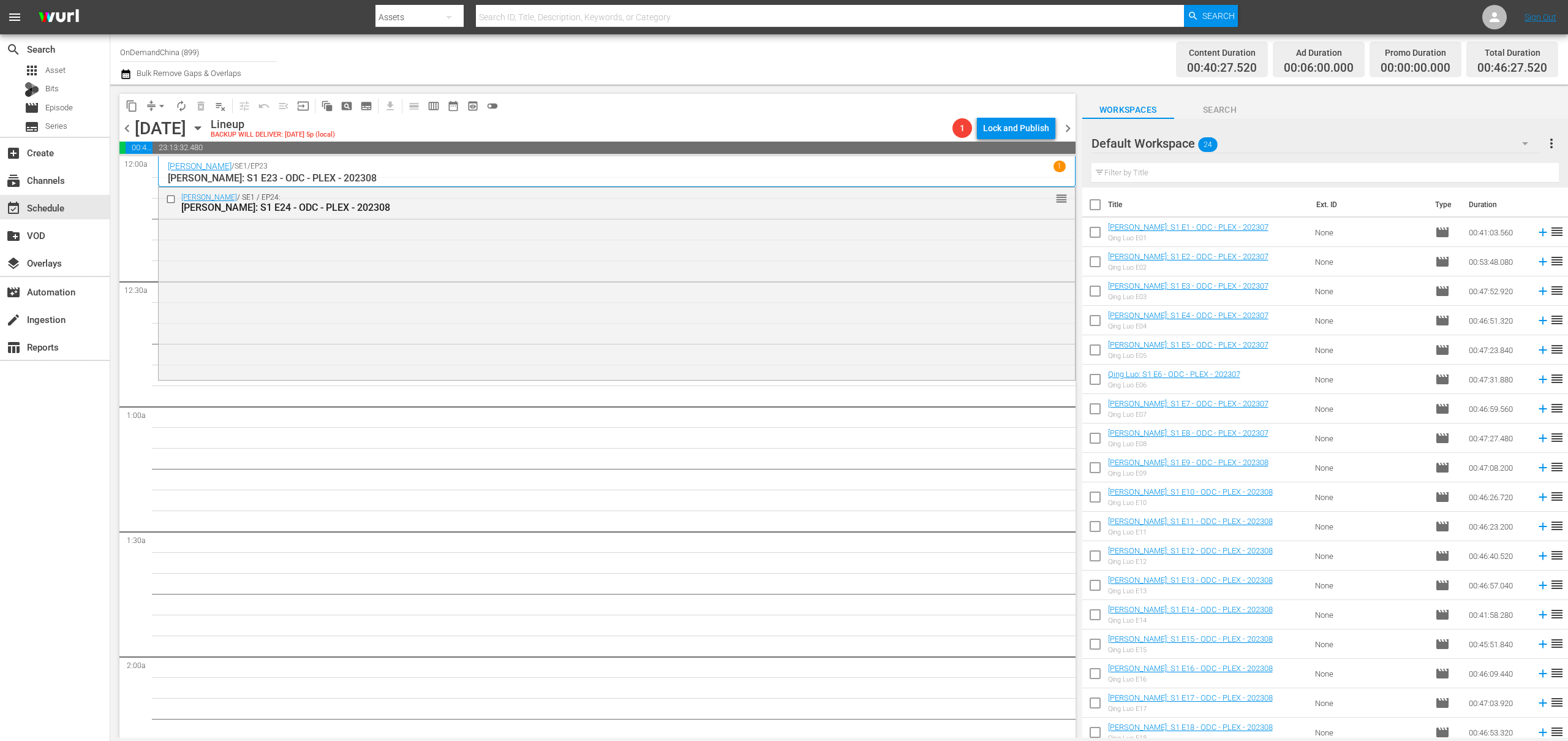
checkbox input "true"
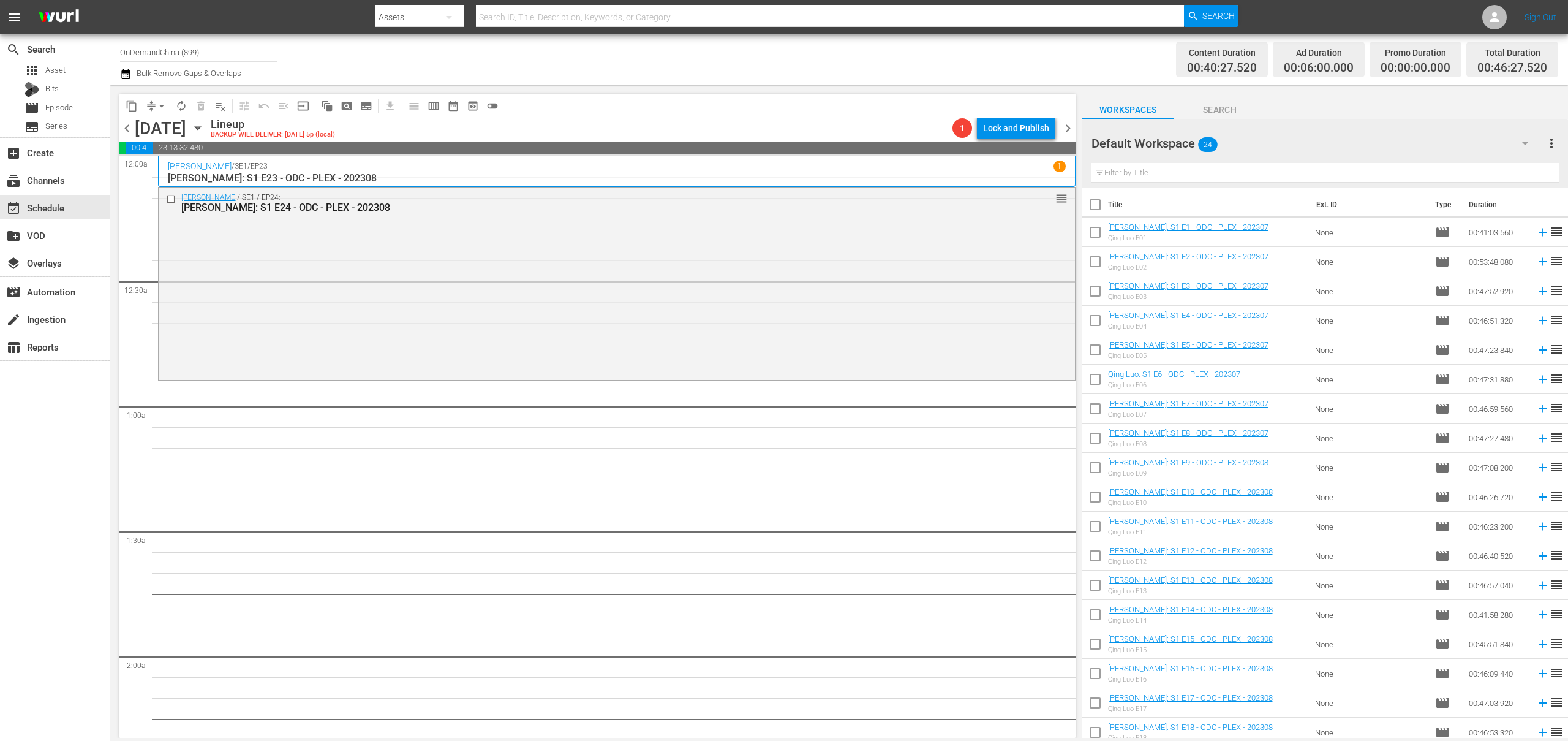
checkbox input "true"
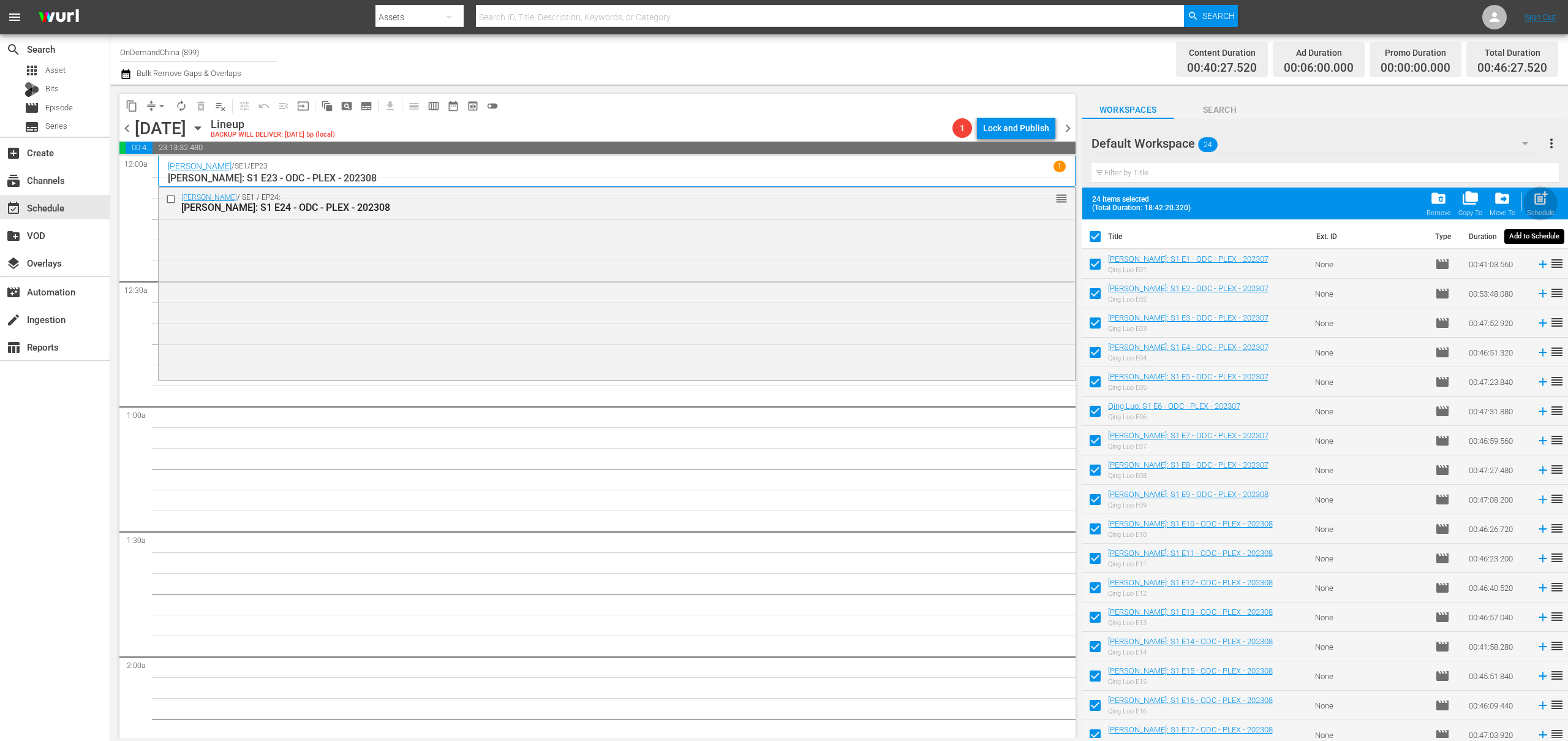
click at [1532, 203] on div "post_add Schedule" at bounding box center [1541, 203] width 28 height 27
checkbox input "false"
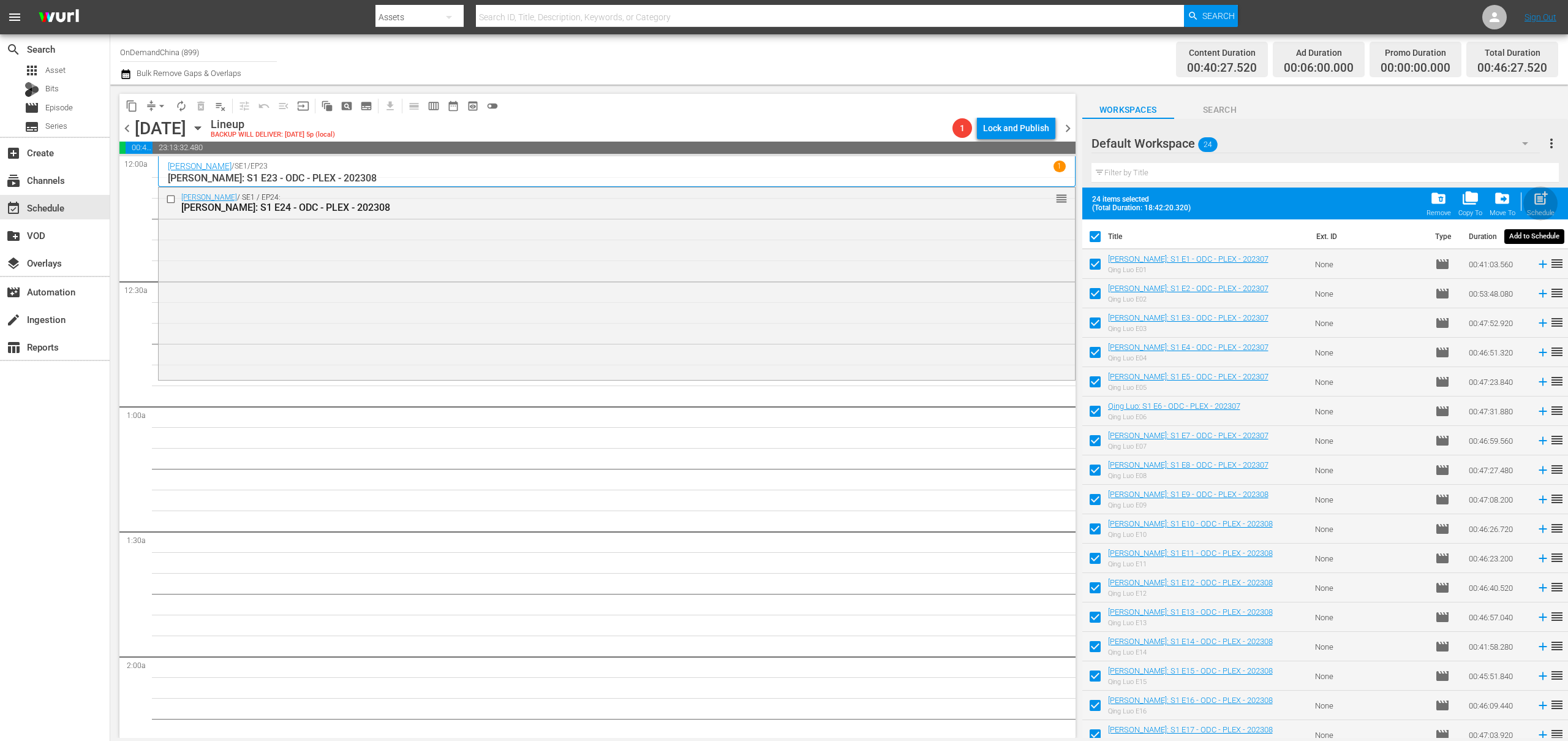
checkbox input "false"
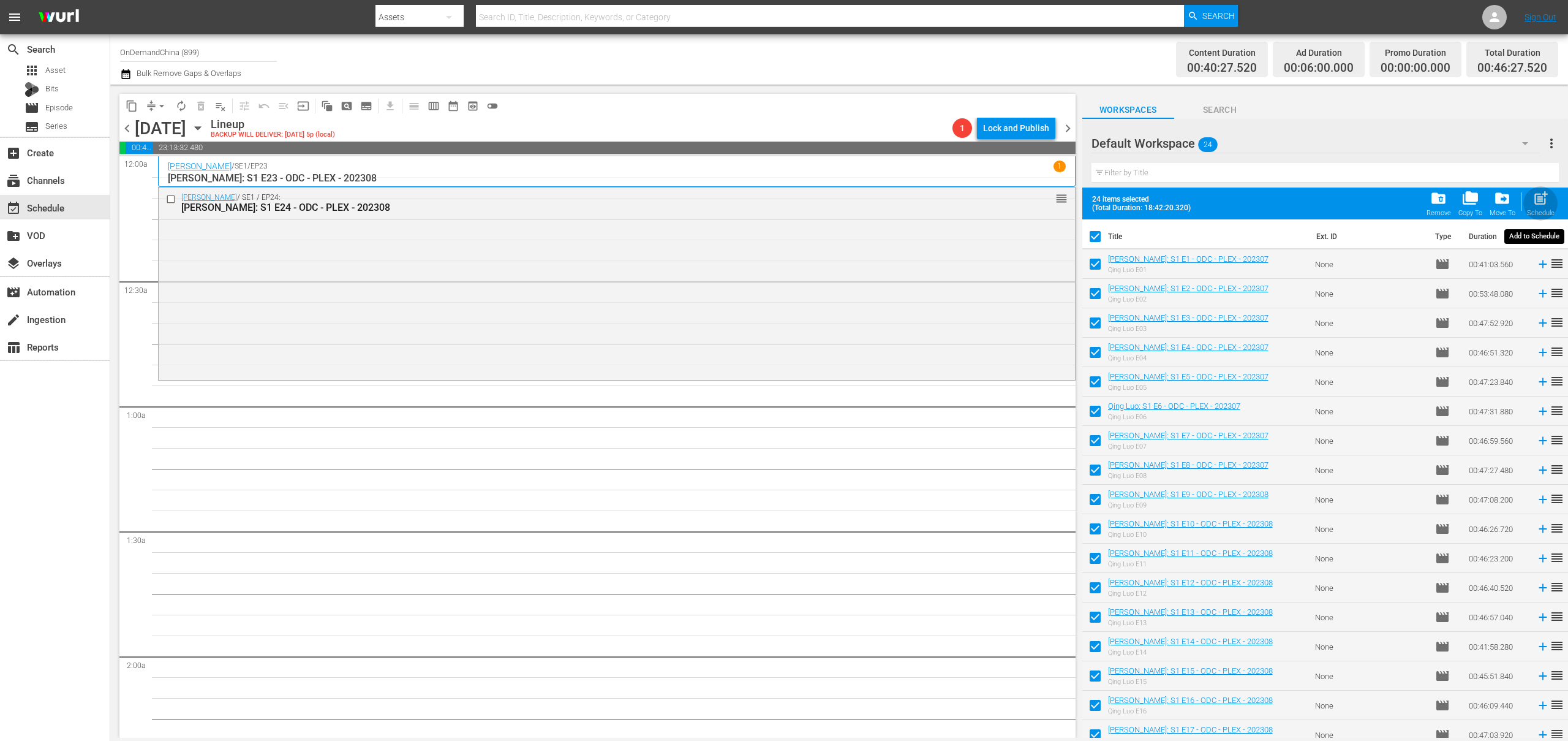
checkbox input "false"
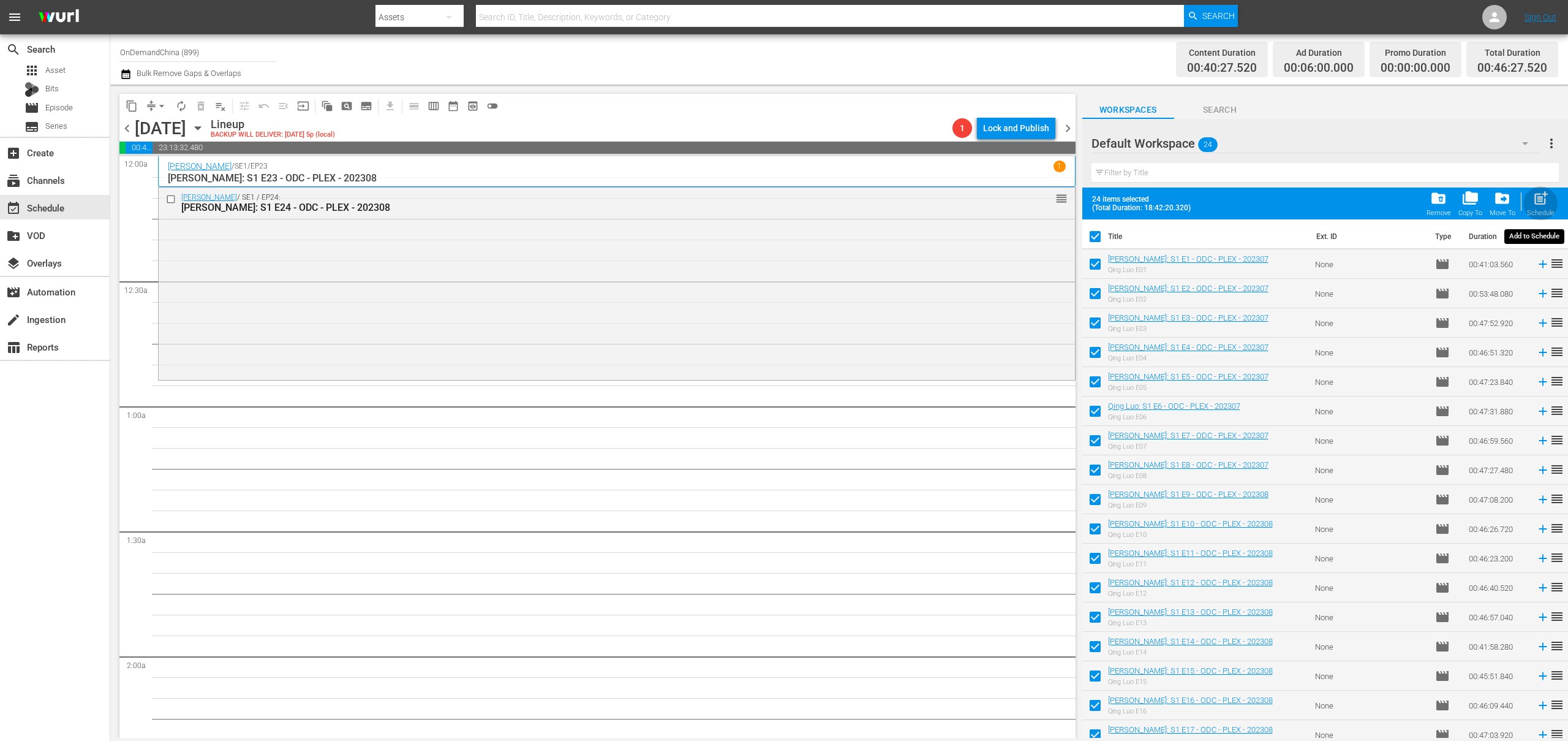
checkbox input "false"
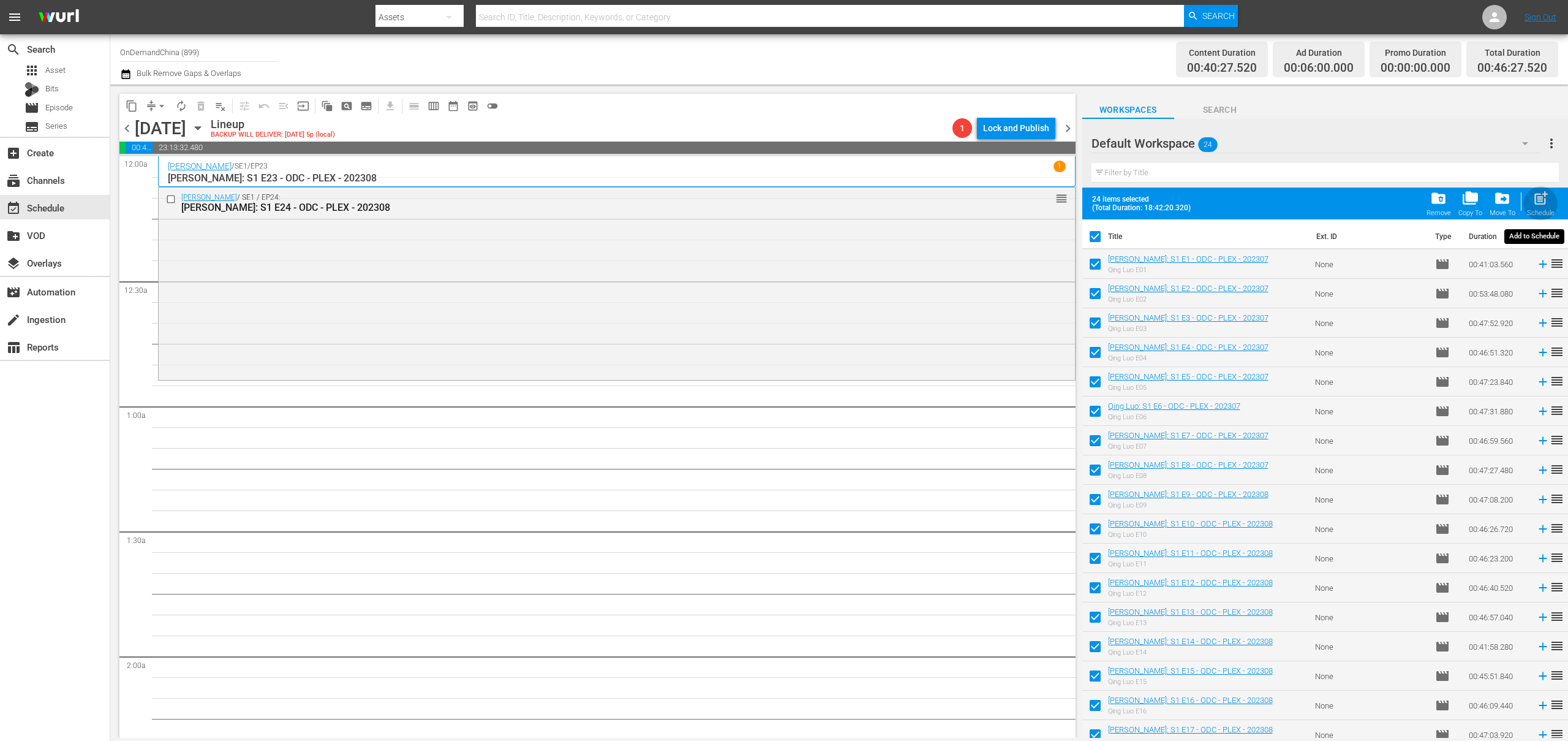
checkbox input "false"
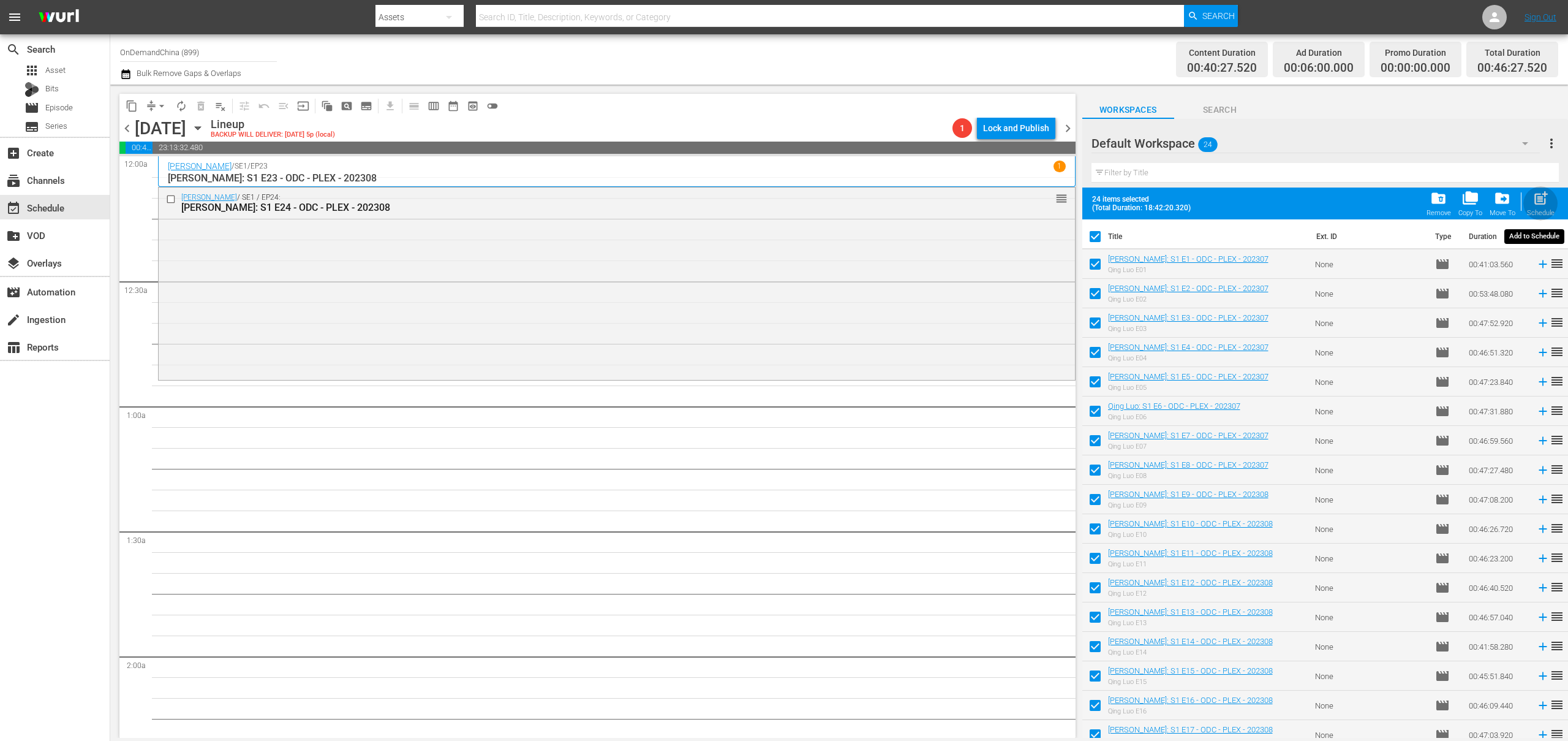
checkbox input "false"
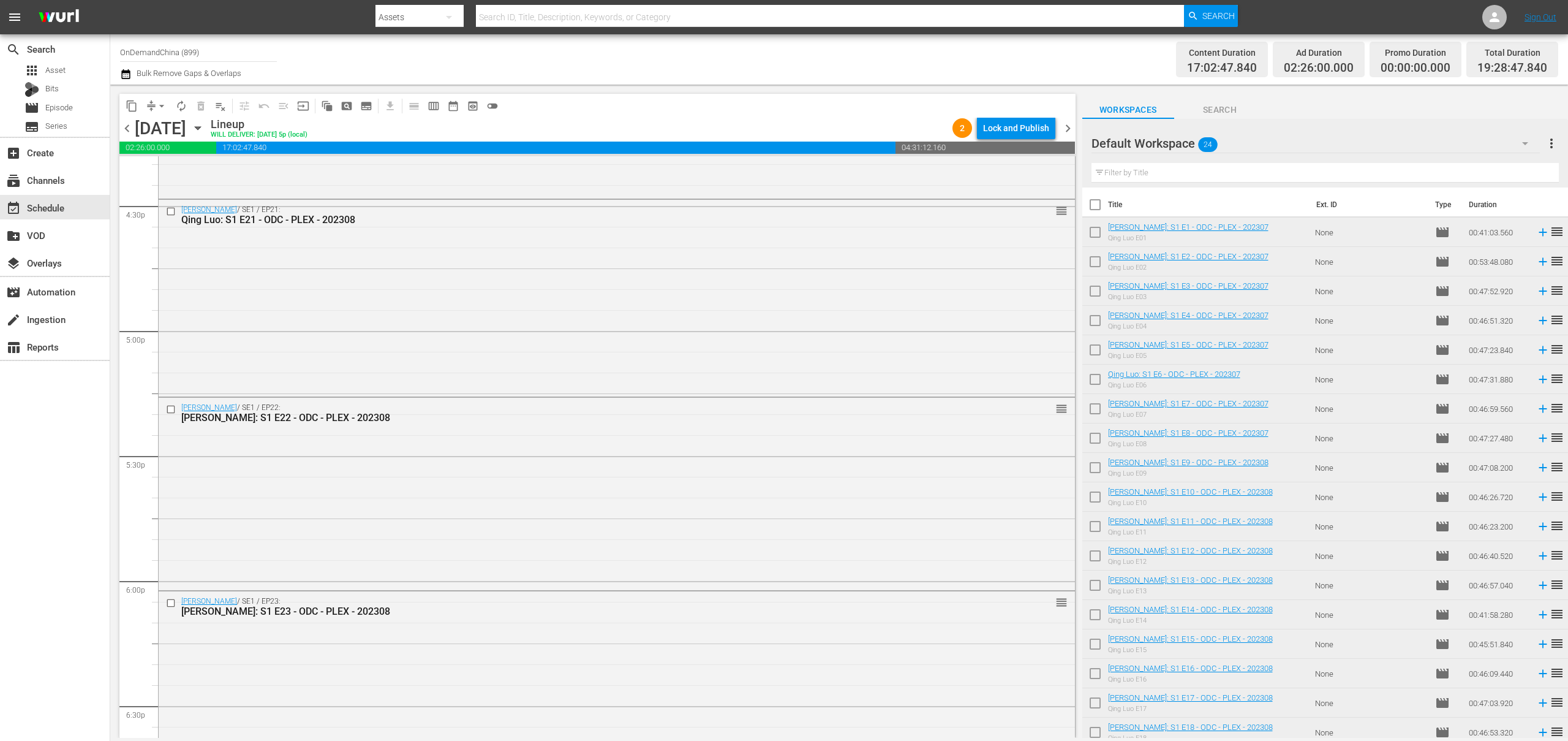
scroll to position [4497, 0]
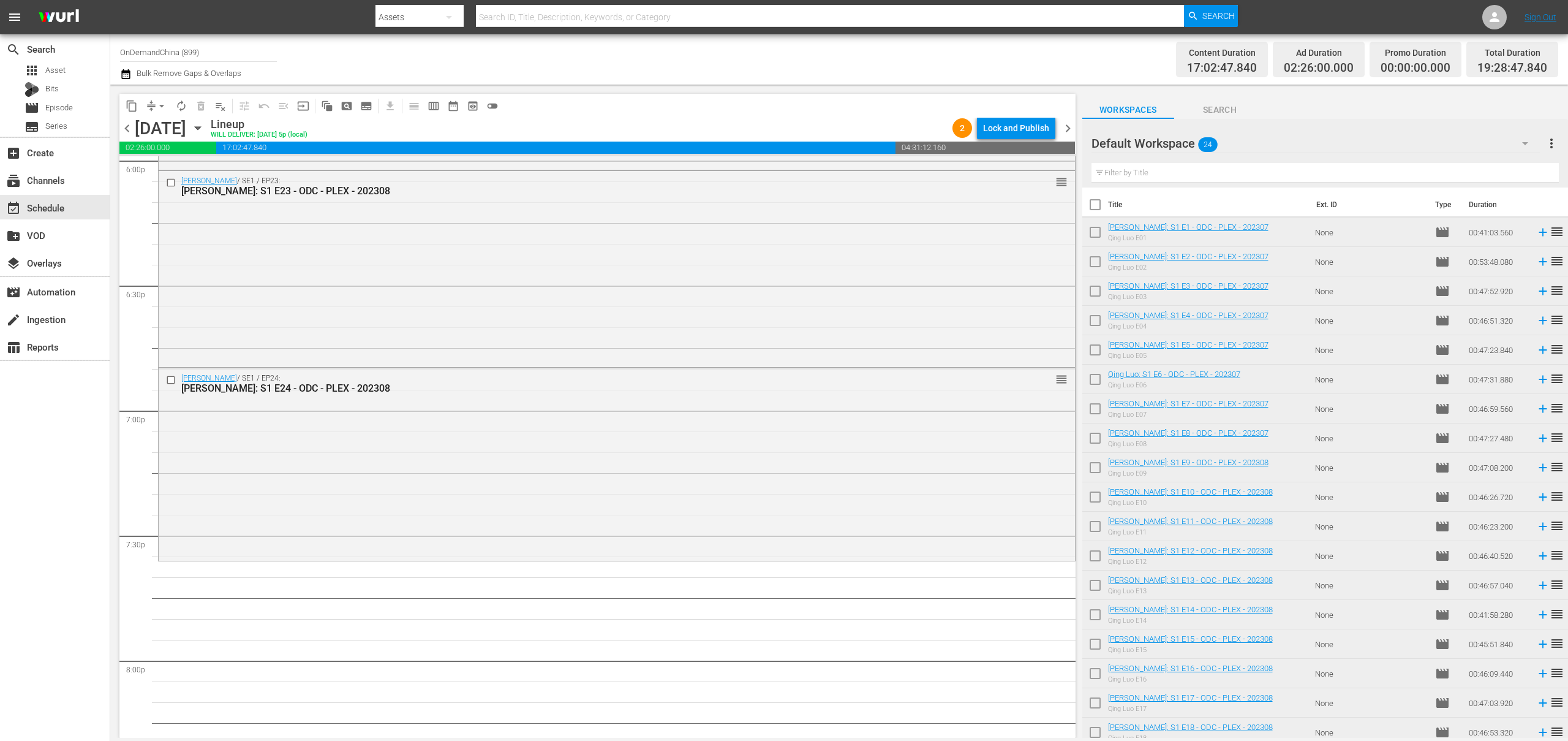
click at [1092, 234] on input "checkbox" at bounding box center [1095, 235] width 26 height 26
checkbox input "true"
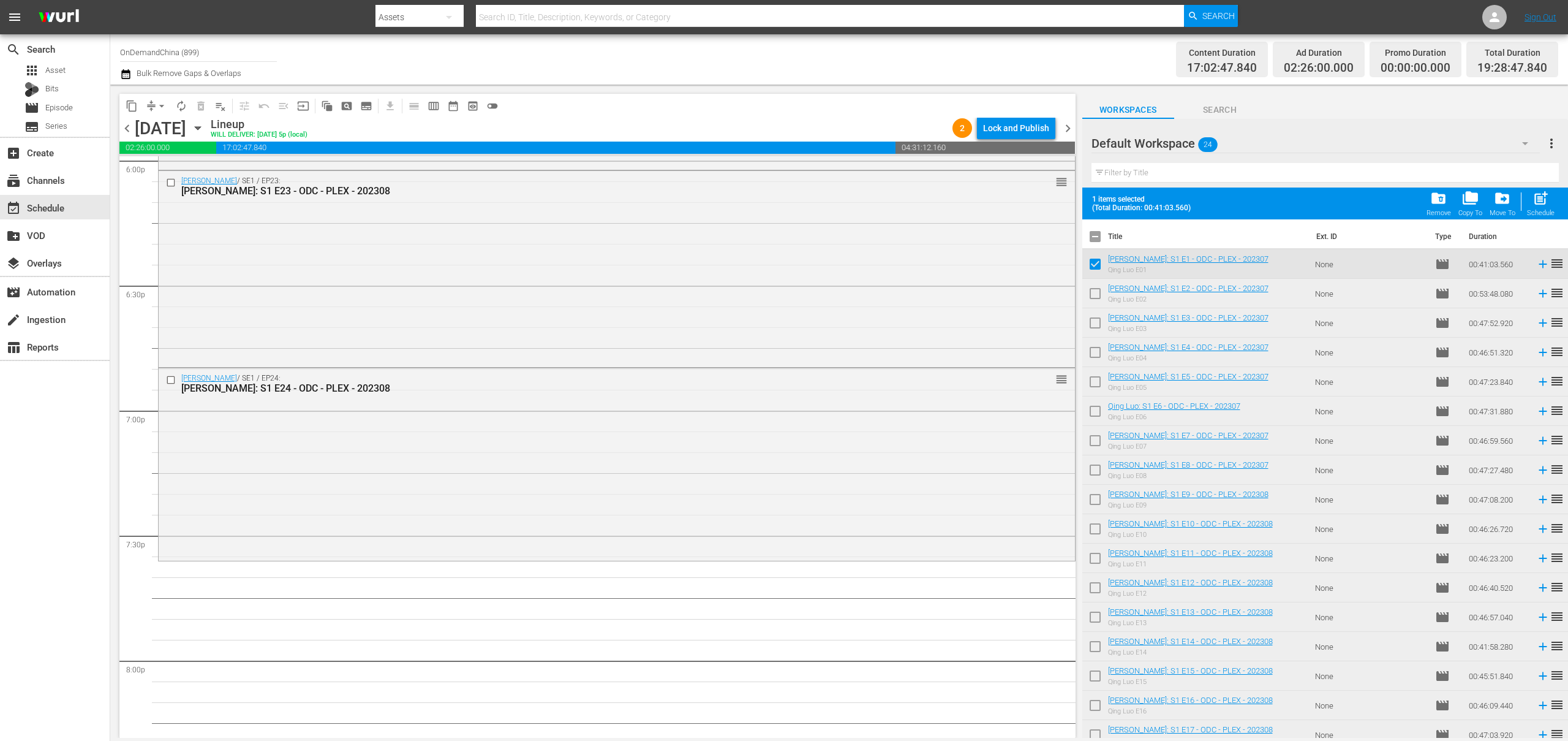
drag, startPoint x: 1093, startPoint y: 294, endPoint x: 1095, endPoint y: 310, distance: 16.1
click at [1093, 294] on input "checkbox" at bounding box center [1095, 296] width 26 height 26
checkbox input "true"
click at [1095, 321] on input "checkbox" at bounding box center [1095, 325] width 26 height 26
checkbox input "true"
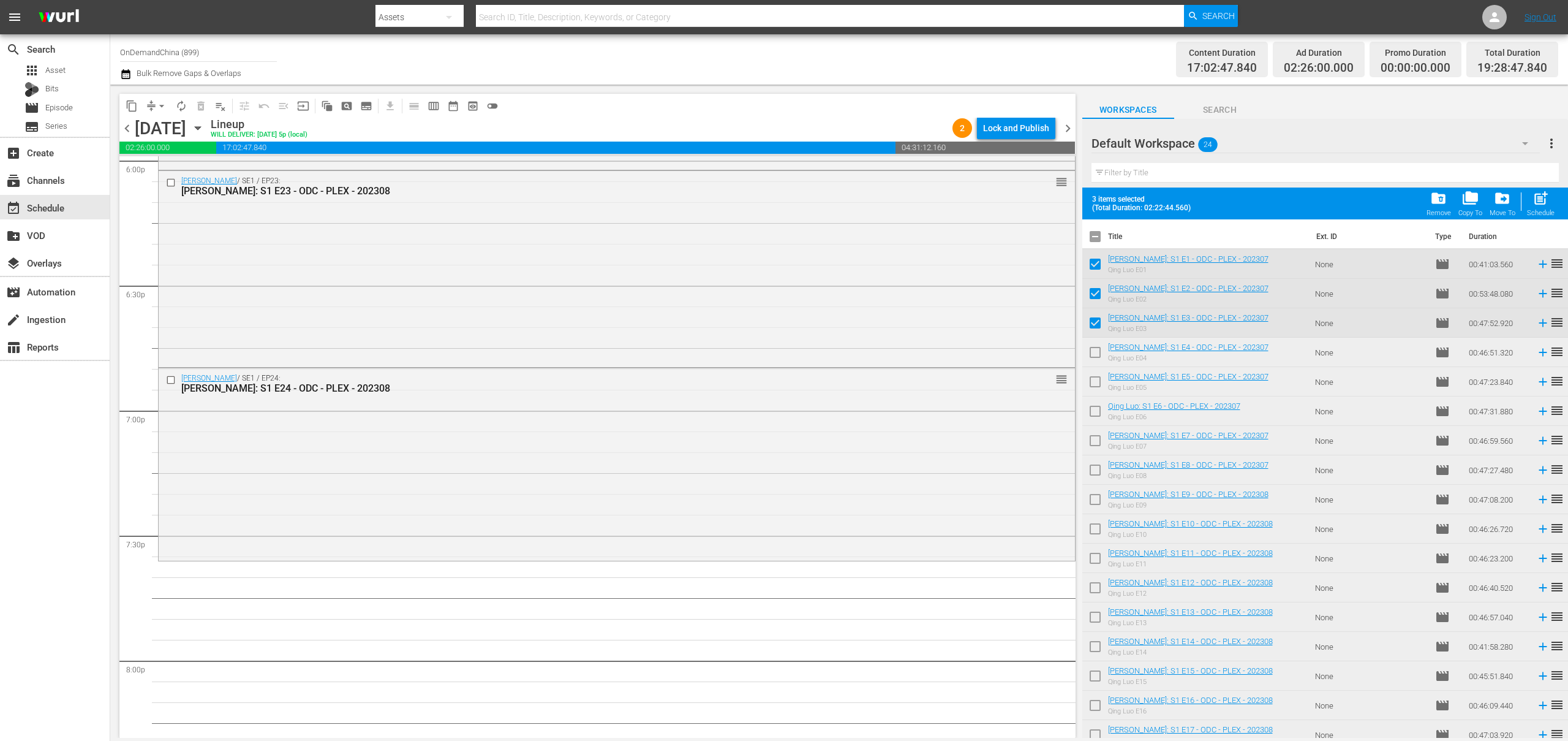
click at [1093, 350] on input "checkbox" at bounding box center [1095, 355] width 26 height 26
checkbox input "true"
click at [1092, 379] on input "checkbox" at bounding box center [1095, 384] width 26 height 26
checkbox input "true"
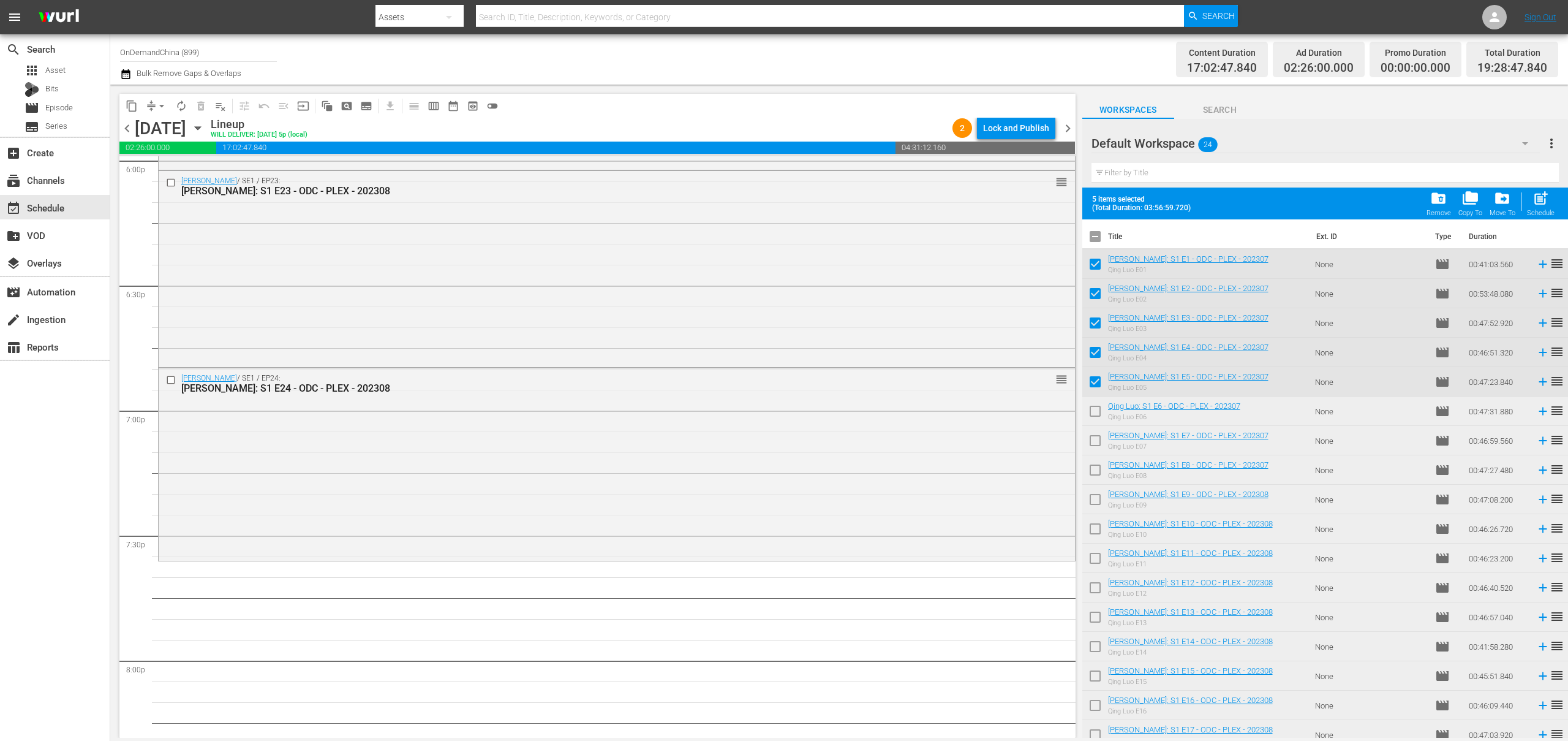
click at [1096, 416] on input "checkbox" at bounding box center [1095, 414] width 26 height 26
checkbox input "true"
click at [1090, 445] on input "checkbox" at bounding box center [1095, 443] width 26 height 26
checkbox input "true"
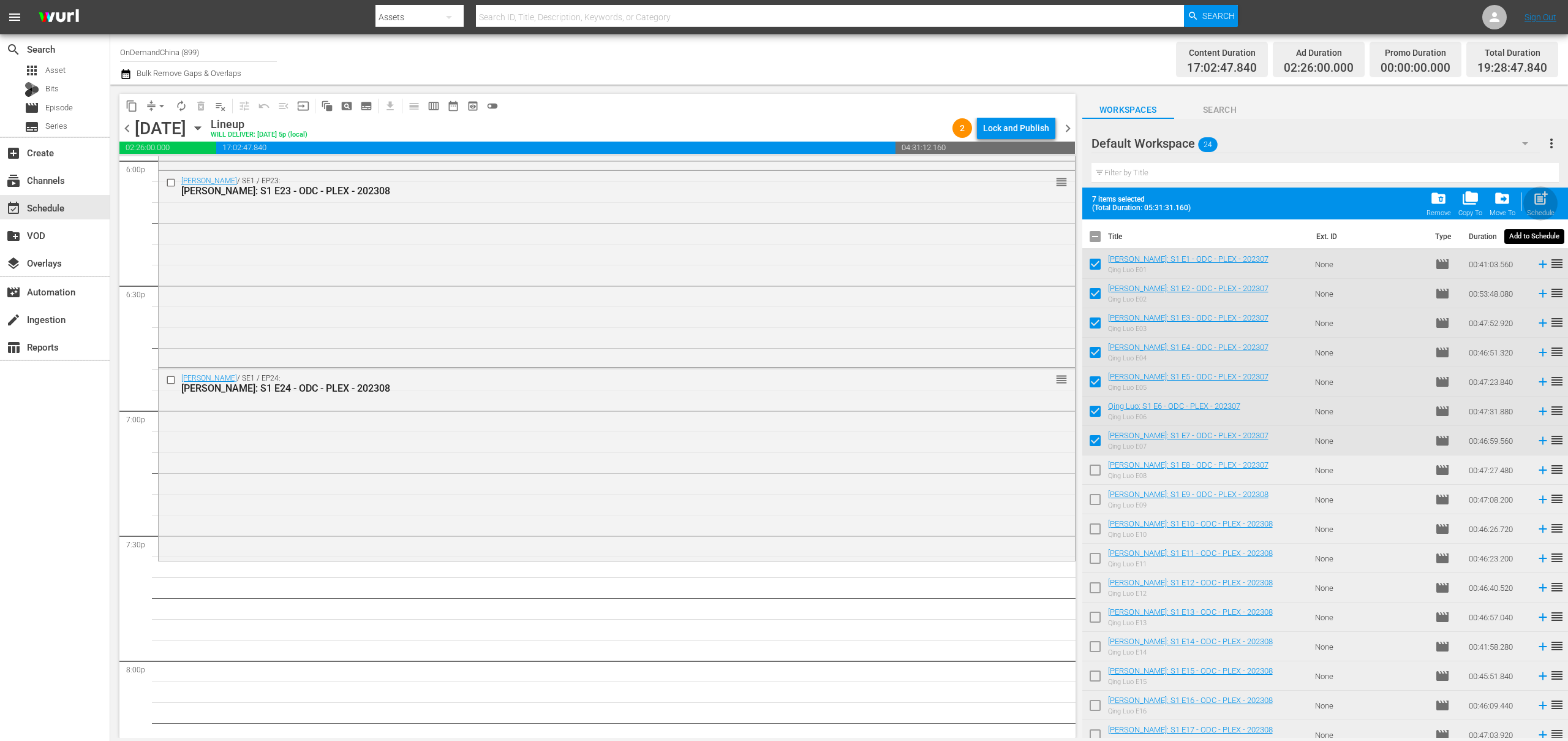
click at [1531, 213] on div "Schedule" at bounding box center [1541, 213] width 28 height 8
checkbox input "false"
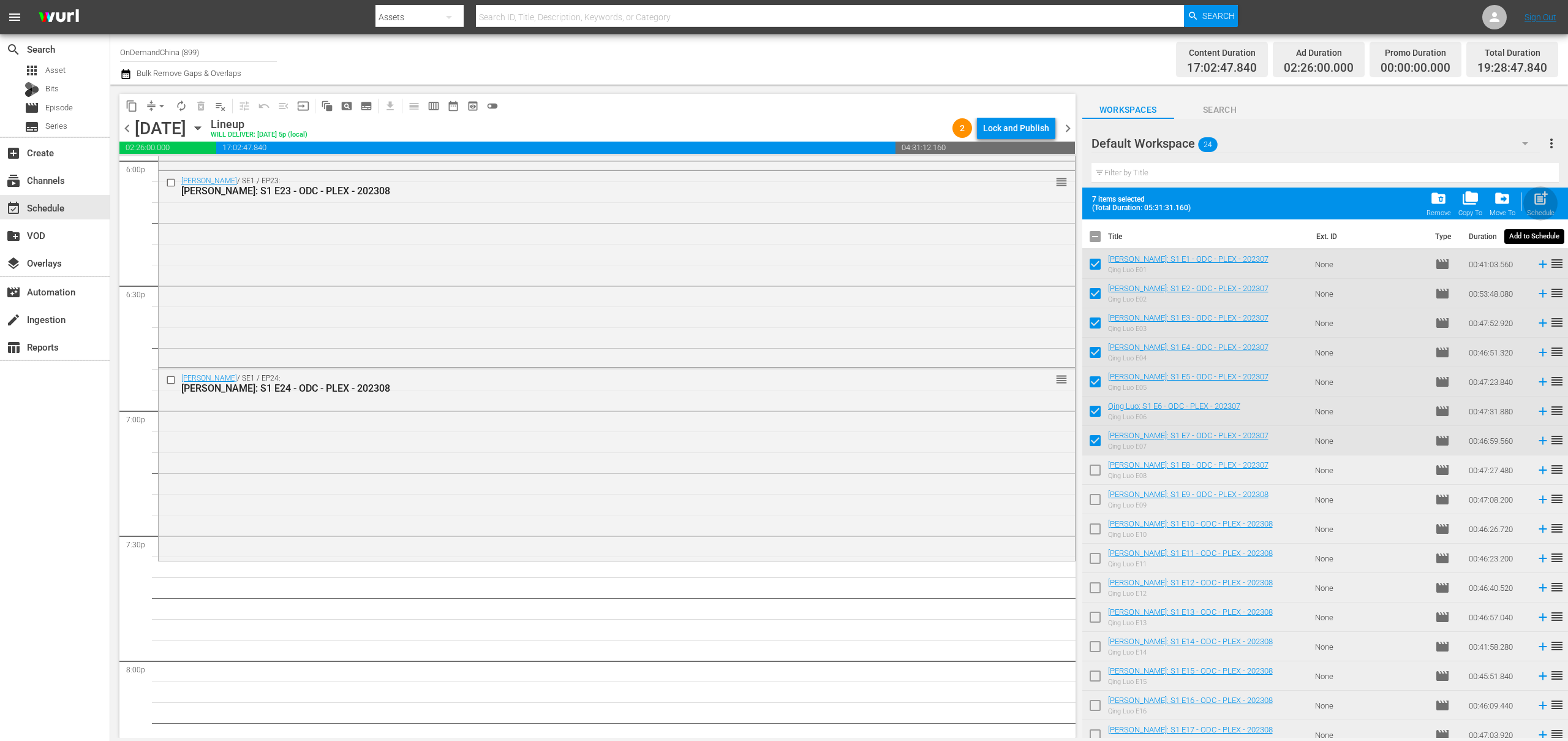
checkbox input "false"
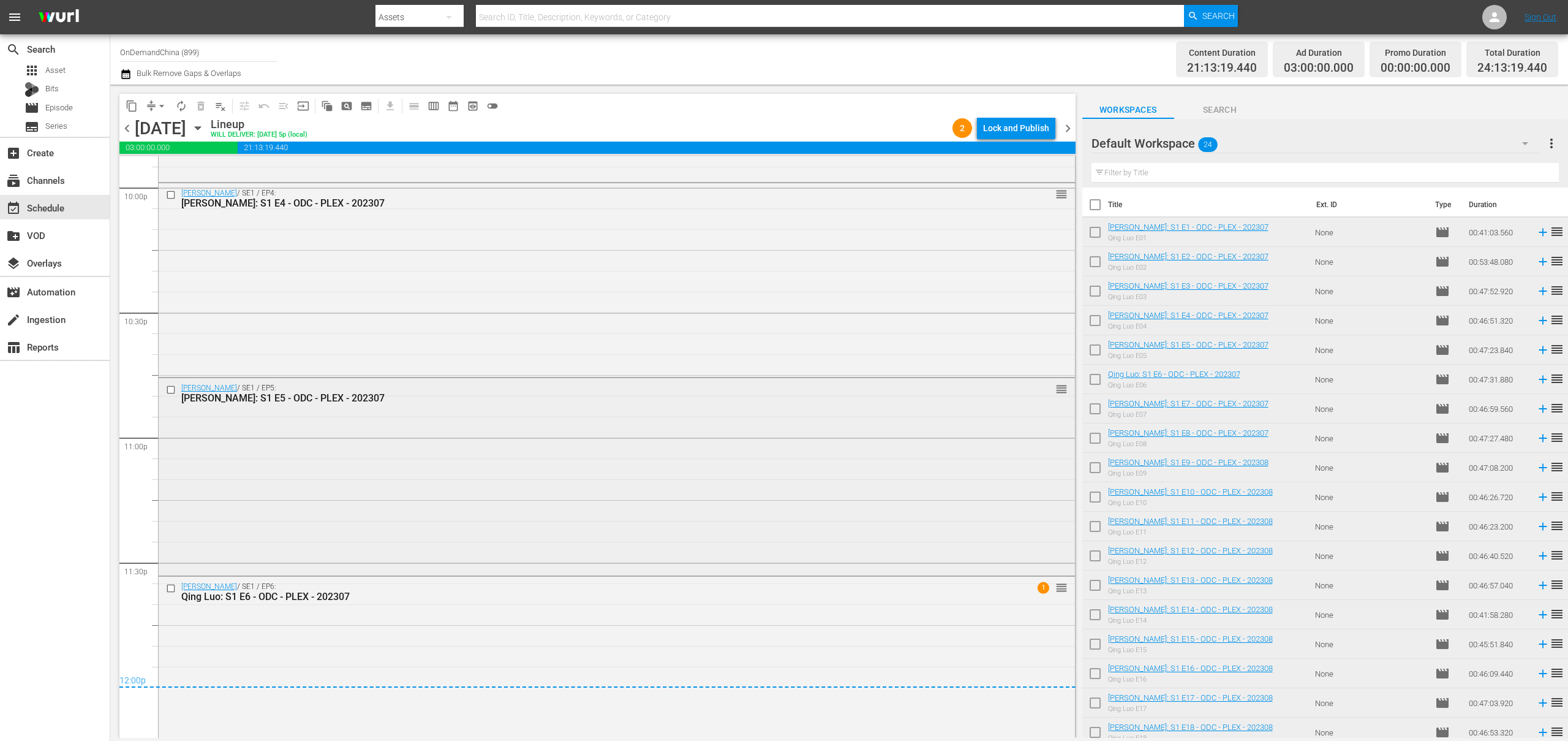
scroll to position [5505, 0]
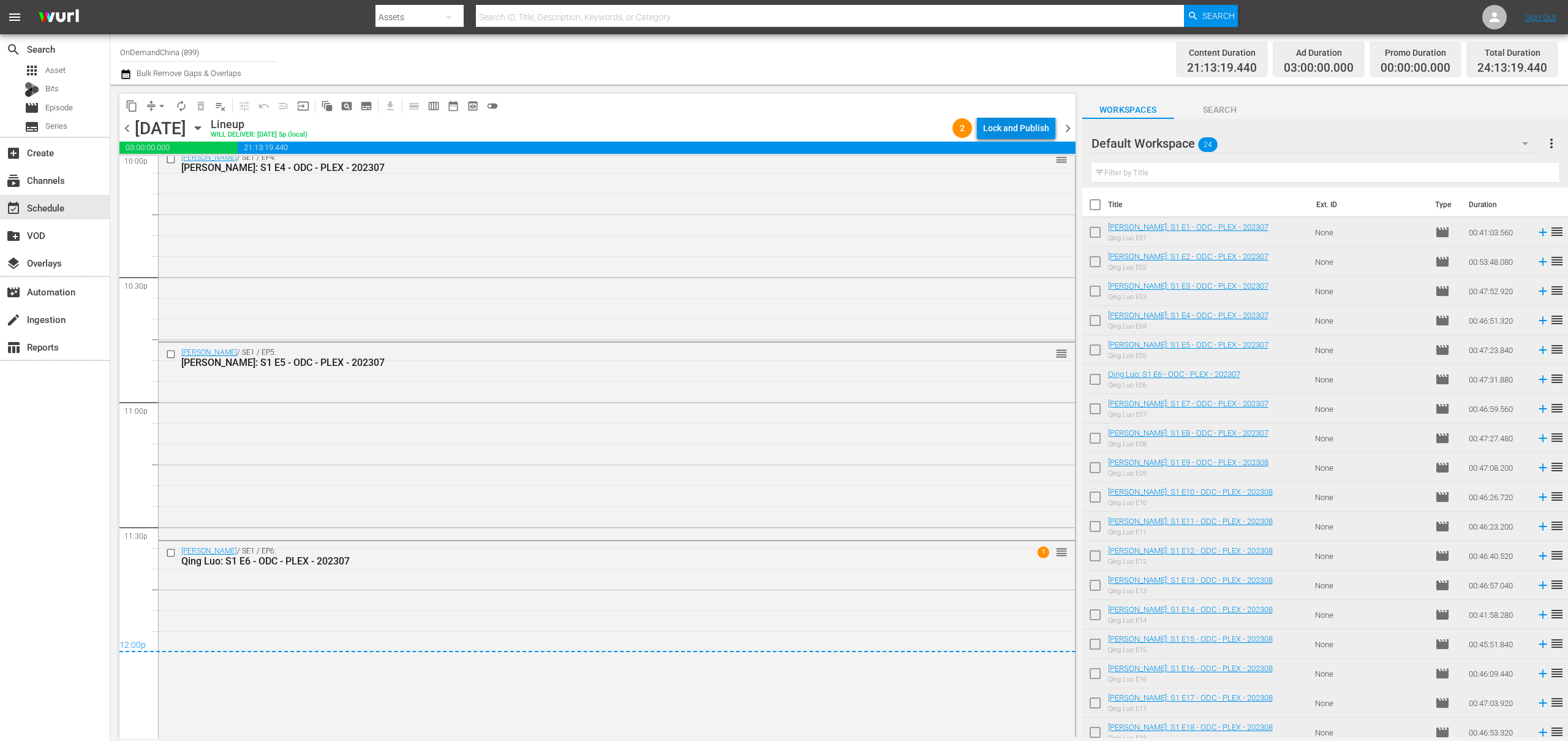
click at [1025, 129] on div "Lock and Publish" at bounding box center [1016, 128] width 66 height 22
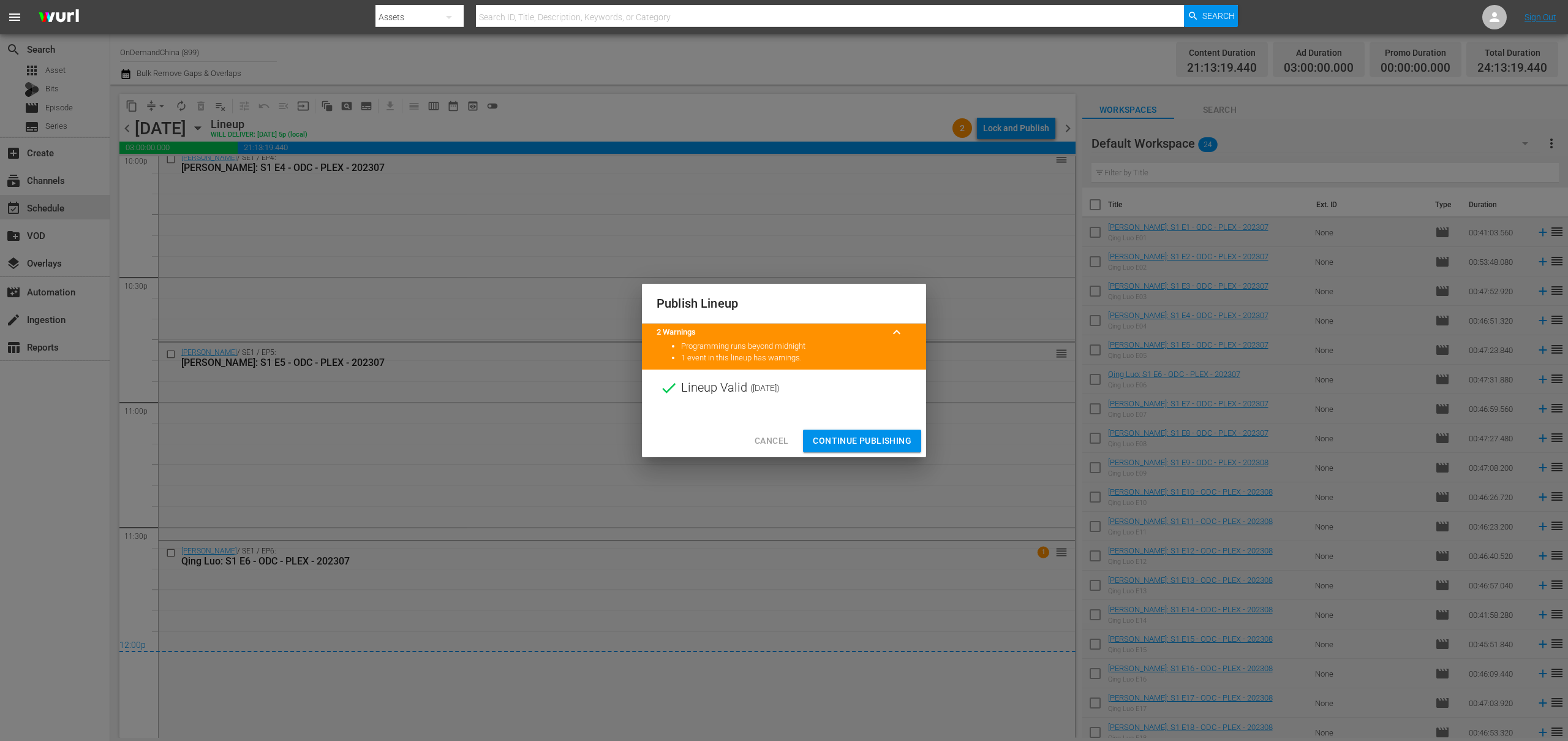
click at [862, 443] on span "Continue Publishing" at bounding box center [862, 440] width 99 height 15
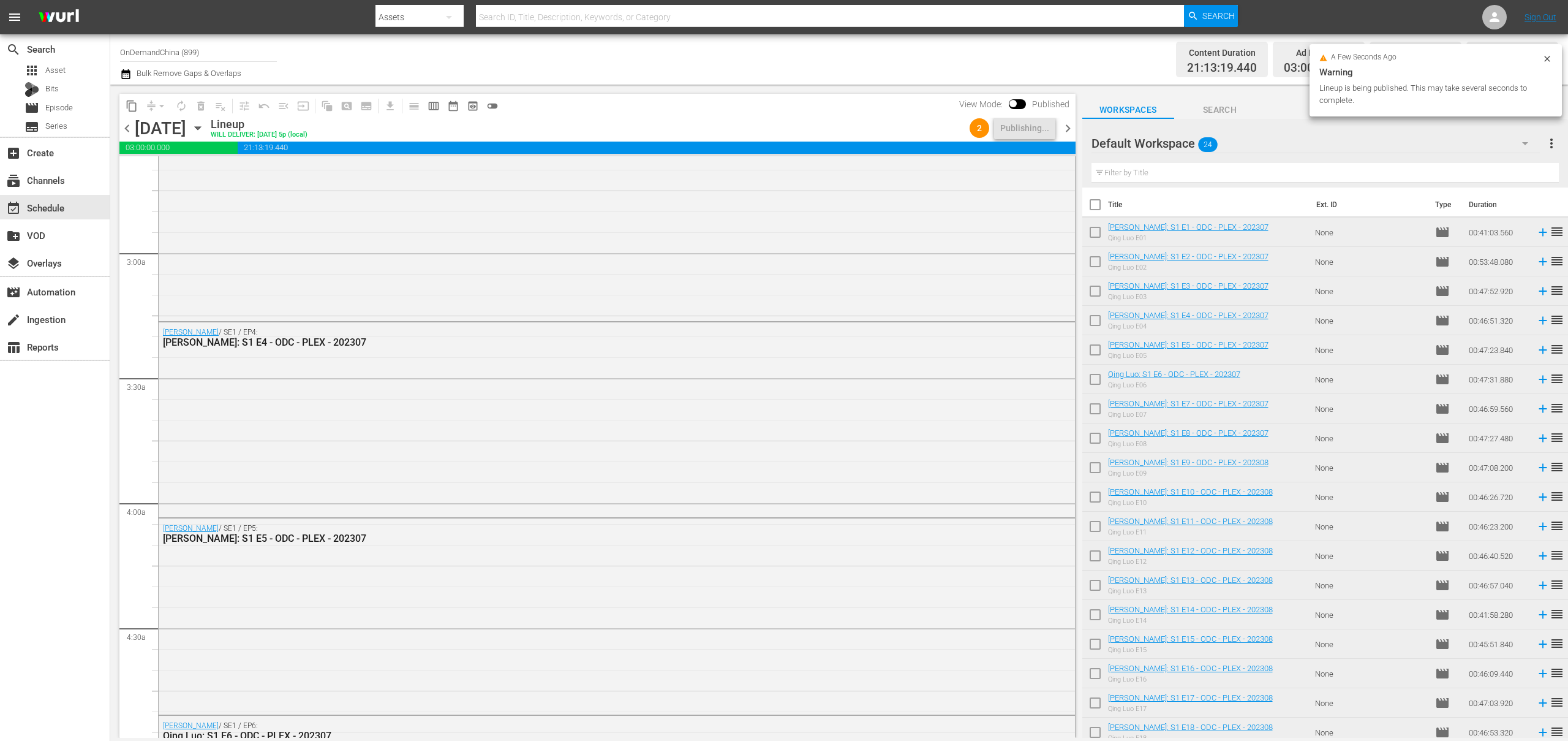
scroll to position [0, 0]
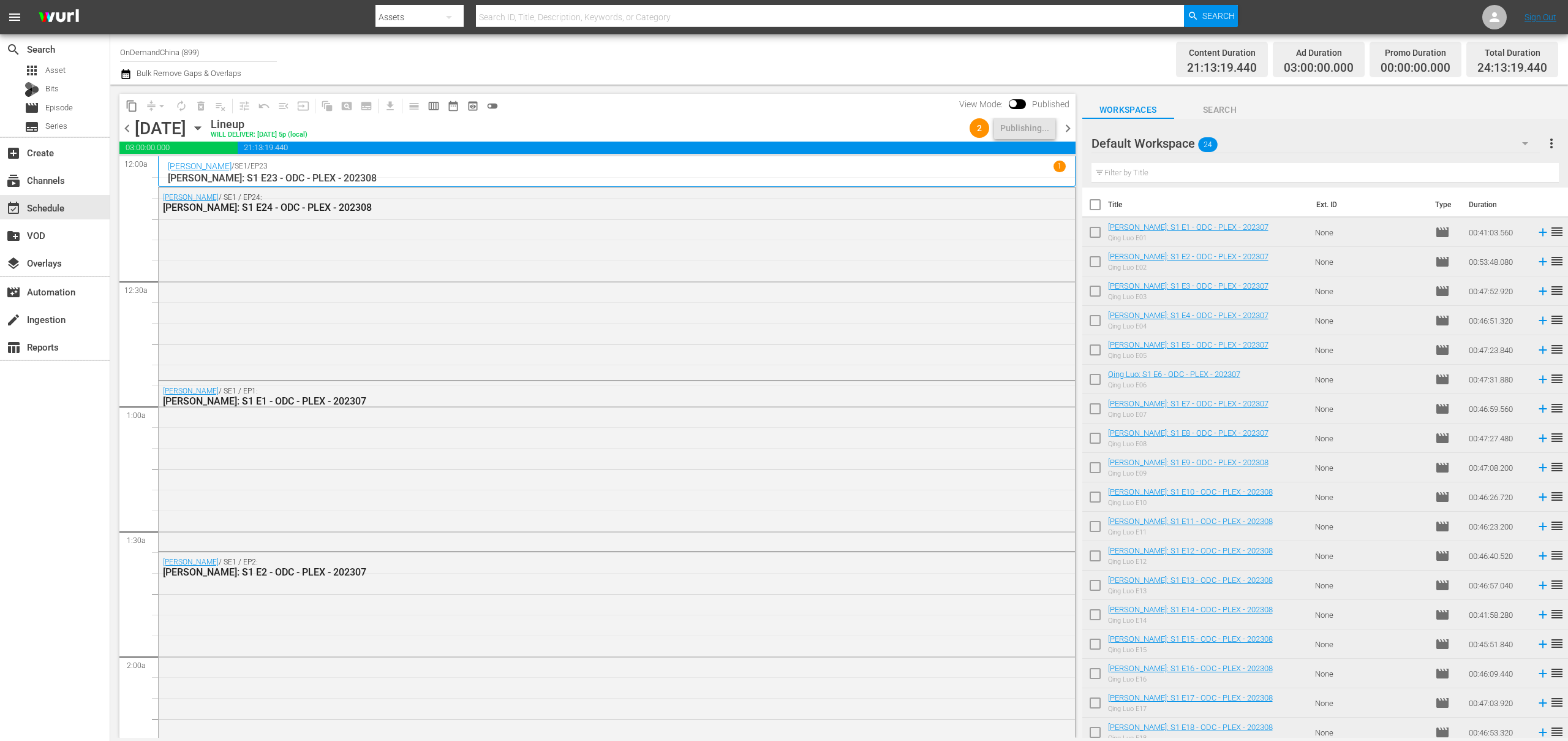
click at [128, 75] on icon "button" at bounding box center [126, 74] width 12 height 15
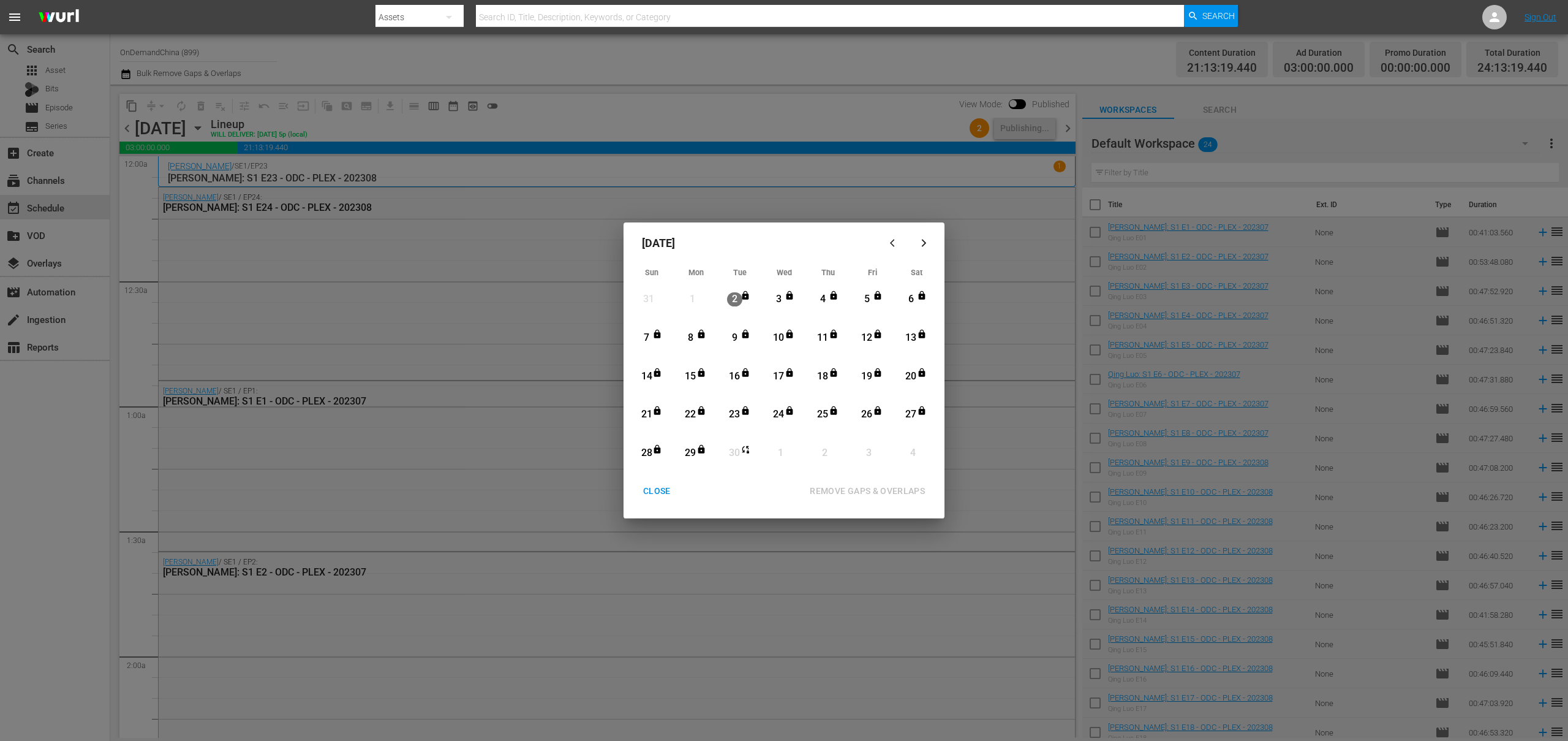
click at [659, 494] on div "CLOSE" at bounding box center [657, 491] width 47 height 15
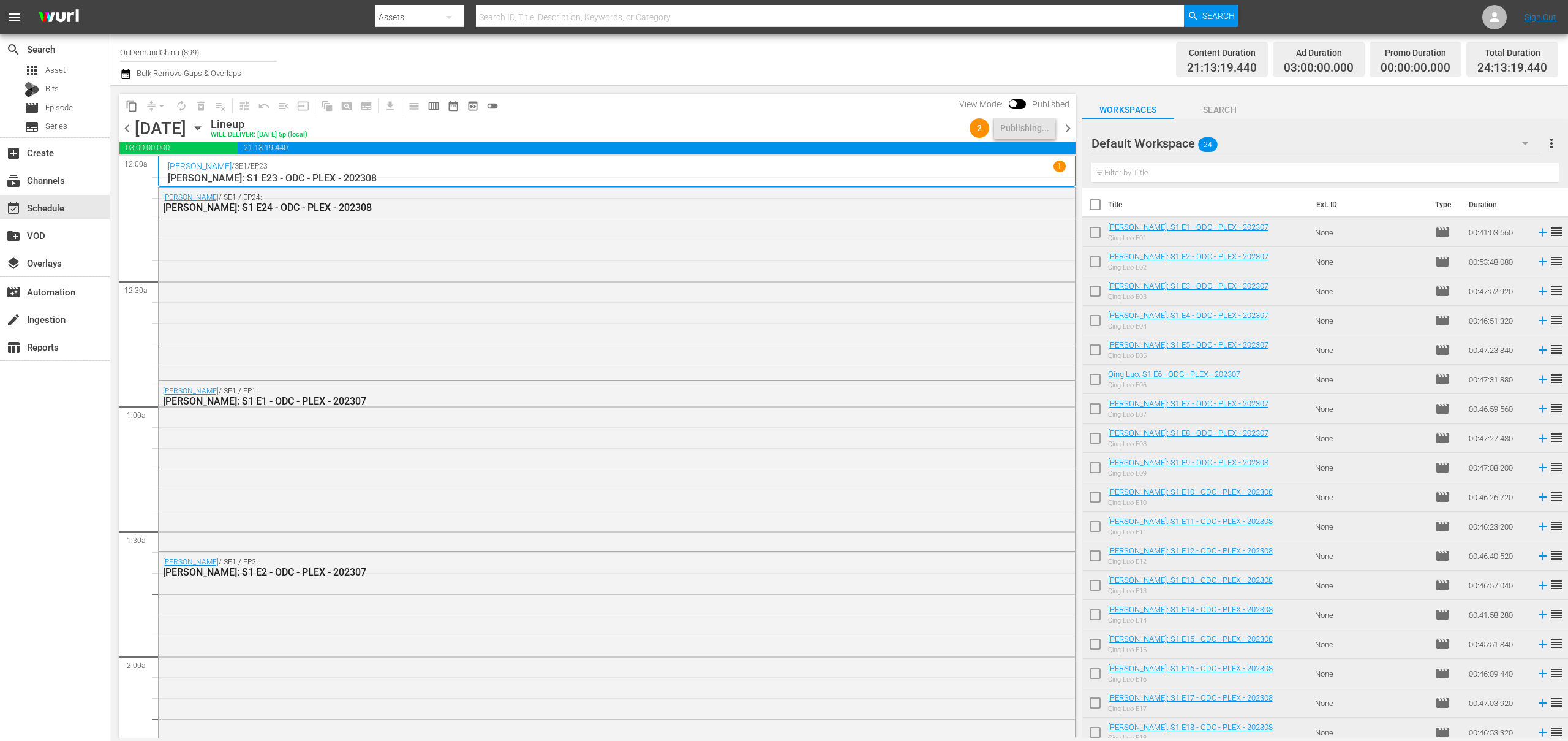
click at [1068, 133] on span "chevron_right" at bounding box center [1067, 128] width 15 height 15
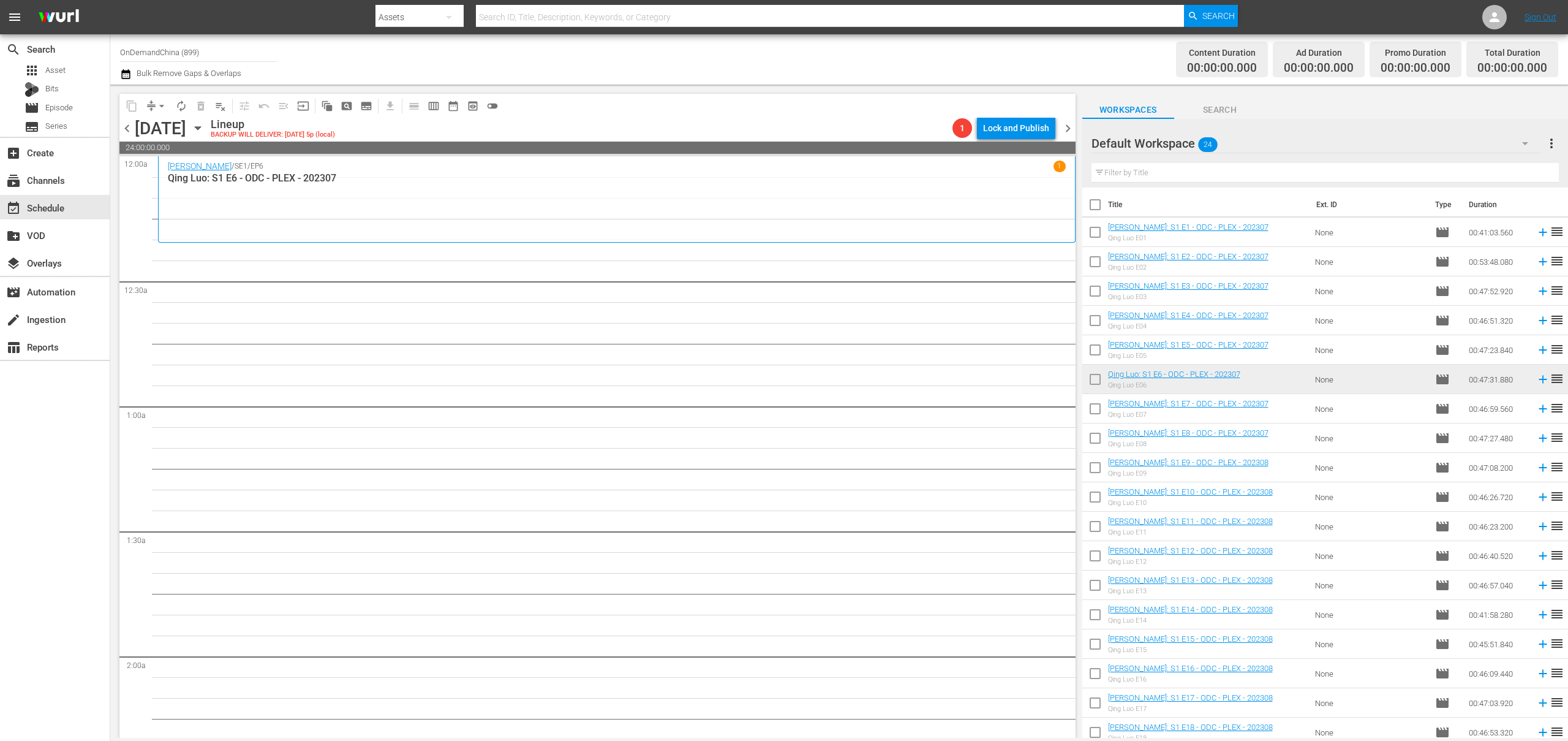
click at [127, 74] on icon "button" at bounding box center [126, 74] width 12 height 15
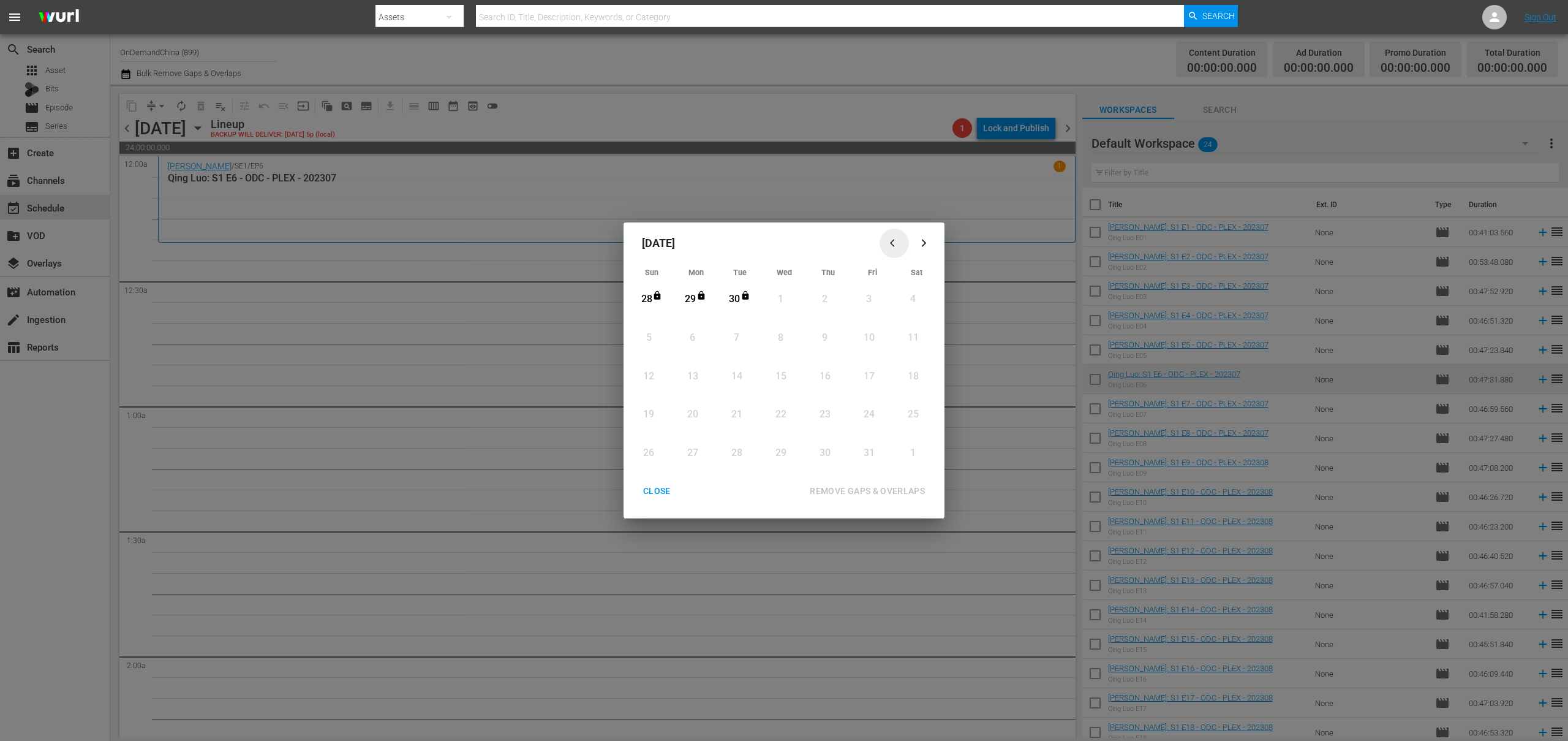
click at [895, 243] on icon "button" at bounding box center [895, 243] width 9 height 9
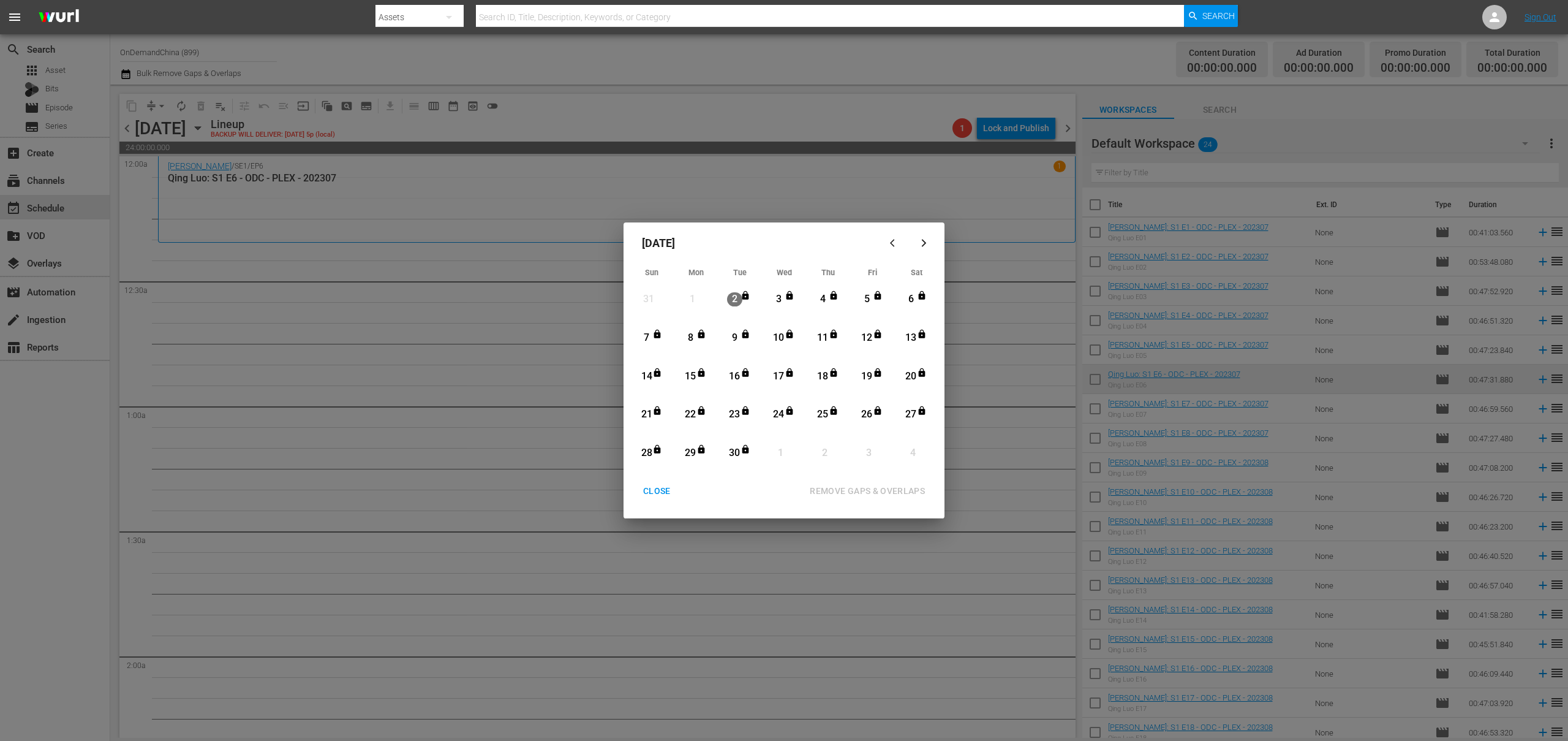
click at [662, 493] on div "CLOSE" at bounding box center [657, 491] width 47 height 15
